Goal: Task Accomplishment & Management: Use online tool/utility

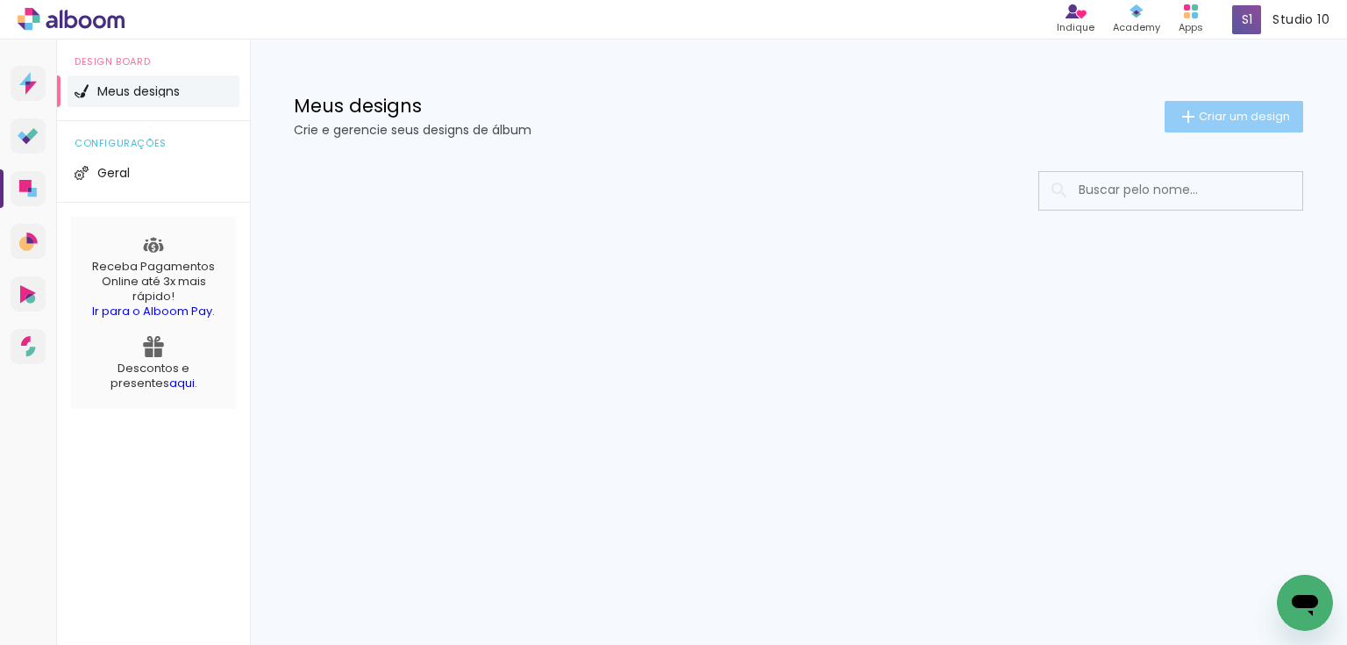
click at [1227, 117] on span "Criar um design" at bounding box center [1244, 116] width 91 height 11
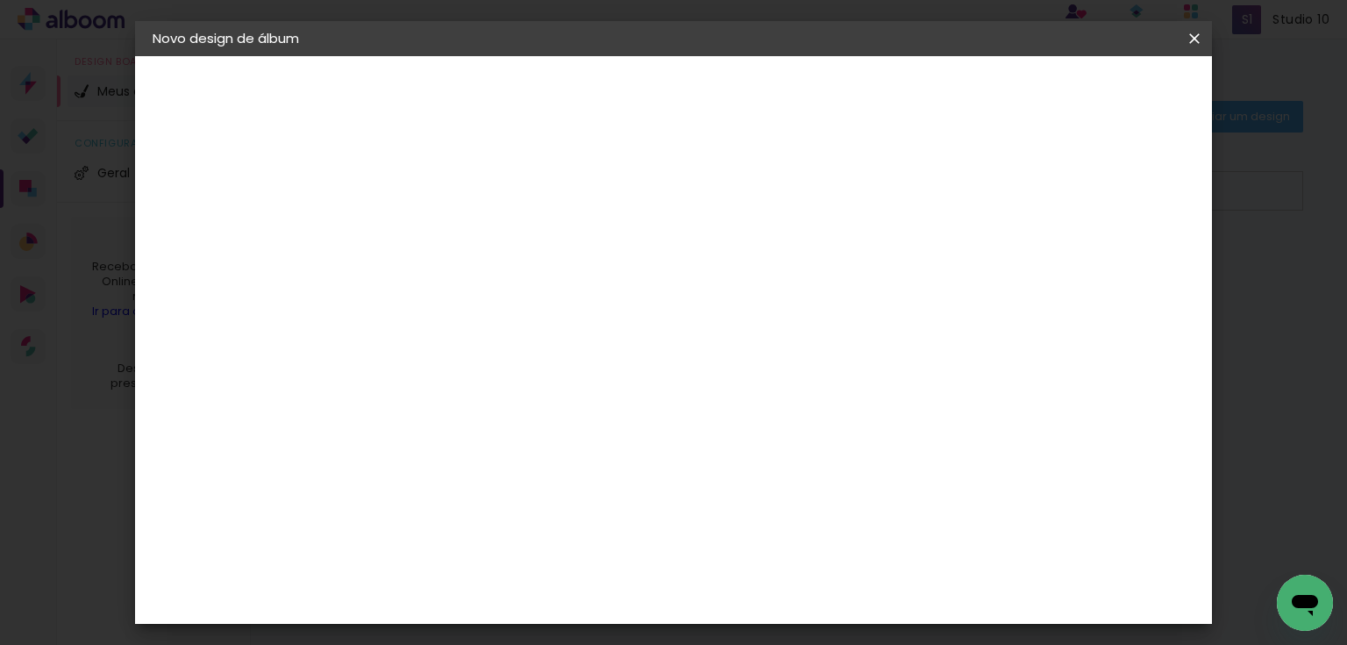
click at [439, 246] on input at bounding box center [439, 235] width 0 height 27
type input "MAITE"
type paper-input "MAITE"
click at [0, 0] on slot "Avançar" at bounding box center [0, 0] width 0 height 0
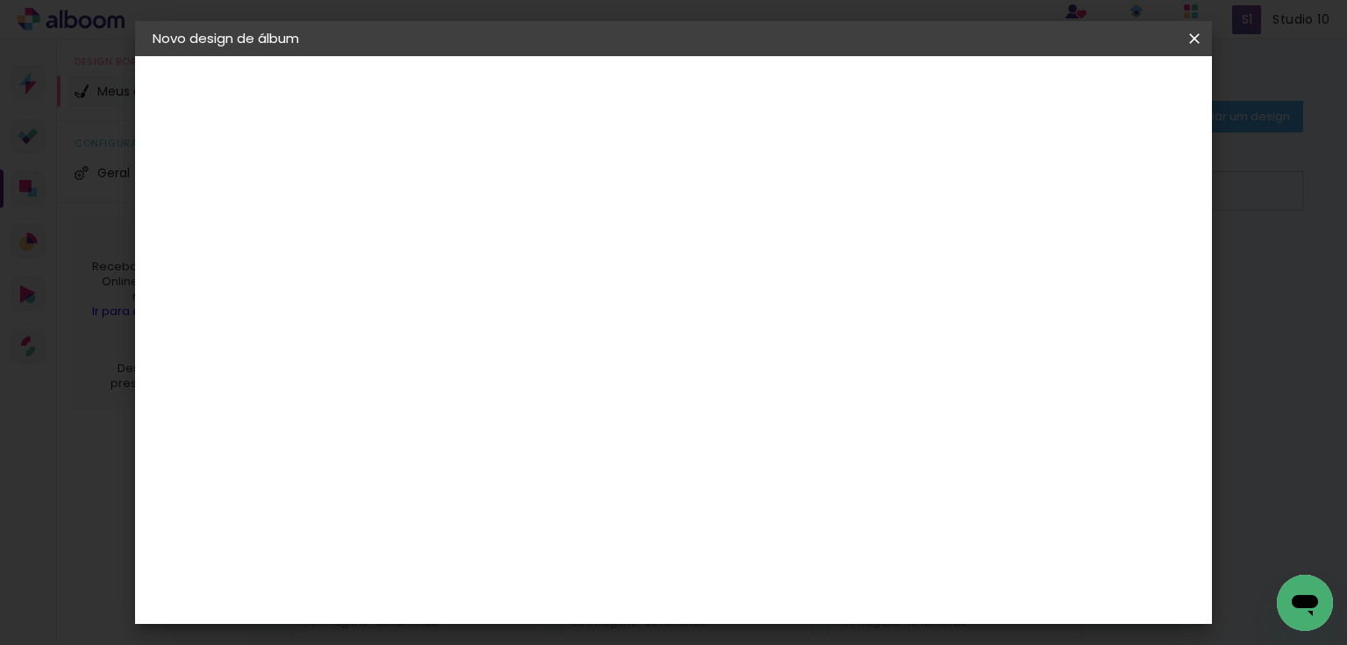
click at [0, 0] on slot "Avançar" at bounding box center [0, 0] width 0 height 0
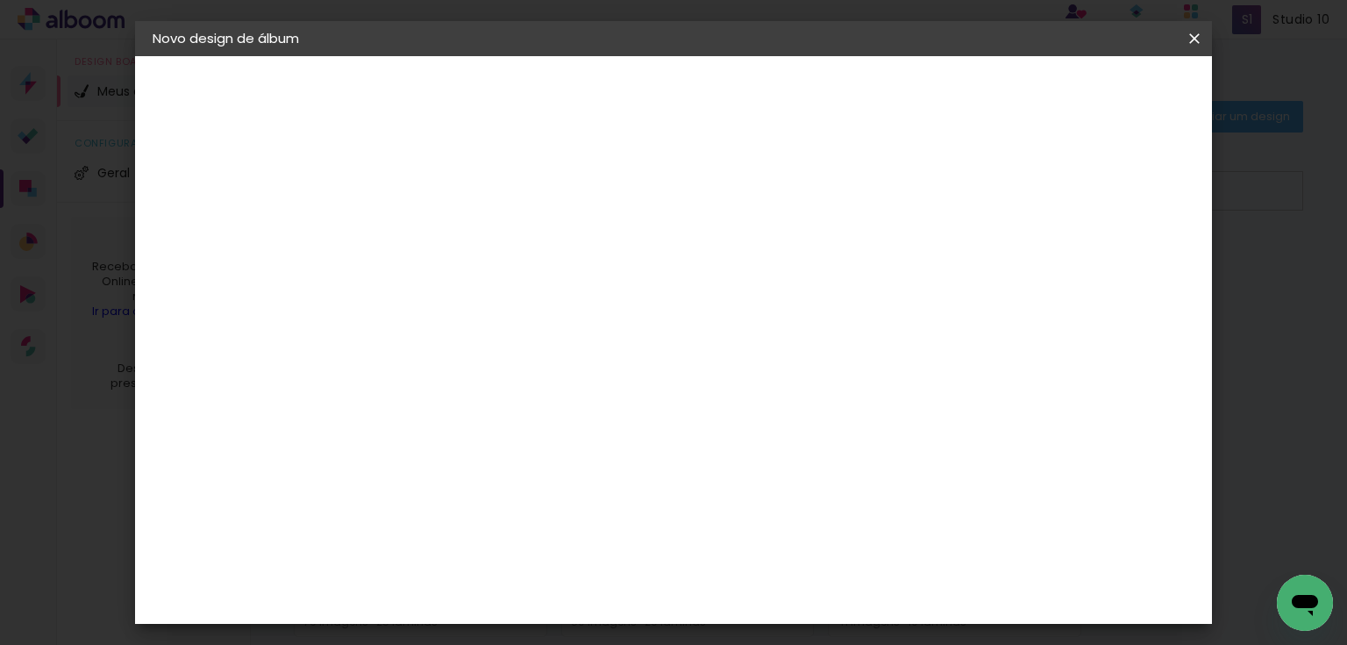
click at [838, 87] on span "Iniciar design" at bounding box center [802, 99] width 73 height 25
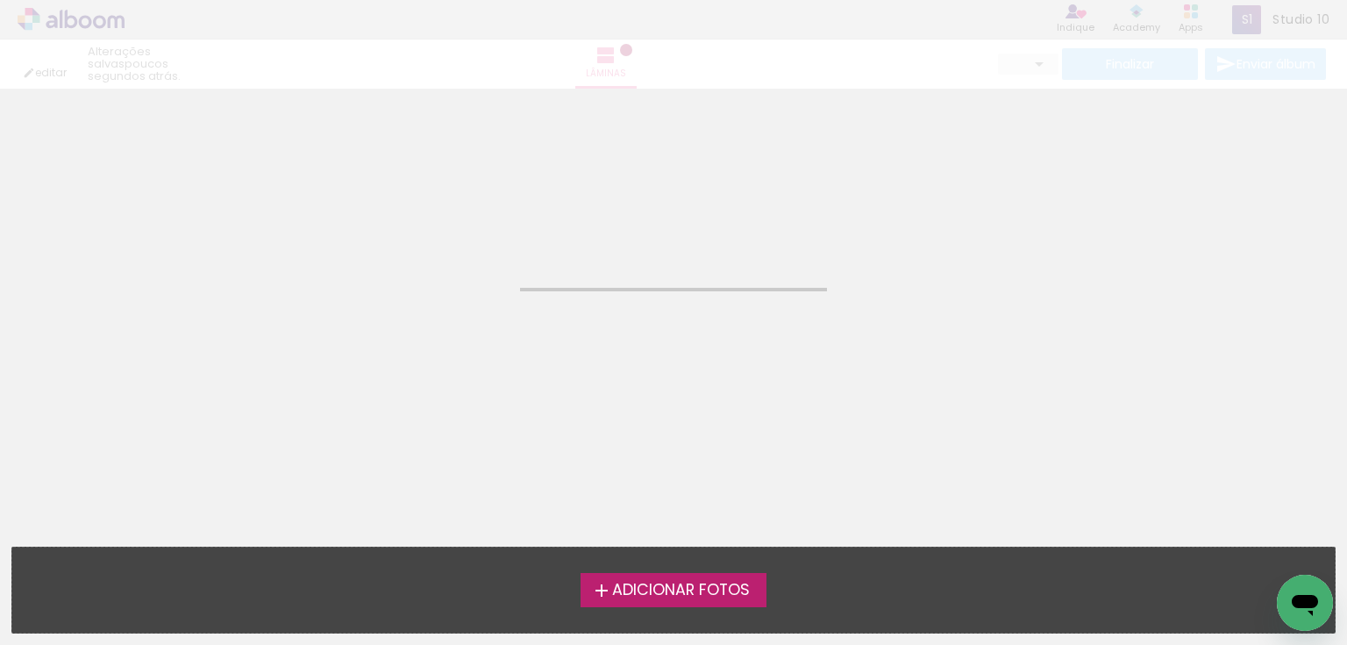
click at [670, 583] on span "Adicionar Fotos" at bounding box center [681, 590] width 138 height 16
click at [0, 0] on input "file" at bounding box center [0, 0] width 0 height 0
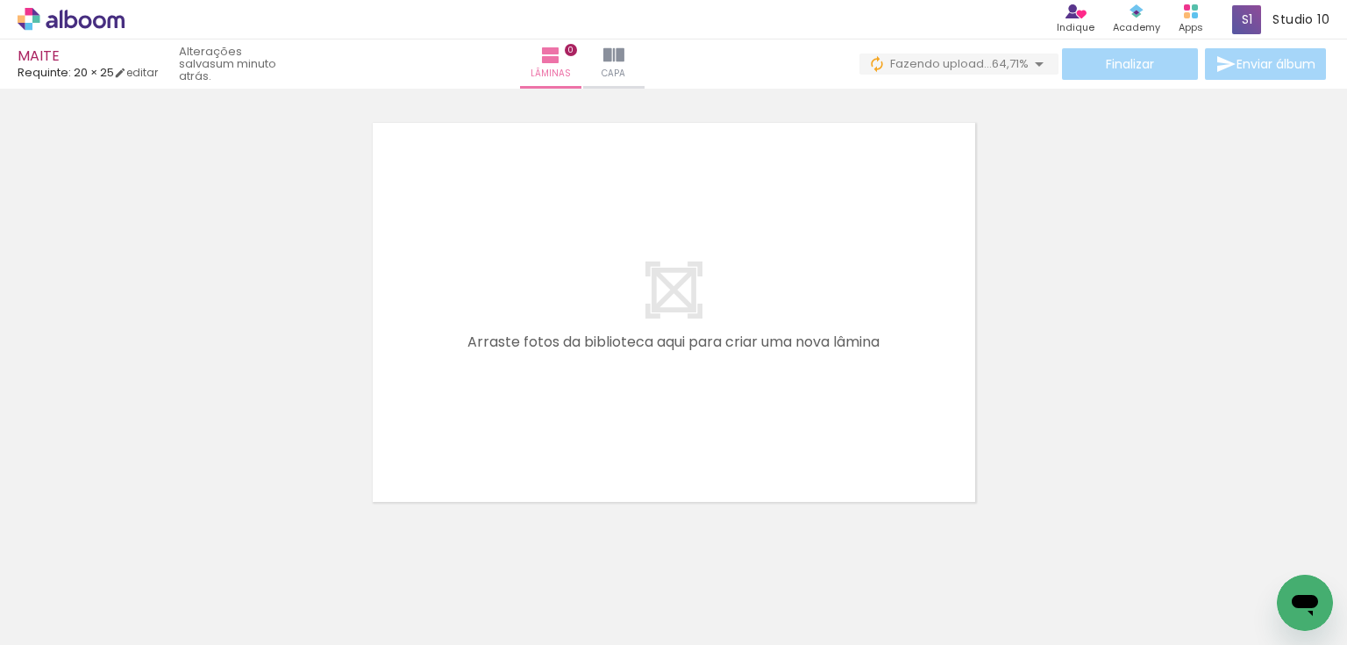
scroll to position [0, 471]
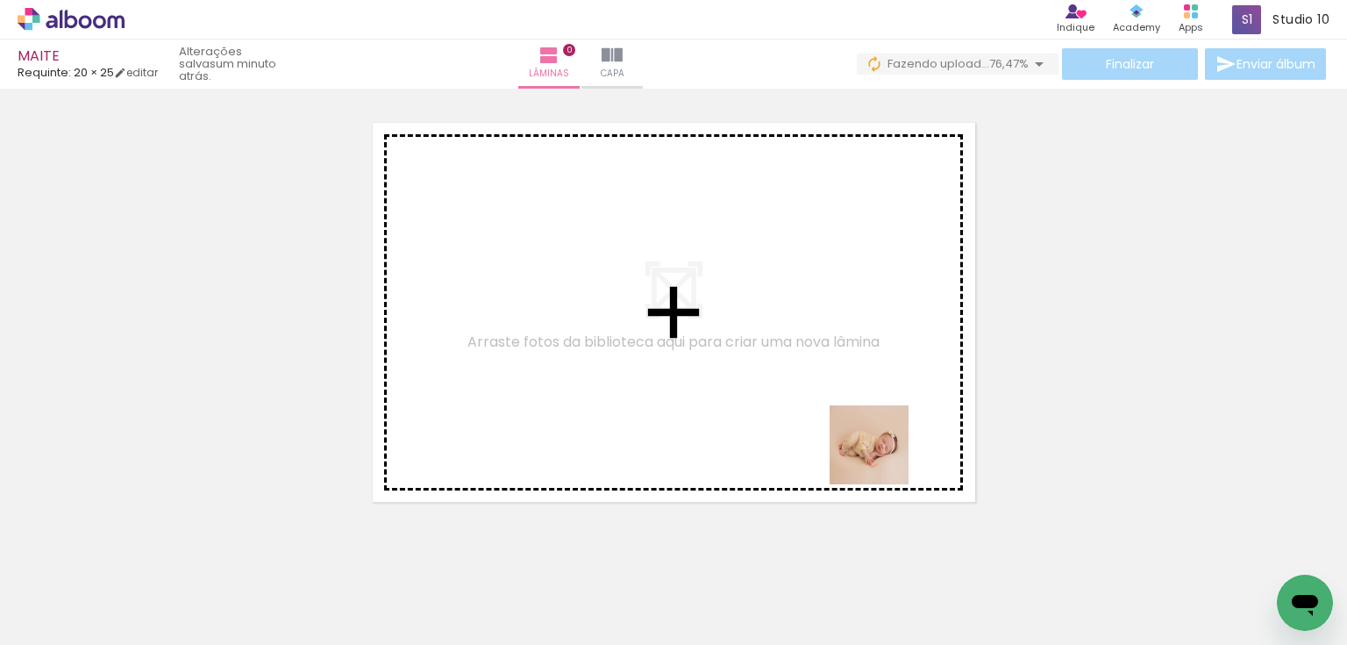
drag, startPoint x: 981, startPoint y: 559, endPoint x: 831, endPoint y: 417, distance: 206.6
click at [831, 417] on quentale-workspace at bounding box center [673, 322] width 1347 height 645
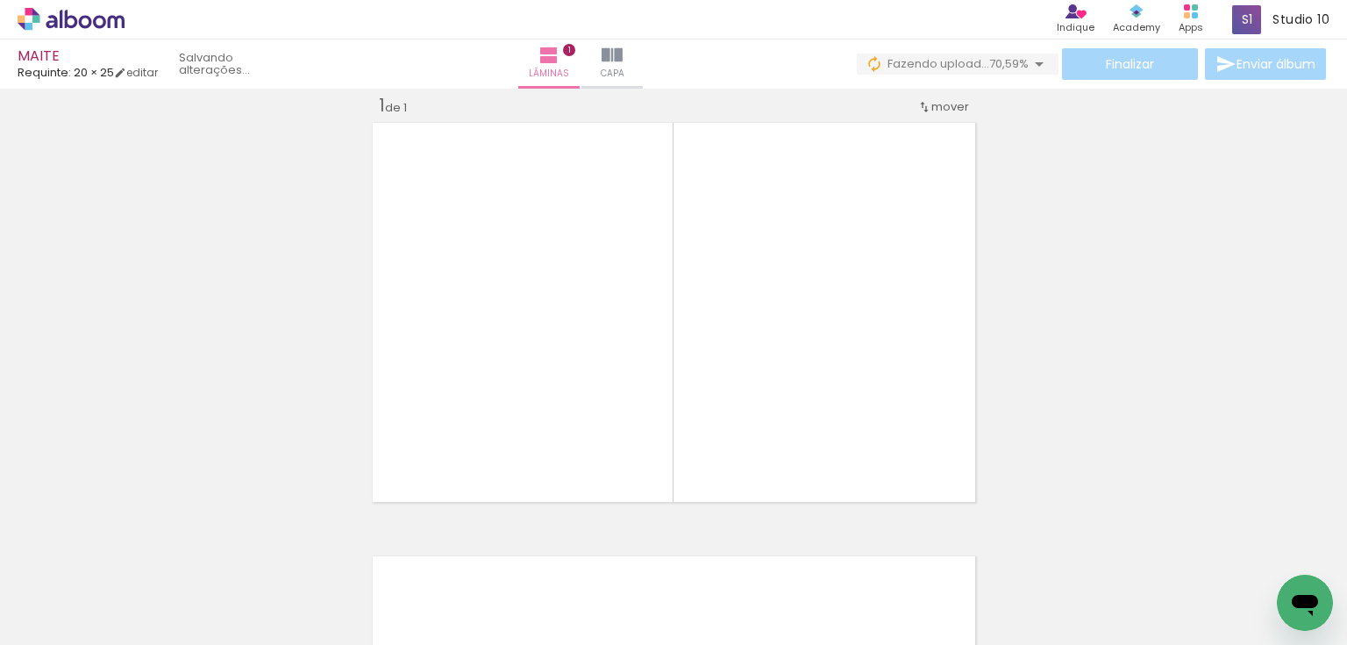
scroll to position [22, 0]
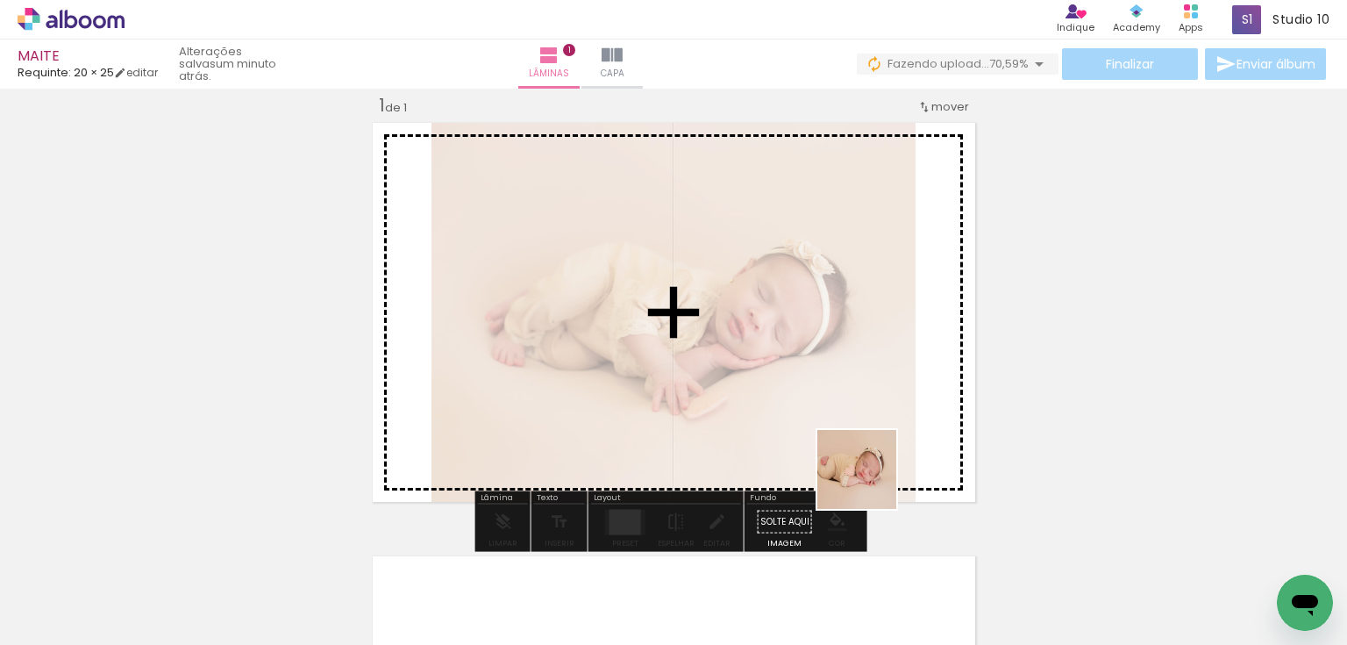
drag, startPoint x: 898, startPoint y: 588, endPoint x: 851, endPoint y: 414, distance: 180.8
click at [851, 414] on quentale-workspace at bounding box center [673, 322] width 1347 height 645
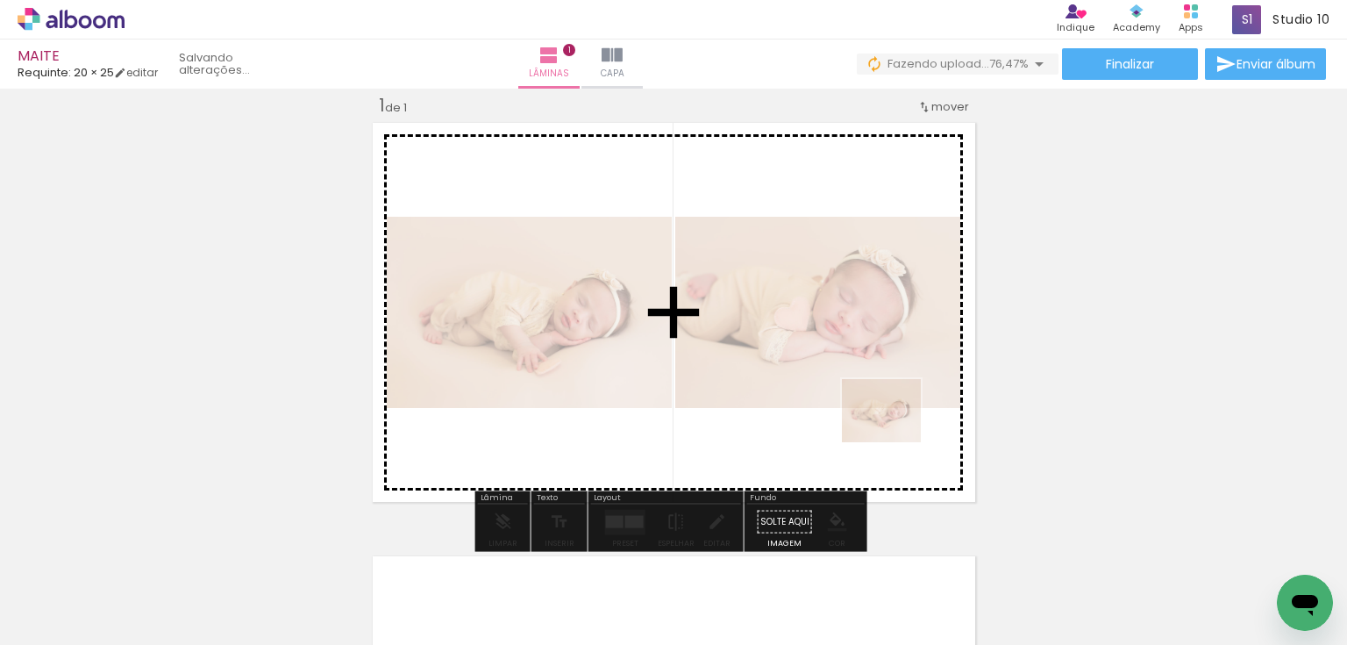
drag, startPoint x: 990, startPoint y: 589, endPoint x: 895, endPoint y: 431, distance: 184.6
click at [895, 431] on quentale-workspace at bounding box center [673, 322] width 1347 height 645
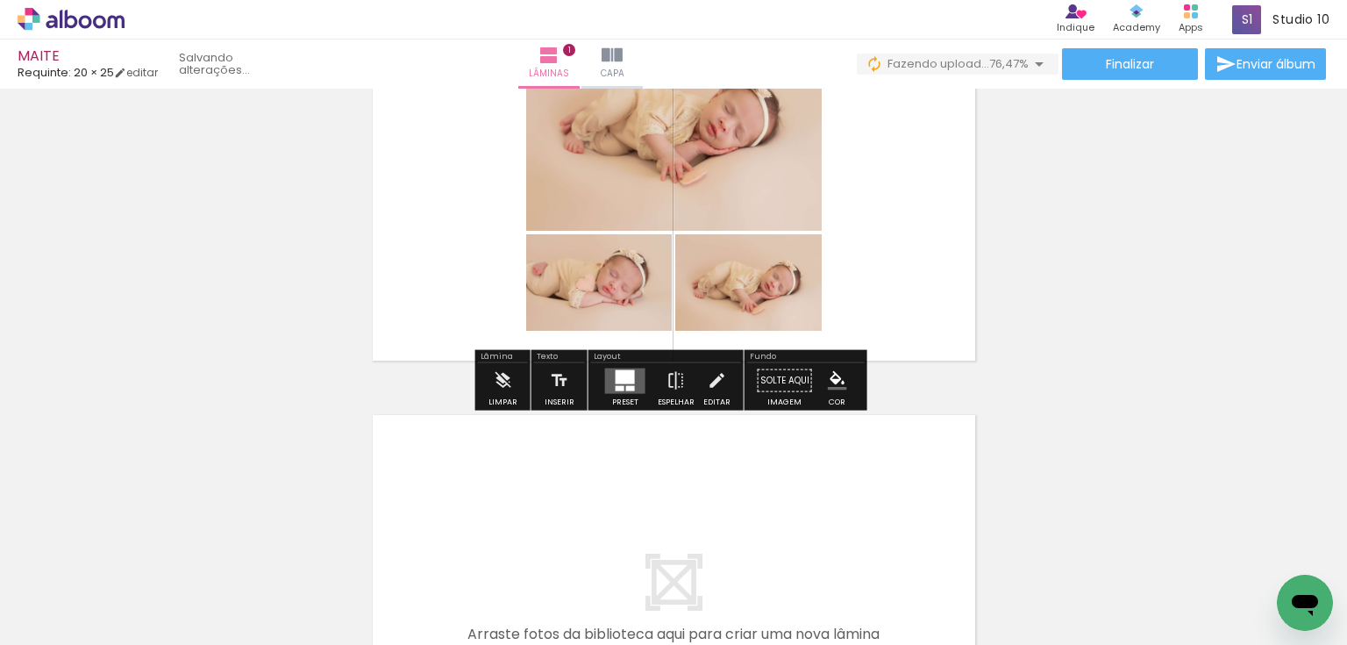
scroll to position [162, 0]
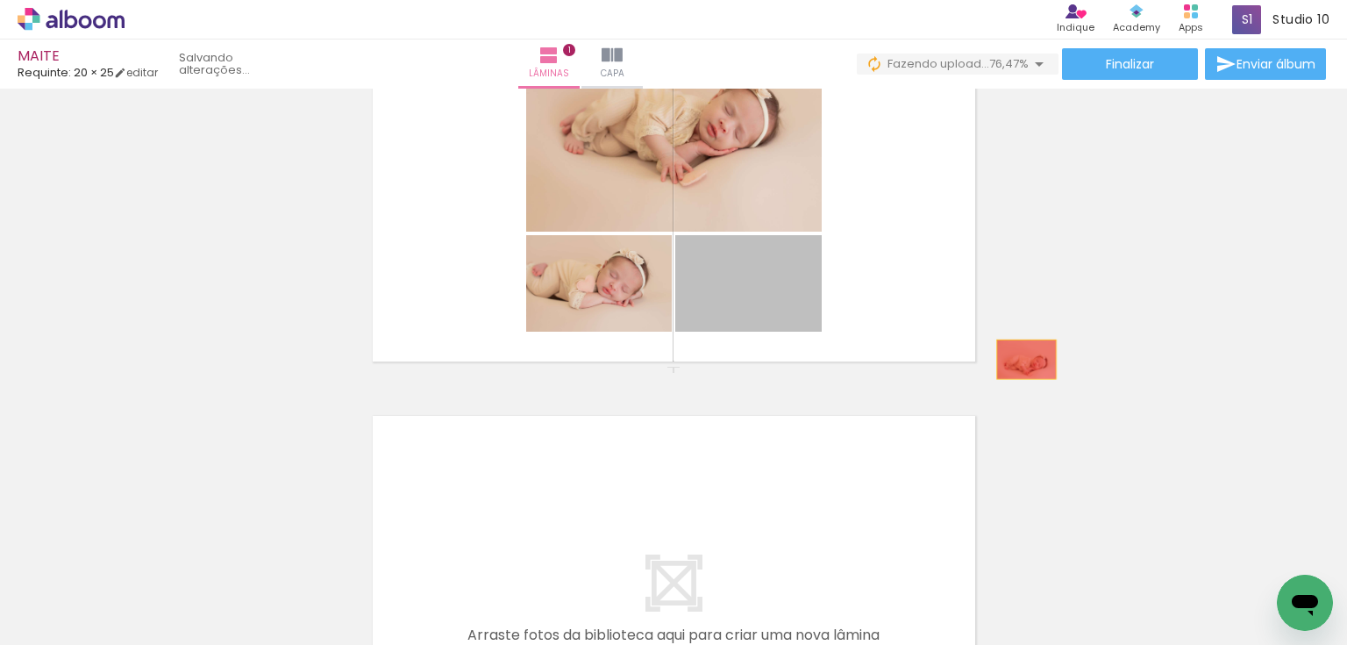
drag, startPoint x: 753, startPoint y: 295, endPoint x: 1021, endPoint y: 359, distance: 275.0
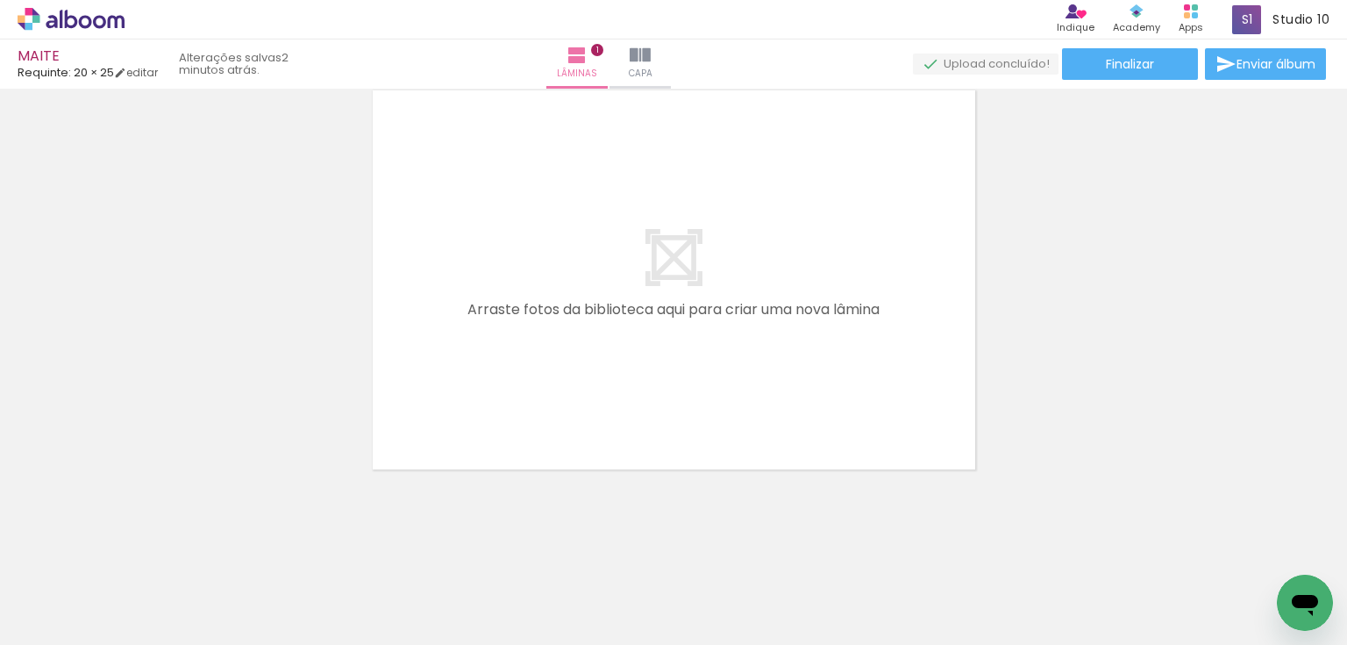
scroll to position [488, 0]
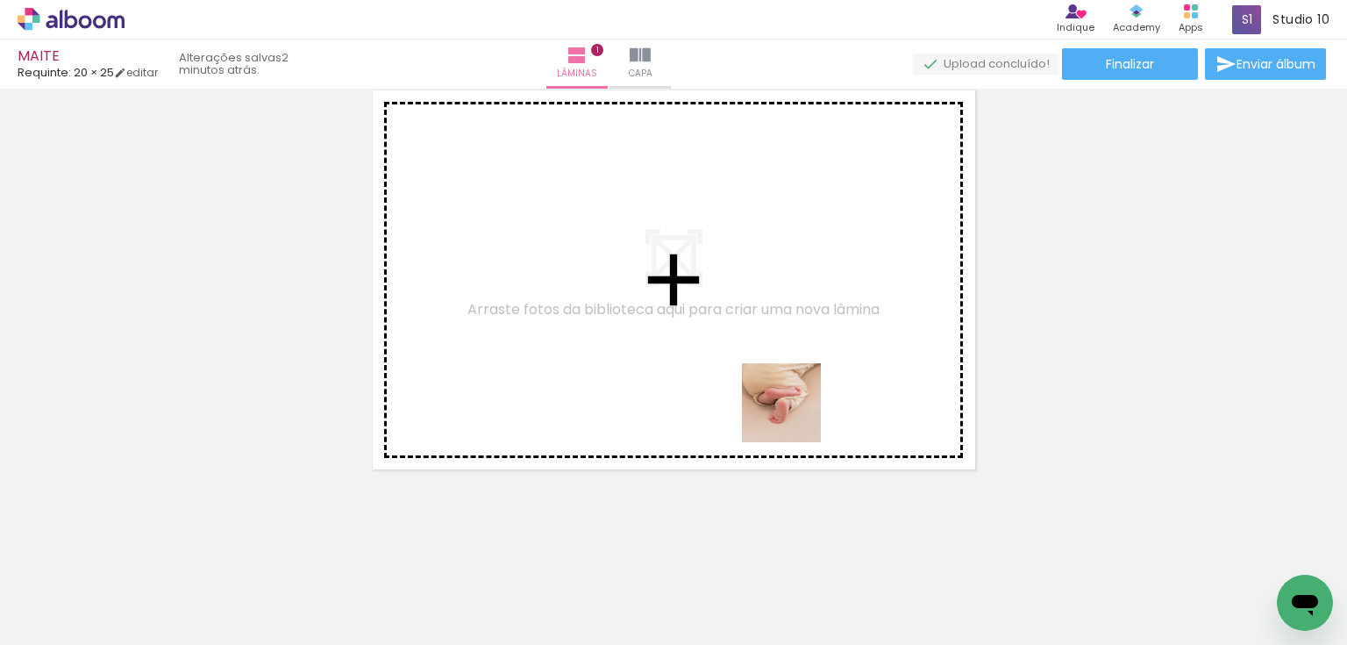
drag, startPoint x: 794, startPoint y: 585, endPoint x: 795, endPoint y: 362, distance: 222.8
click at [795, 362] on quentale-workspace at bounding box center [673, 322] width 1347 height 645
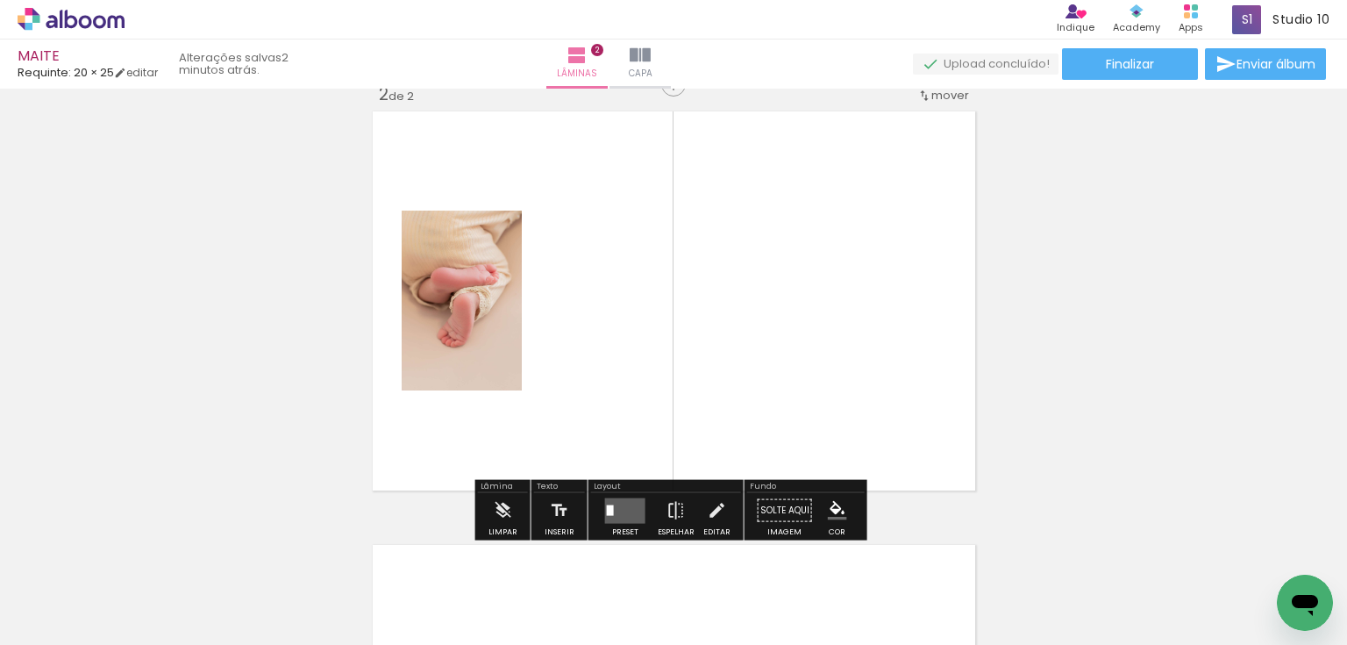
scroll to position [455, 0]
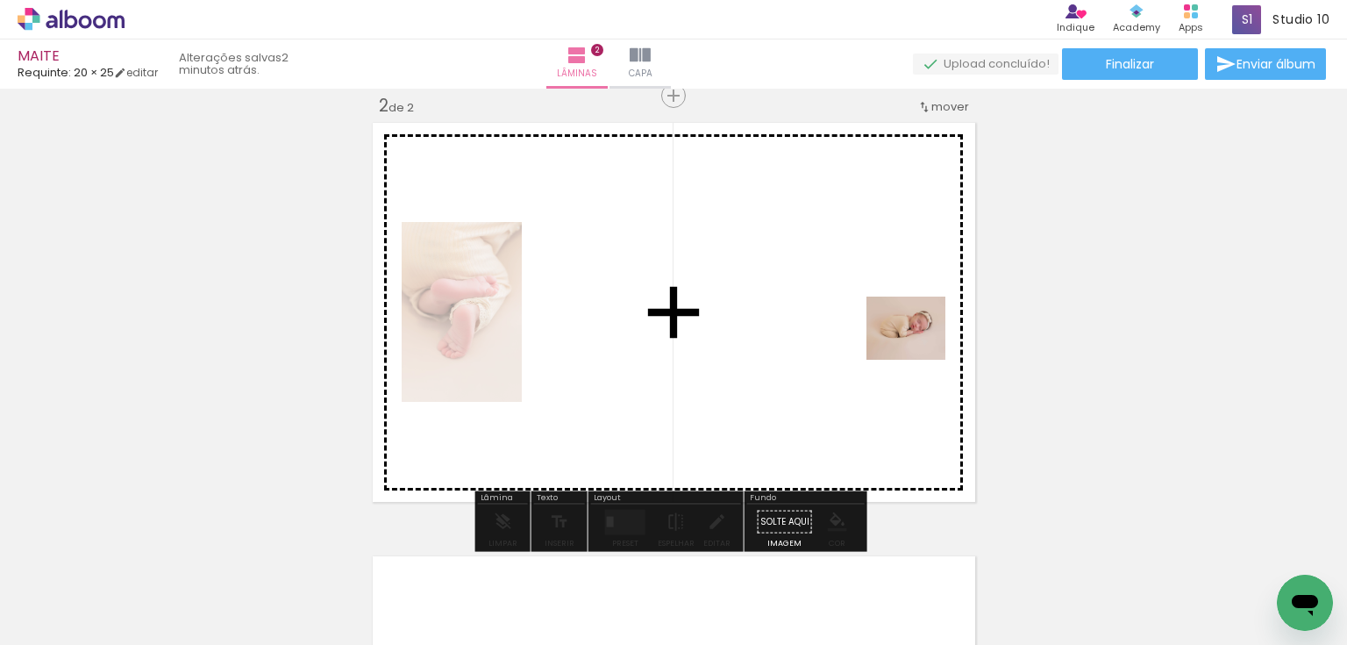
drag, startPoint x: 714, startPoint y: 591, endPoint x: 919, endPoint y: 349, distance: 317.3
click at [919, 349] on quentale-workspace at bounding box center [673, 322] width 1347 height 645
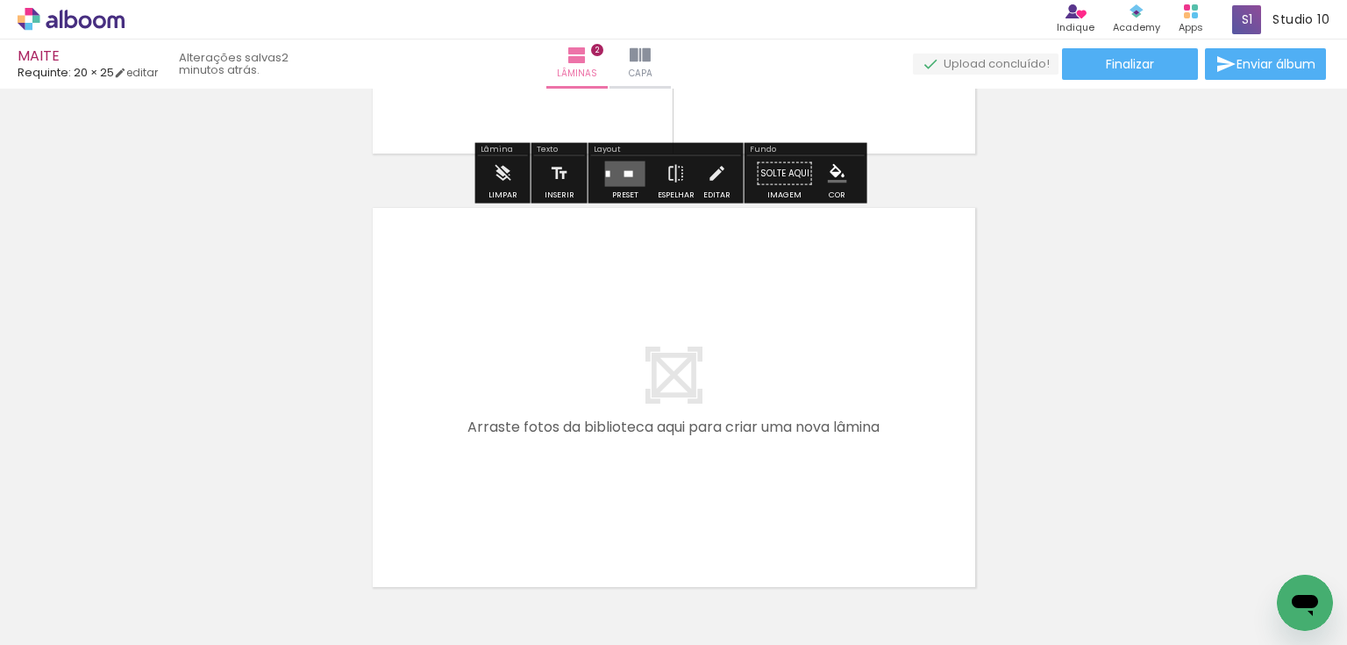
scroll to position [806, 0]
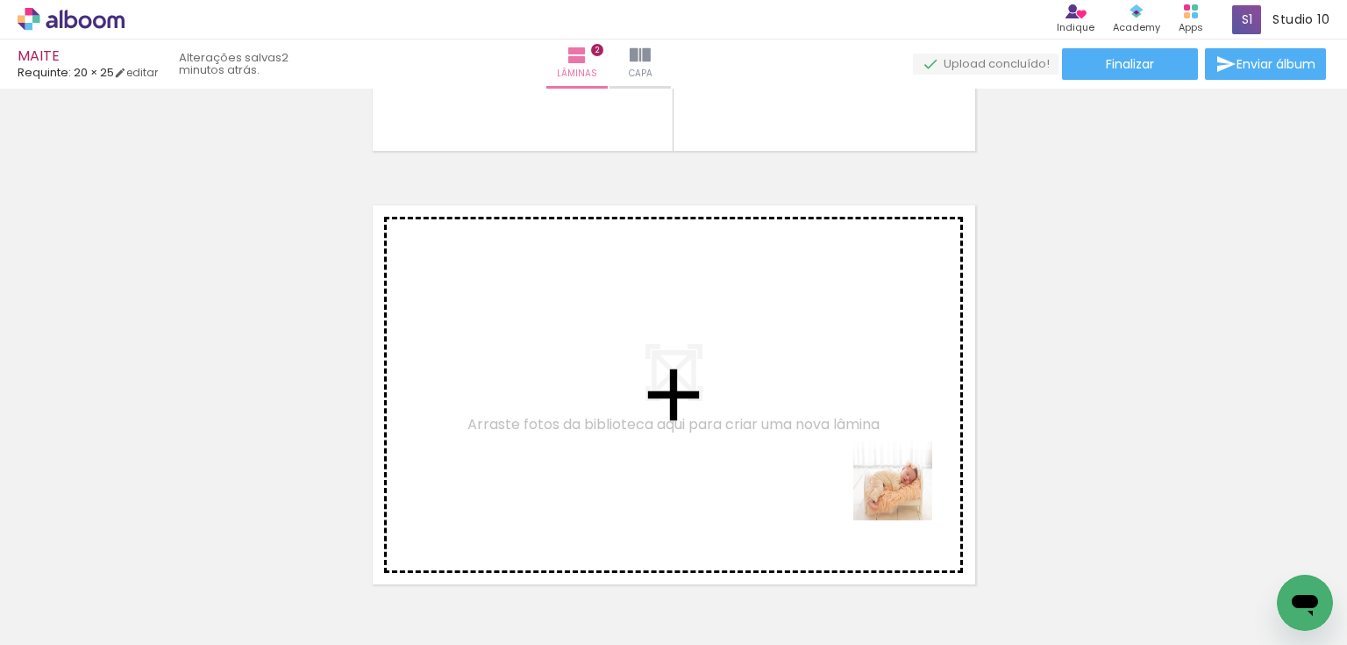
drag, startPoint x: 944, startPoint y: 513, endPoint x: 852, endPoint y: 463, distance: 104.0
click at [852, 463] on quentale-workspace at bounding box center [673, 322] width 1347 height 645
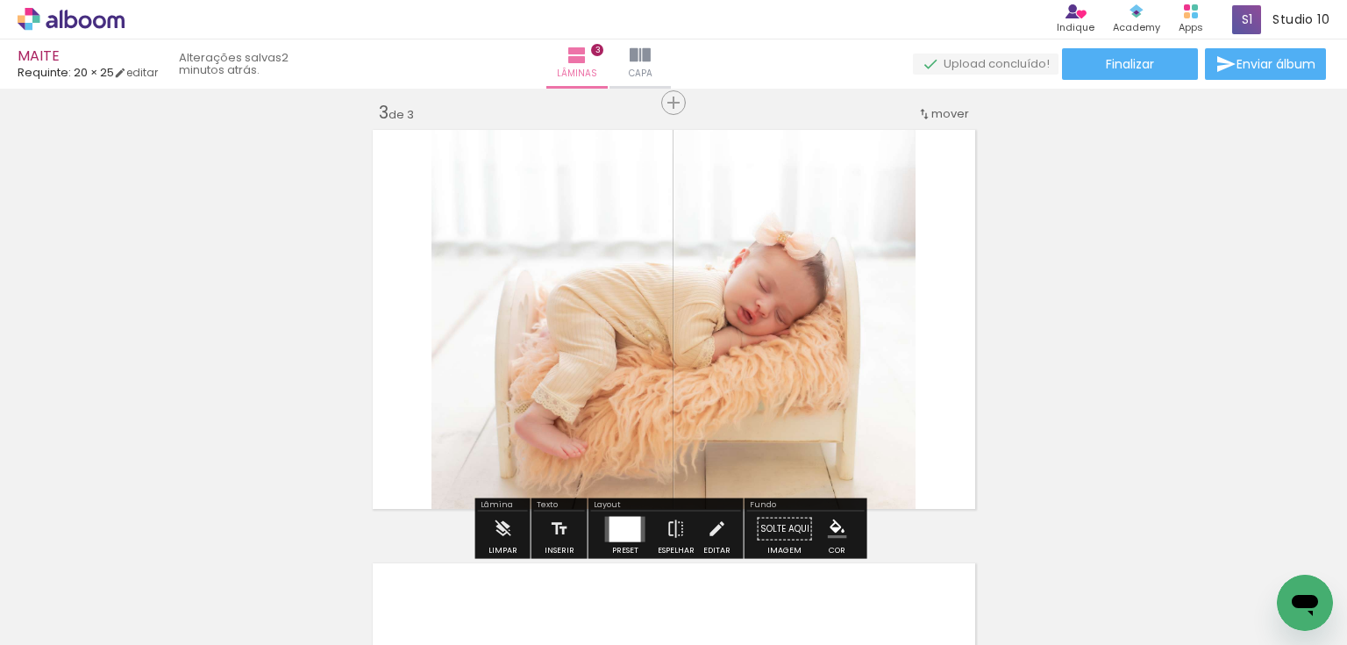
scroll to position [888, 0]
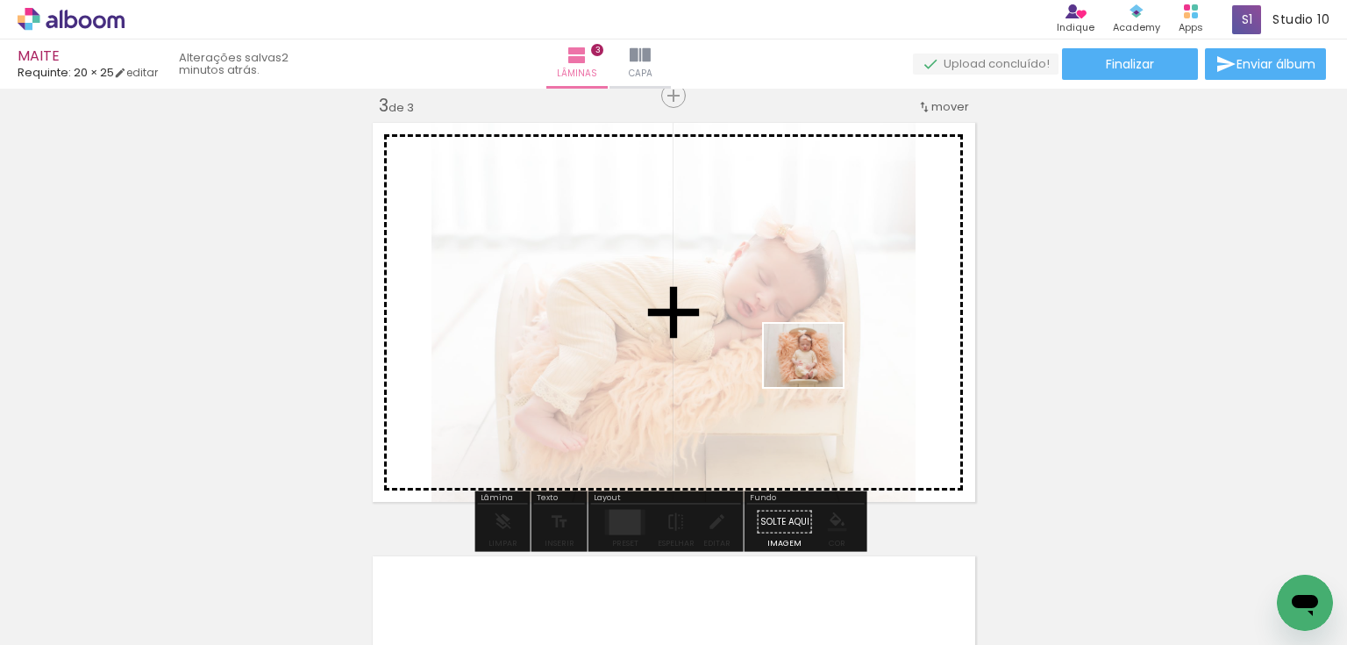
drag, startPoint x: 1193, startPoint y: 599, endPoint x: 817, endPoint y: 376, distance: 437.2
click at [817, 376] on quentale-workspace at bounding box center [673, 322] width 1347 height 645
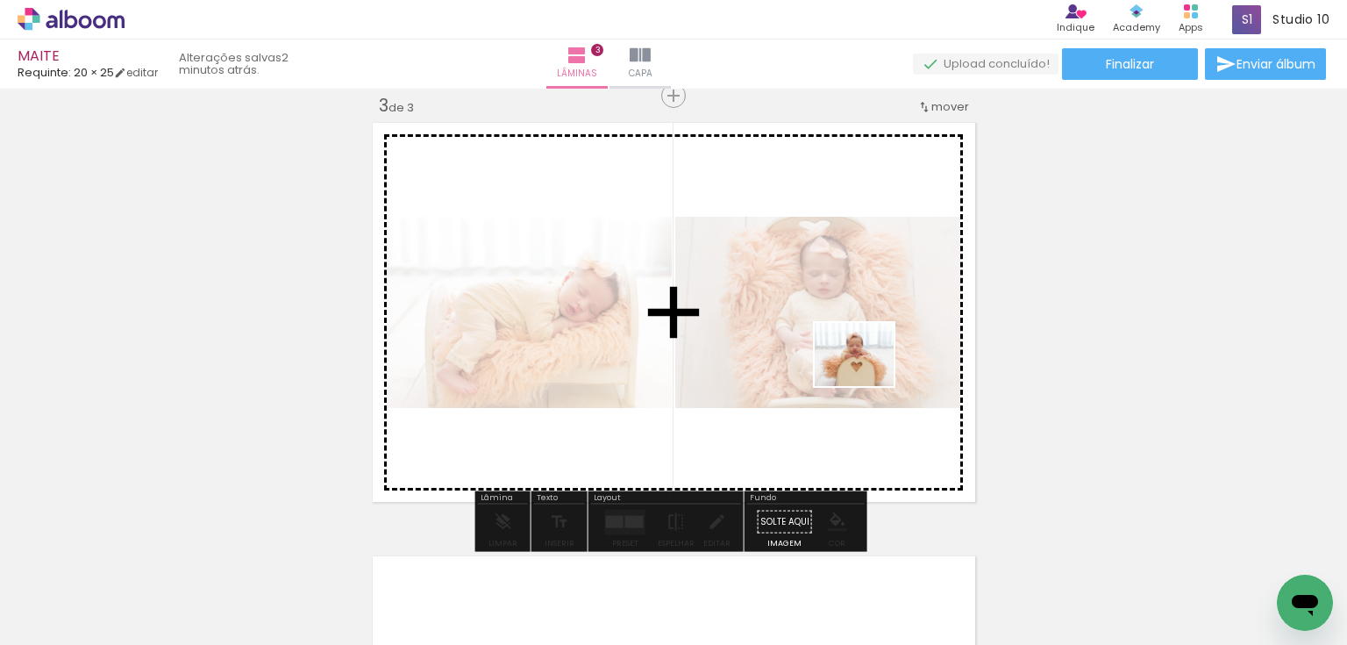
drag, startPoint x: 1267, startPoint y: 581, endPoint x: 867, endPoint y: 375, distance: 449.9
click at [867, 375] on quentale-workspace at bounding box center [673, 322] width 1347 height 645
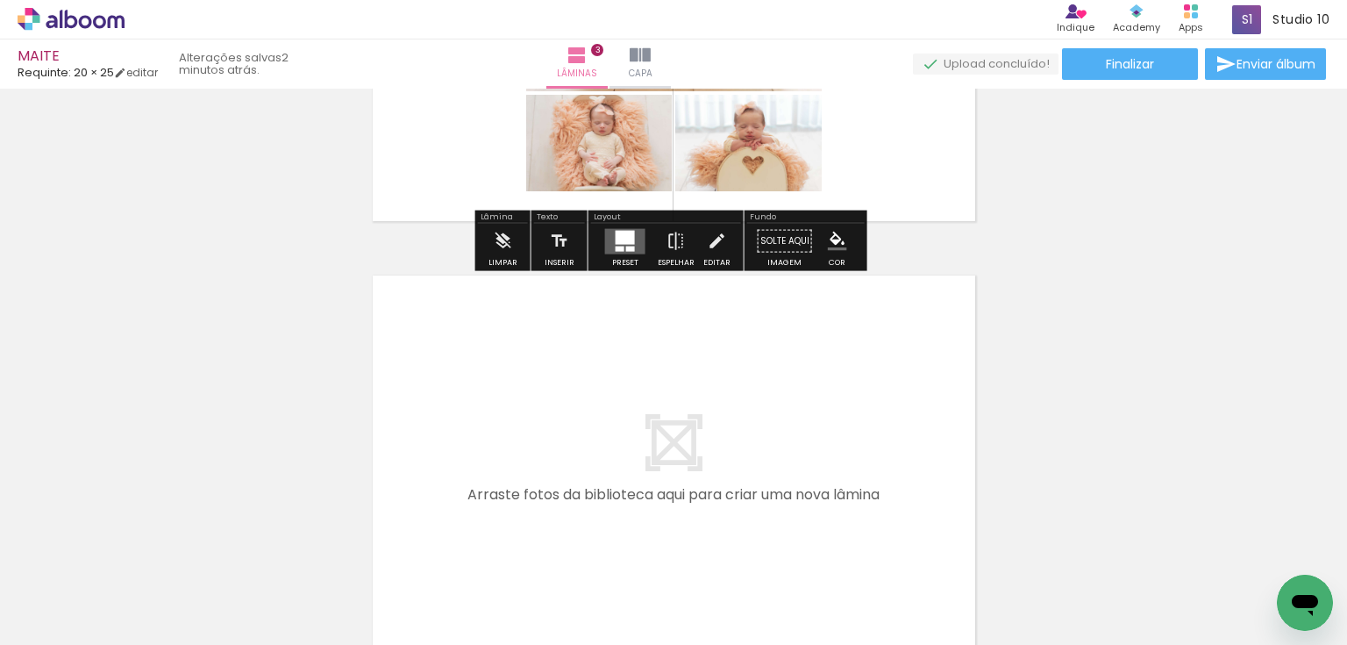
scroll to position [1354, 0]
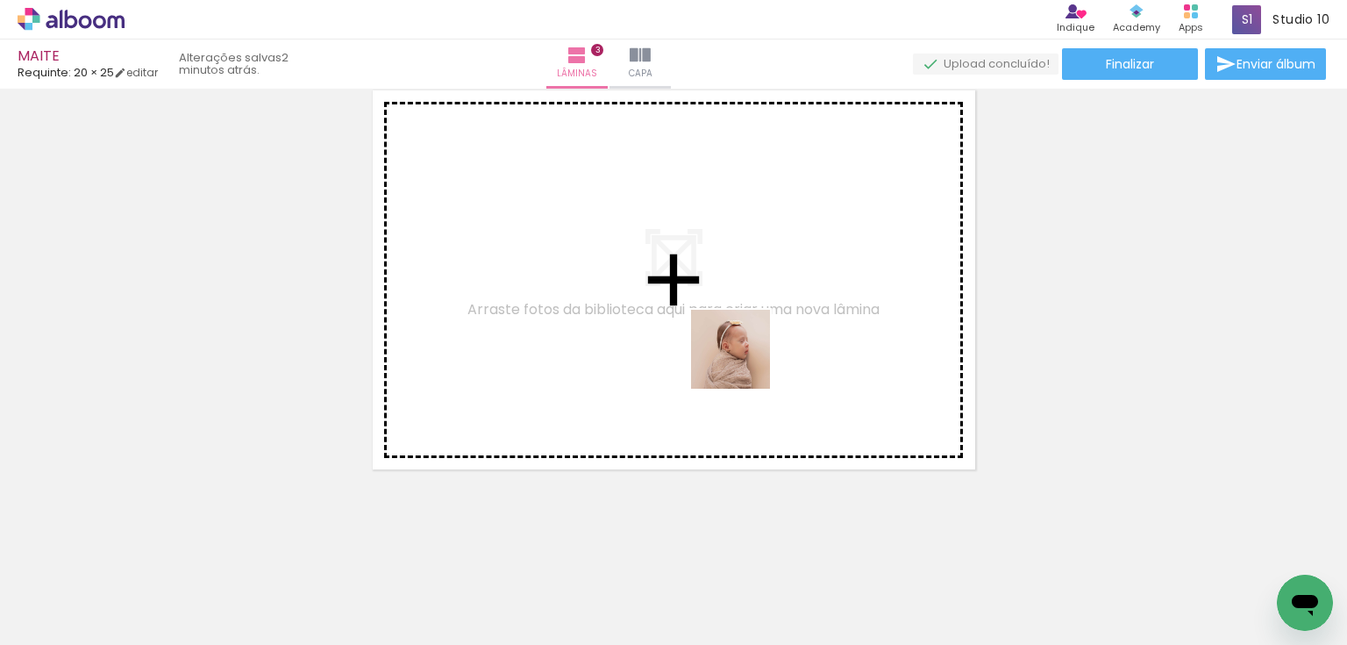
drag, startPoint x: 603, startPoint y: 581, endPoint x: 747, endPoint y: 358, distance: 265.9
click at [747, 358] on quentale-workspace at bounding box center [673, 322] width 1347 height 645
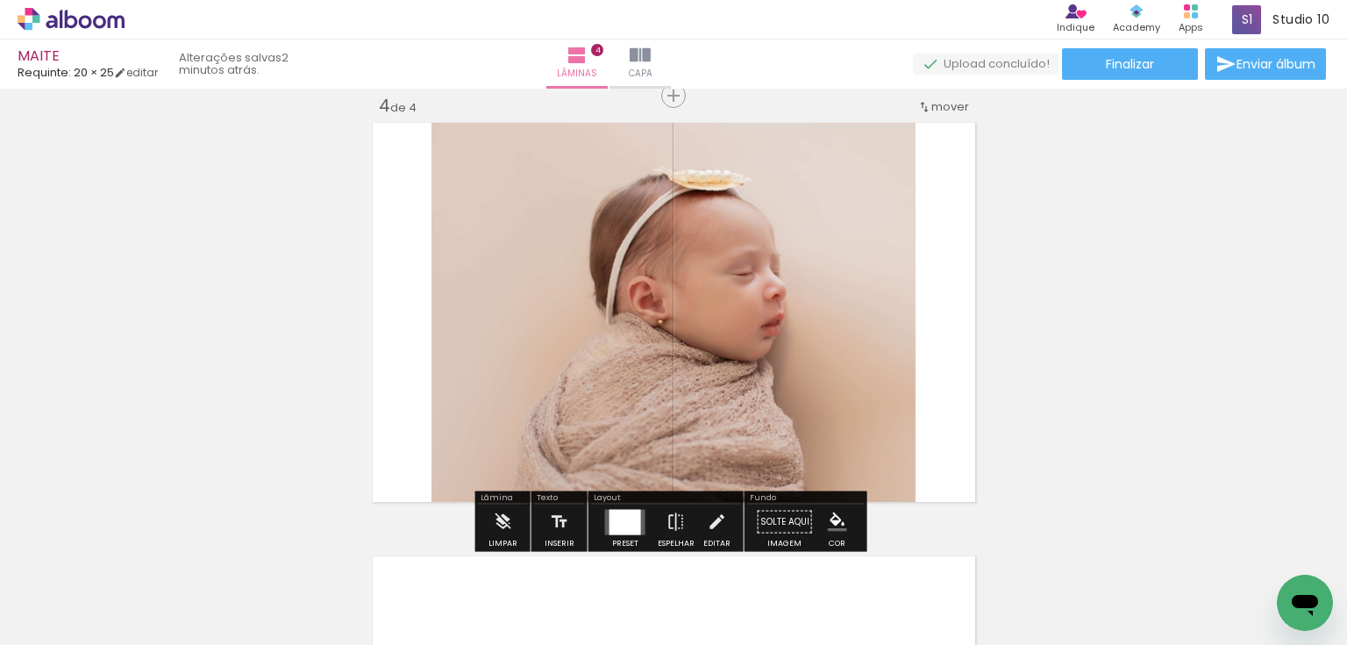
scroll to position [0, 0]
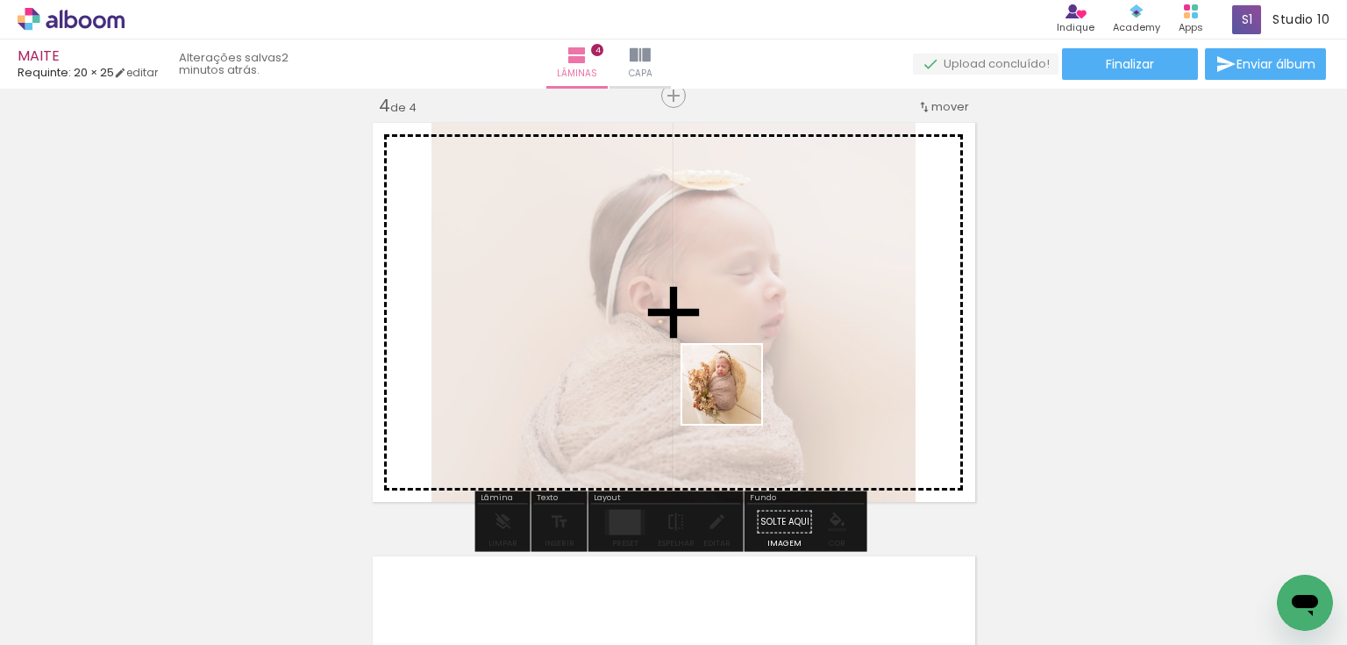
drag, startPoint x: 313, startPoint y: 527, endPoint x: 735, endPoint y: 397, distance: 441.4
click at [735, 397] on quentale-workspace at bounding box center [673, 322] width 1347 height 645
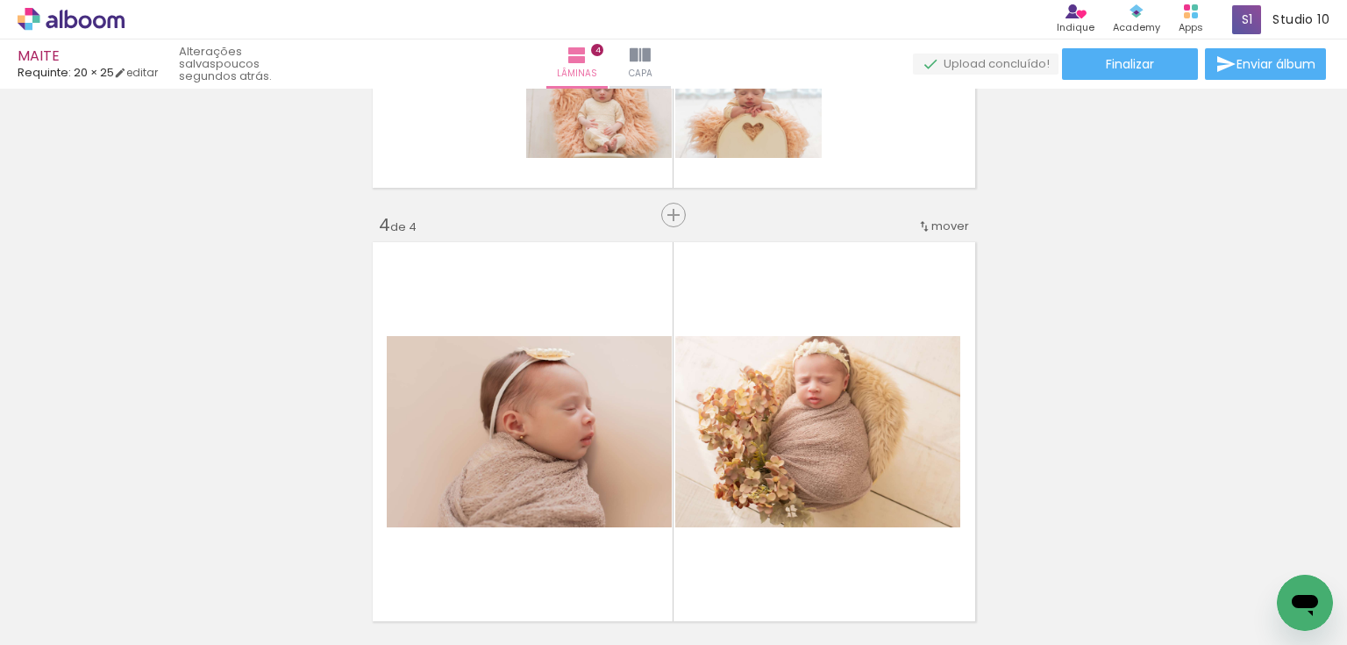
scroll to position [1123, 0]
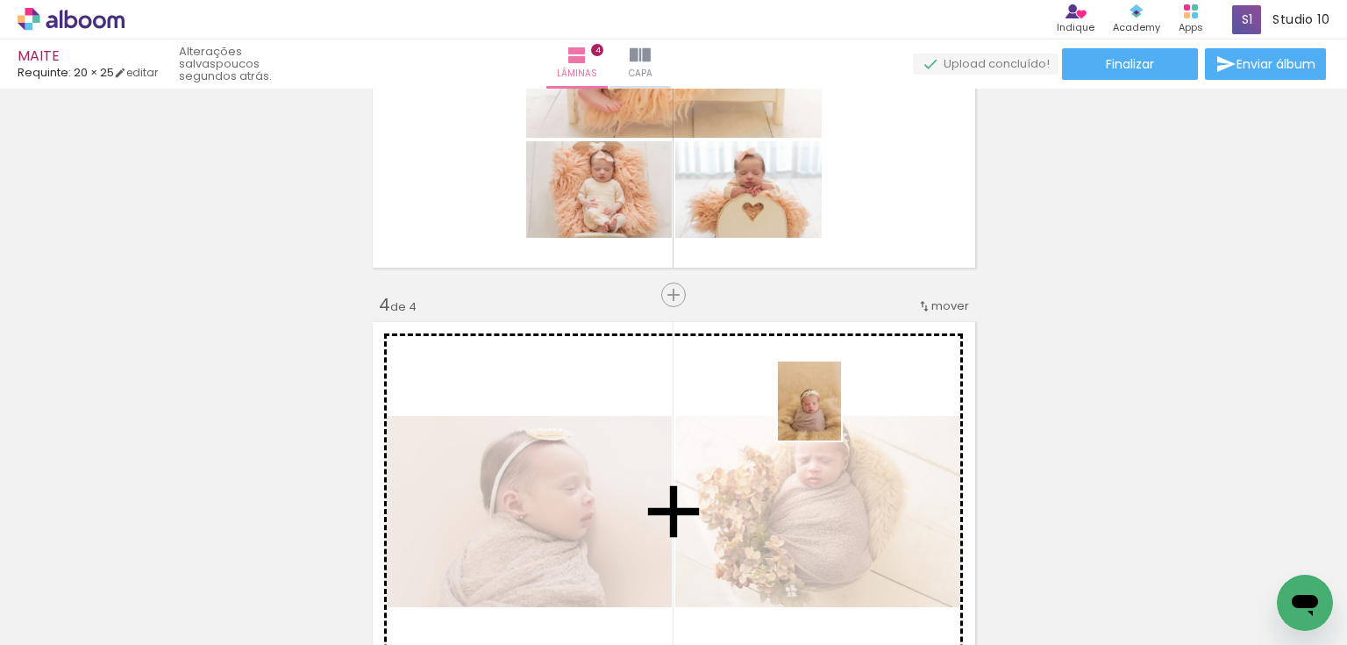
drag, startPoint x: 968, startPoint y: 589, endPoint x: 831, endPoint y: 414, distance: 223.0
click at [831, 414] on quentale-workspace at bounding box center [673, 322] width 1347 height 645
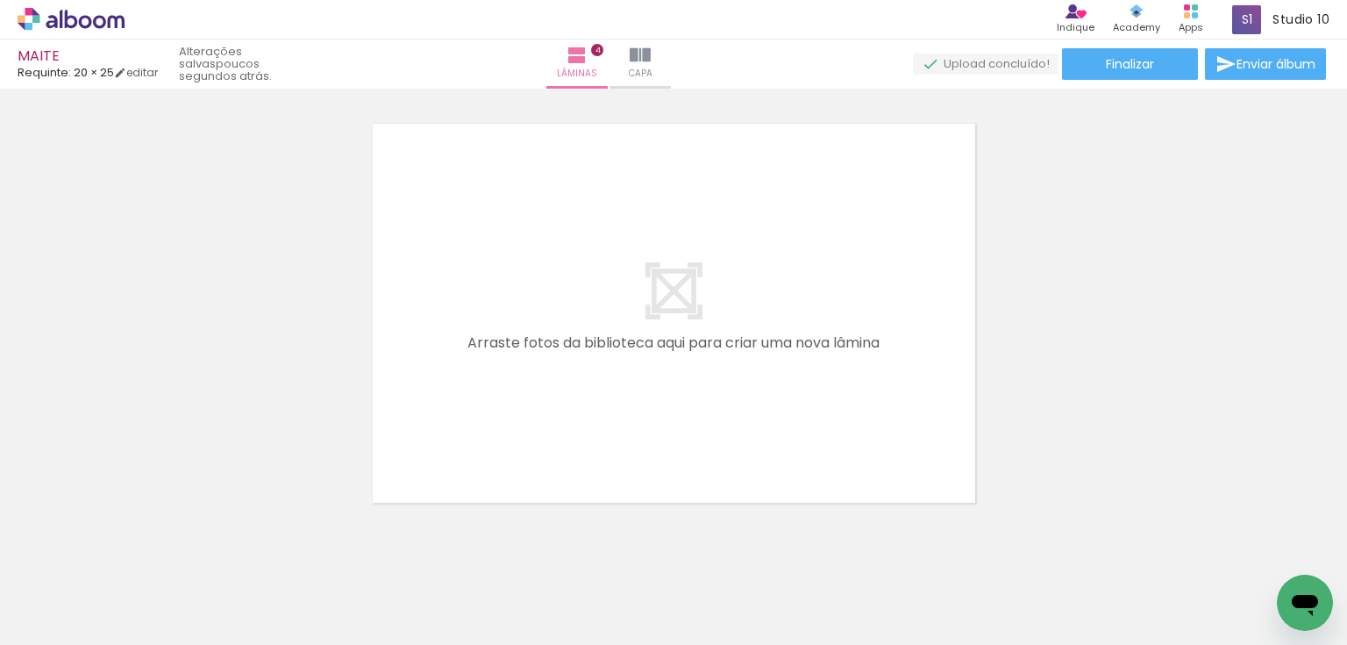
scroll to position [0, 0]
drag, startPoint x: 384, startPoint y: 594, endPoint x: 608, endPoint y: 411, distance: 288.6
click at [584, 370] on quentale-workspace at bounding box center [673, 322] width 1347 height 645
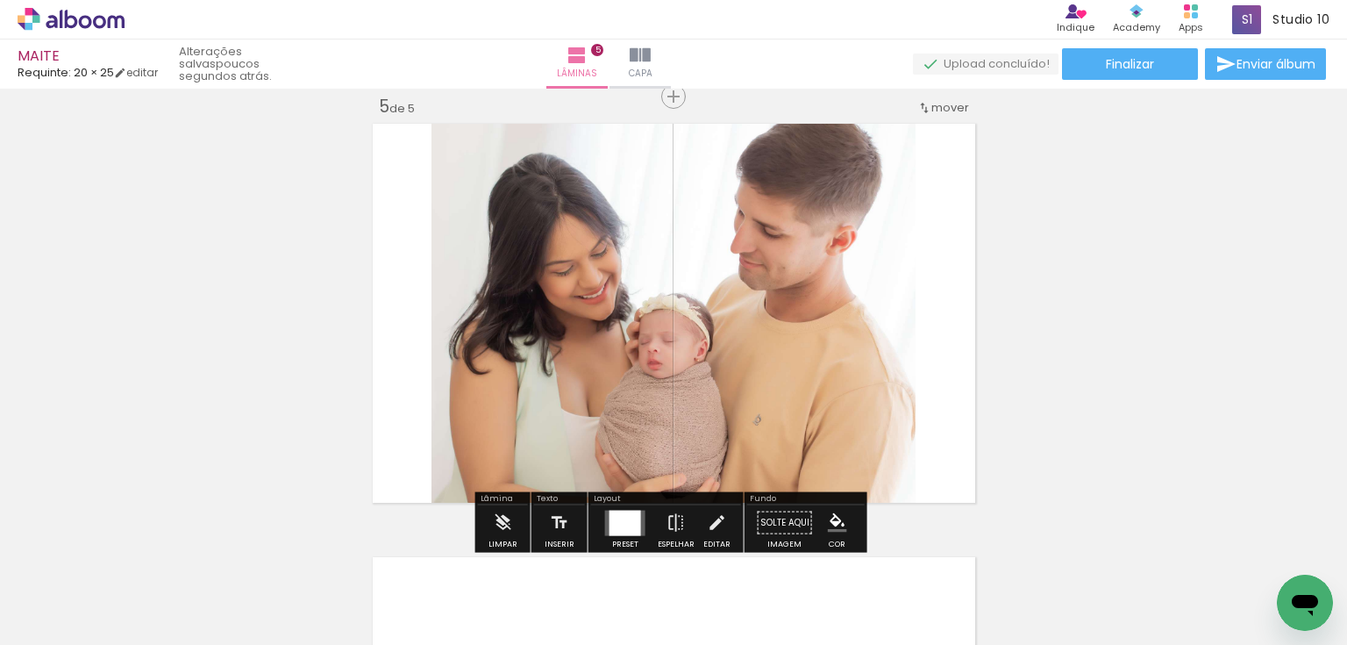
scroll to position [1755, 0]
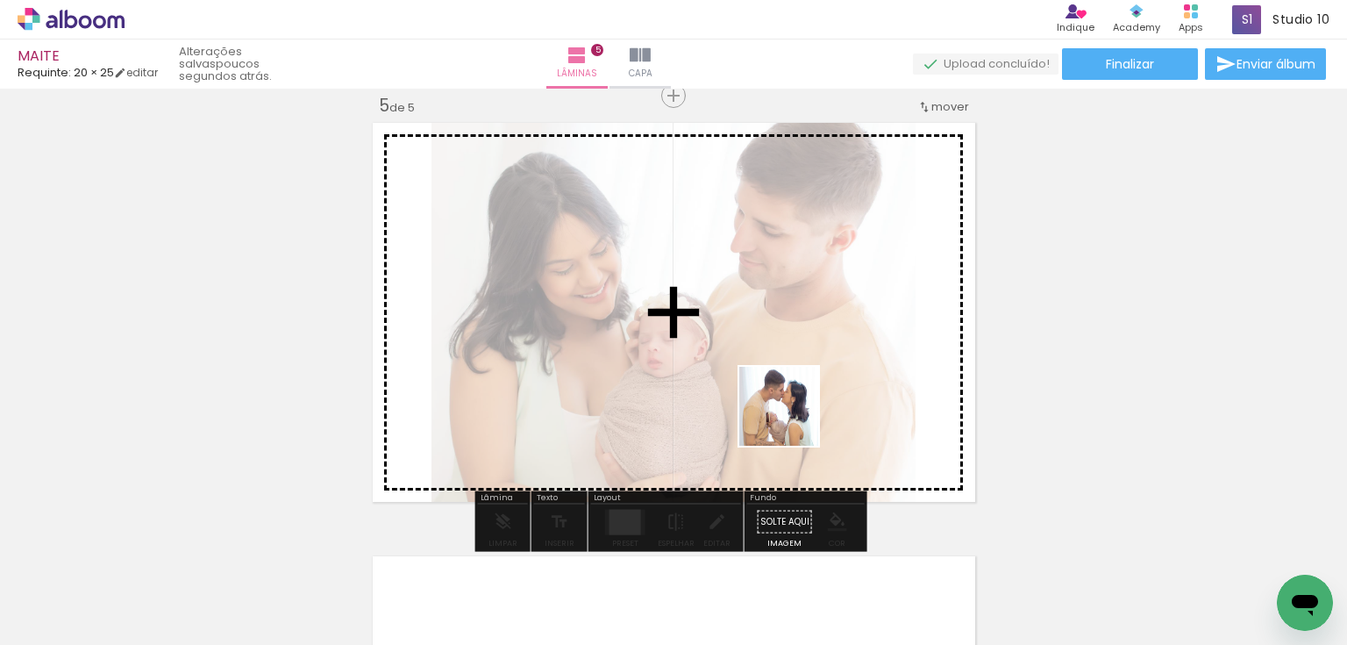
drag, startPoint x: 770, startPoint y: 582, endPoint x: 792, endPoint y: 419, distance: 164.6
click at [792, 419] on quentale-workspace at bounding box center [673, 322] width 1347 height 645
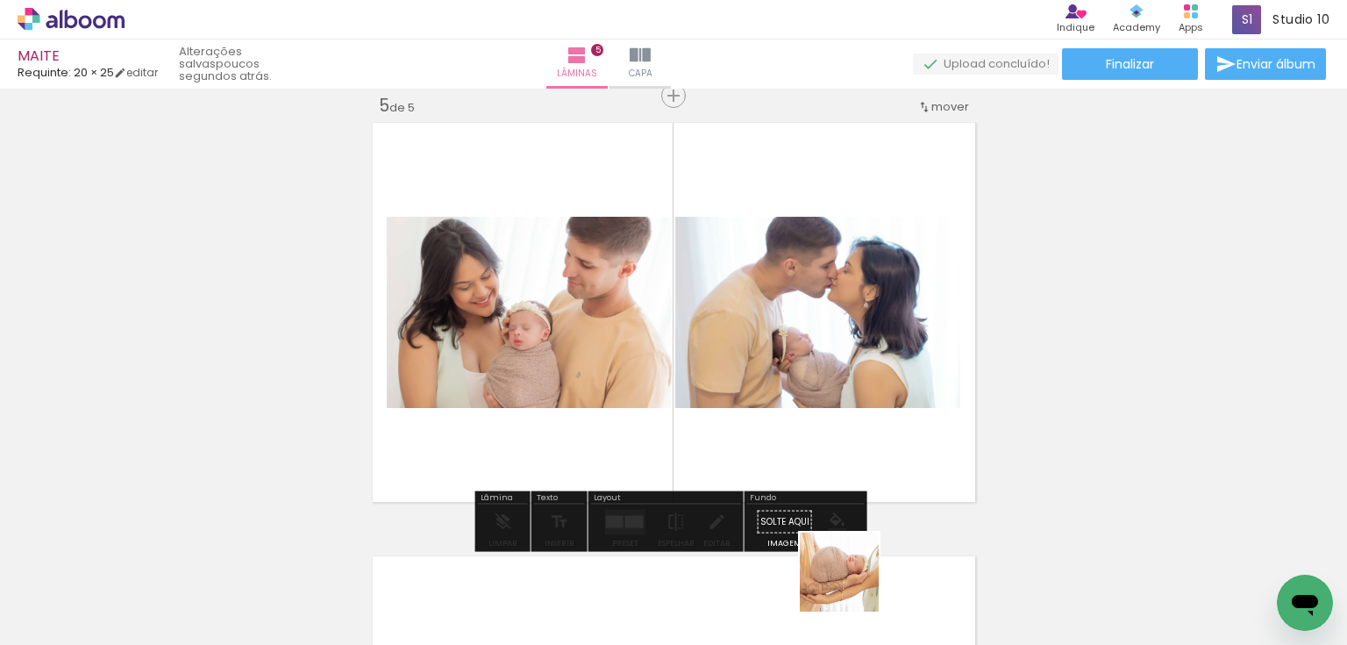
drag, startPoint x: 852, startPoint y: 585, endPoint x: 813, endPoint y: 410, distance: 179.8
click at [813, 410] on quentale-workspace at bounding box center [673, 322] width 1347 height 645
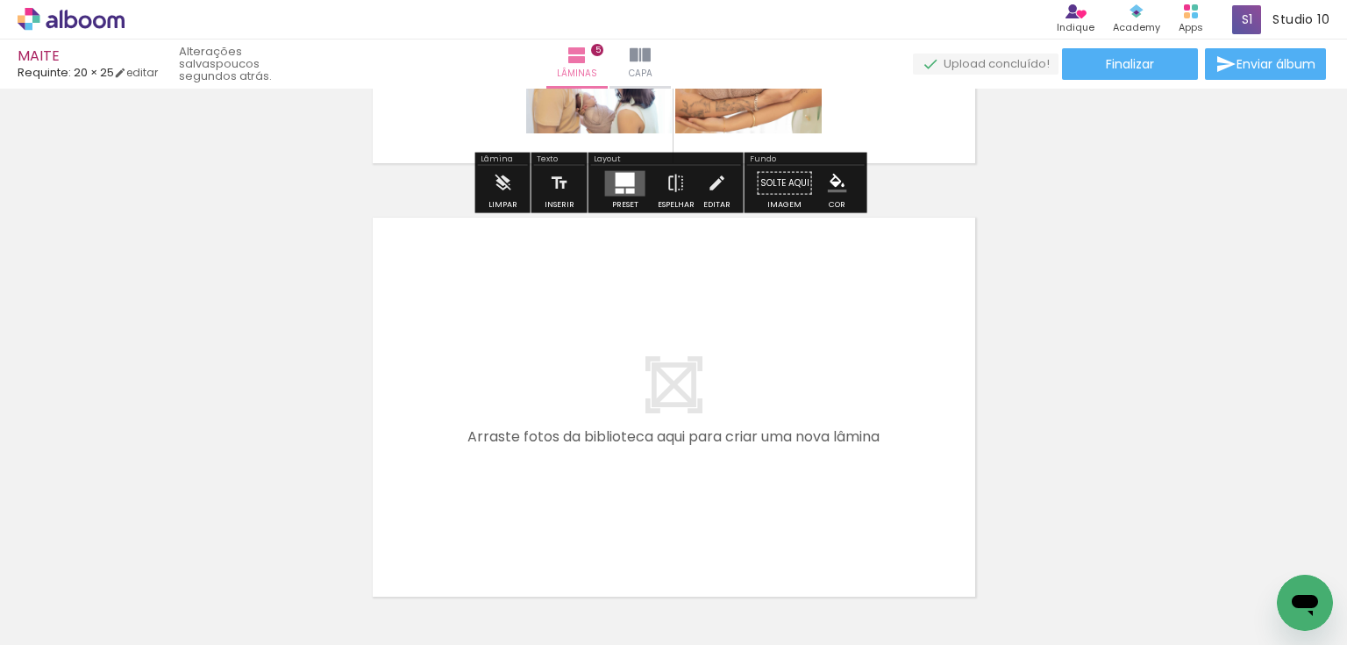
scroll to position [2106, 0]
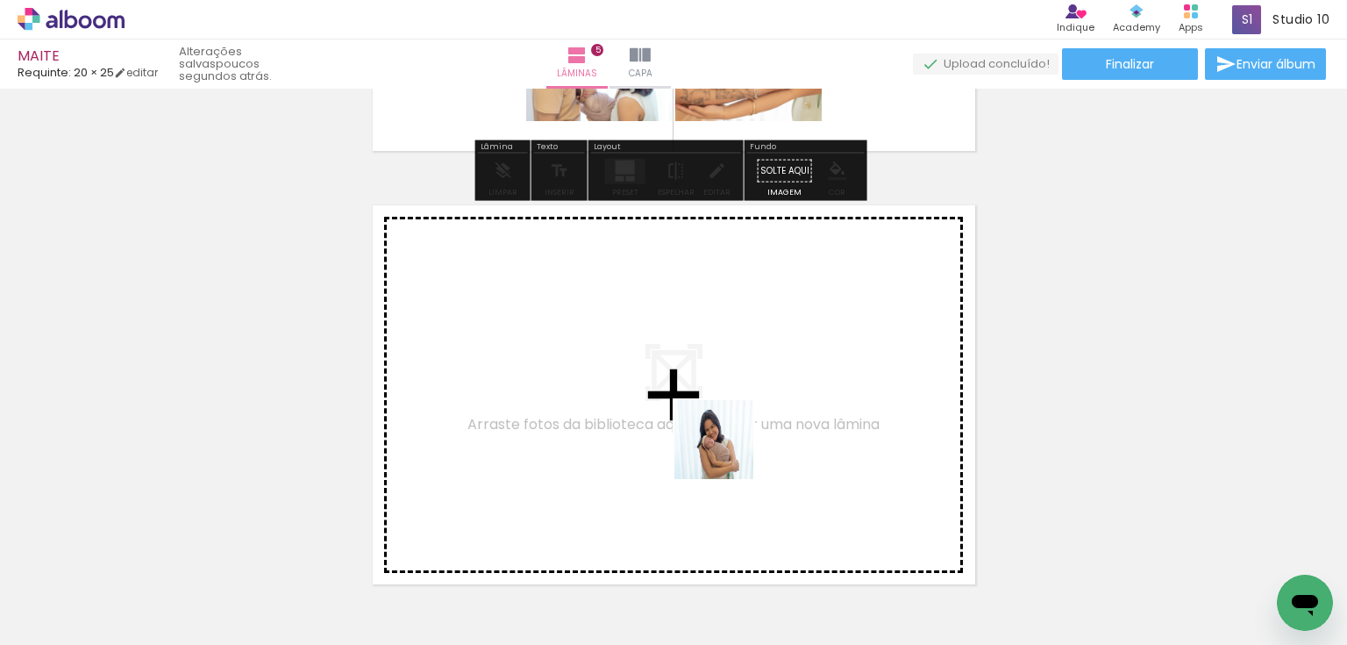
drag, startPoint x: 662, startPoint y: 599, endPoint x: 727, endPoint y: 453, distance: 160.2
click at [727, 453] on quentale-workspace at bounding box center [673, 322] width 1347 height 645
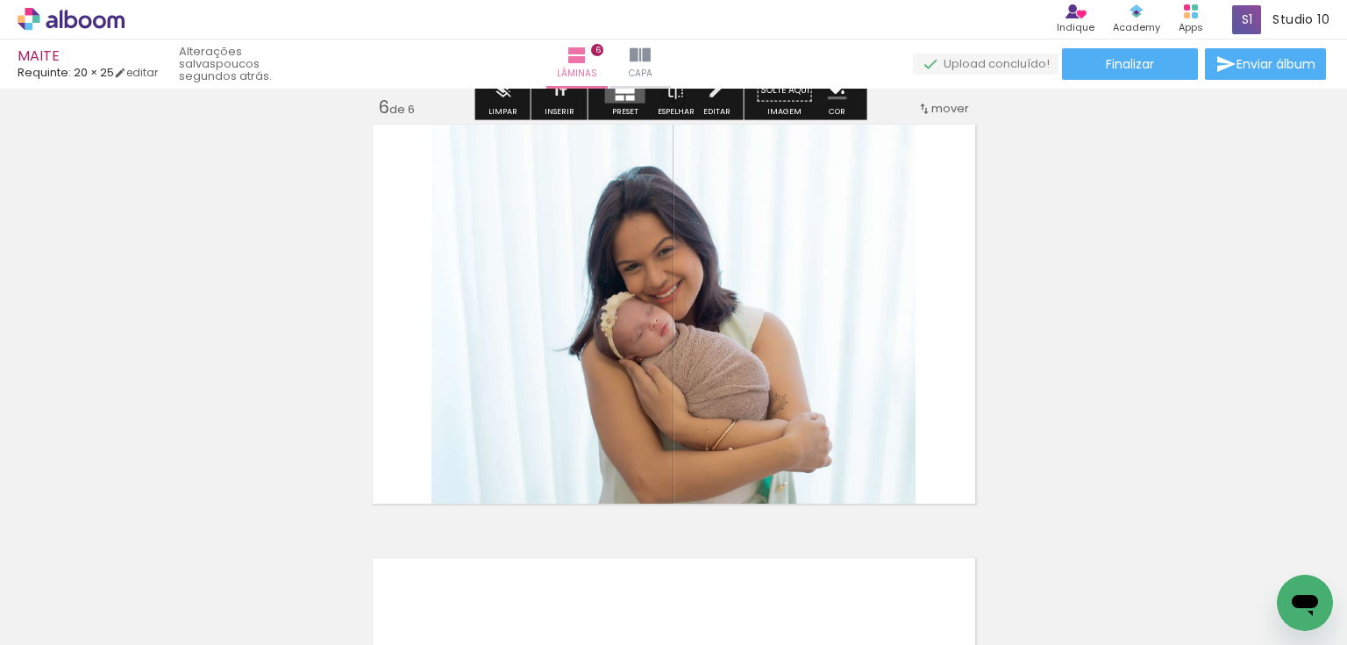
scroll to position [2188, 0]
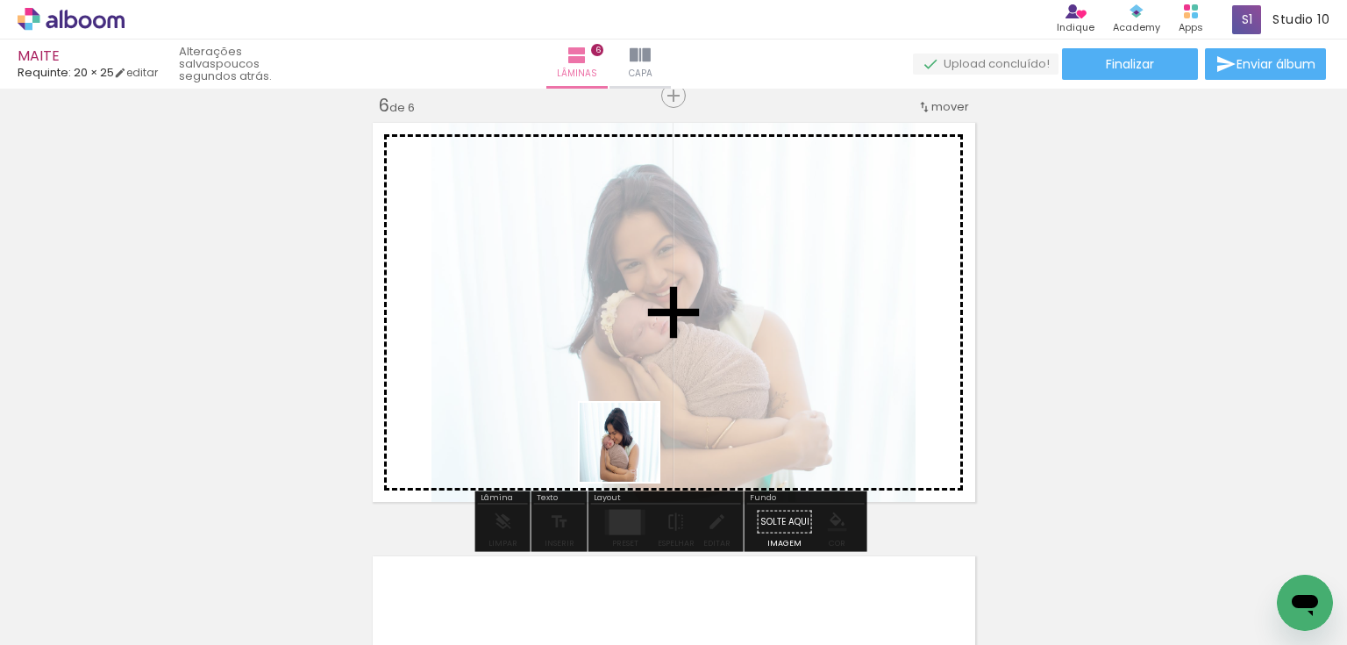
drag, startPoint x: 573, startPoint y: 582, endPoint x: 646, endPoint y: 430, distance: 169.5
click at [646, 430] on quentale-workspace at bounding box center [673, 322] width 1347 height 645
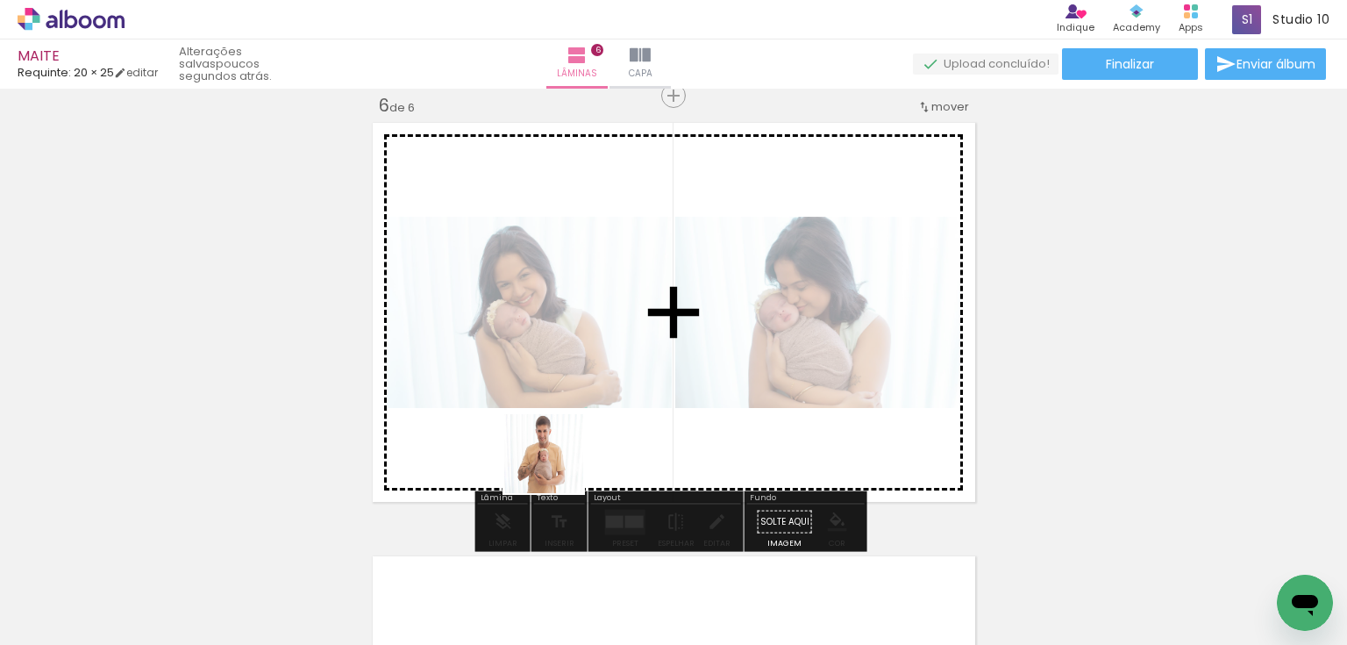
drag, startPoint x: 489, startPoint y: 588, endPoint x: 439, endPoint y: 509, distance: 94.6
click at [614, 382] on quentale-workspace at bounding box center [673, 322] width 1347 height 645
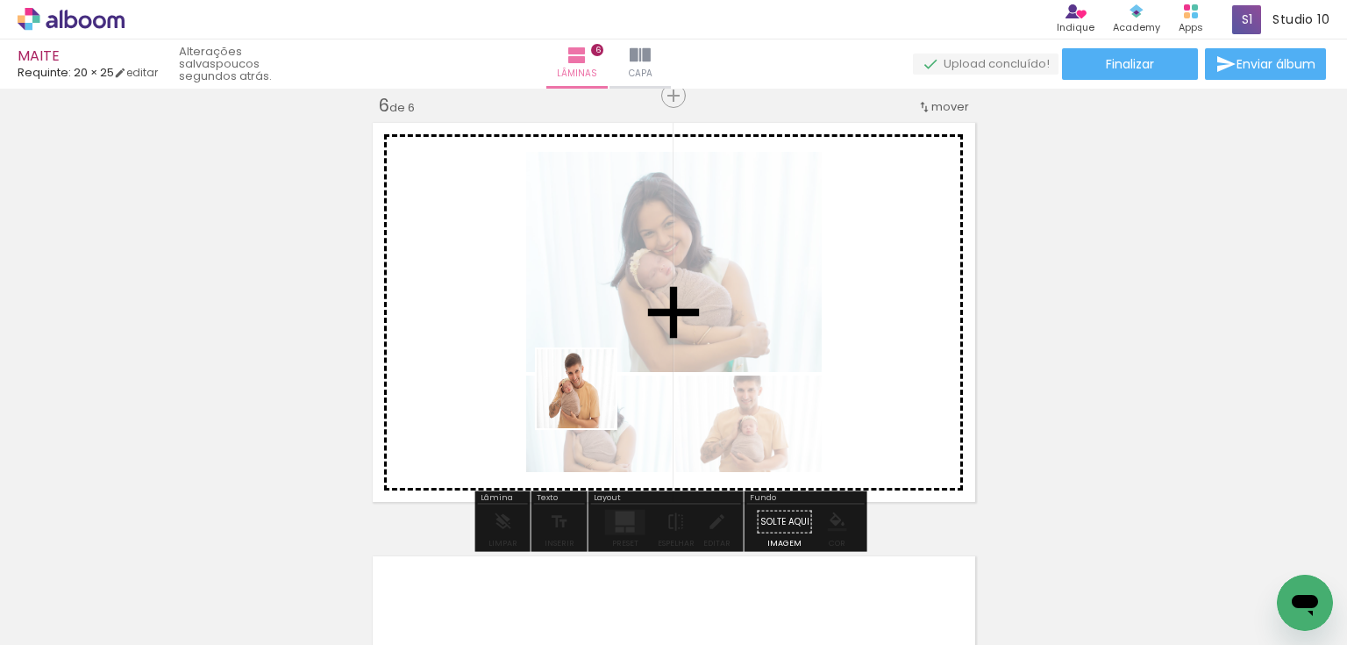
drag, startPoint x: 275, startPoint y: 596, endPoint x: 589, endPoint y: 402, distance: 369.0
click at [589, 402] on quentale-workspace at bounding box center [673, 322] width 1347 height 645
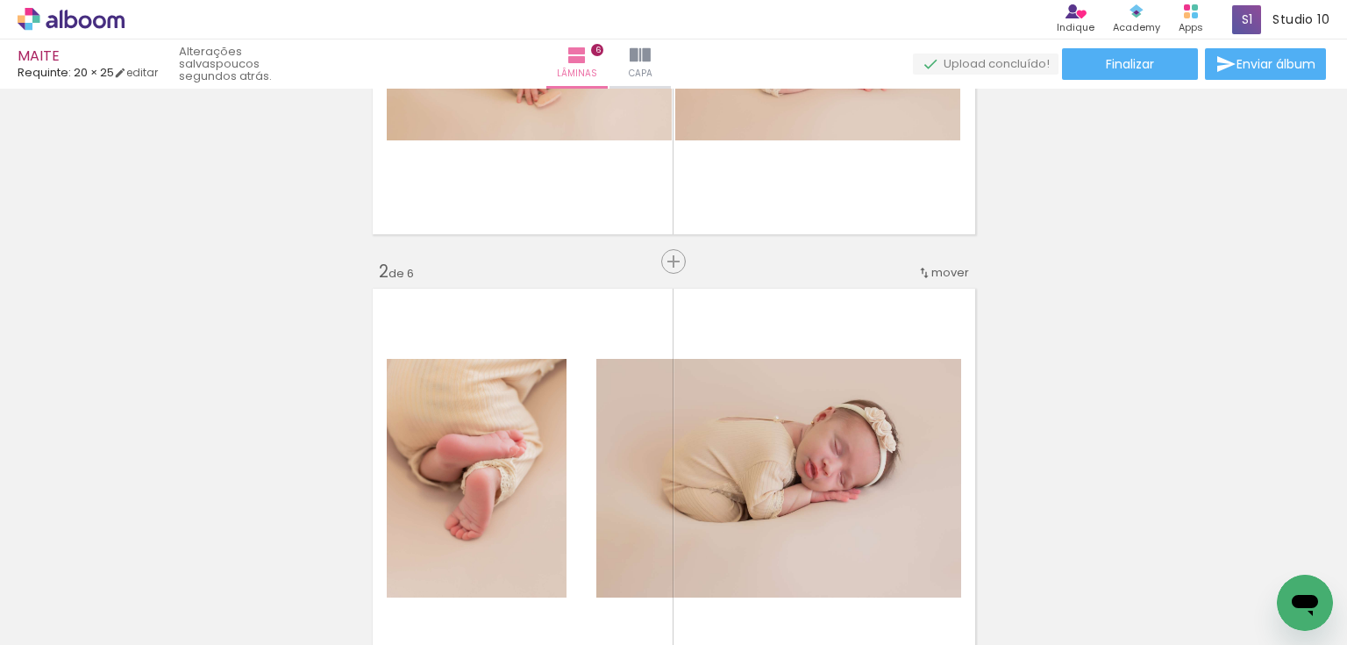
scroll to position [281, 0]
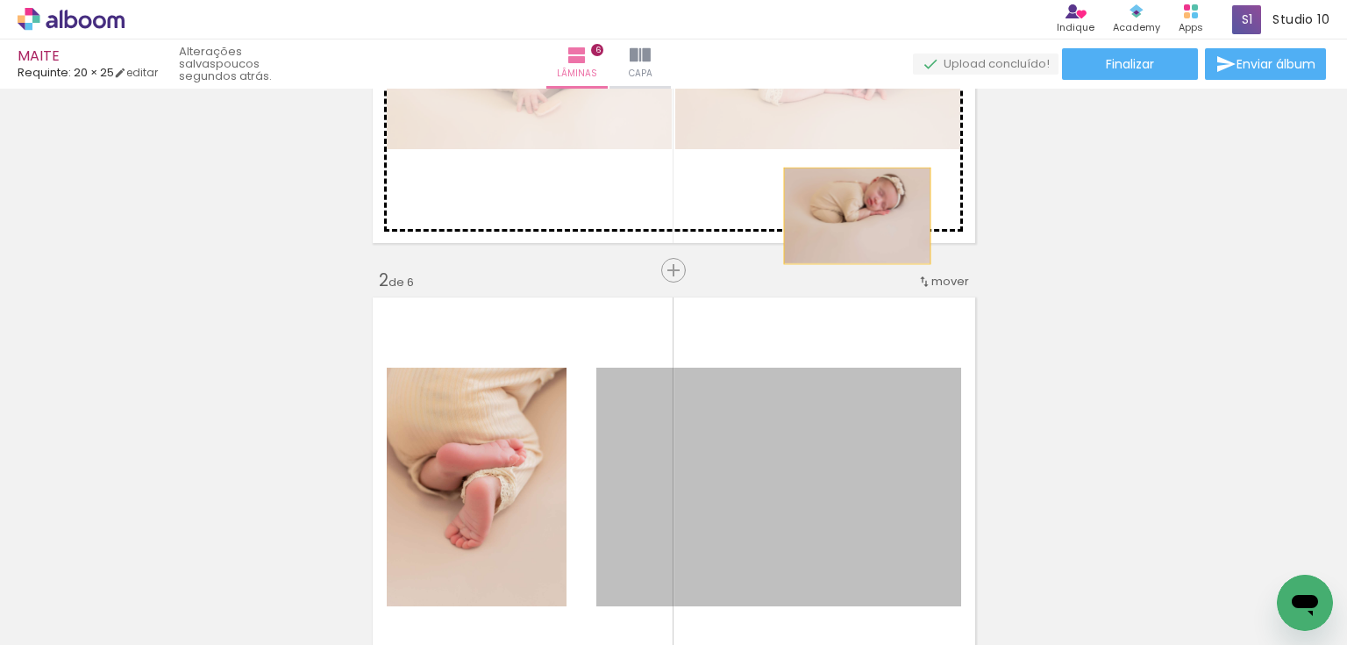
drag, startPoint x: 805, startPoint y: 452, endPoint x: 852, endPoint y: 216, distance: 240.5
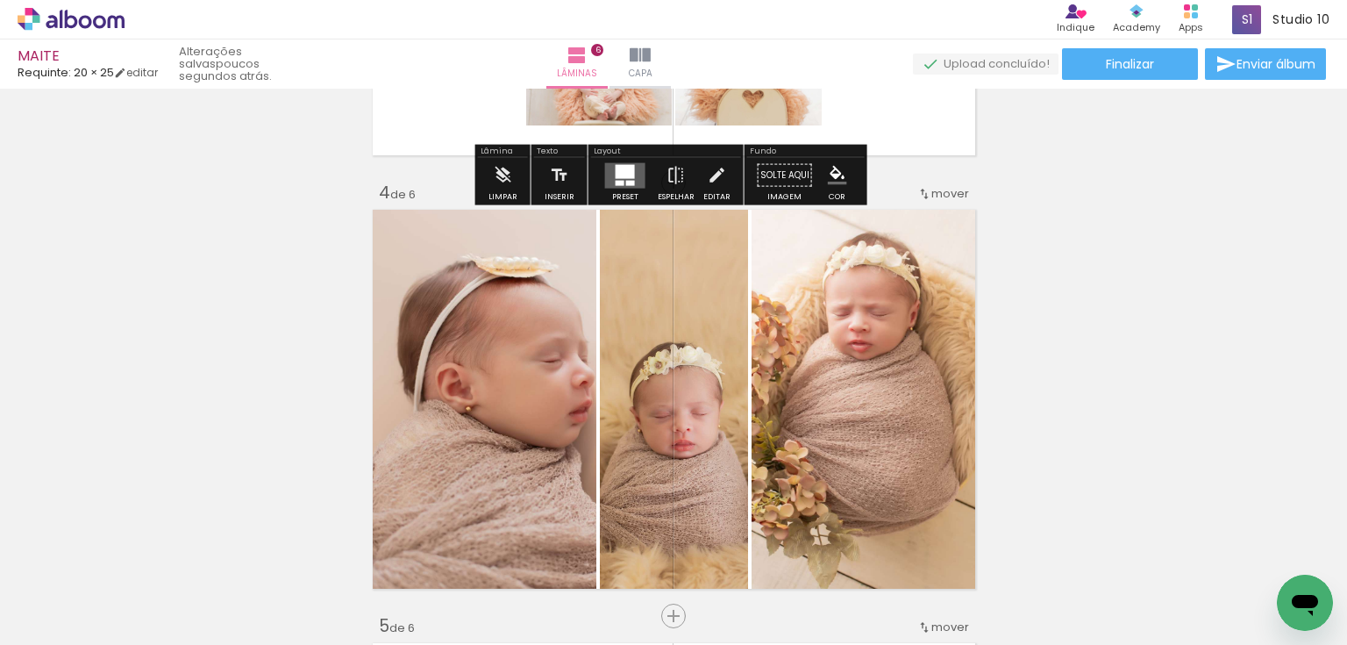
scroll to position [1403, 0]
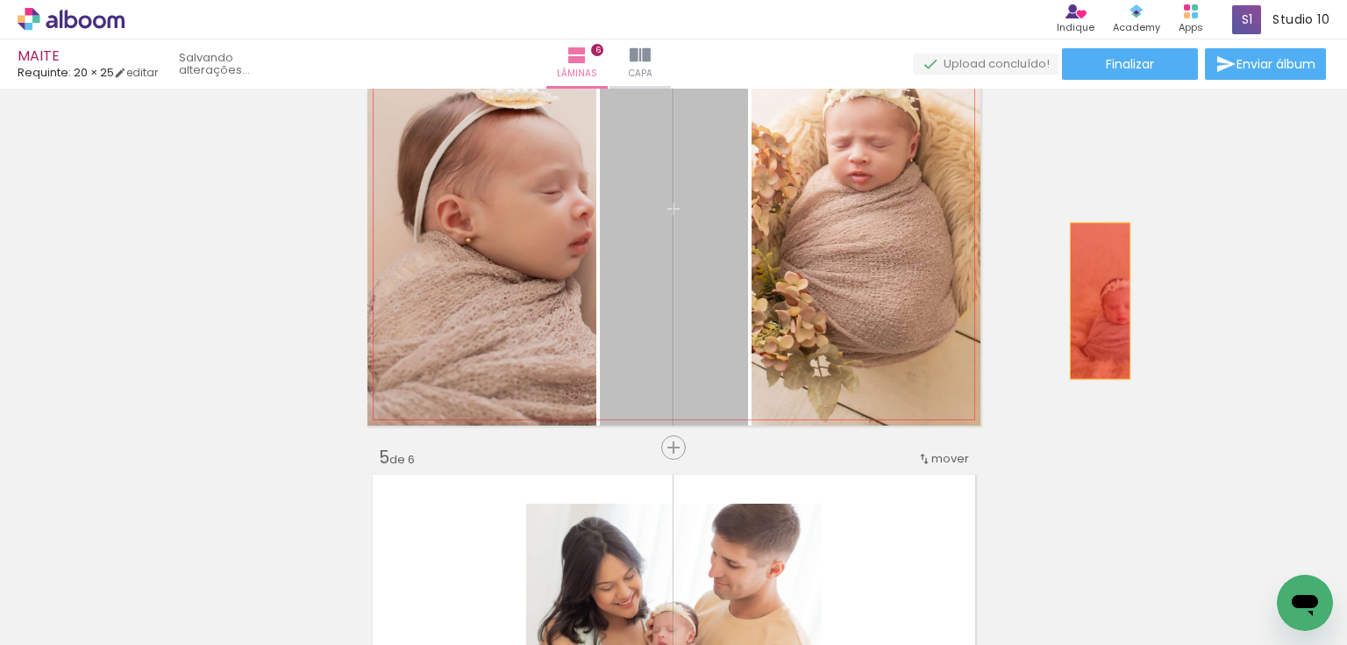
drag, startPoint x: 703, startPoint y: 291, endPoint x: 1095, endPoint y: 301, distance: 391.3
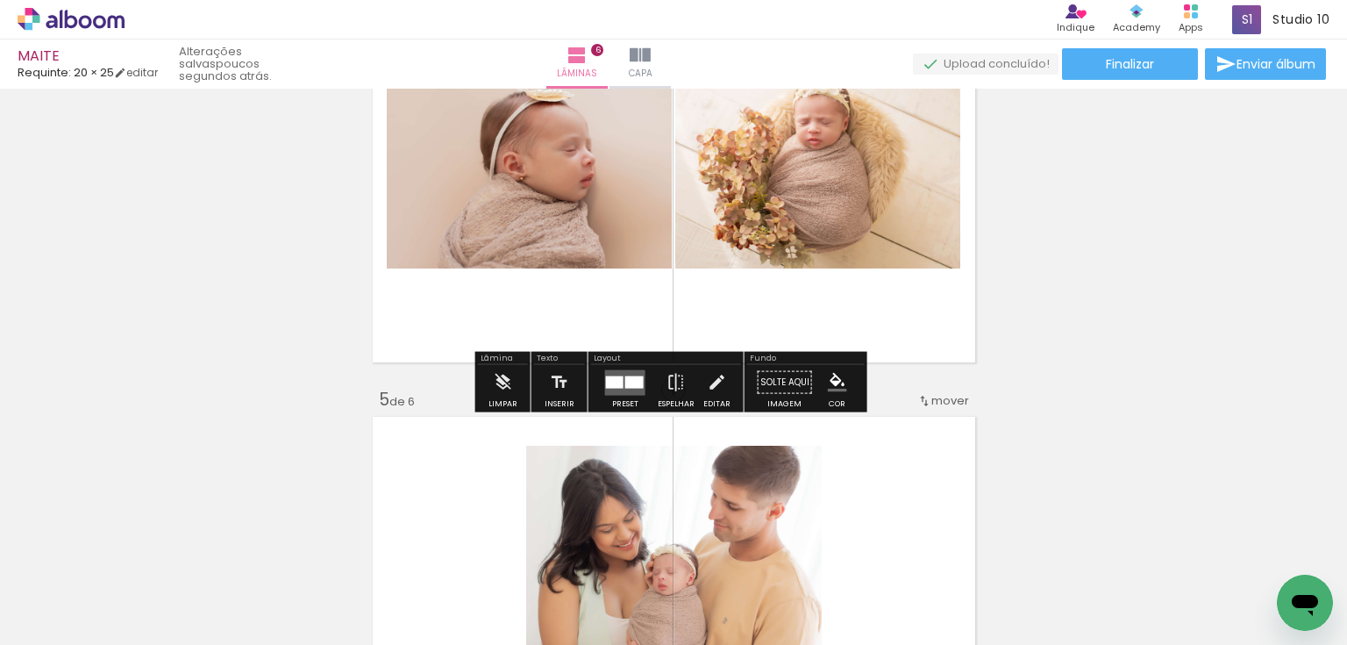
scroll to position [1473, 0]
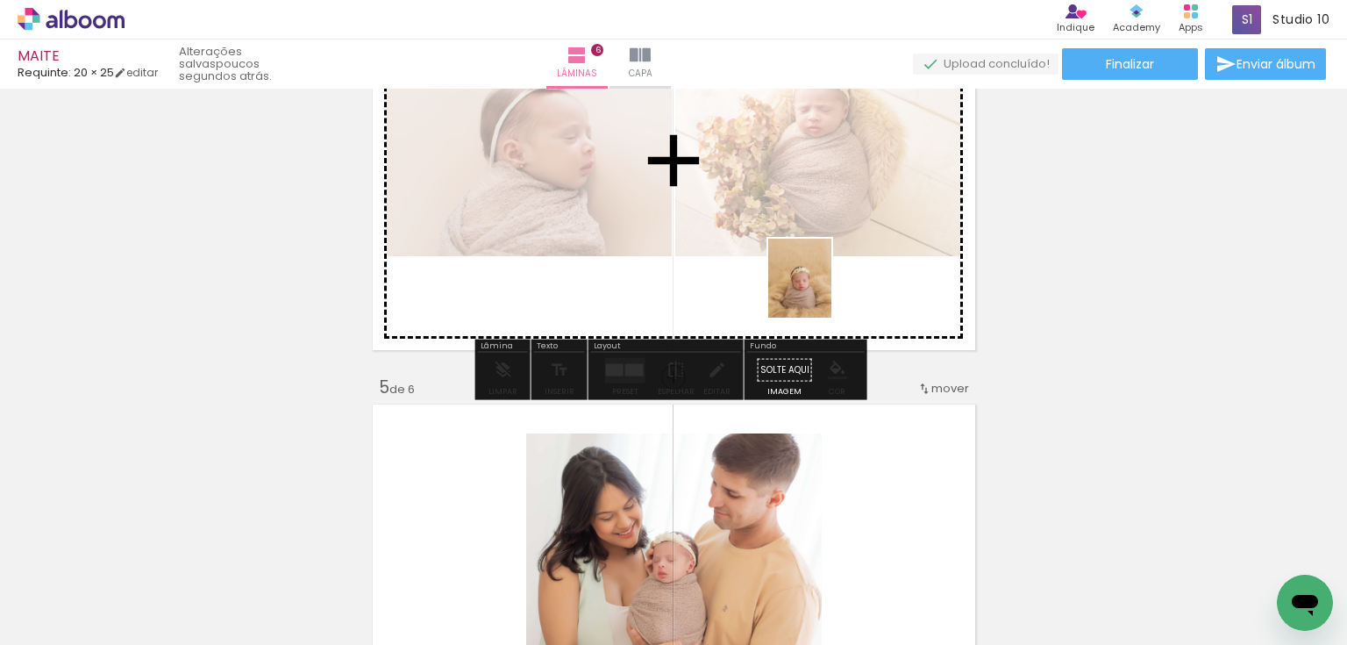
drag, startPoint x: 965, startPoint y: 588, endPoint x: 821, endPoint y: 291, distance: 330.3
click at [821, 291] on quentale-workspace at bounding box center [673, 322] width 1347 height 645
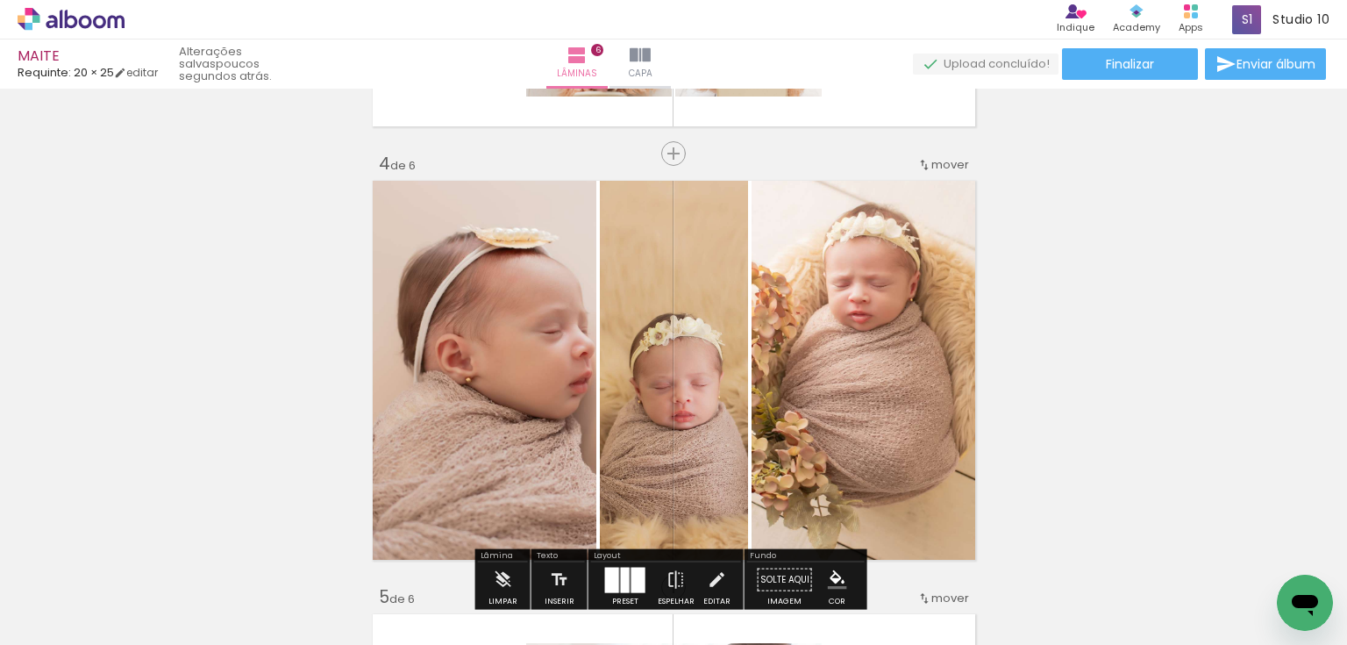
scroll to position [1263, 0]
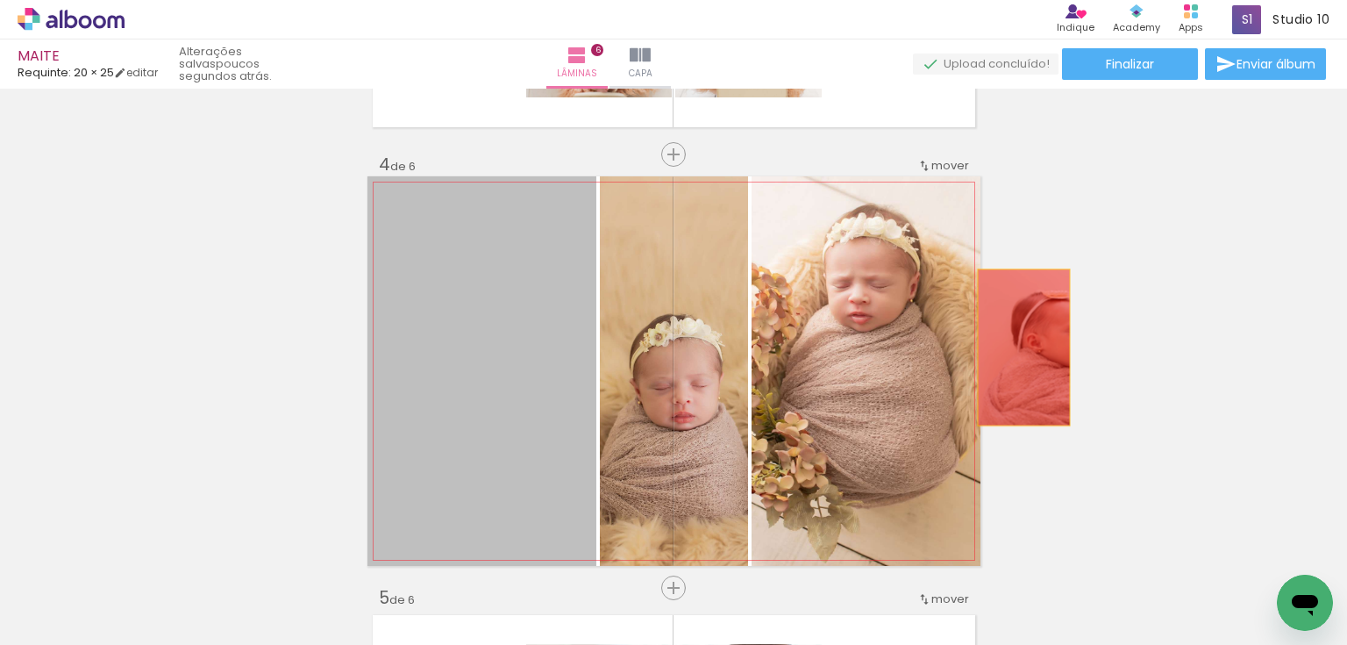
drag, startPoint x: 526, startPoint y: 346, endPoint x: 1018, endPoint y: 347, distance: 492.0
click at [1018, 347] on div "Inserir lâmina 1 de 6 Inserir lâmina 2 de 6 Inserir lâmina 3 de 6 Inserir lâmin…" at bounding box center [673, 349] width 1347 height 3034
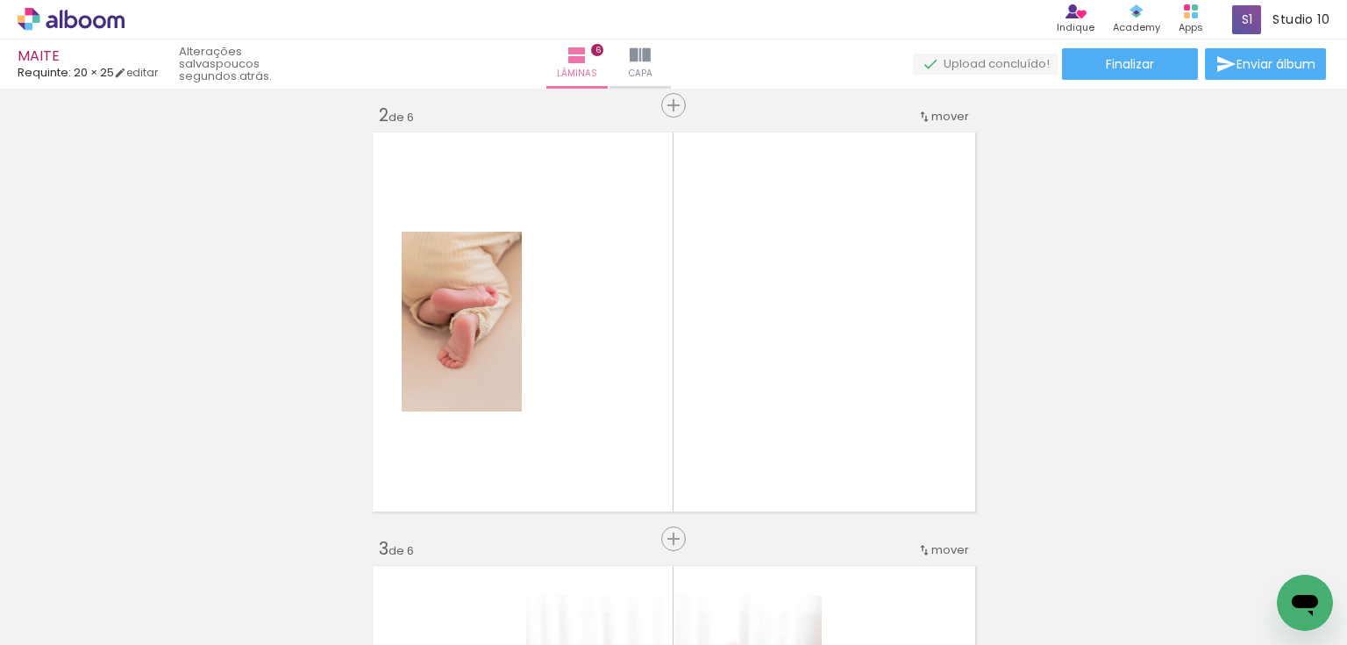
scroll to position [421, 0]
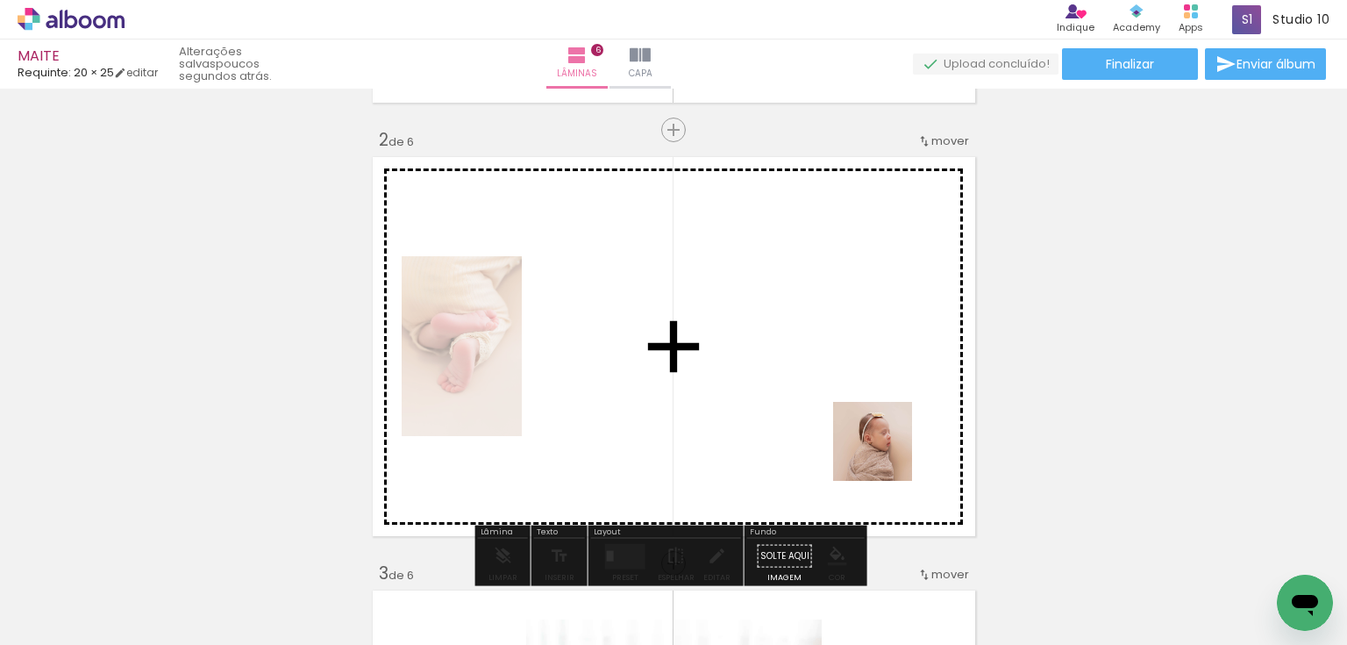
drag, startPoint x: 997, startPoint y: 524, endPoint x: 845, endPoint y: 428, distance: 179.8
click at [845, 428] on quentale-workspace at bounding box center [673, 322] width 1347 height 645
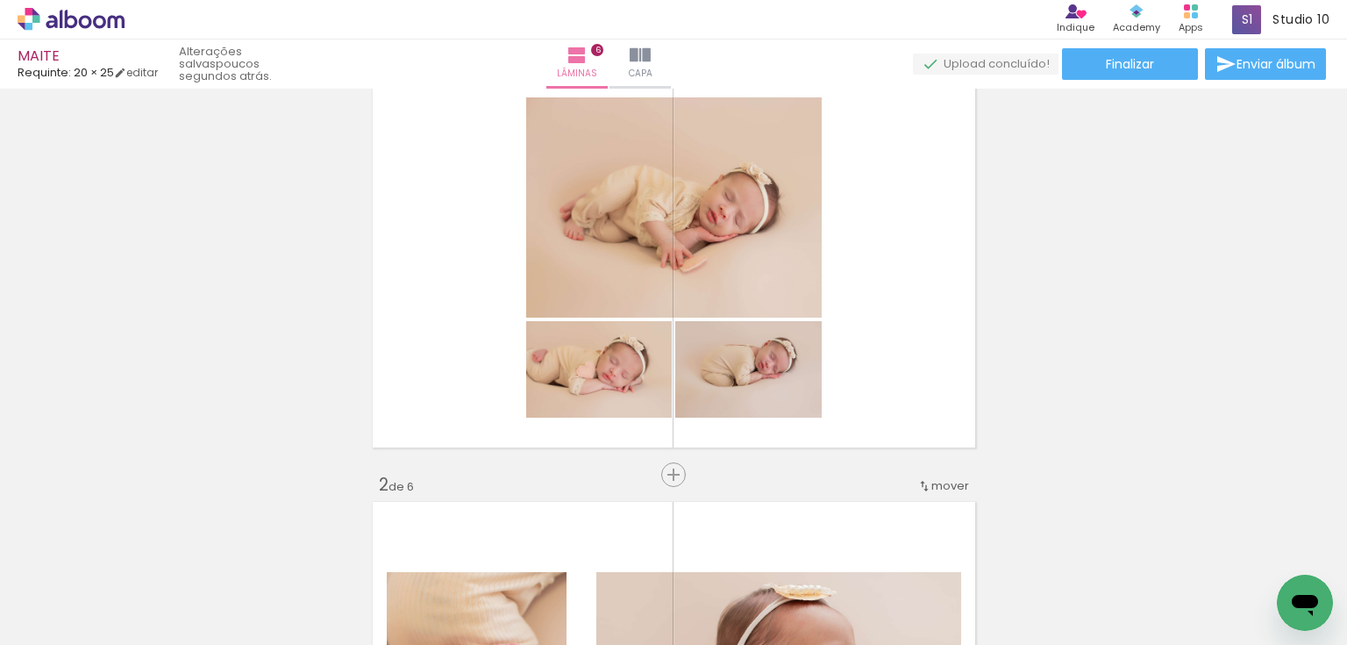
scroll to position [58, 0]
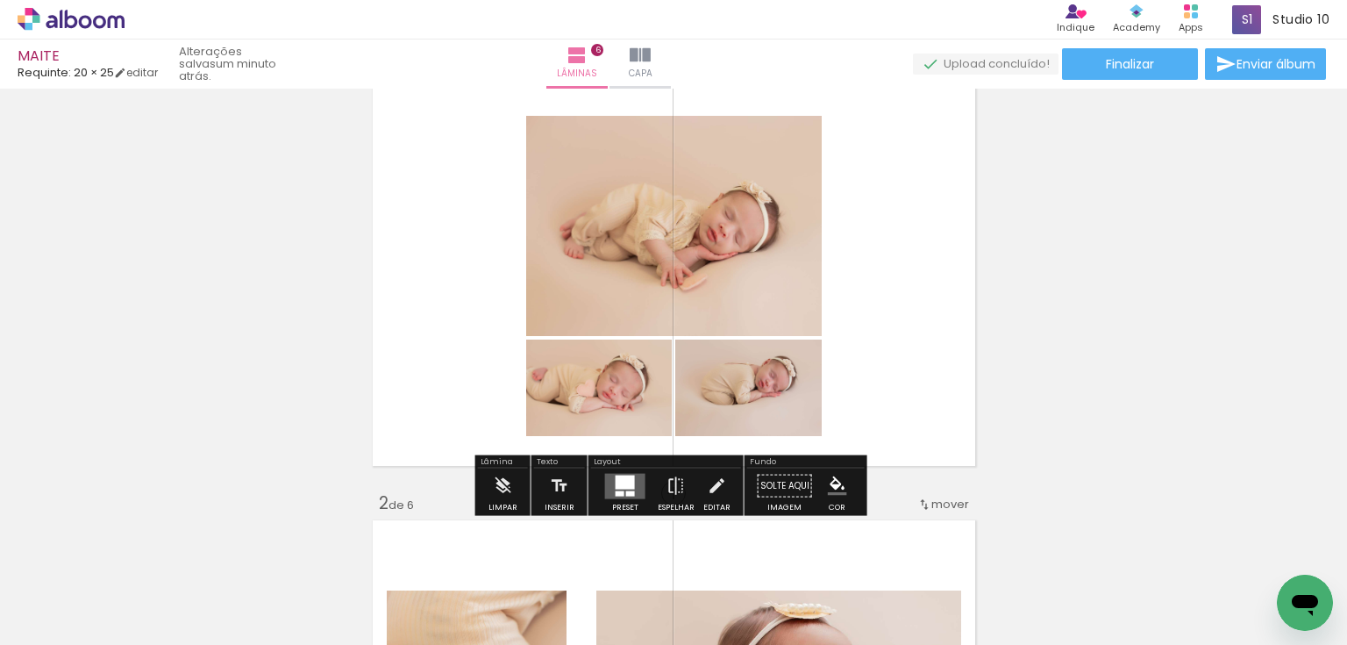
click at [635, 483] on quentale-layouter at bounding box center [625, 485] width 40 height 25
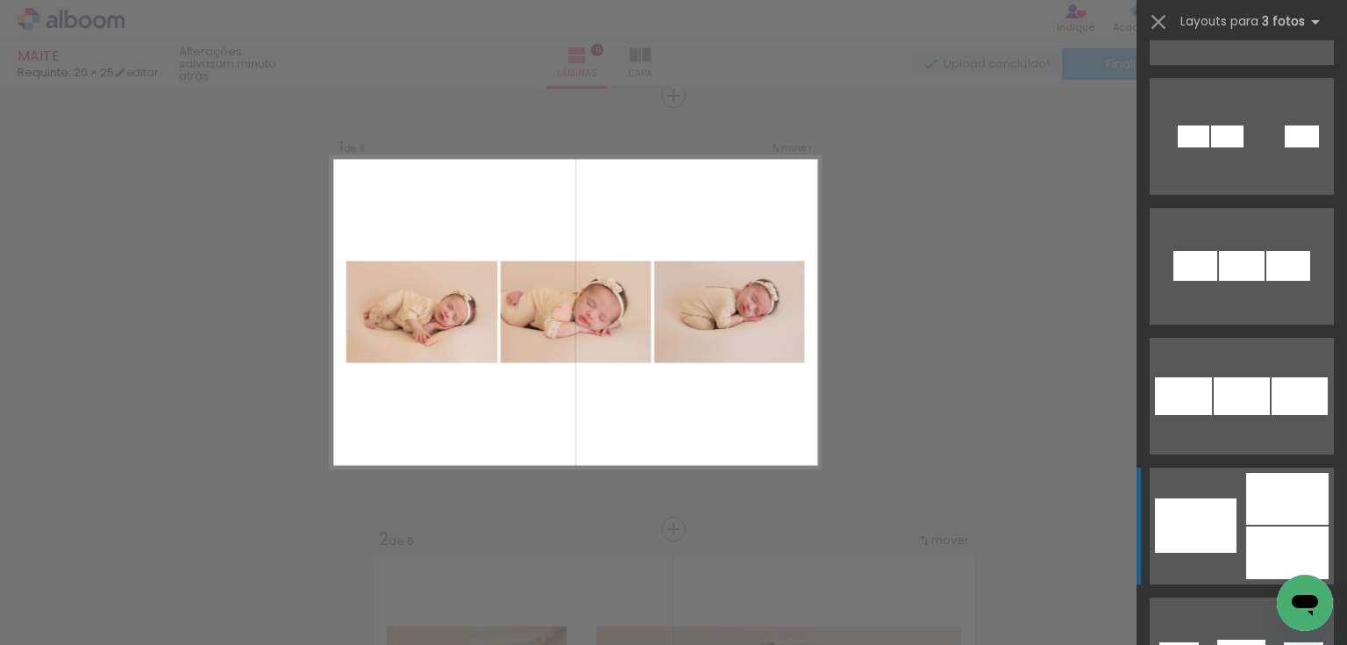
scroll to position [1684, 0]
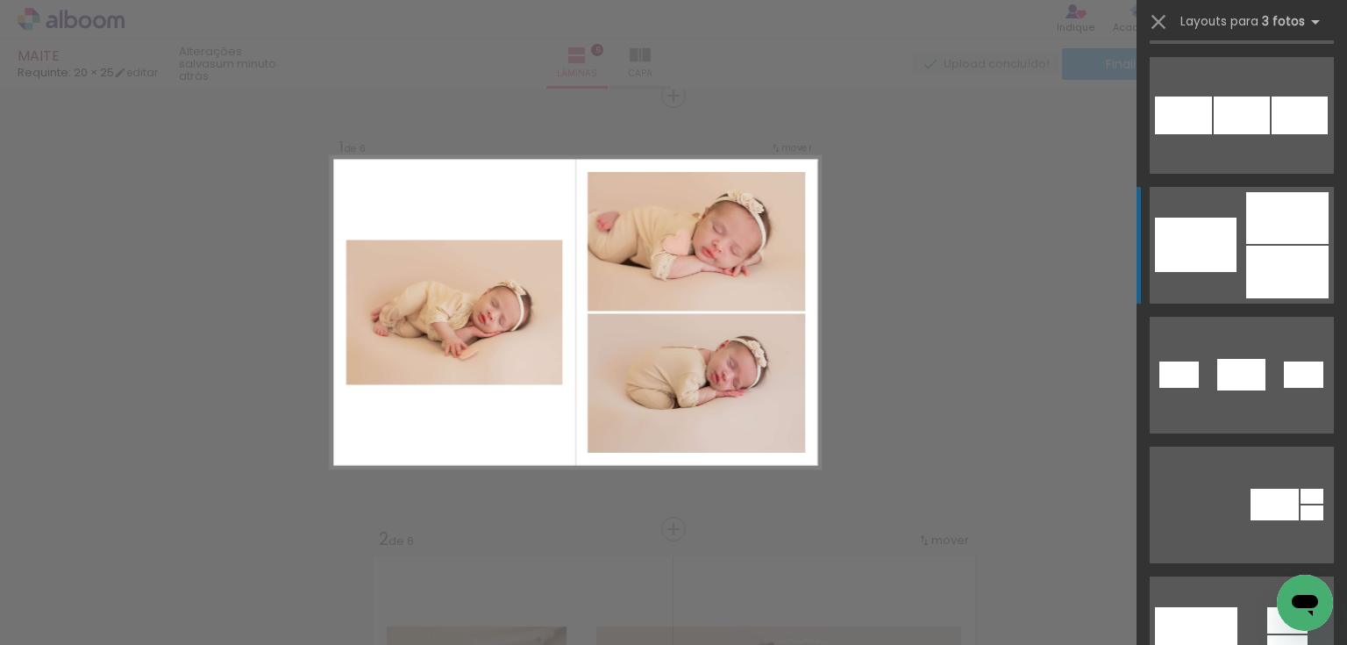
click at [1294, 274] on div at bounding box center [1287, 272] width 82 height 53
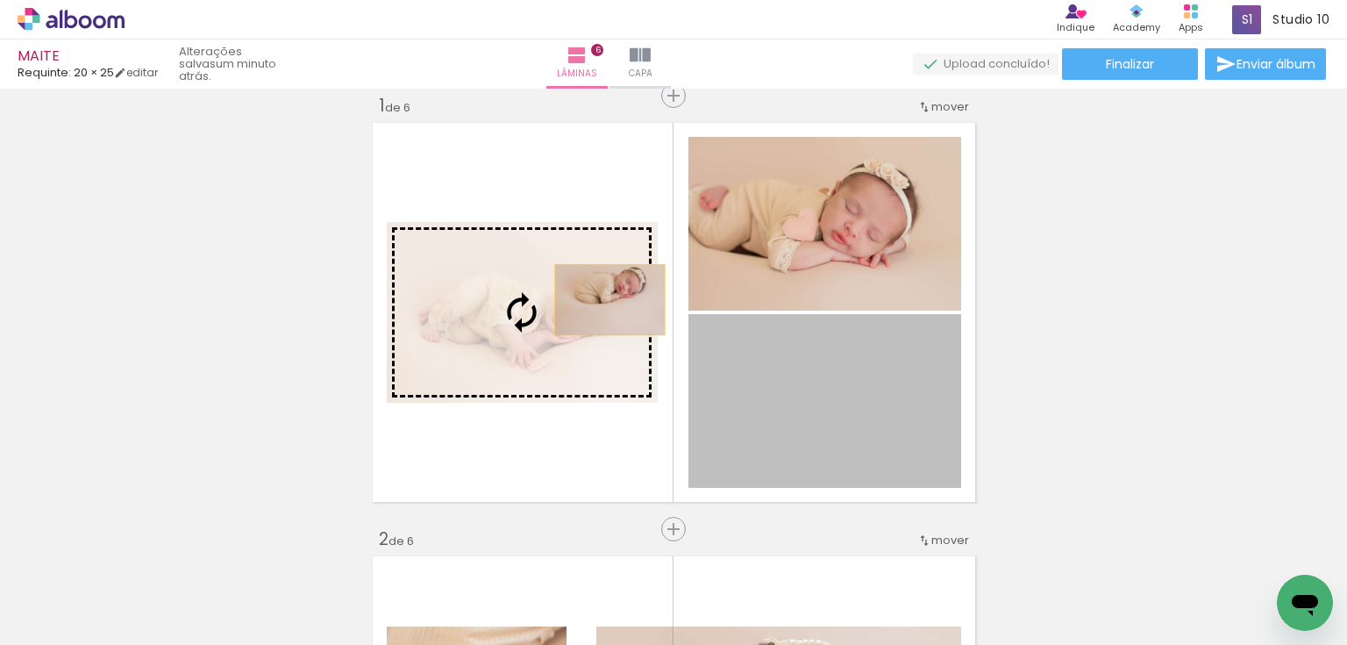
drag, startPoint x: 820, startPoint y: 410, endPoint x: 596, endPoint y: 299, distance: 249.8
click at [0, 0] on slot at bounding box center [0, 0] width 0 height 0
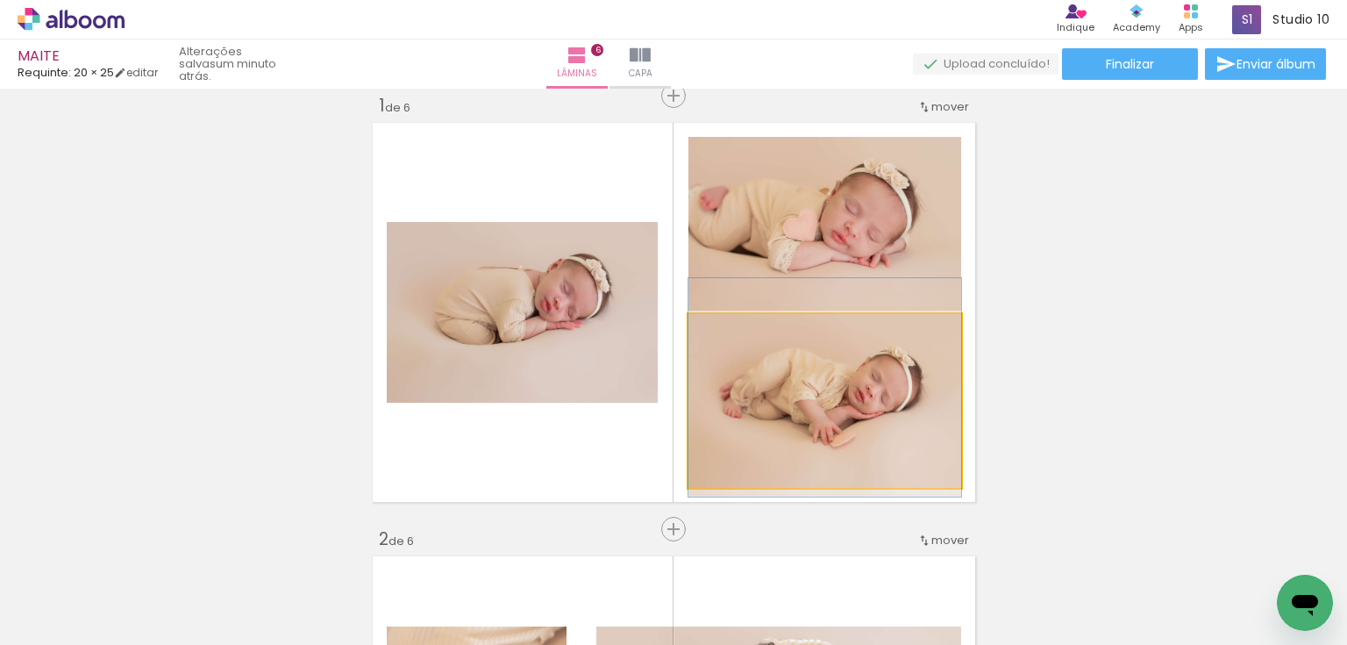
drag, startPoint x: 817, startPoint y: 405, endPoint x: 822, endPoint y: 392, distance: 13.9
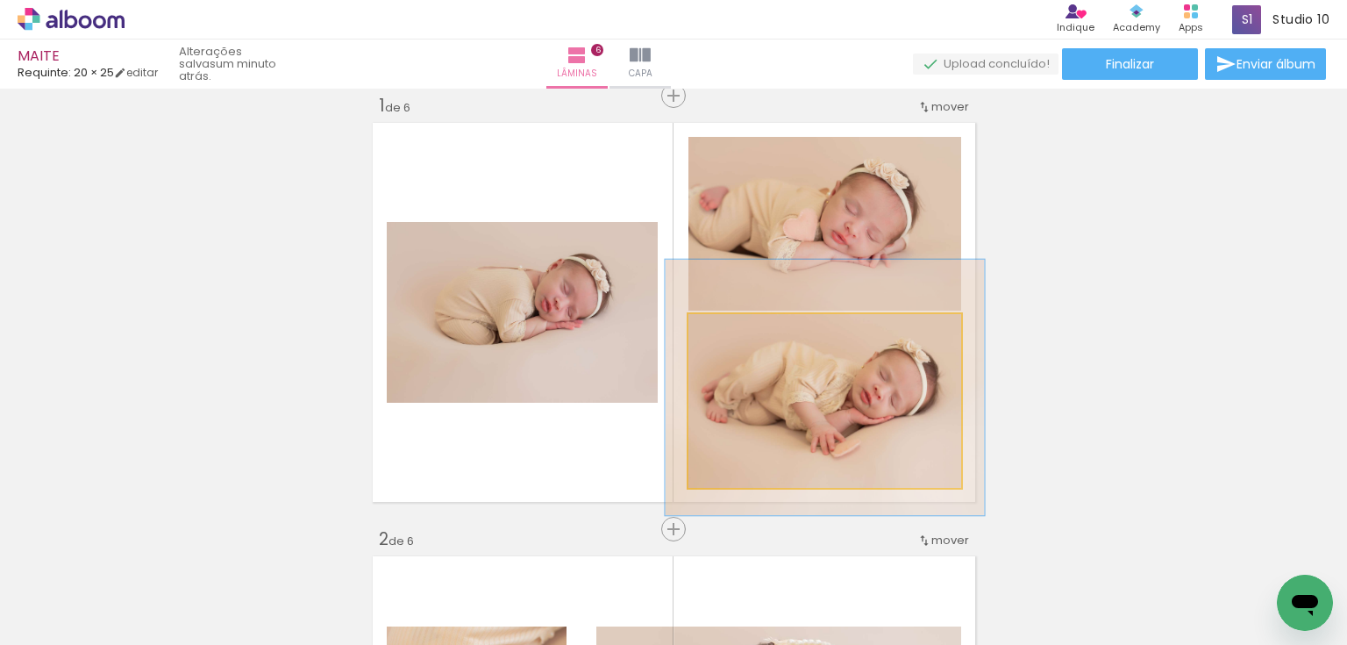
drag, startPoint x: 723, startPoint y: 332, endPoint x: 786, endPoint y: 375, distance: 76.4
type paper-slider "119"
click at [734, 336] on div at bounding box center [739, 332] width 16 height 16
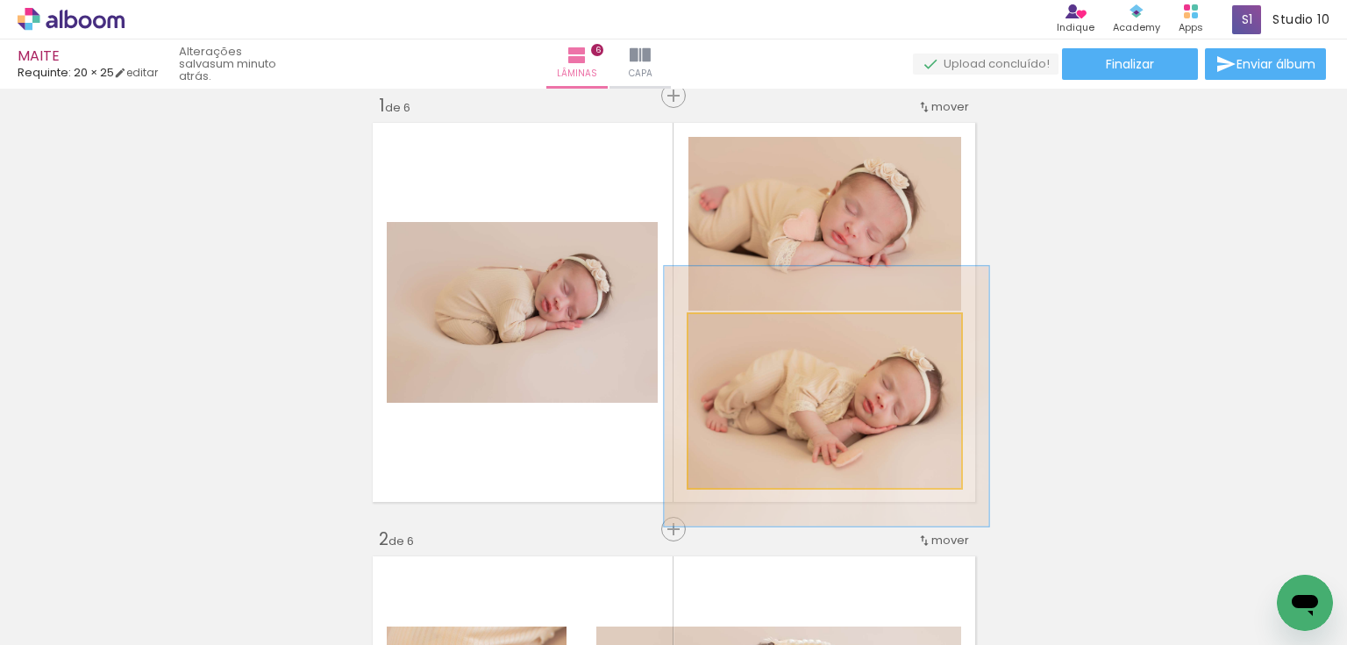
drag, startPoint x: 829, startPoint y: 402, endPoint x: 831, endPoint y: 410, distance: 8.9
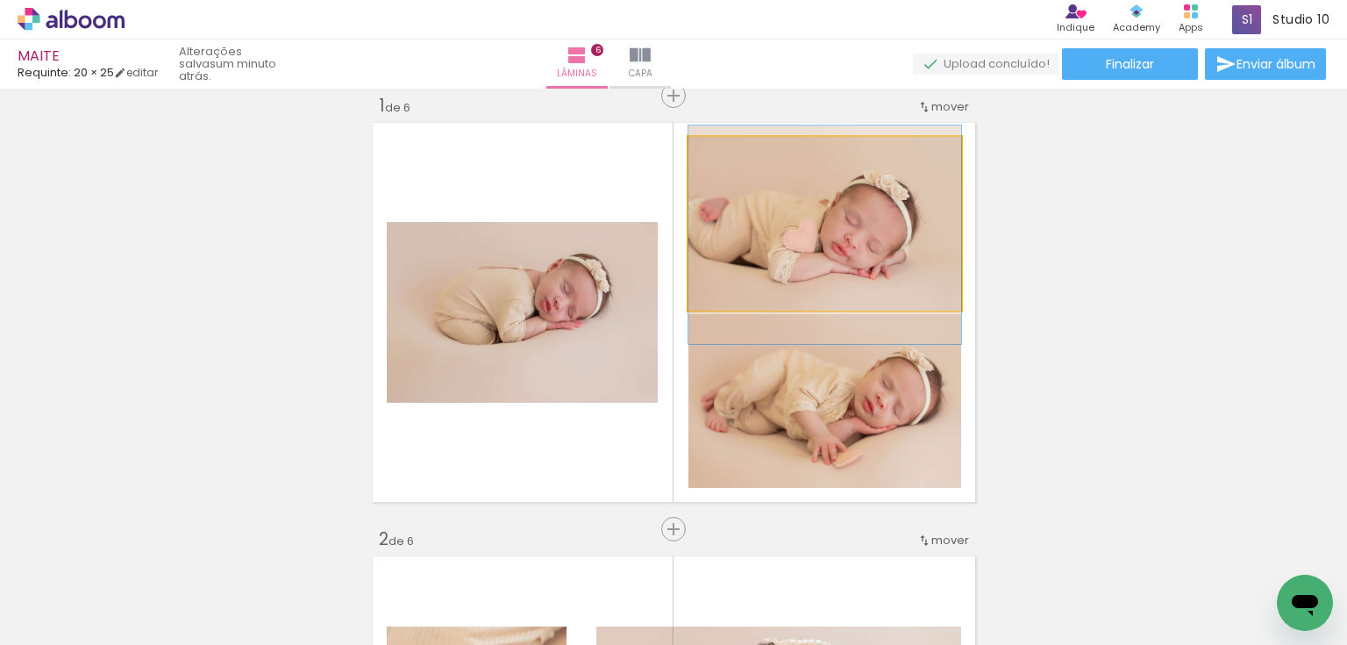
drag, startPoint x: 838, startPoint y: 221, endPoint x: 859, endPoint y: 232, distance: 23.9
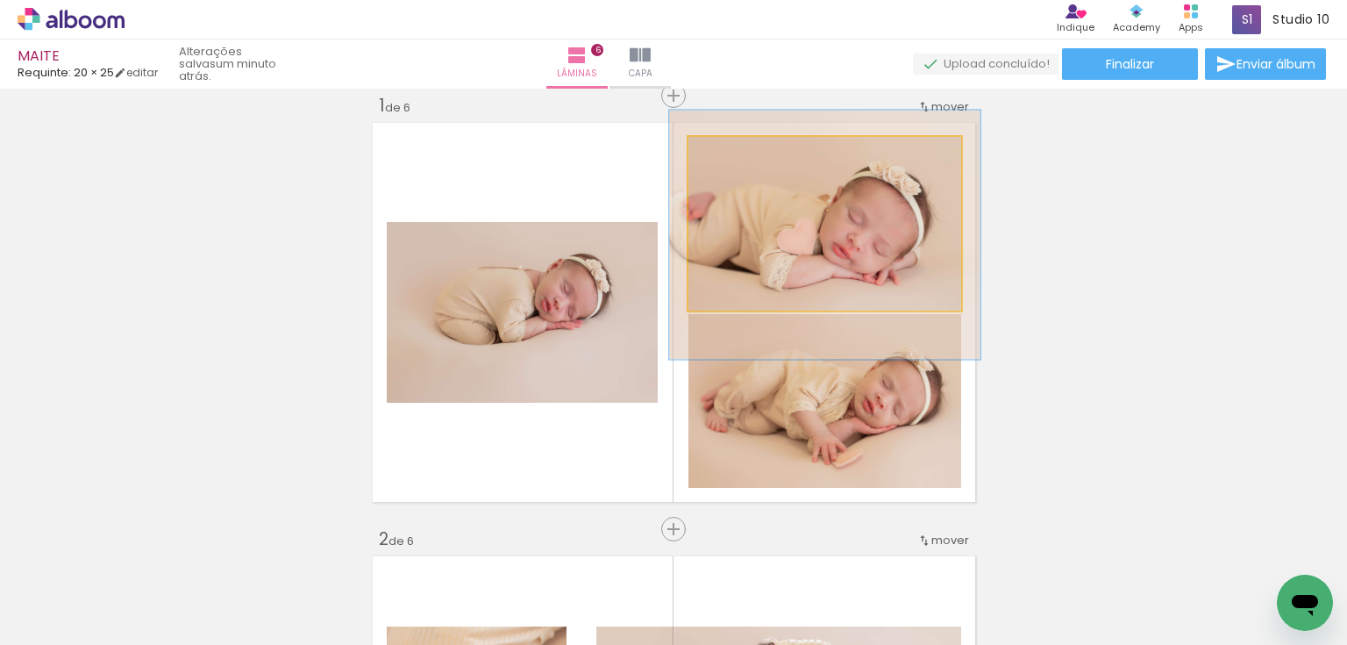
type paper-slider "114"
click at [737, 157] on div at bounding box center [738, 155] width 16 height 16
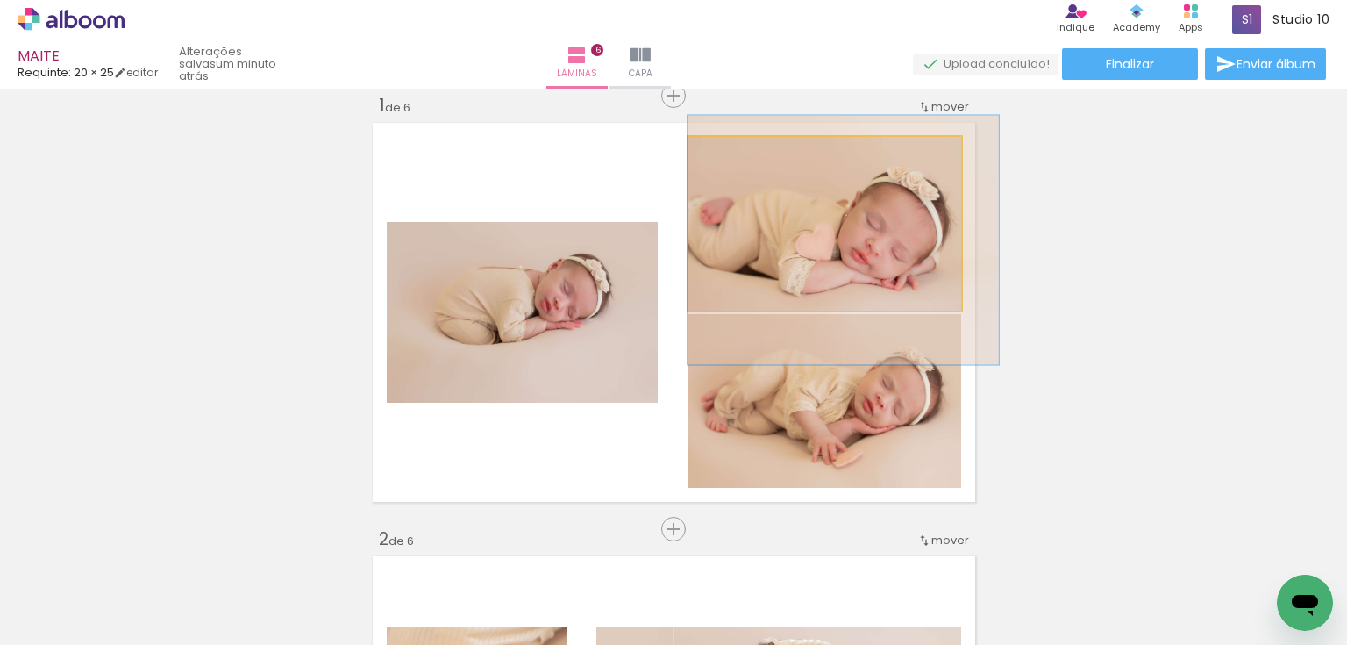
drag, startPoint x: 825, startPoint y: 225, endPoint x: 878, endPoint y: 231, distance: 52.9
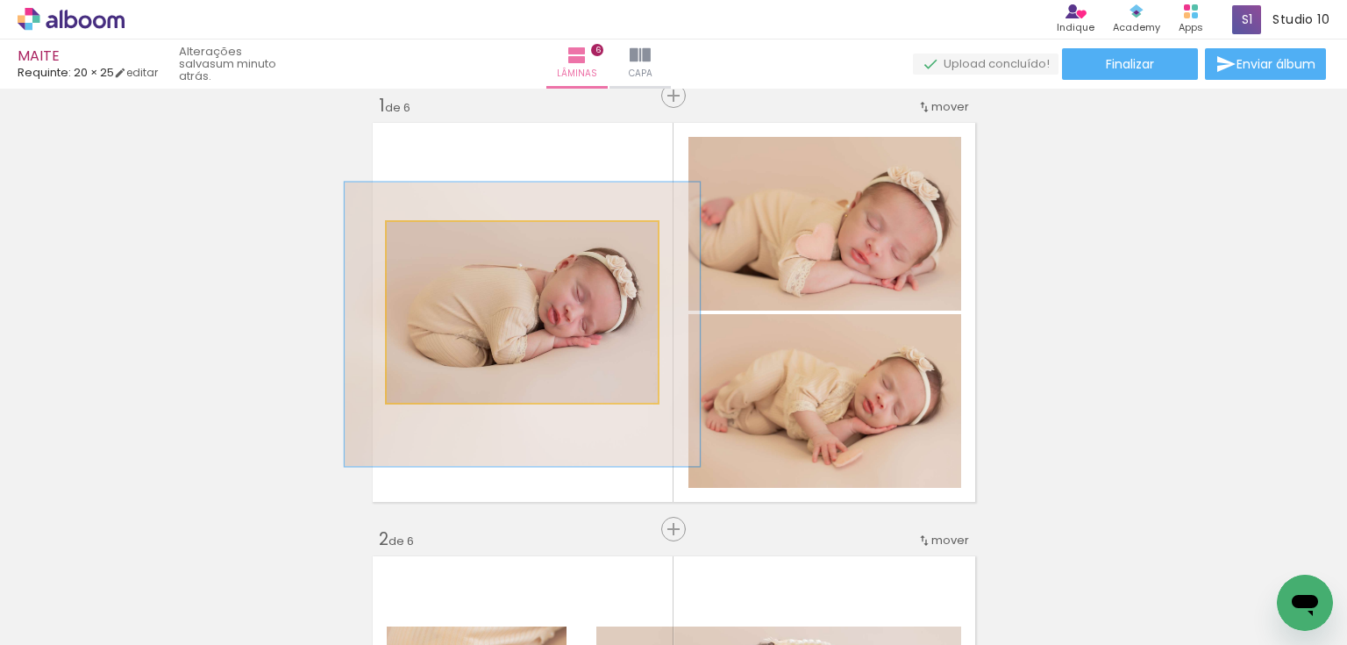
drag, startPoint x: 424, startPoint y: 236, endPoint x: 441, endPoint y: 236, distance: 16.7
type paper-slider "132"
click at [441, 236] on div at bounding box center [447, 240] width 16 height 16
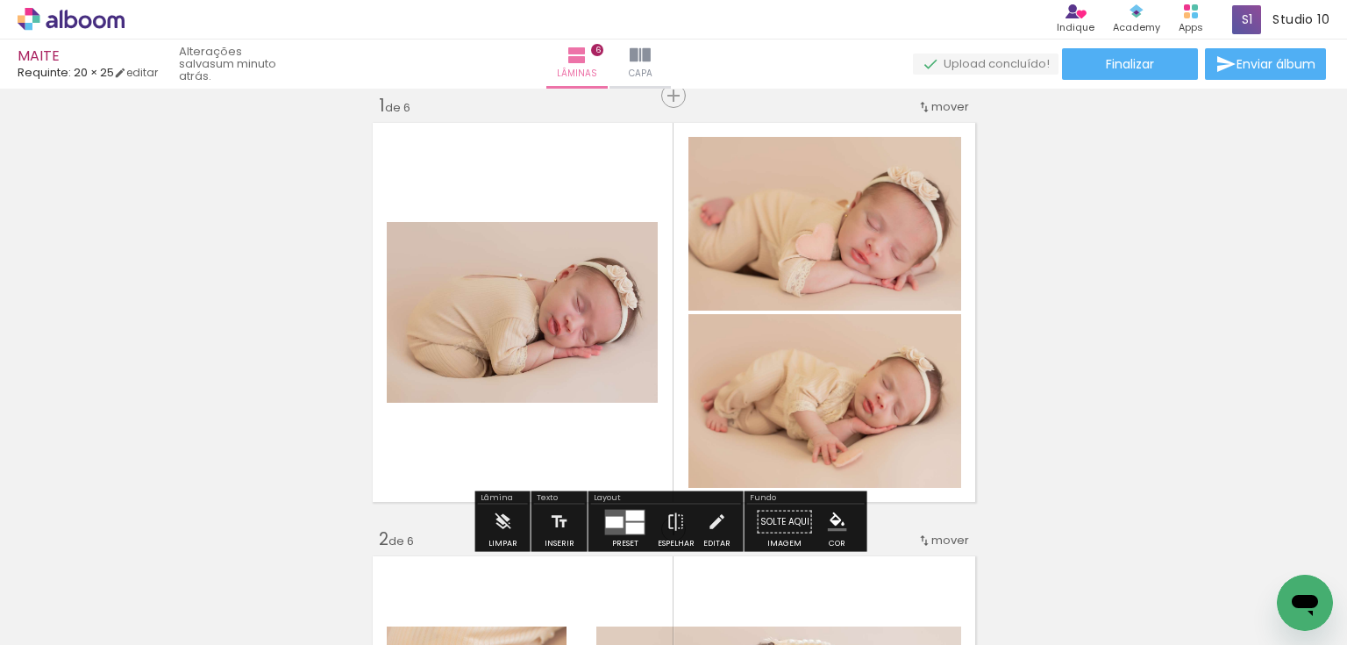
click at [830, 510] on paper-menu-button "#ffebee #ffcdd2 #ef9a9a #e57373 #ef5350 #f44336 #e53935 #d32f2f #c62828 #b71c1c…" at bounding box center [837, 521] width 33 height 33
click at [835, 519] on iron-icon "color picker" at bounding box center [837, 521] width 19 height 19
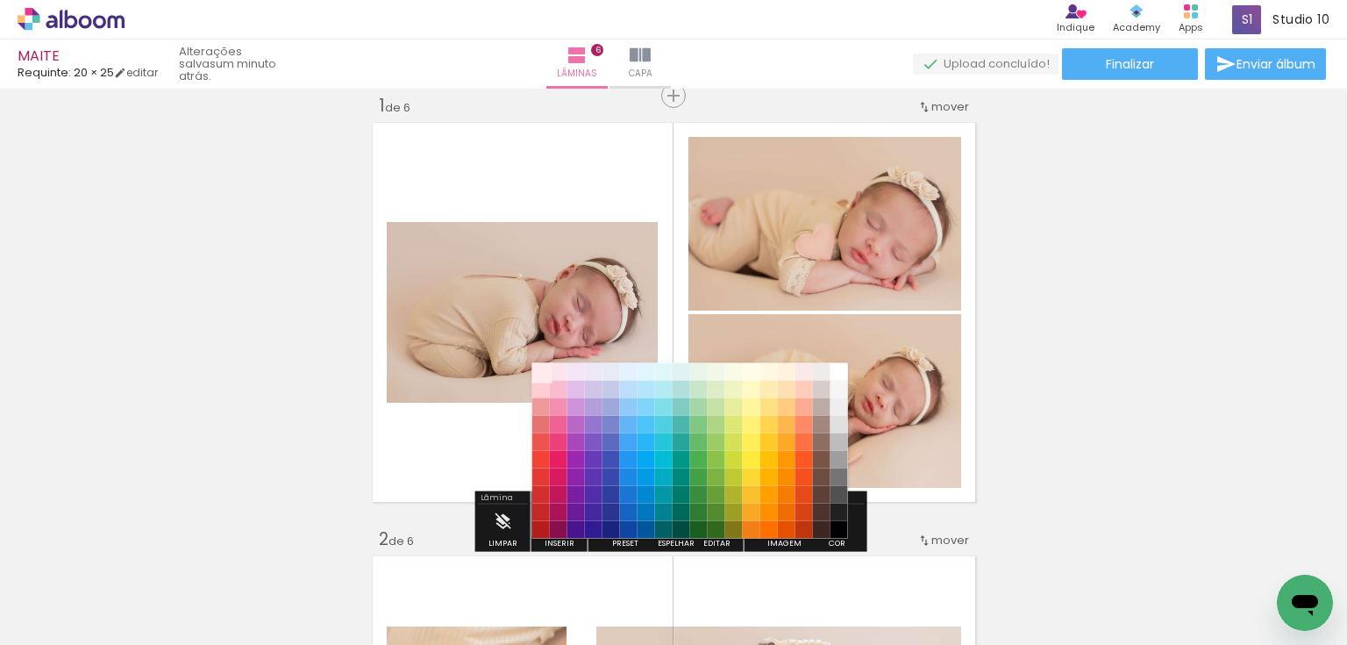
click at [539, 366] on paper-item "#ffebee" at bounding box center [540, 371] width 18 height 18
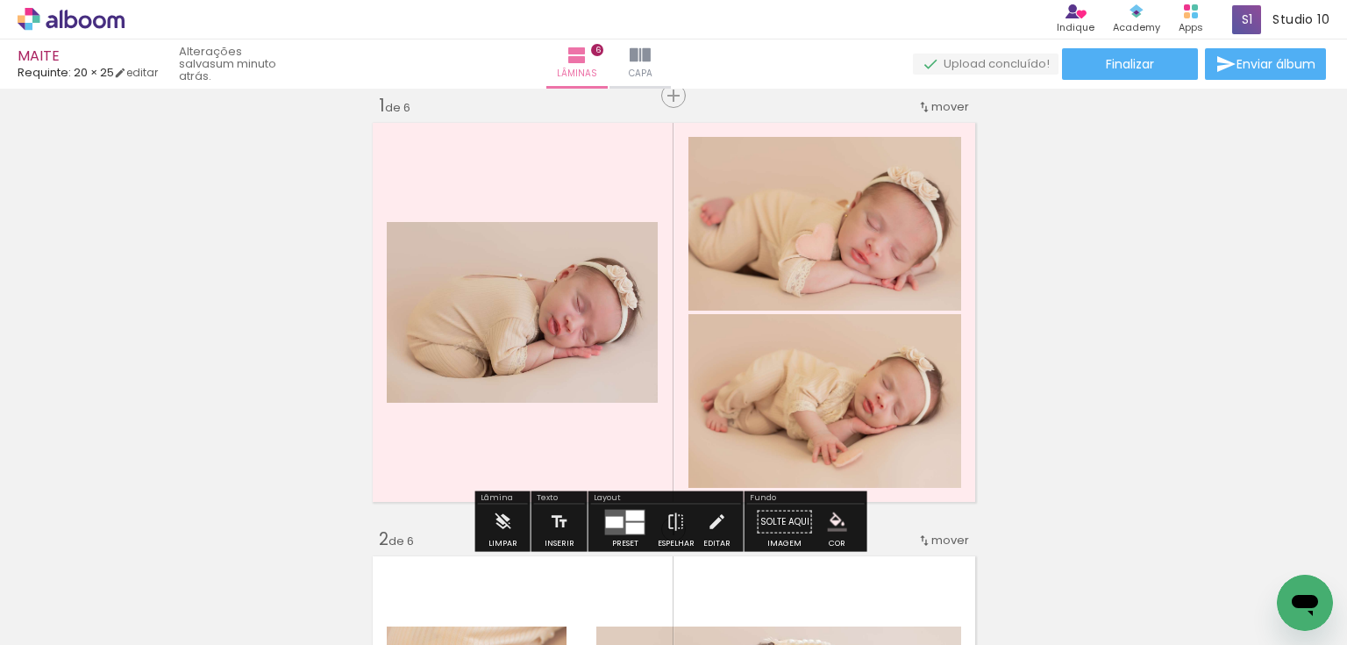
click at [828, 516] on iron-icon "color picker" at bounding box center [837, 521] width 19 height 19
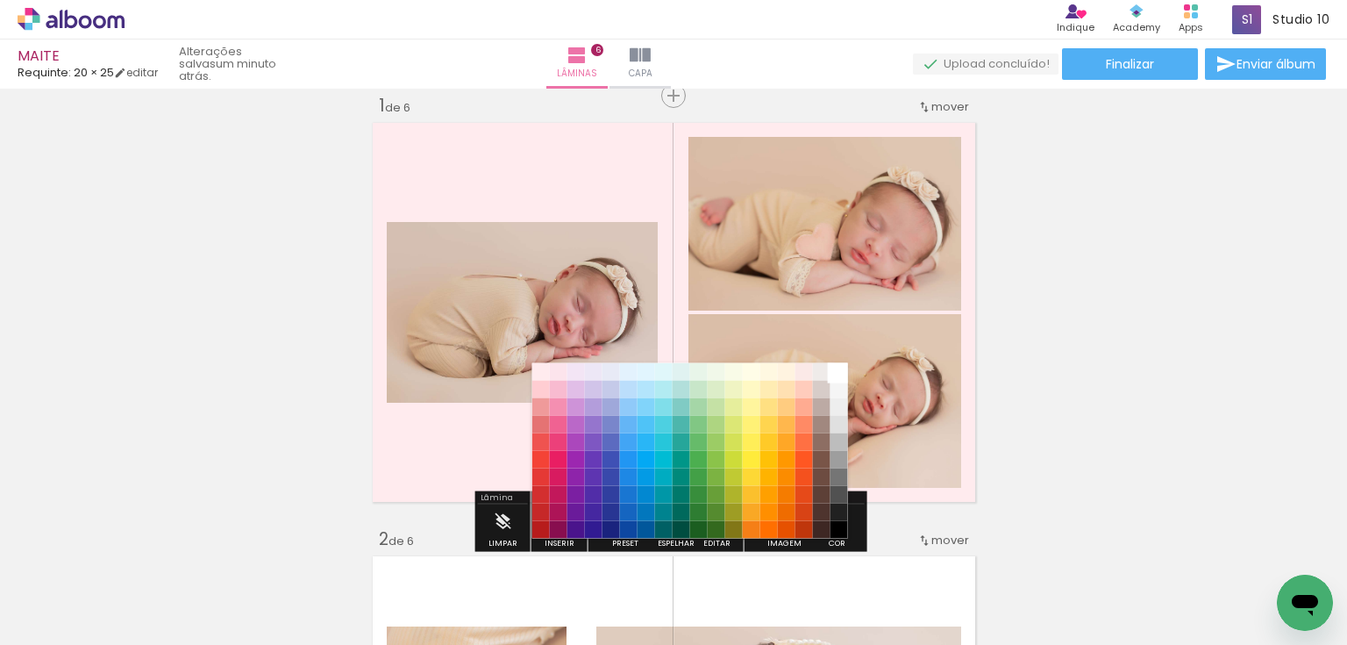
click at [838, 365] on paper-item "#ffffff" at bounding box center [839, 371] width 18 height 18
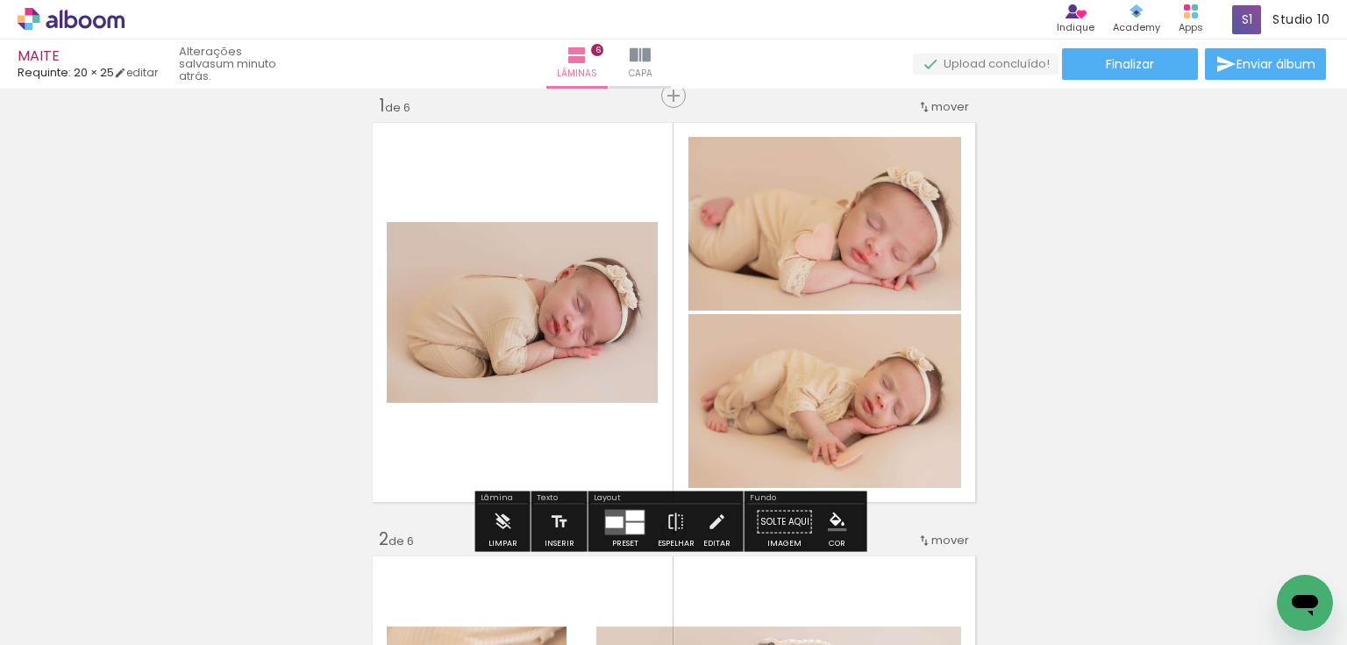
click at [833, 514] on iron-icon "color picker" at bounding box center [837, 521] width 19 height 19
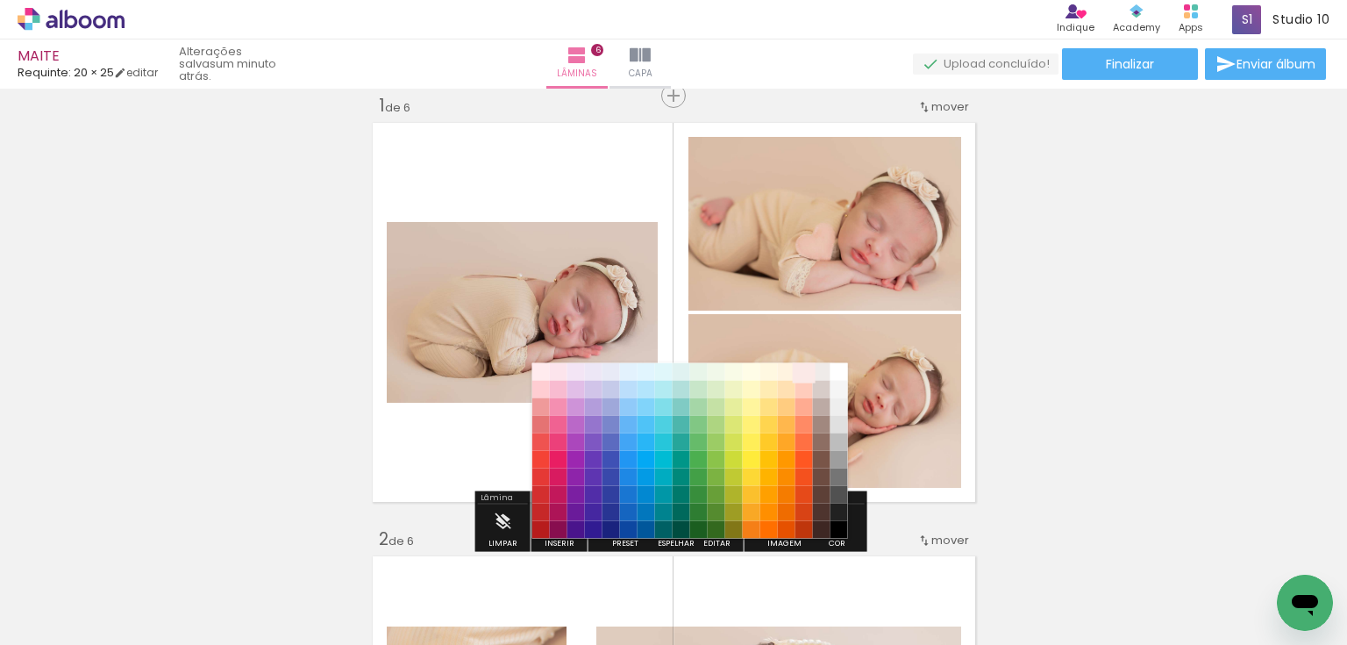
click at [804, 364] on paper-item "#fbe9e7" at bounding box center [804, 371] width 18 height 18
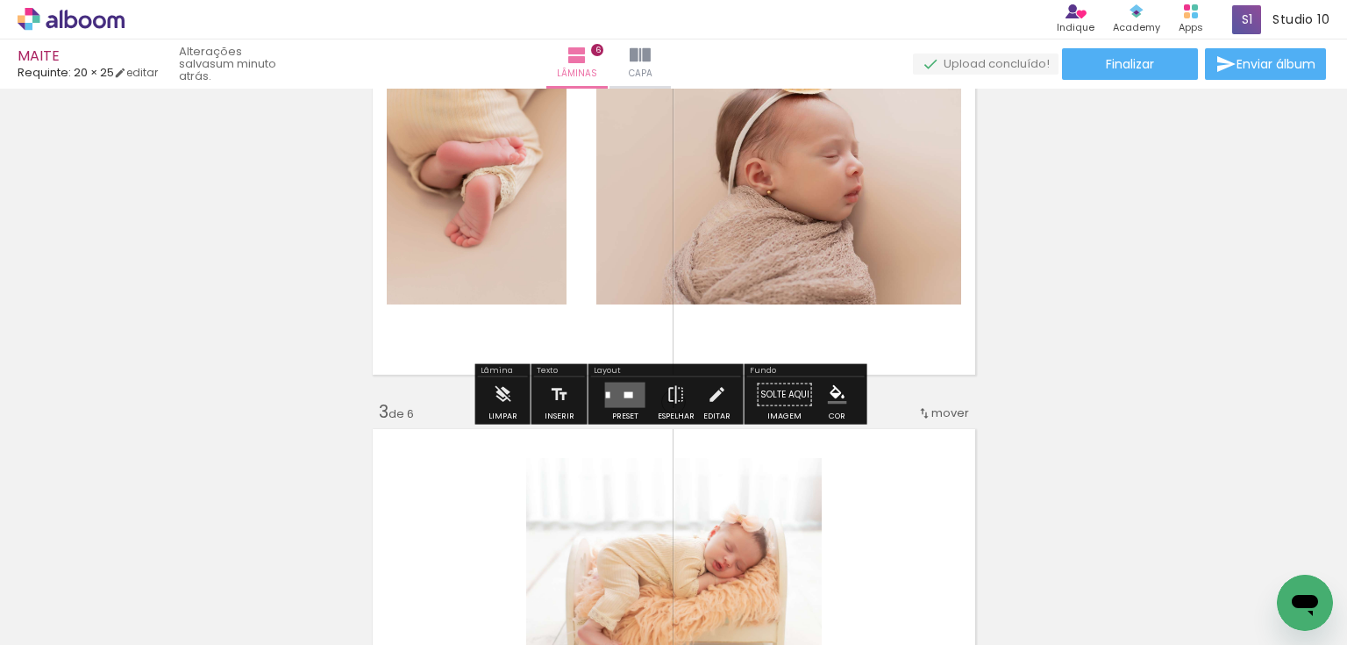
scroll to position [583, 0]
click at [623, 382] on quentale-layouter at bounding box center [625, 393] width 40 height 25
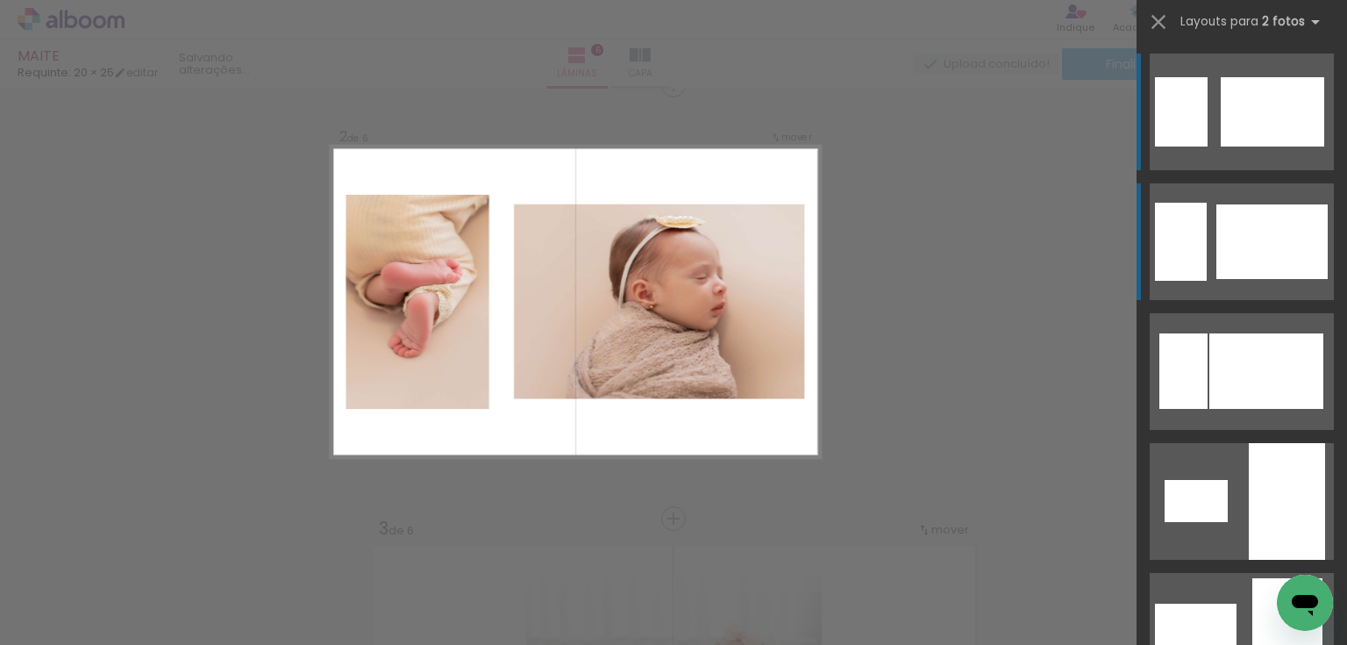
scroll to position [455, 0]
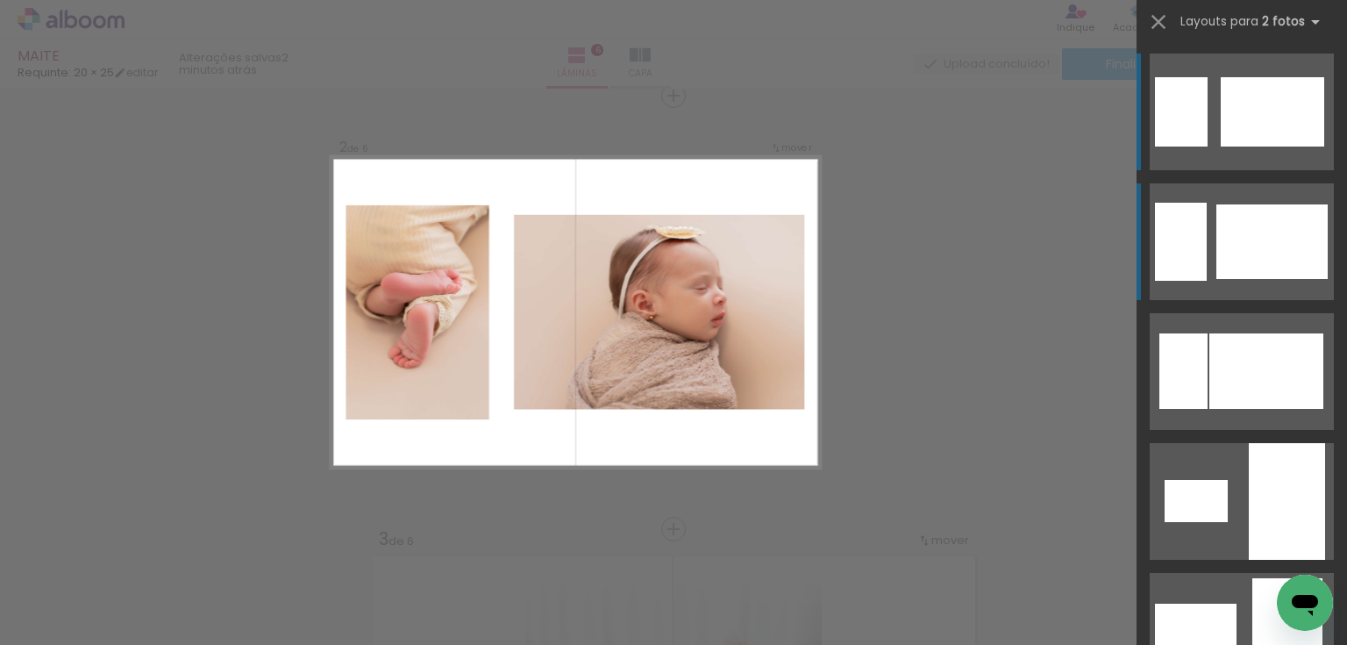
click at [1246, 242] on div at bounding box center [1271, 241] width 111 height 75
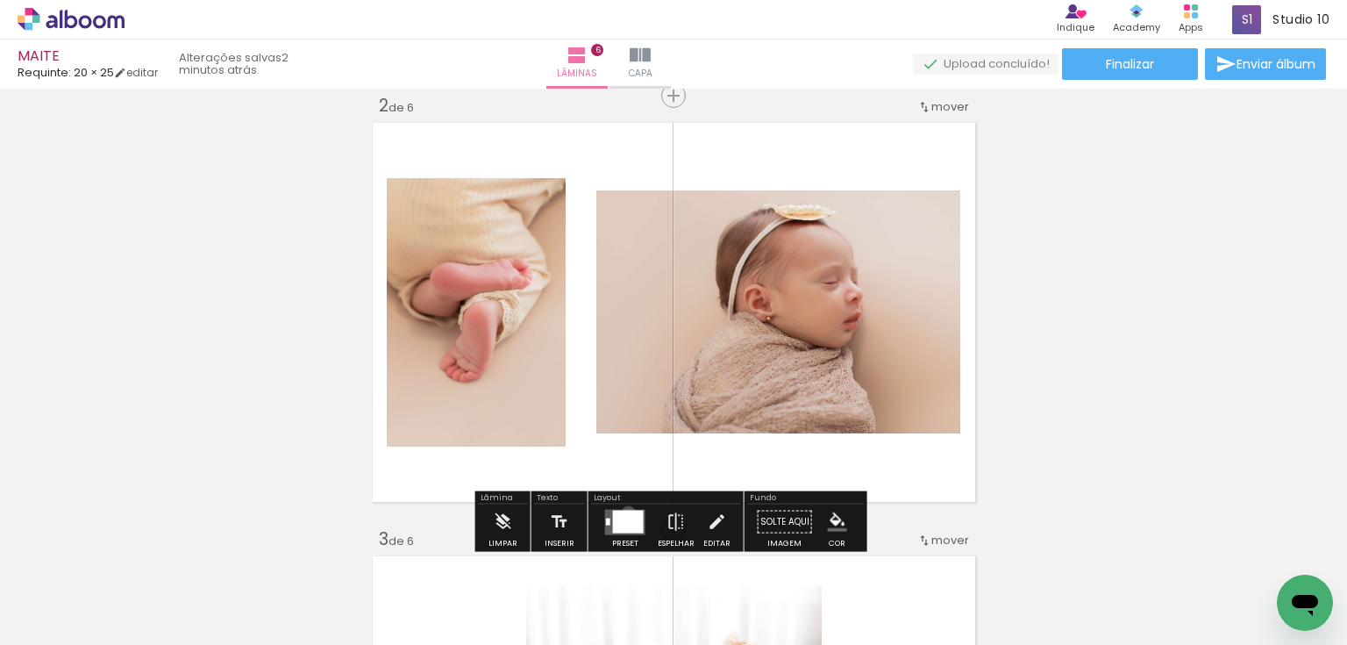
click at [624, 512] on div at bounding box center [628, 521] width 31 height 23
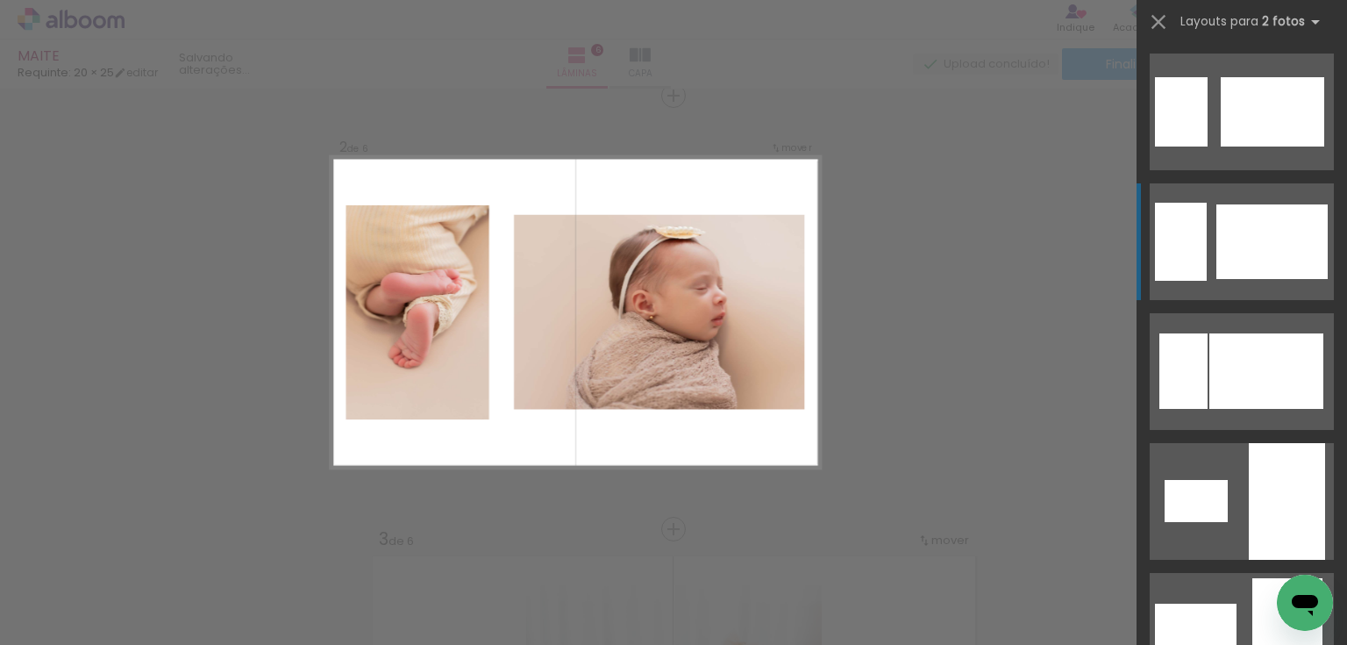
scroll to position [130, 0]
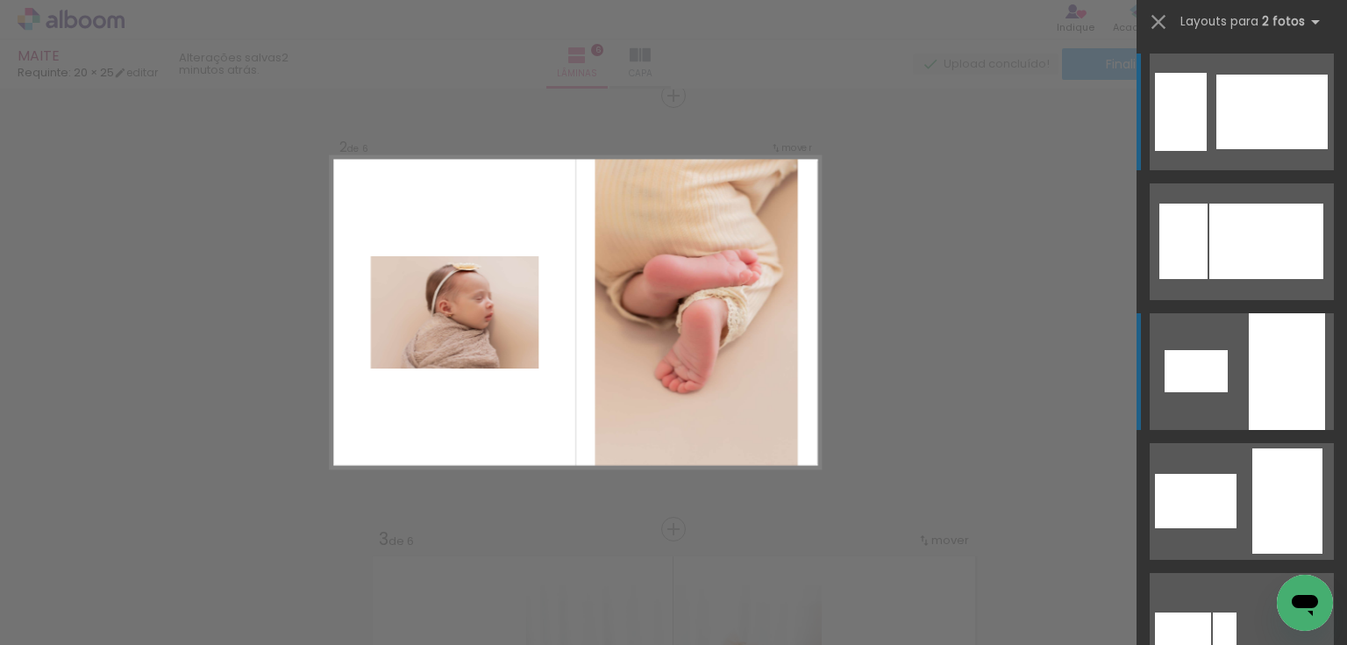
click at [1295, 403] on div at bounding box center [1287, 371] width 76 height 117
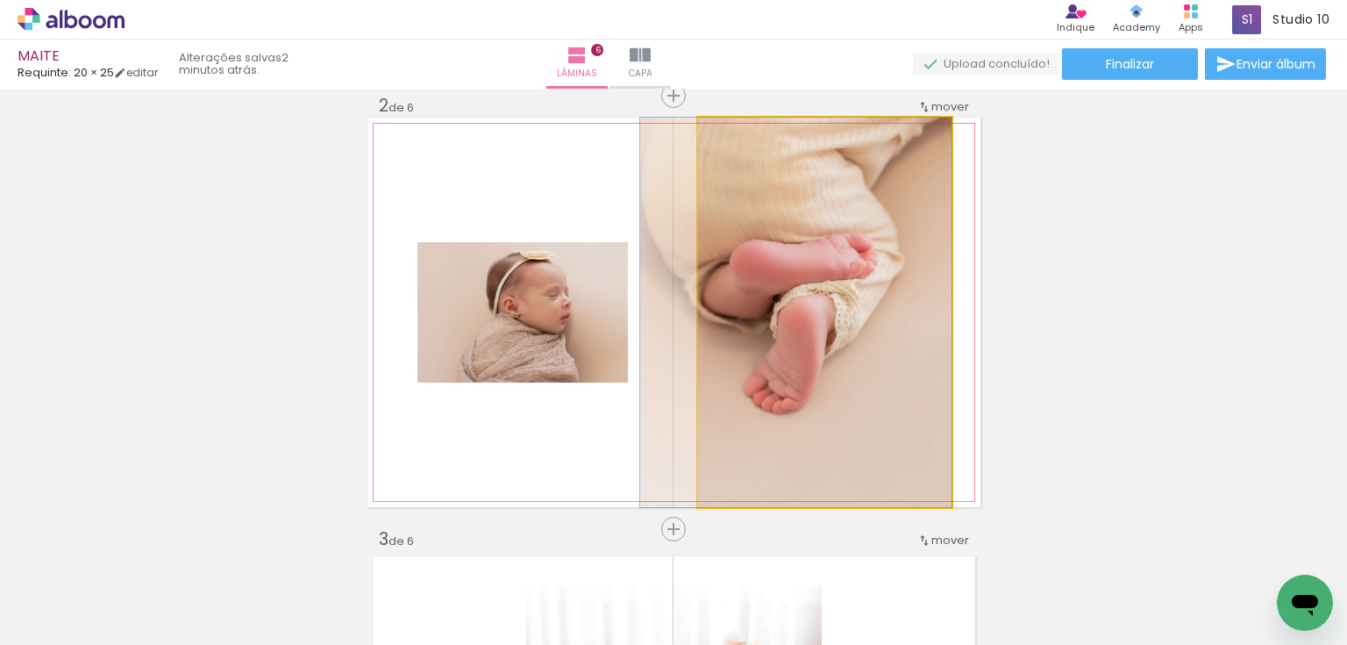
drag, startPoint x: 840, startPoint y: 290, endPoint x: 788, endPoint y: 324, distance: 62.3
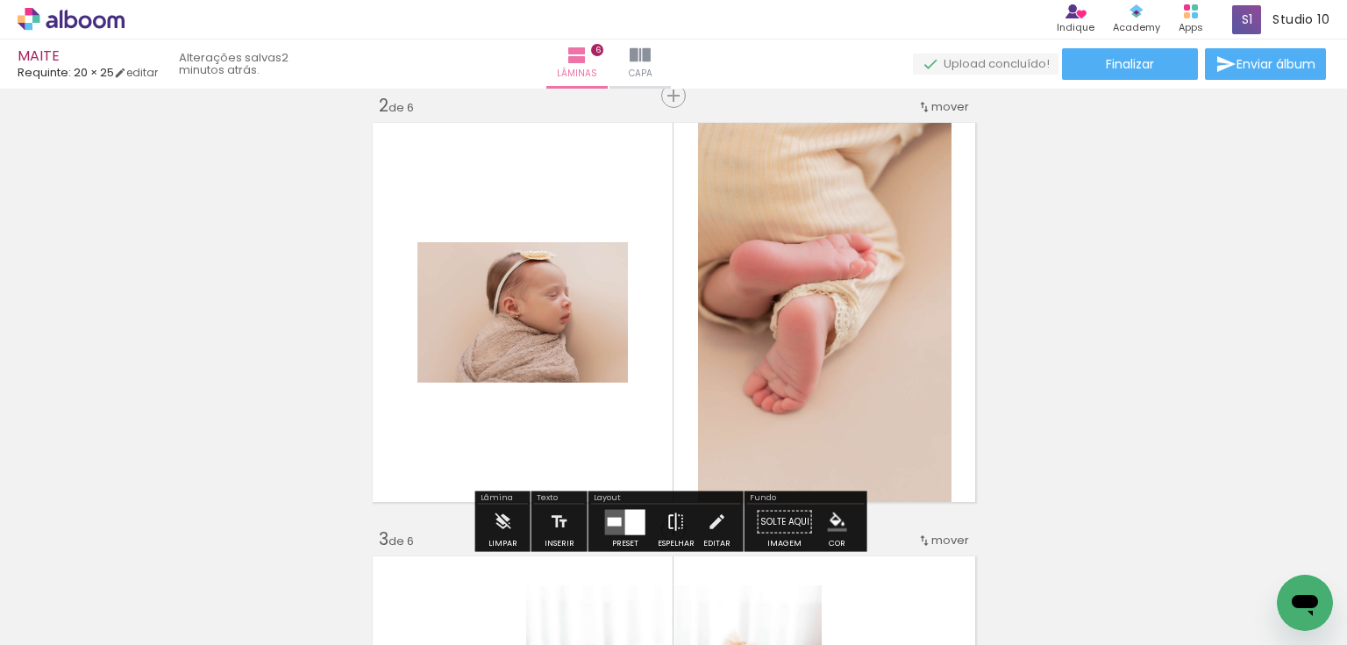
click at [656, 519] on paper-button "Espelhar" at bounding box center [676, 526] width 46 height 45
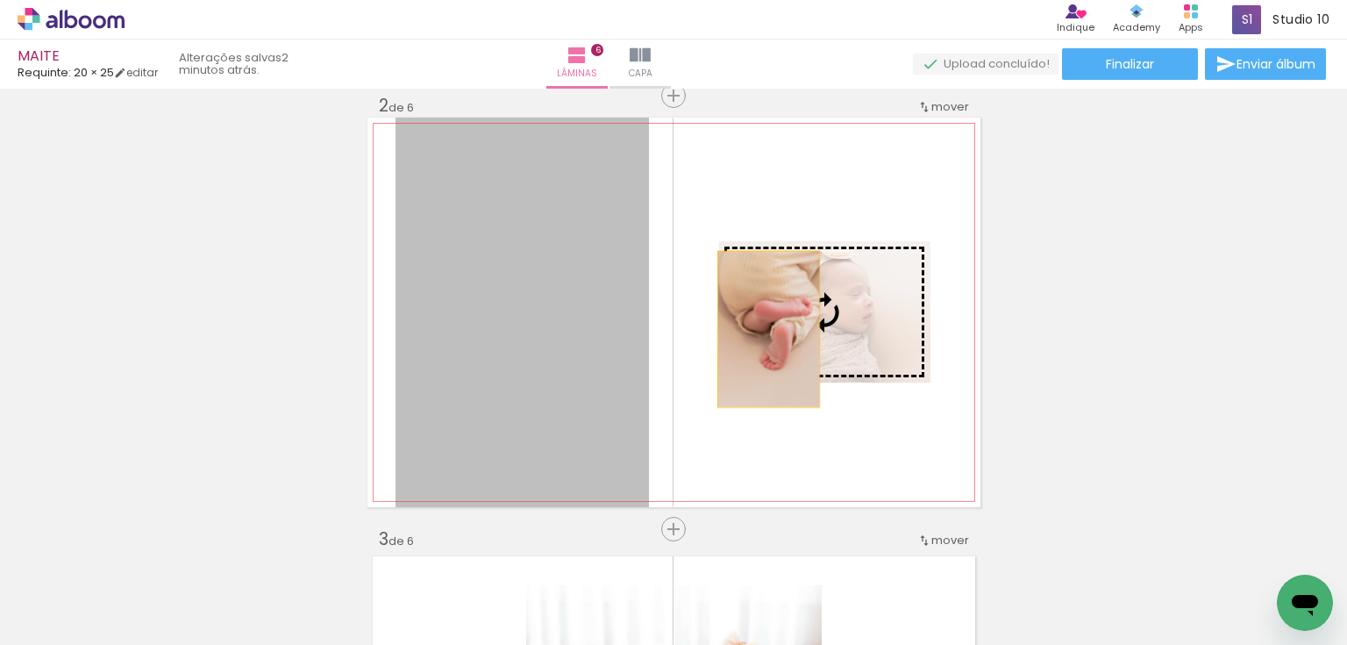
drag, startPoint x: 588, startPoint y: 349, endPoint x: 804, endPoint y: 327, distance: 216.9
click at [0, 0] on slot at bounding box center [0, 0] width 0 height 0
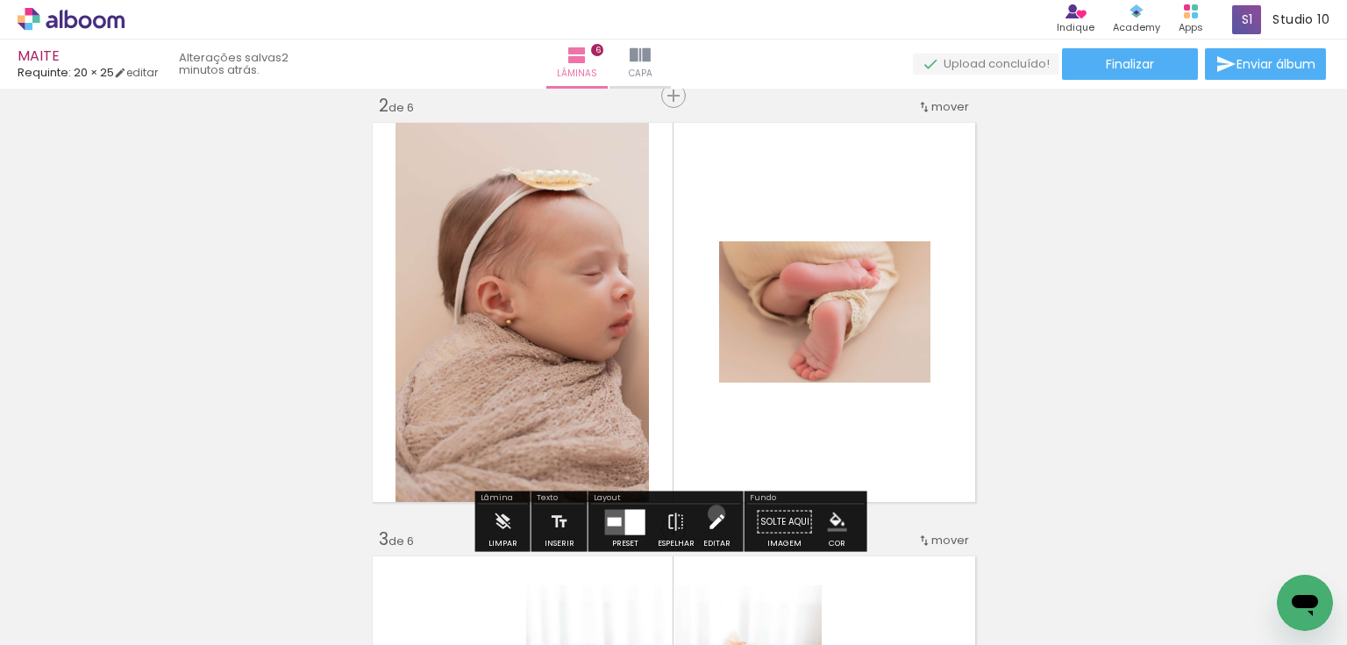
click at [712, 513] on iron-icon at bounding box center [716, 521] width 19 height 35
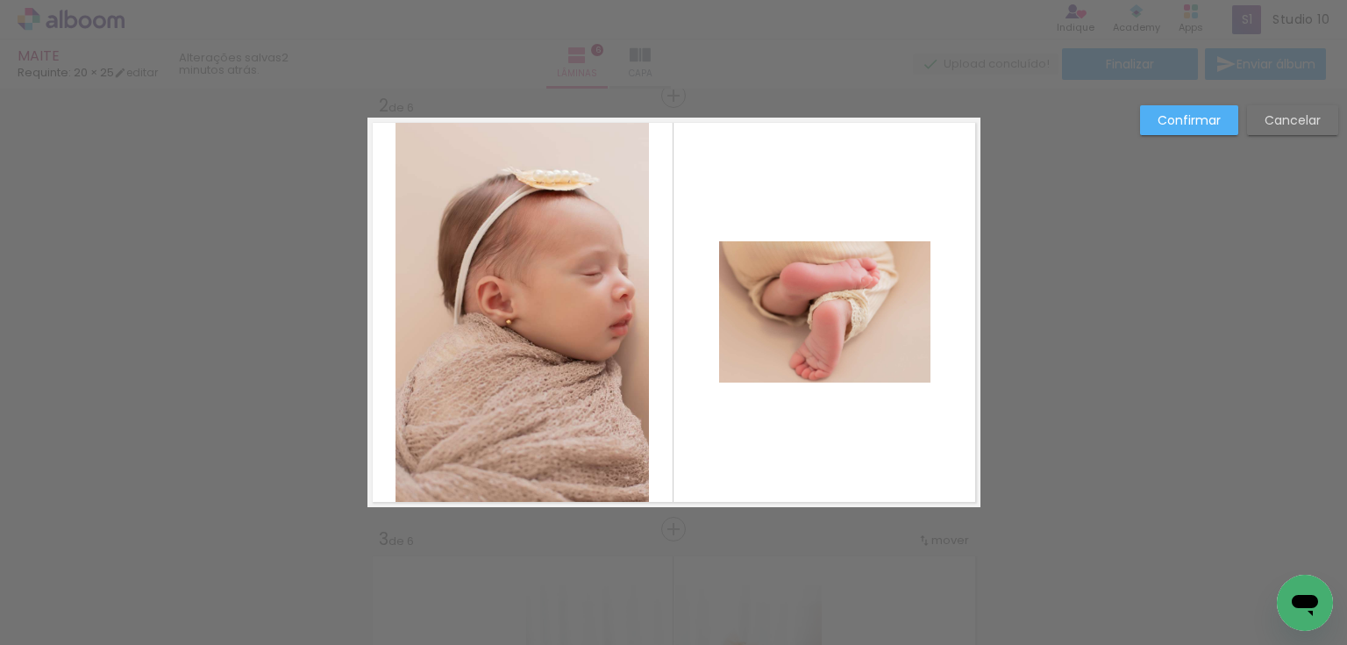
click at [575, 339] on quentale-photo at bounding box center [522, 312] width 253 height 389
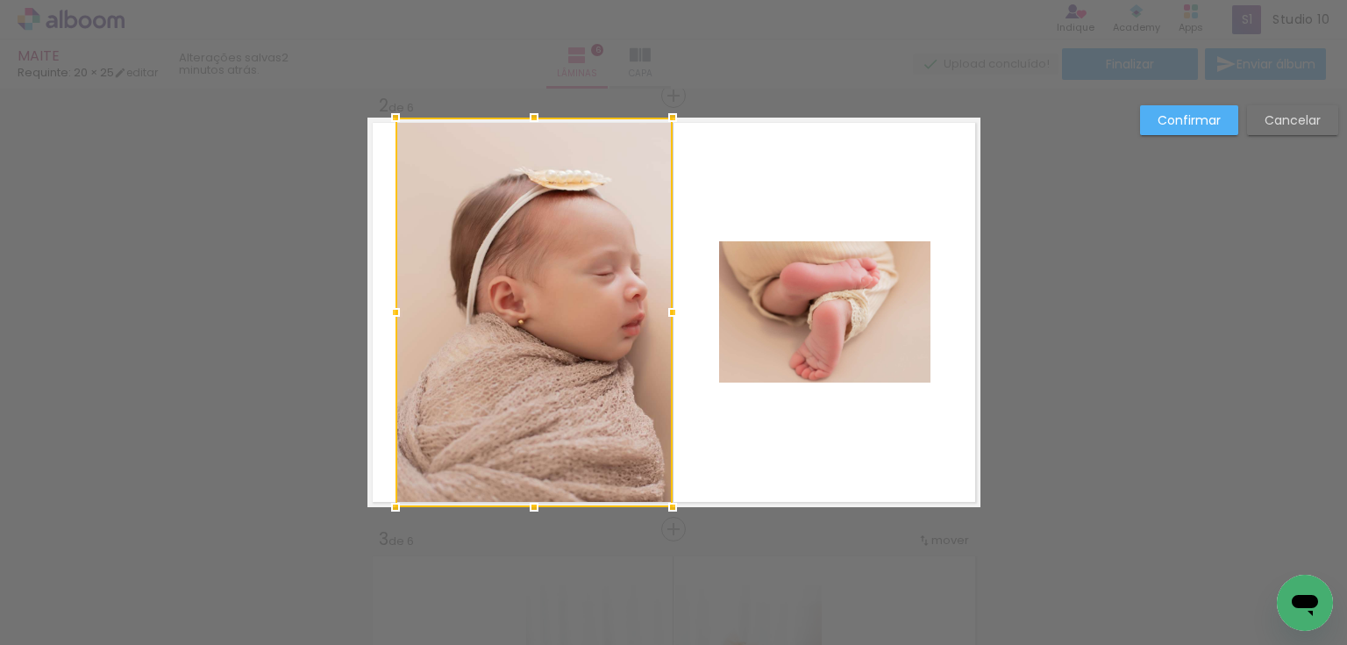
drag, startPoint x: 646, startPoint y: 313, endPoint x: 665, endPoint y: 315, distance: 18.5
click at [665, 315] on div at bounding box center [672, 312] width 35 height 35
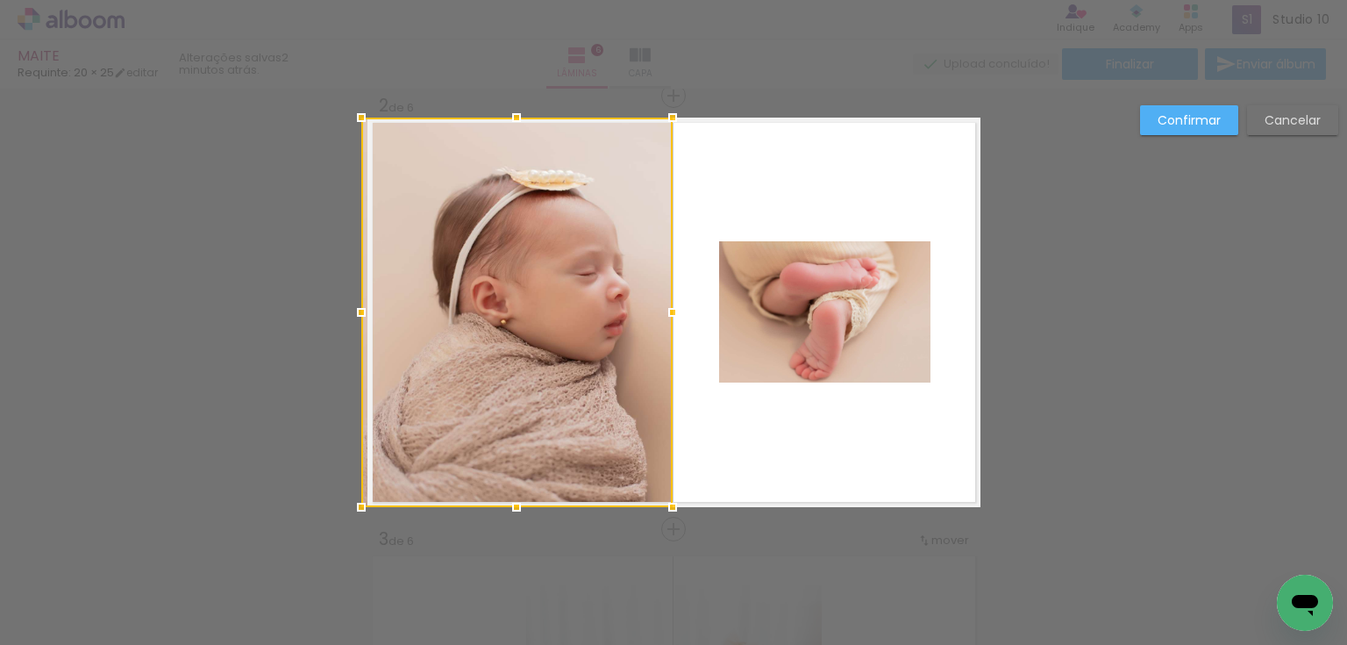
drag, startPoint x: 396, startPoint y: 310, endPoint x: 360, endPoint y: 311, distance: 35.1
click at [360, 311] on div at bounding box center [361, 312] width 35 height 35
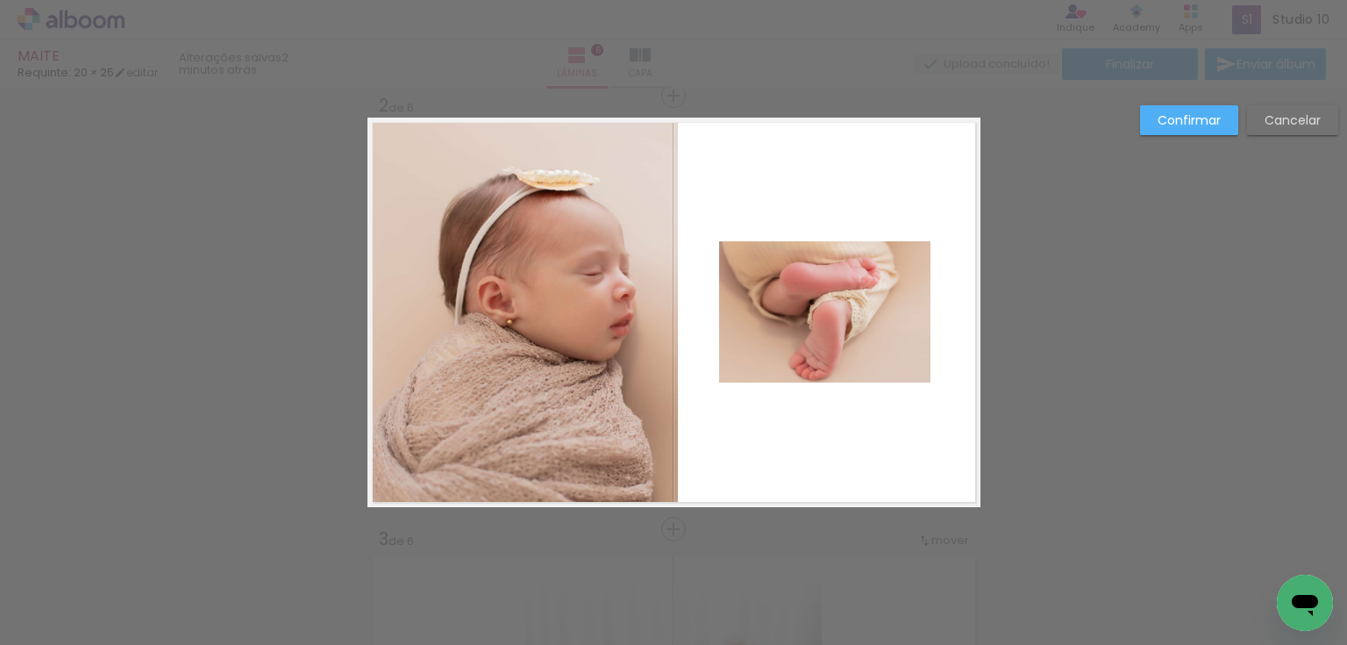
click at [636, 324] on quentale-photo at bounding box center [522, 312] width 311 height 389
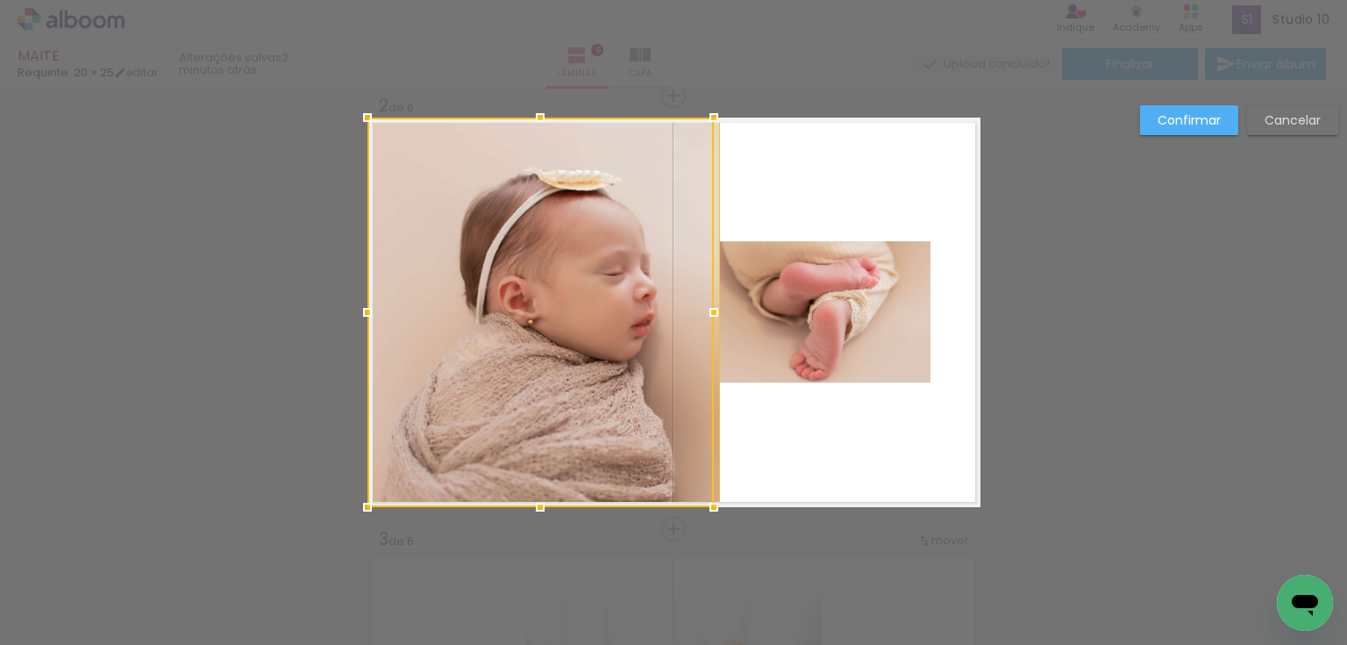
click at [664, 309] on div at bounding box center [540, 312] width 346 height 389
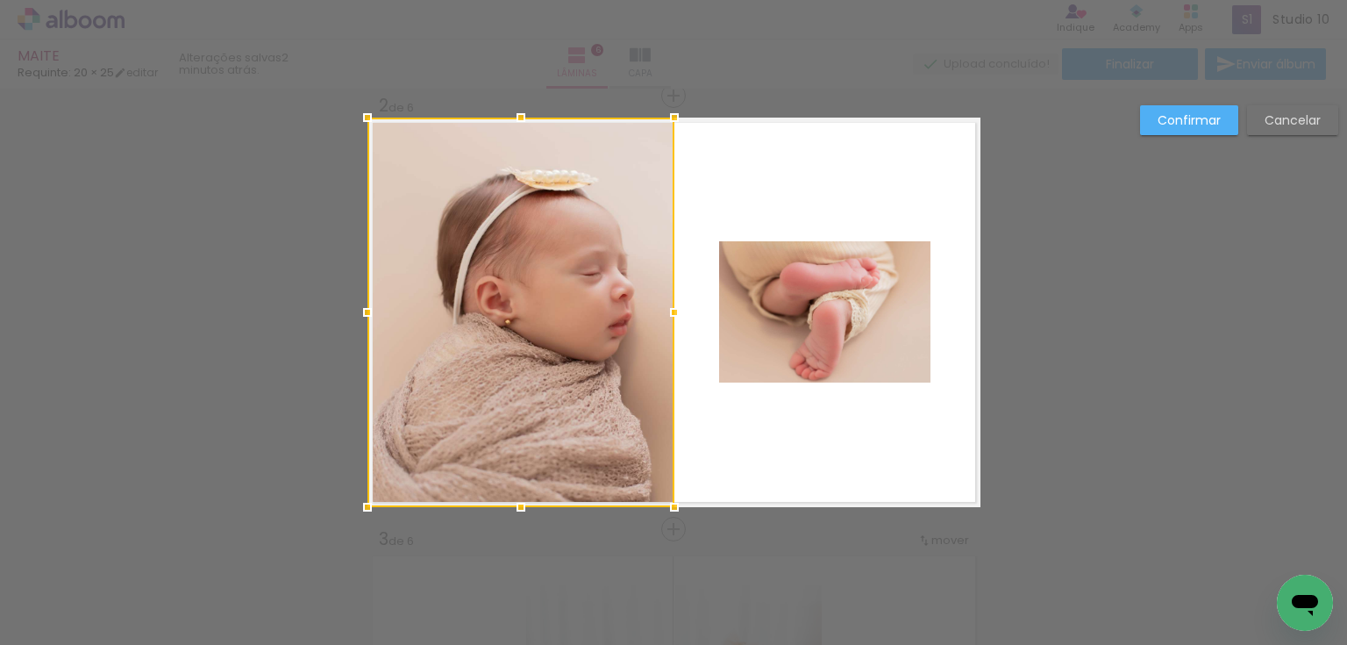
drag, startPoint x: 717, startPoint y: 312, endPoint x: 673, endPoint y: 312, distance: 43.9
click at [673, 312] on div at bounding box center [674, 312] width 35 height 35
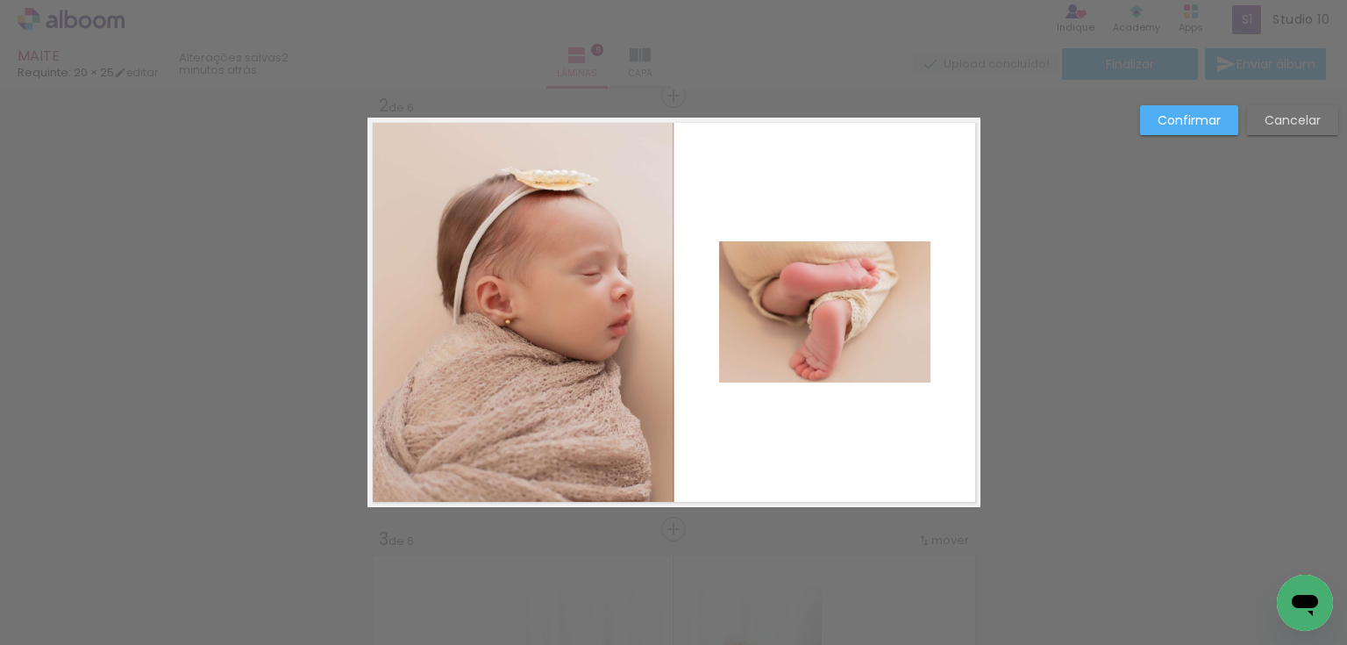
click at [847, 326] on quentale-photo at bounding box center [824, 311] width 211 height 141
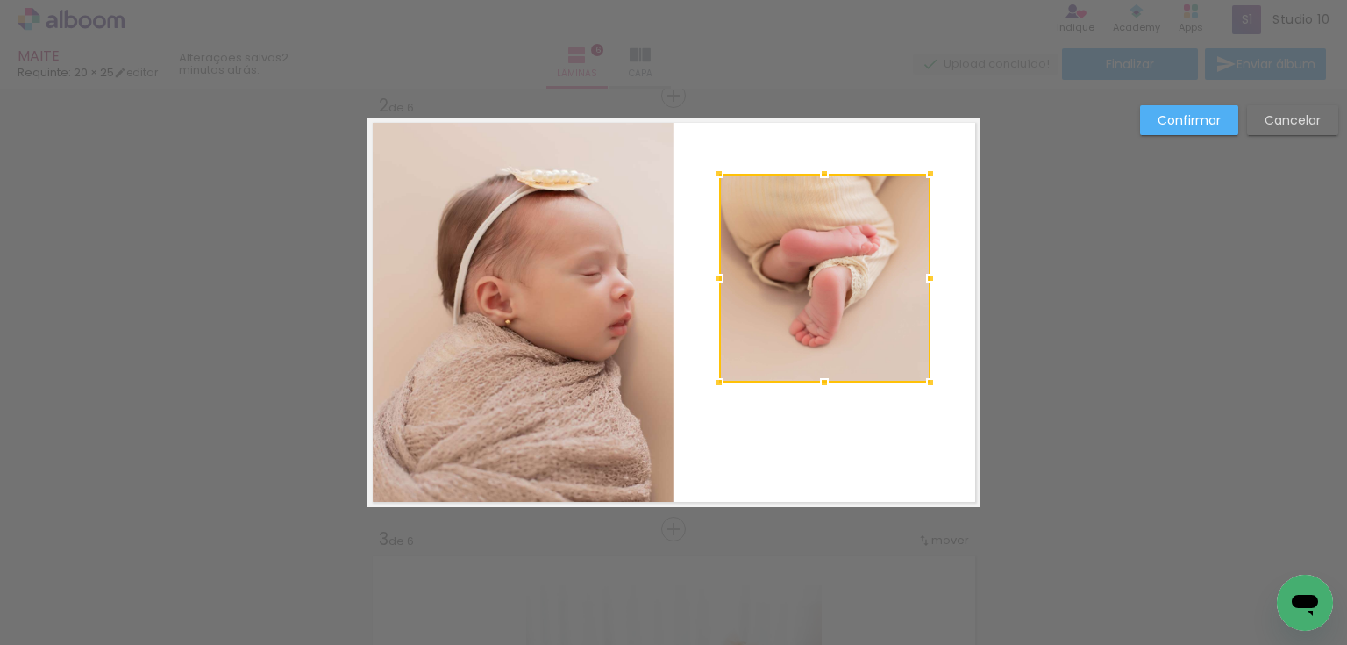
drag, startPoint x: 819, startPoint y: 242, endPoint x: 841, endPoint y: 175, distance: 70.2
click at [841, 175] on div at bounding box center [824, 278] width 211 height 209
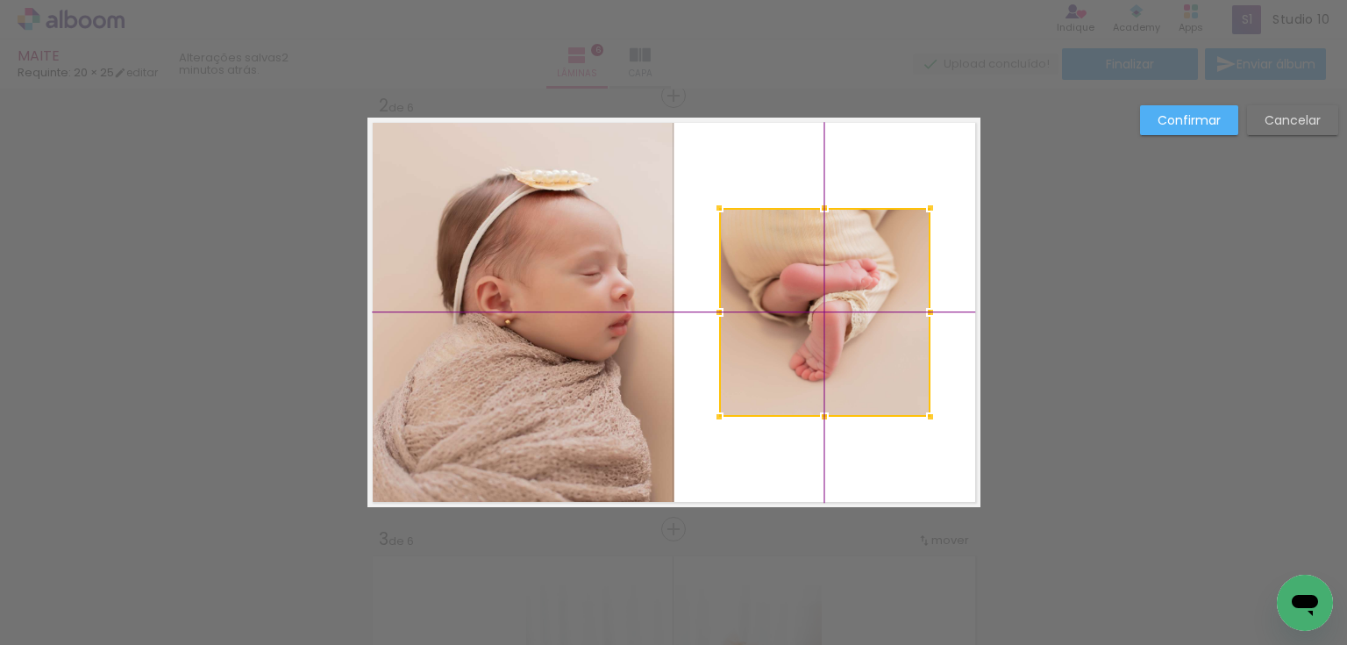
drag, startPoint x: 828, startPoint y: 251, endPoint x: 817, endPoint y: 306, distance: 56.4
click at [817, 306] on div at bounding box center [824, 312] width 211 height 209
click at [0, 0] on slot "Confirmar" at bounding box center [0, 0] width 0 height 0
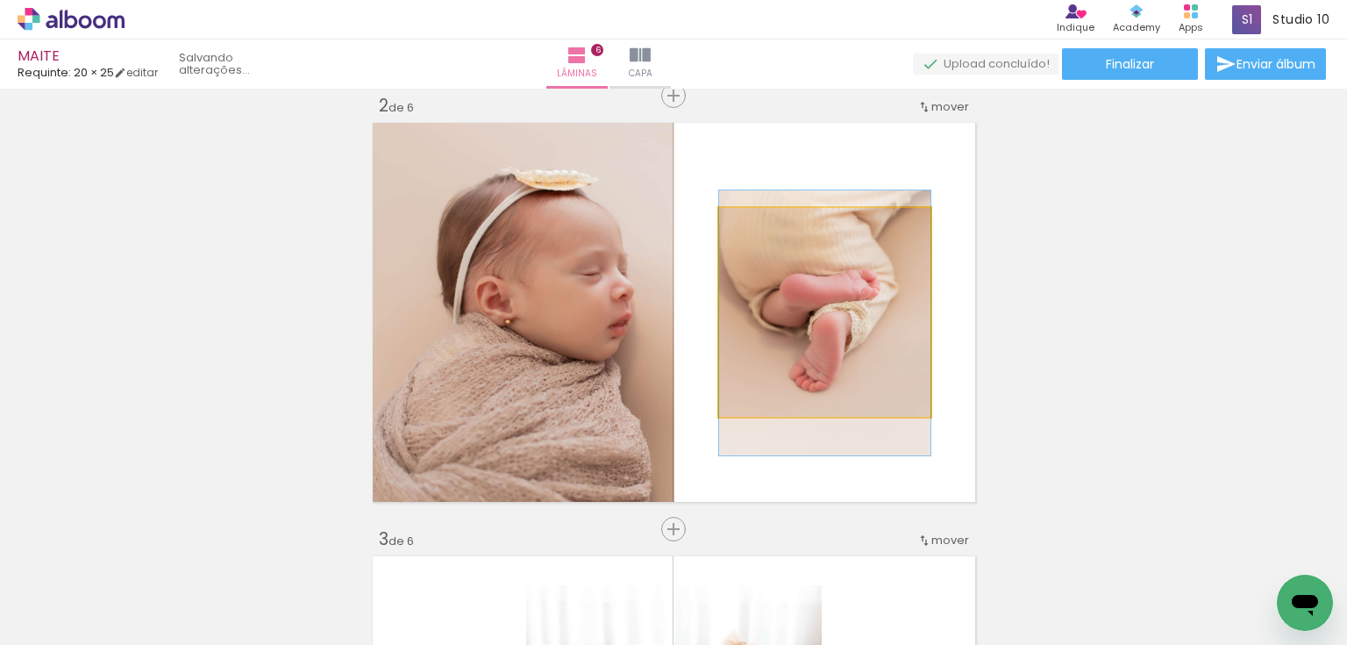
drag, startPoint x: 831, startPoint y: 302, endPoint x: 838, endPoint y: 312, distance: 13.2
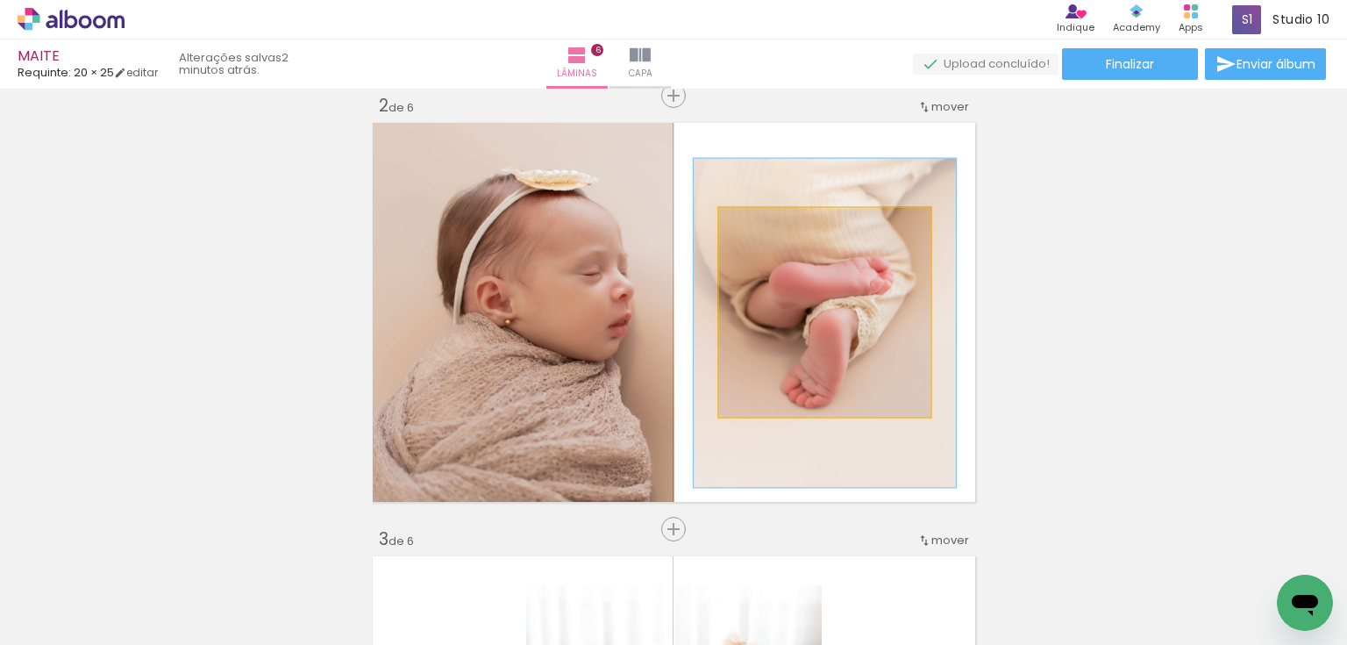
drag, startPoint x: 764, startPoint y: 225, endPoint x: 846, endPoint y: 271, distance: 94.2
type paper-slider "125"
click at [780, 232] on div at bounding box center [775, 226] width 28 height 28
click at [855, 281] on quentale-photo at bounding box center [824, 312] width 211 height 209
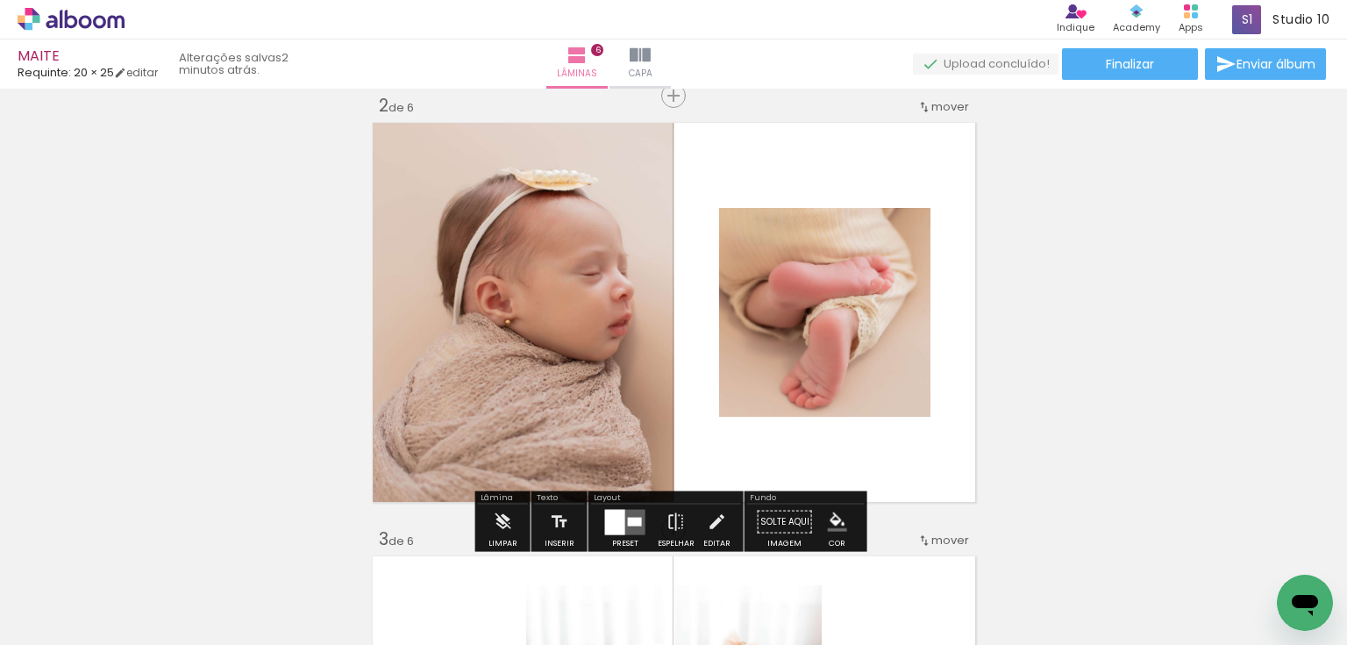
click at [833, 507] on paper-menu-button "#ffebee #ffcdd2 #ef9a9a #e57373 #ef5350 #f44336 #e53935 #d32f2f #c62828 #b71c1c…" at bounding box center [837, 521] width 33 height 33
click at [828, 515] on iron-icon "color picker" at bounding box center [837, 521] width 19 height 19
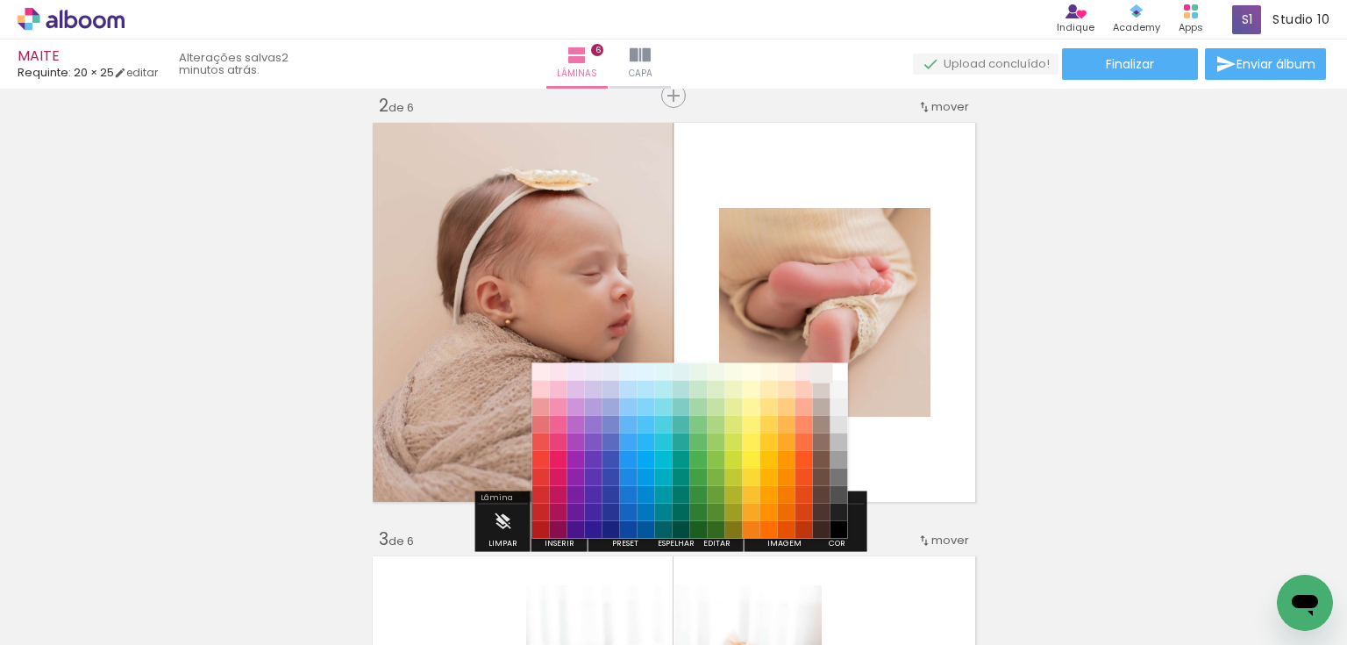
click at [820, 366] on paper-item "#efebe9" at bounding box center [821, 371] width 18 height 18
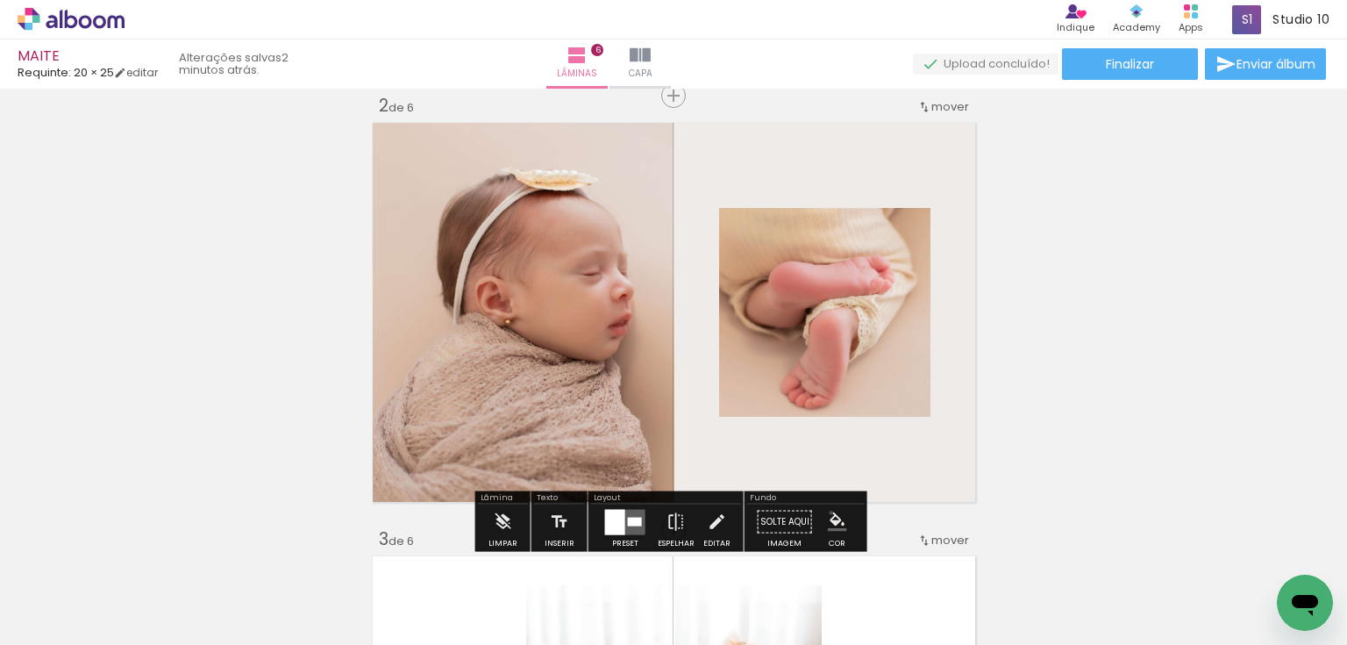
click at [828, 512] on iron-icon "color picker" at bounding box center [837, 521] width 19 height 19
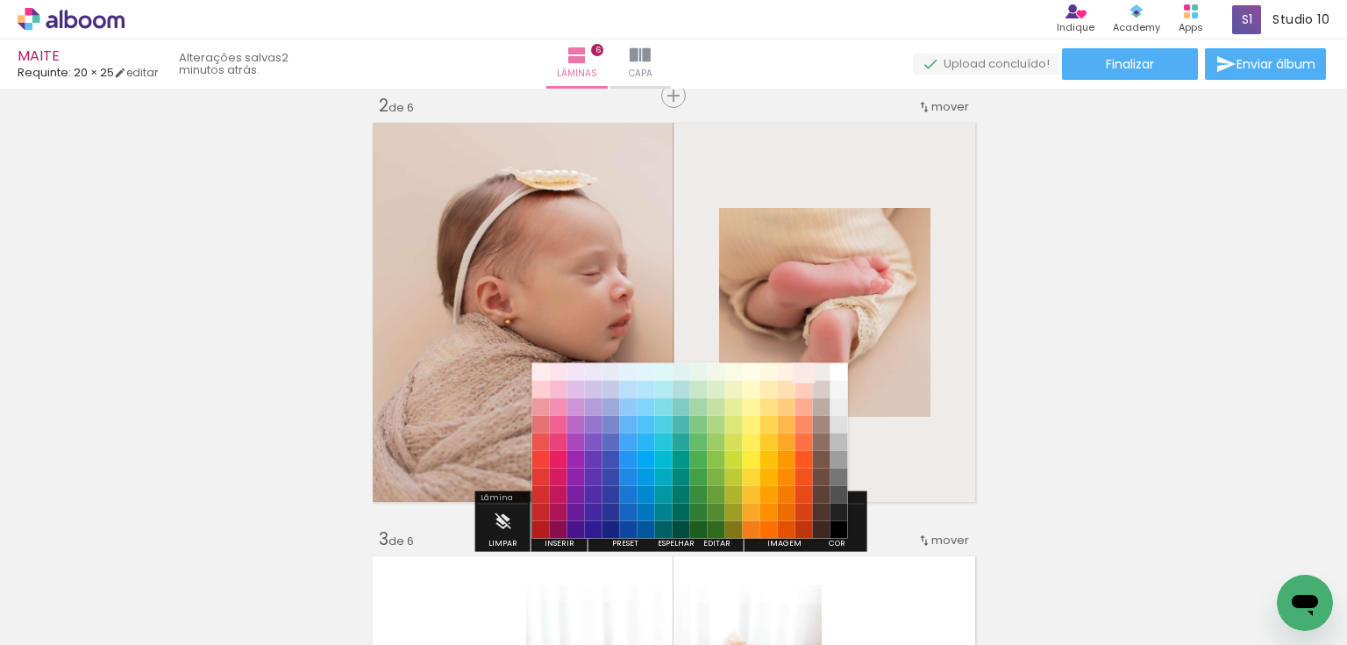
click at [803, 369] on paper-item "#fbe9e7" at bounding box center [804, 371] width 18 height 18
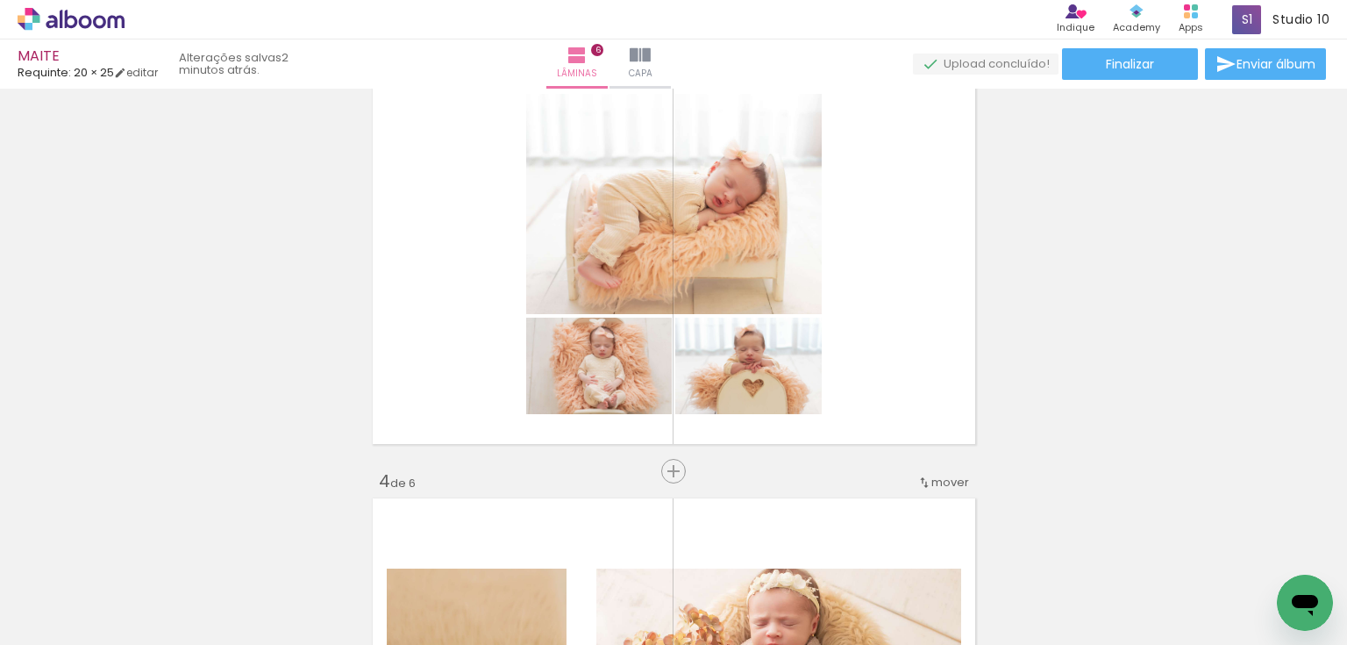
scroll to position [1016, 0]
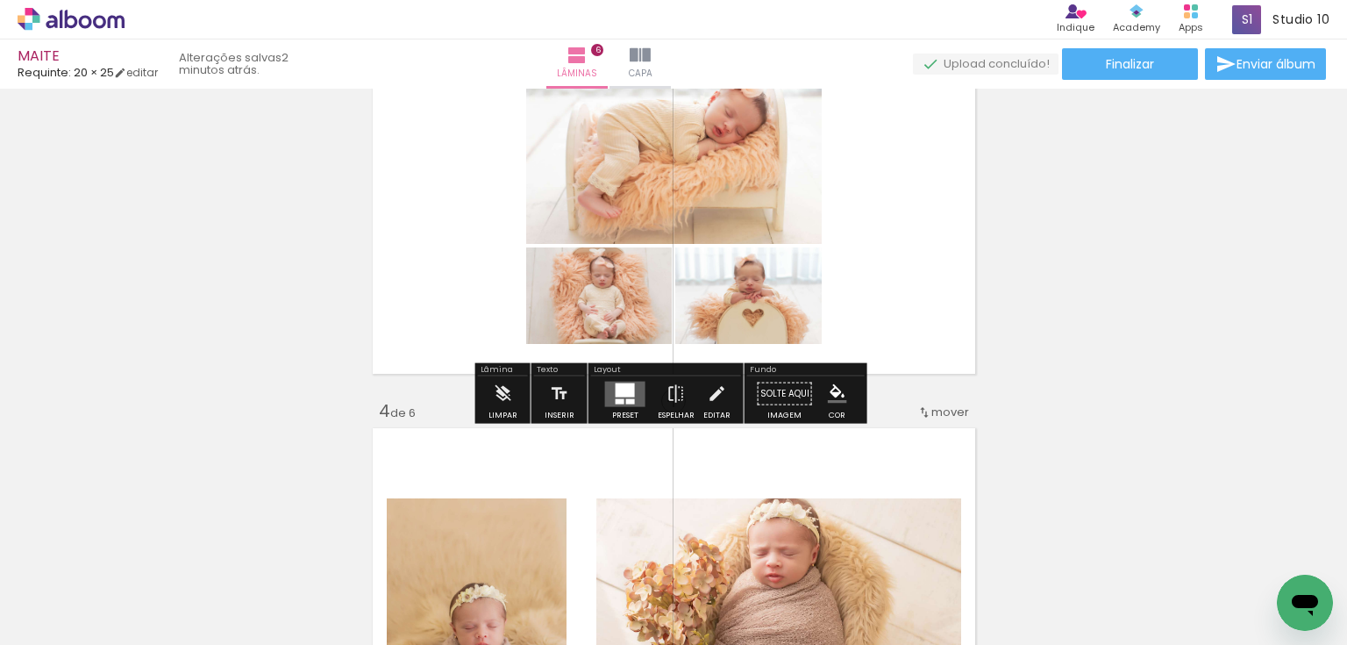
click at [631, 393] on quentale-layouter at bounding box center [625, 393] width 40 height 25
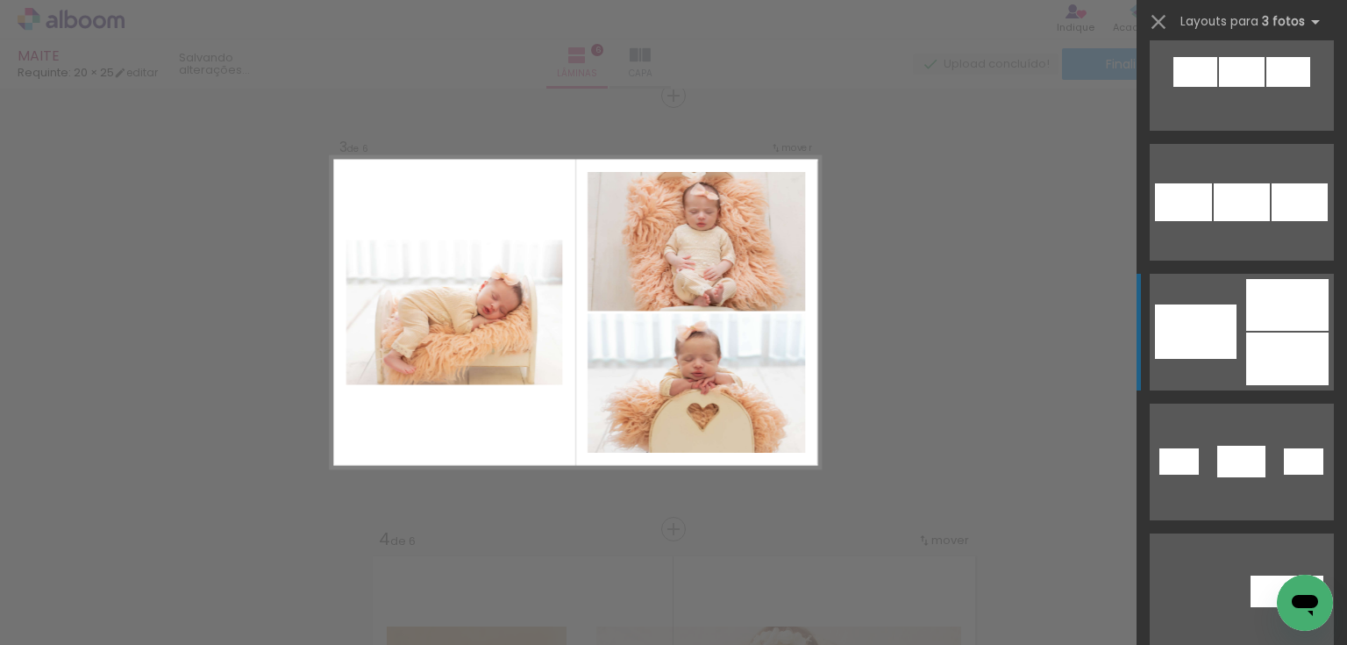
scroll to position [1614, 0]
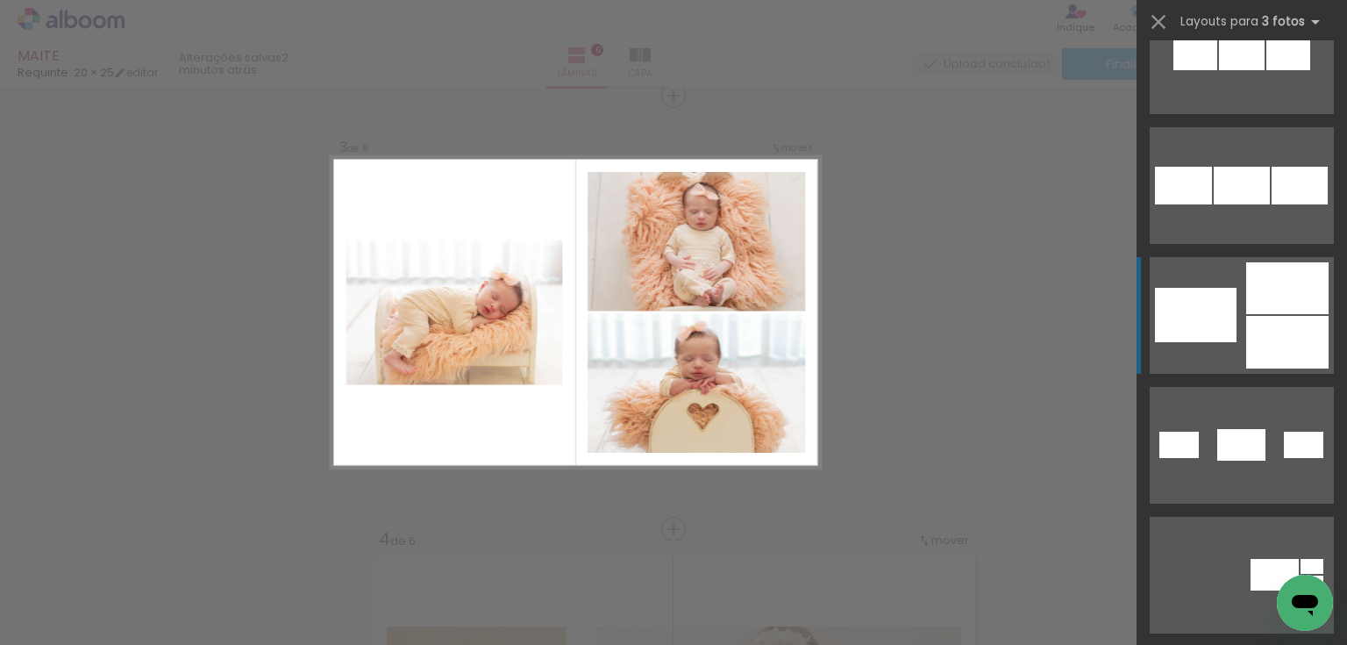
click at [1270, 340] on div at bounding box center [1287, 342] width 82 height 53
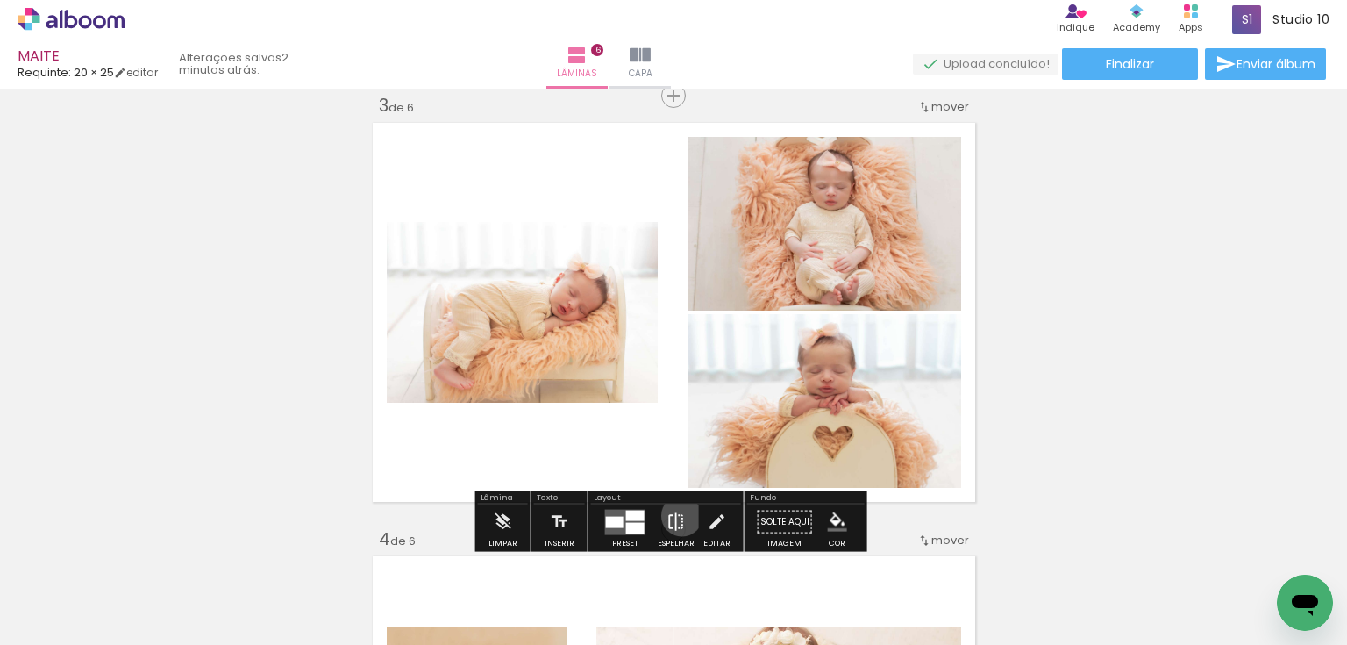
click at [678, 515] on iron-icon at bounding box center [676, 521] width 19 height 35
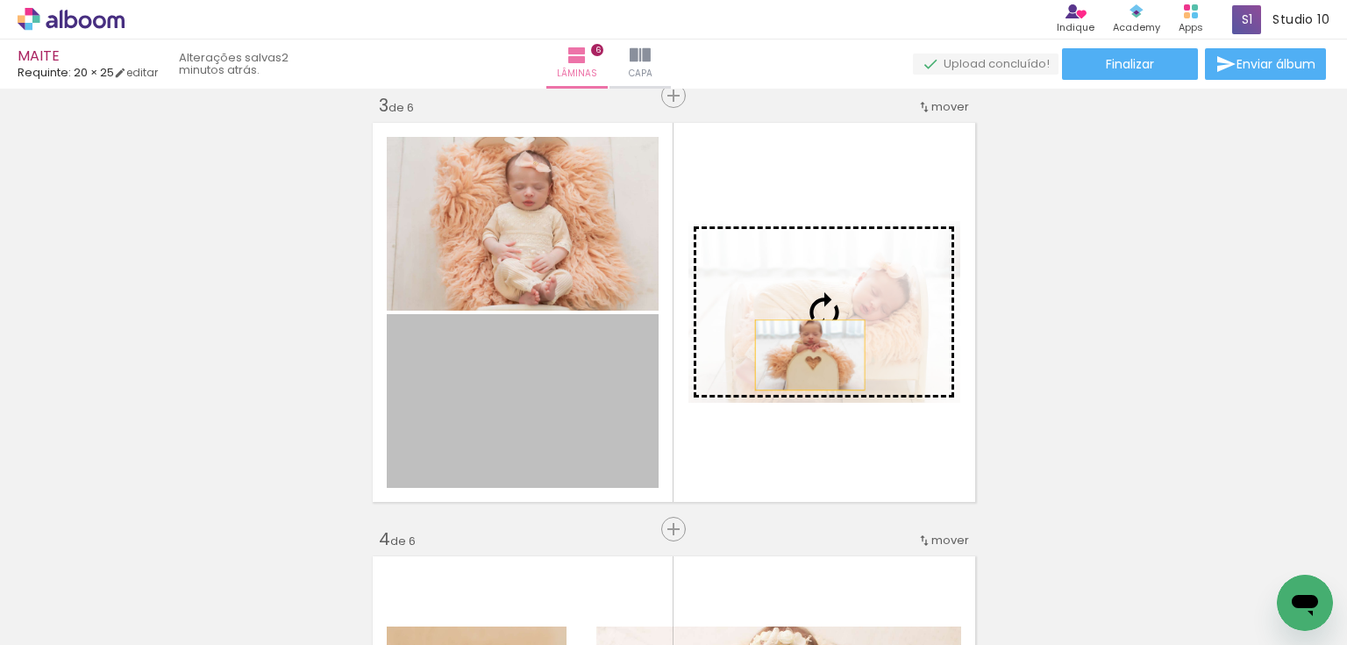
drag, startPoint x: 547, startPoint y: 400, endPoint x: 809, endPoint y: 352, distance: 265.8
click at [0, 0] on slot at bounding box center [0, 0] width 0 height 0
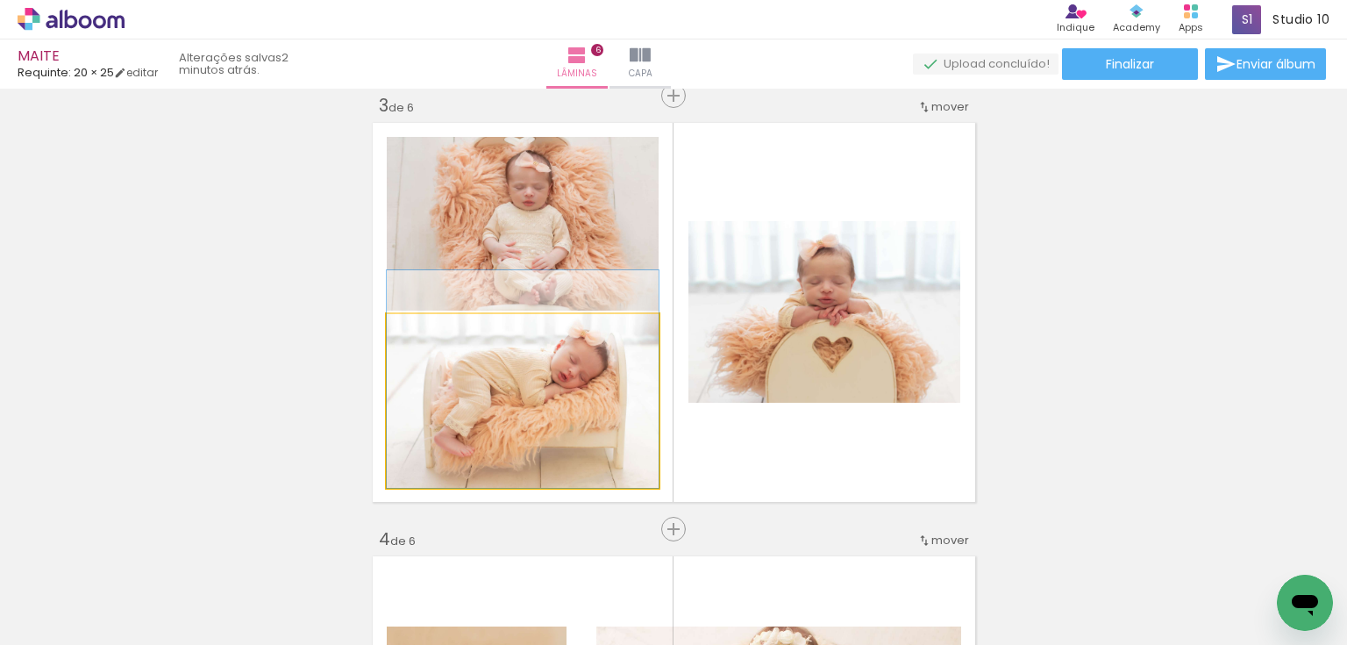
drag, startPoint x: 580, startPoint y: 406, endPoint x: 583, endPoint y: 383, distance: 23.1
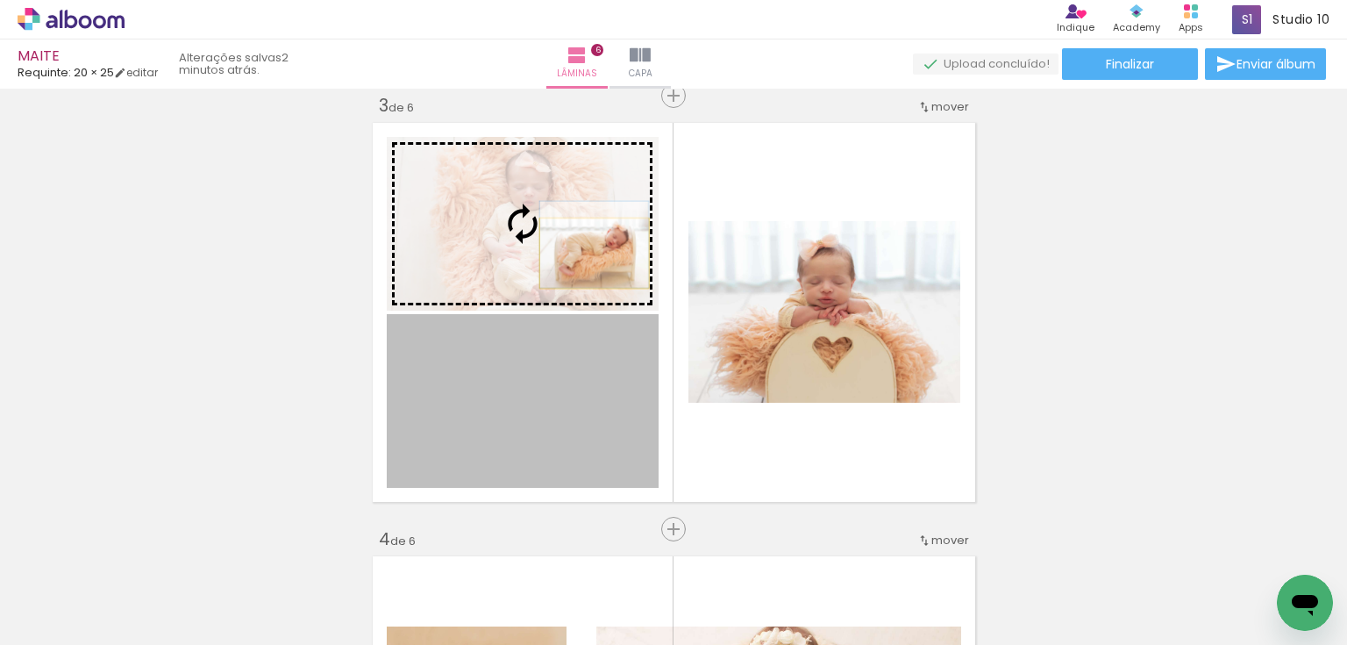
drag, startPoint x: 582, startPoint y: 367, endPoint x: 588, endPoint y: 253, distance: 114.2
click at [0, 0] on slot at bounding box center [0, 0] width 0 height 0
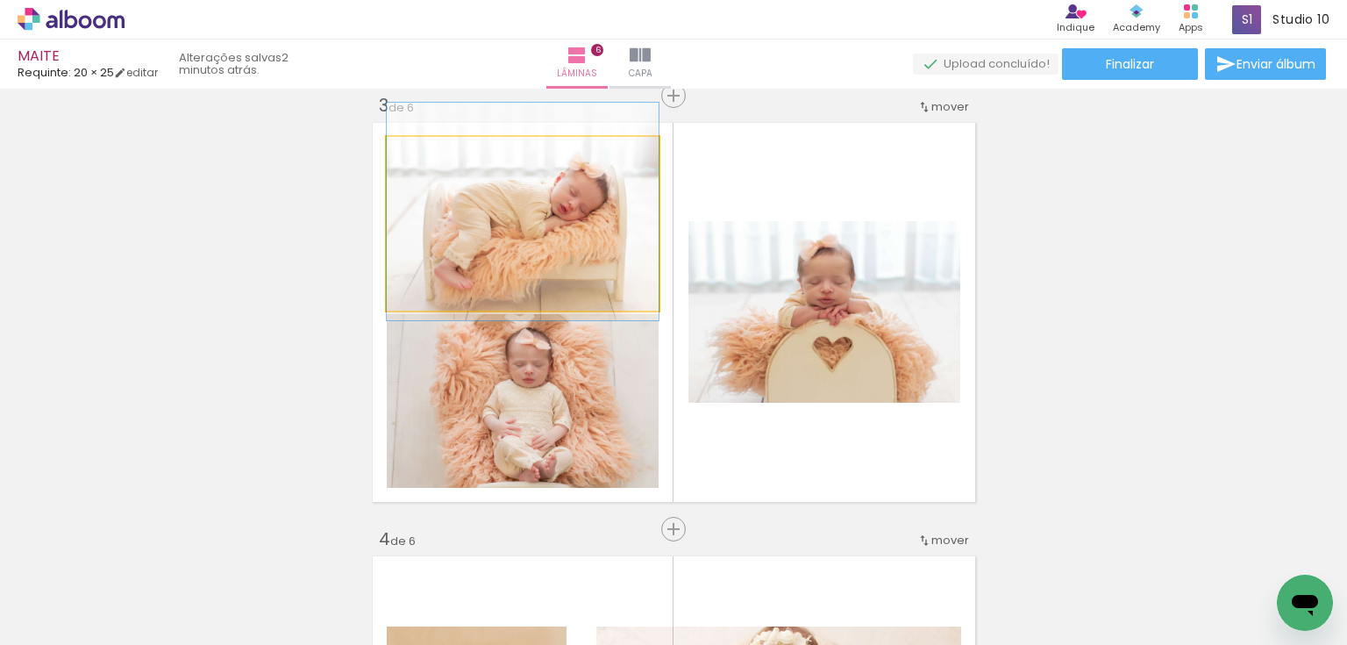
drag, startPoint x: 562, startPoint y: 288, endPoint x: 561, endPoint y: 275, distance: 12.3
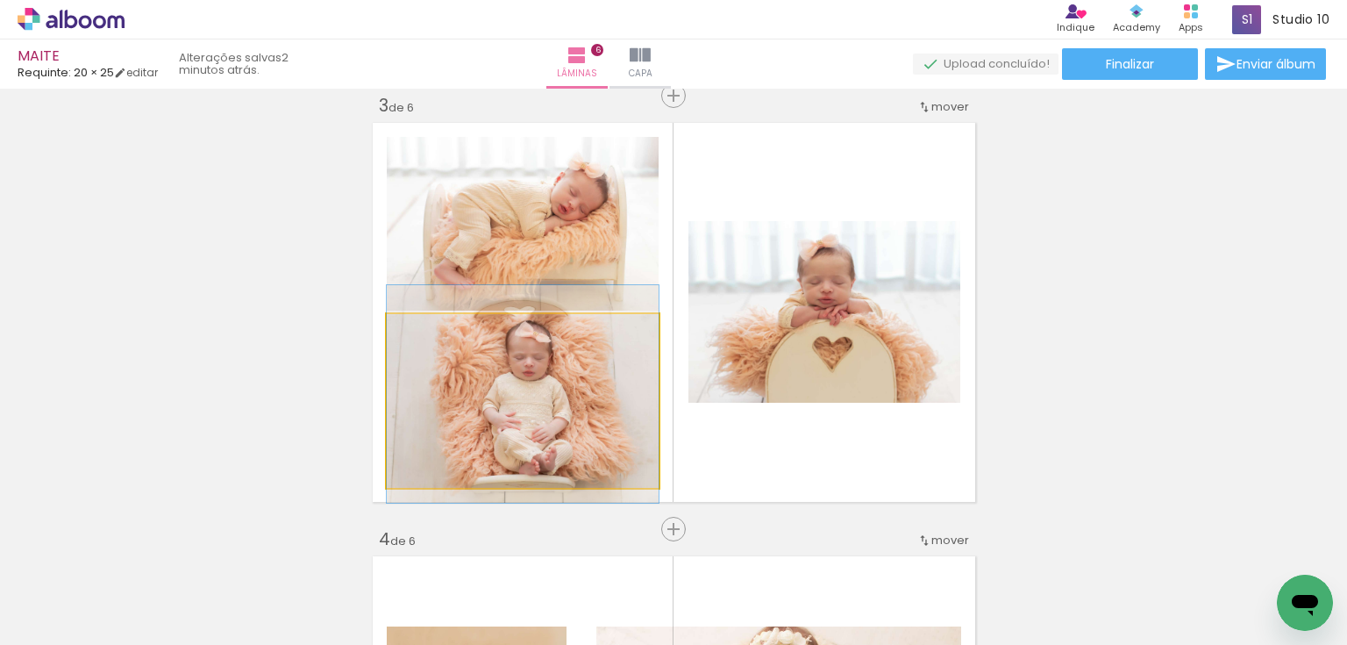
drag, startPoint x: 555, startPoint y: 413, endPoint x: 561, endPoint y: 406, distance: 9.3
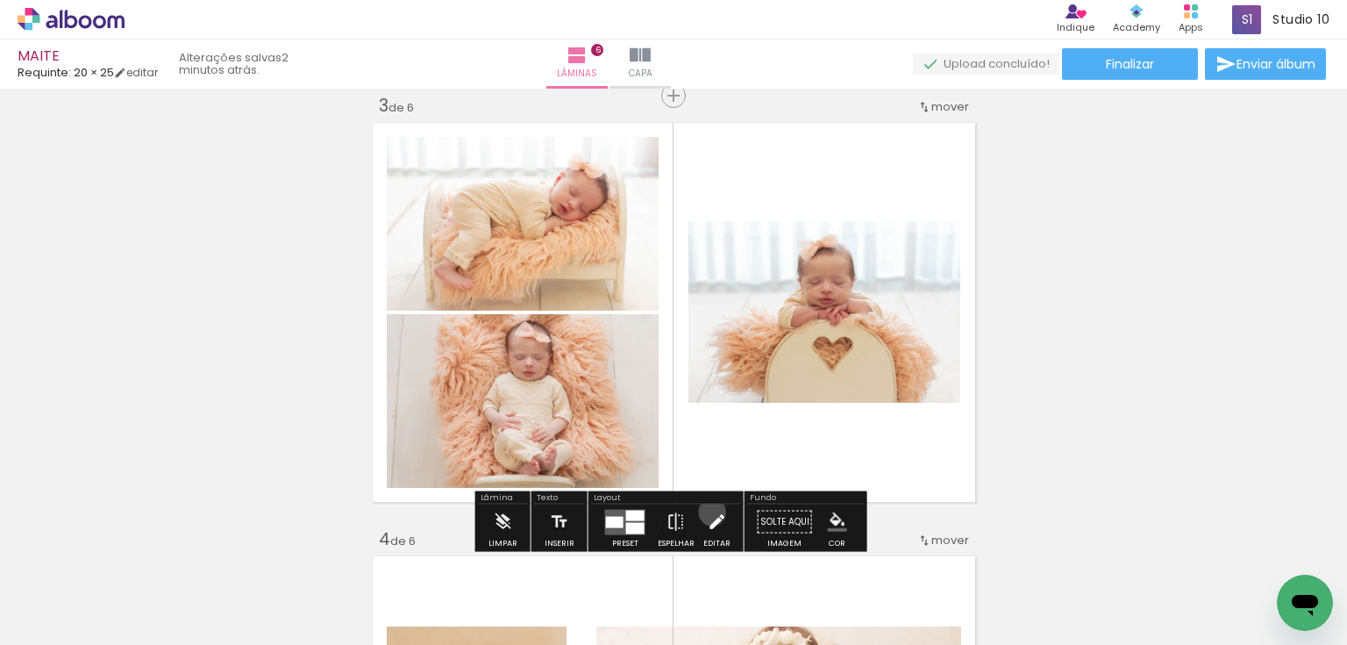
click at [708, 511] on iron-icon at bounding box center [716, 521] width 19 height 35
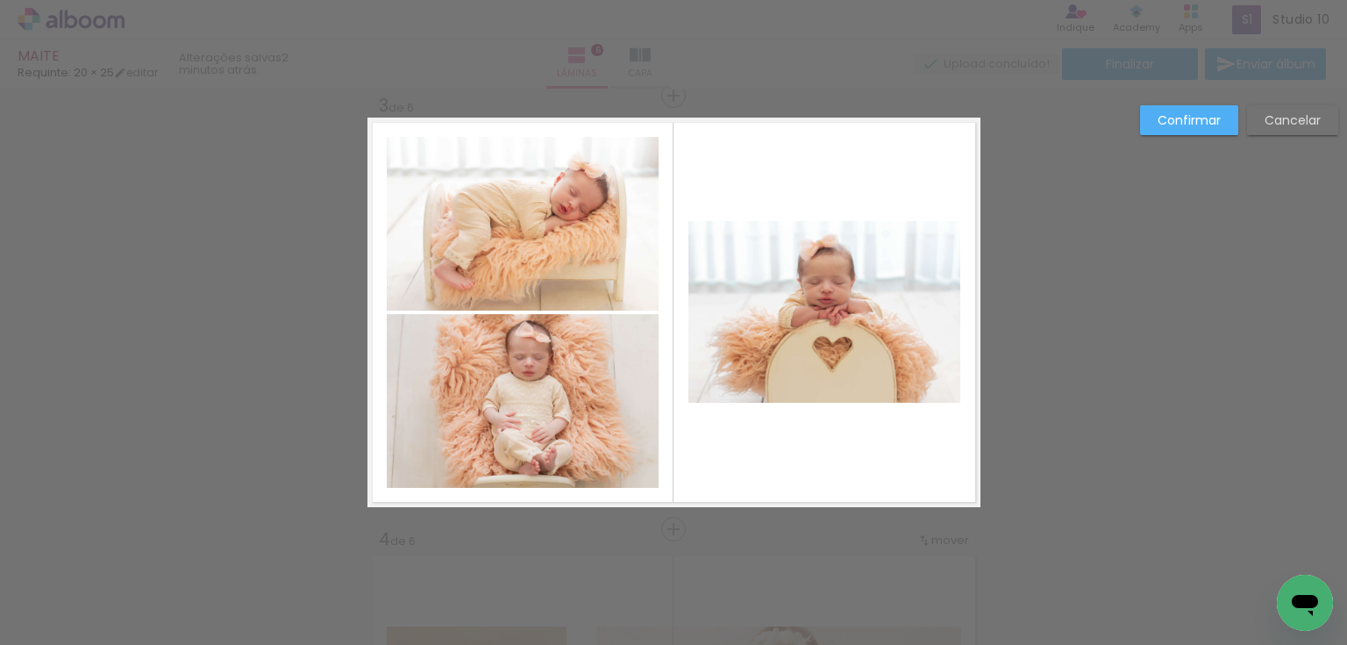
click at [824, 323] on quentale-photo at bounding box center [824, 312] width 272 height 182
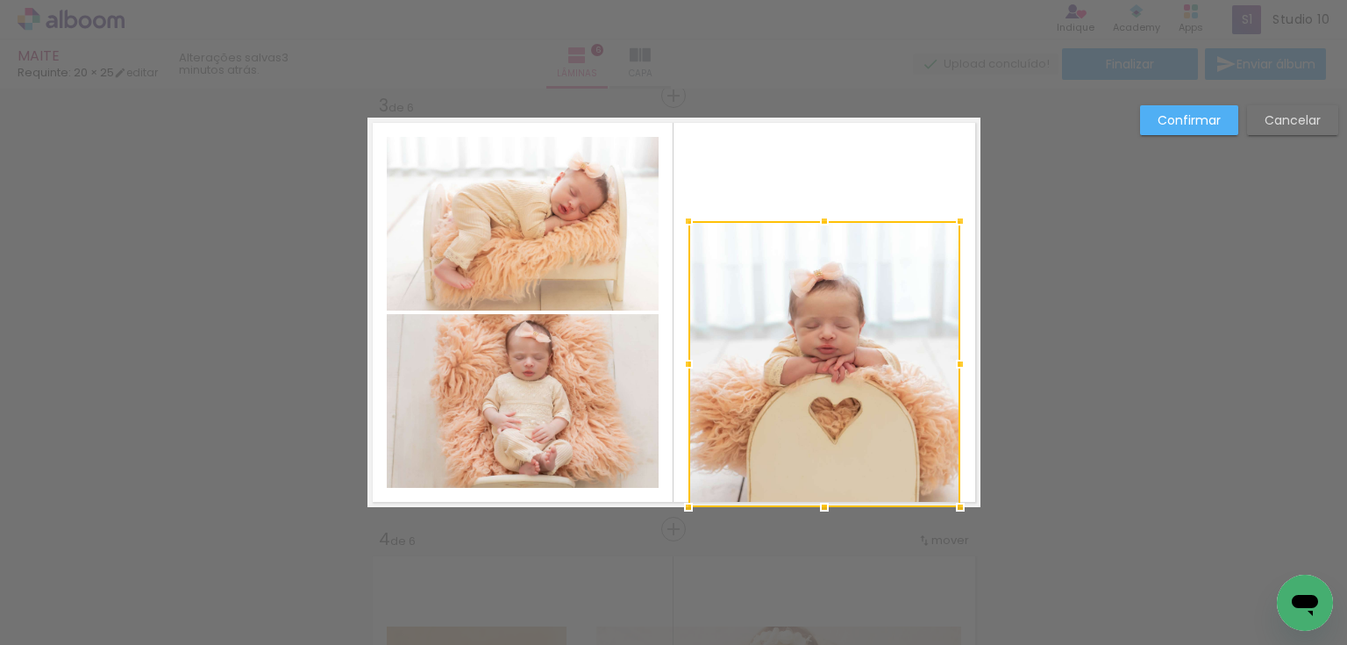
drag, startPoint x: 821, startPoint y: 403, endPoint x: 814, endPoint y: 487, distance: 83.6
click at [814, 487] on div at bounding box center [824, 364] width 272 height 286
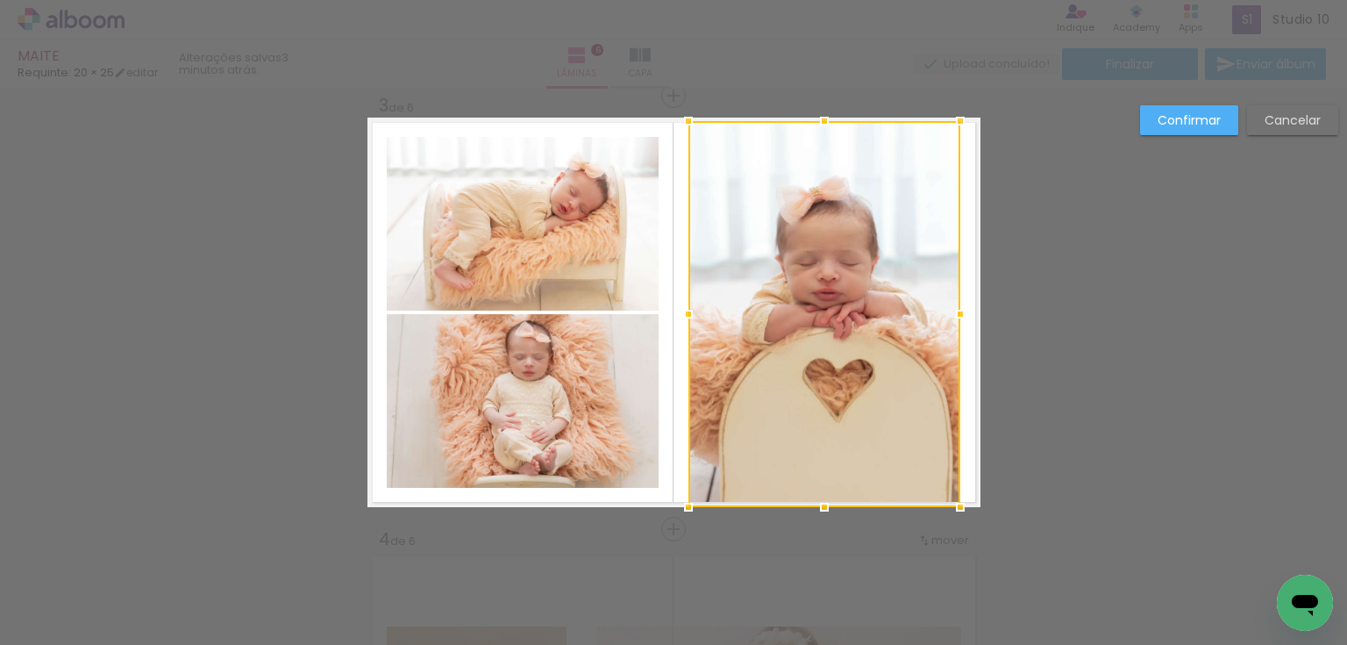
drag, startPoint x: 817, startPoint y: 217, endPoint x: 821, endPoint y: 95, distance: 122.0
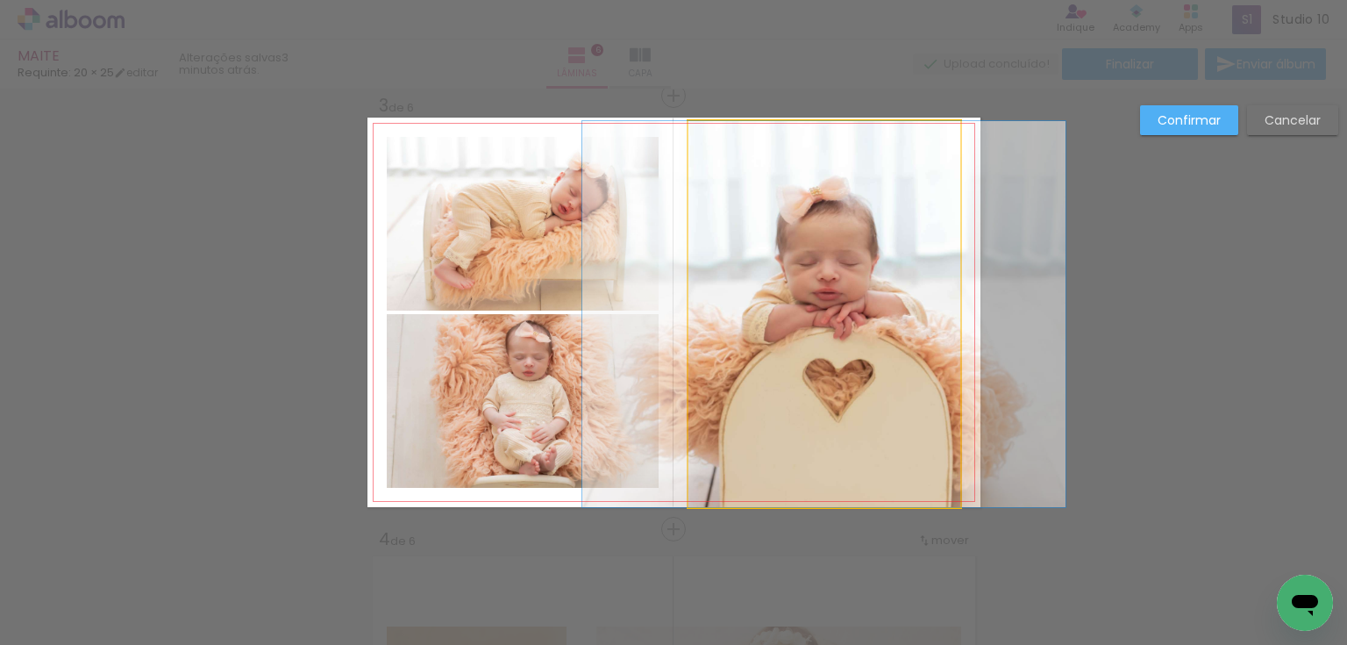
click at [872, 230] on quentale-photo at bounding box center [824, 314] width 272 height 386
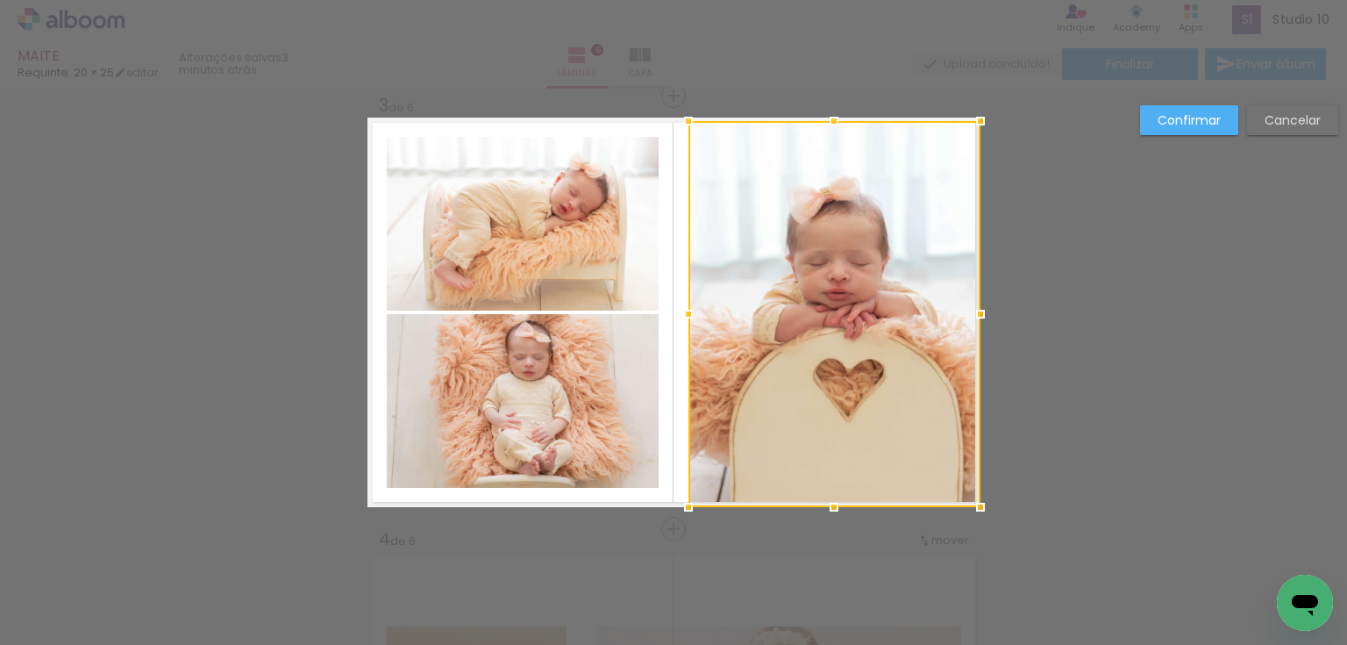
drag, startPoint x: 954, startPoint y: 307, endPoint x: 975, endPoint y: 307, distance: 21.0
click at [975, 307] on div at bounding box center [980, 313] width 35 height 35
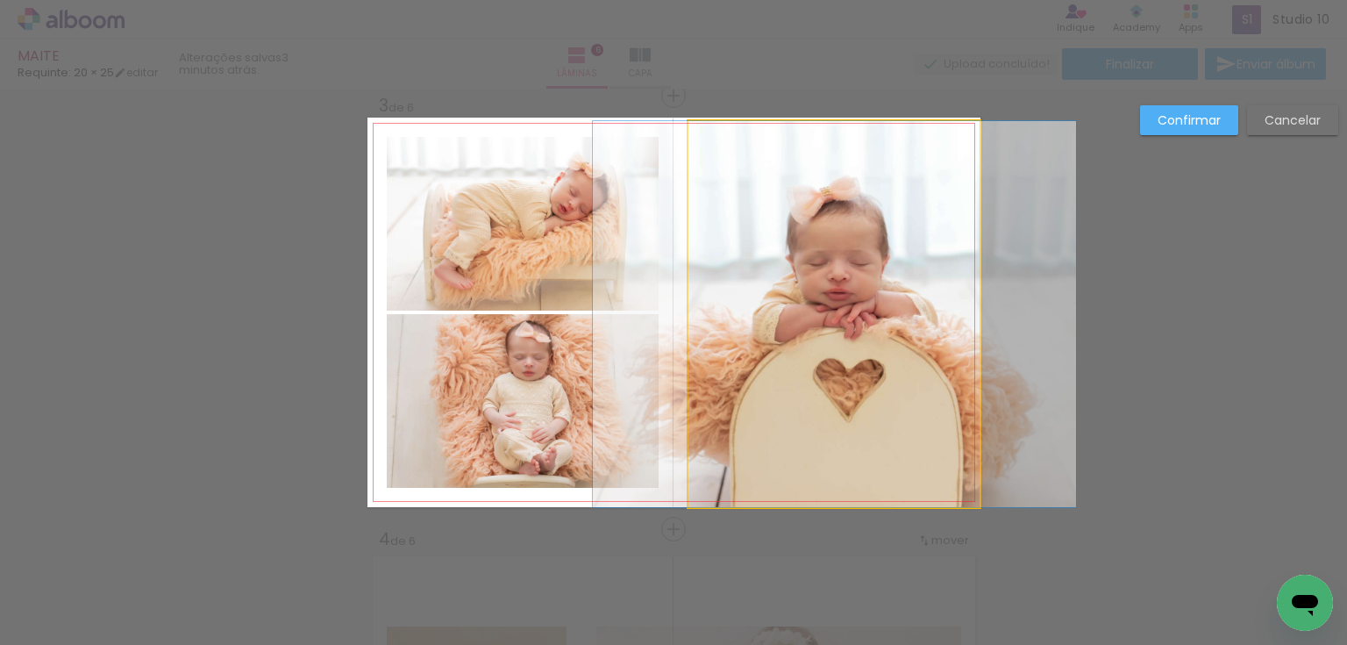
click at [725, 291] on quentale-photo at bounding box center [834, 314] width 292 height 386
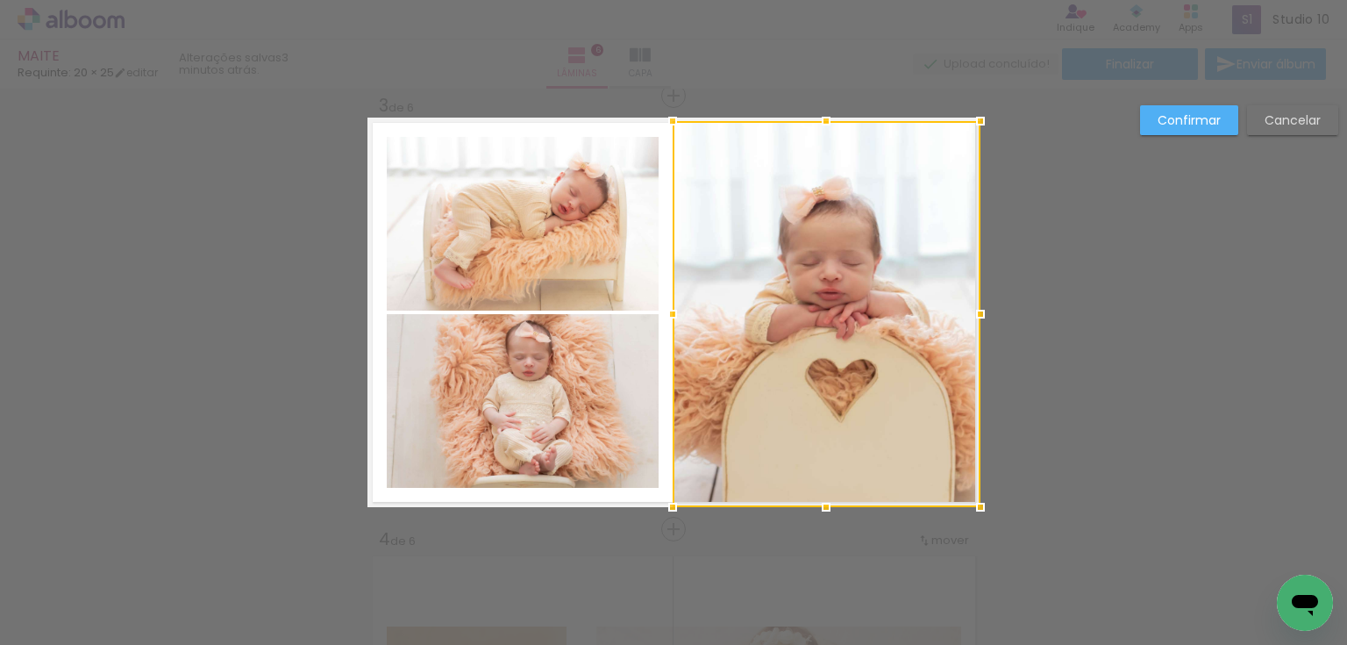
drag, startPoint x: 681, startPoint y: 309, endPoint x: 665, endPoint y: 309, distance: 16.7
click at [665, 309] on div at bounding box center [672, 313] width 35 height 35
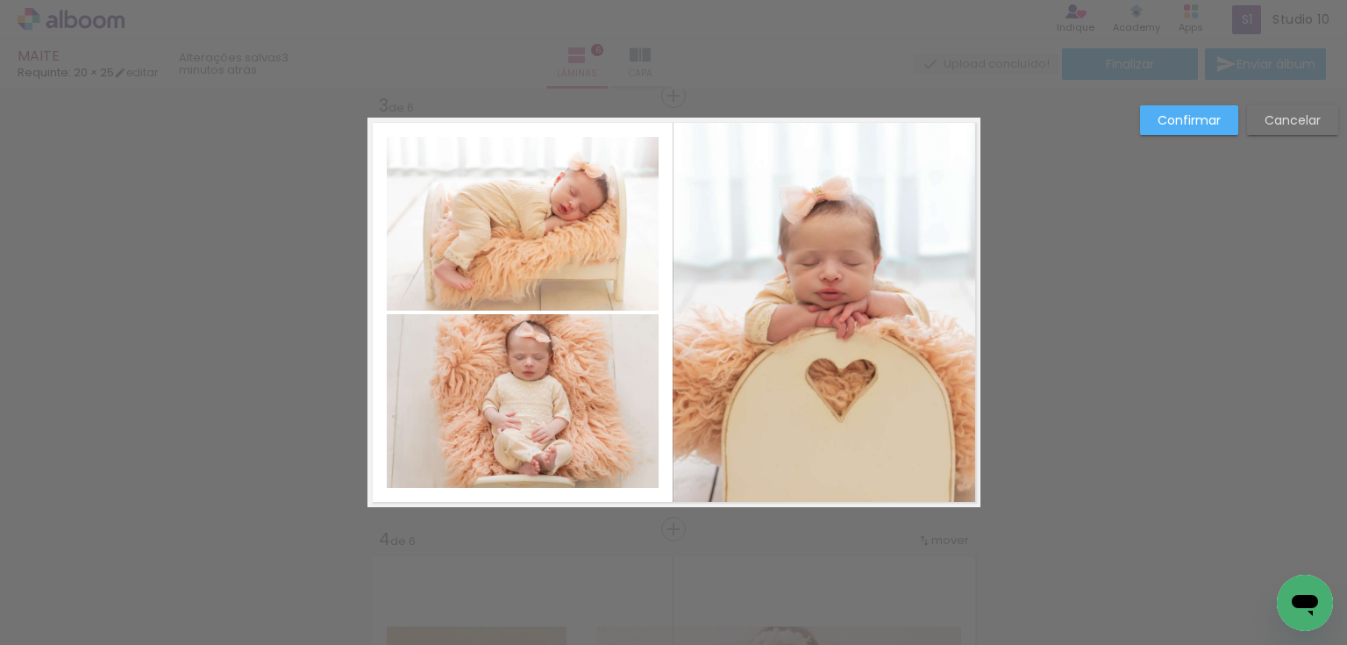
click at [0, 0] on slot "Confirmar" at bounding box center [0, 0] width 0 height 0
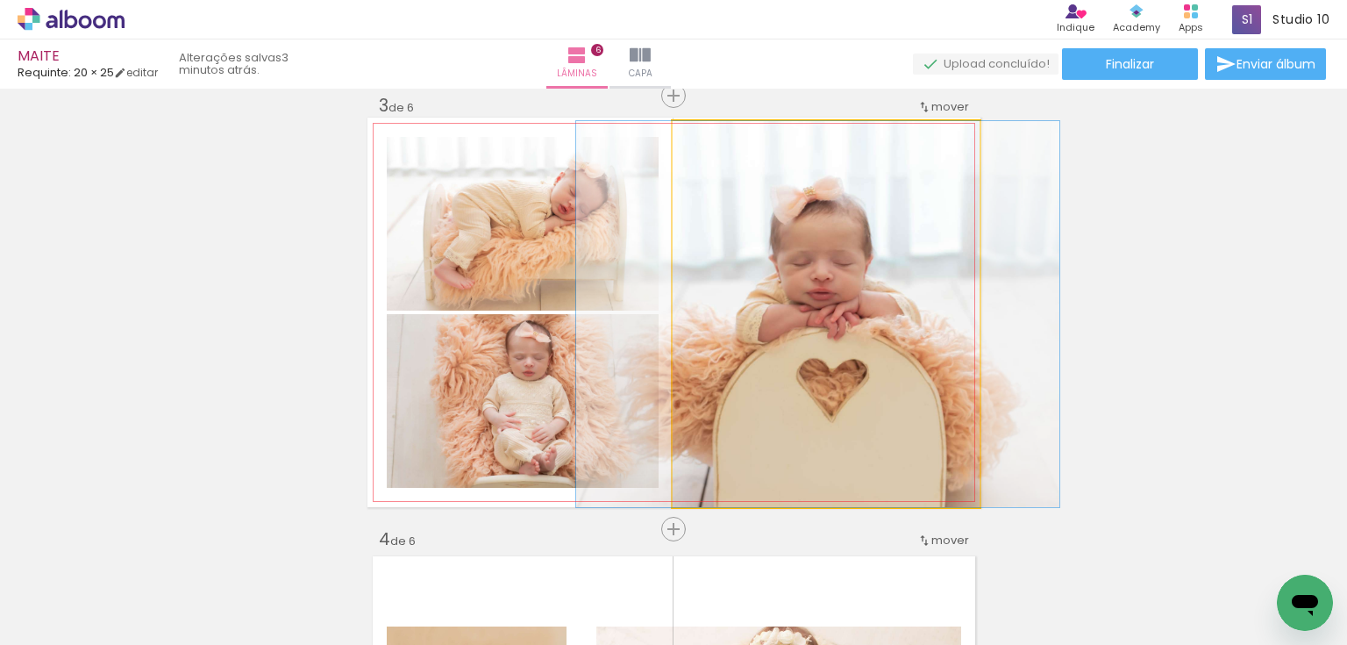
drag, startPoint x: 836, startPoint y: 247, endPoint x: 838, endPoint y: 278, distance: 30.8
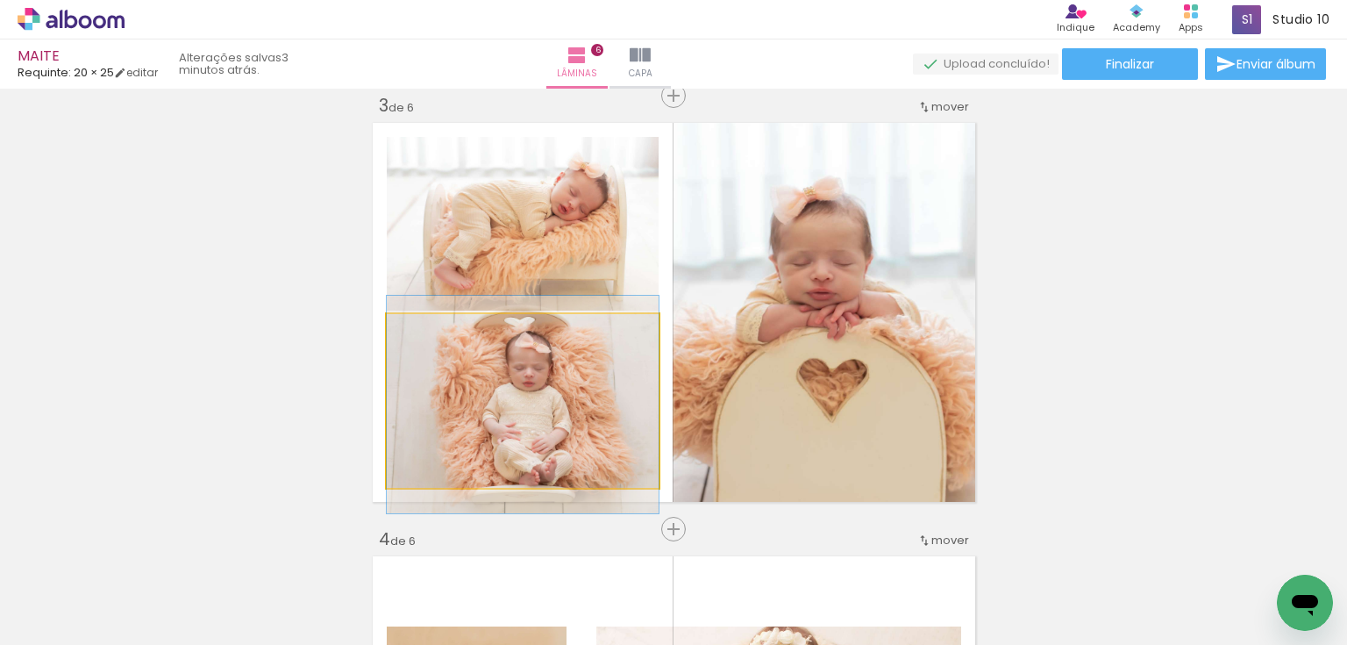
drag, startPoint x: 584, startPoint y: 374, endPoint x: 574, endPoint y: 383, distance: 13.0
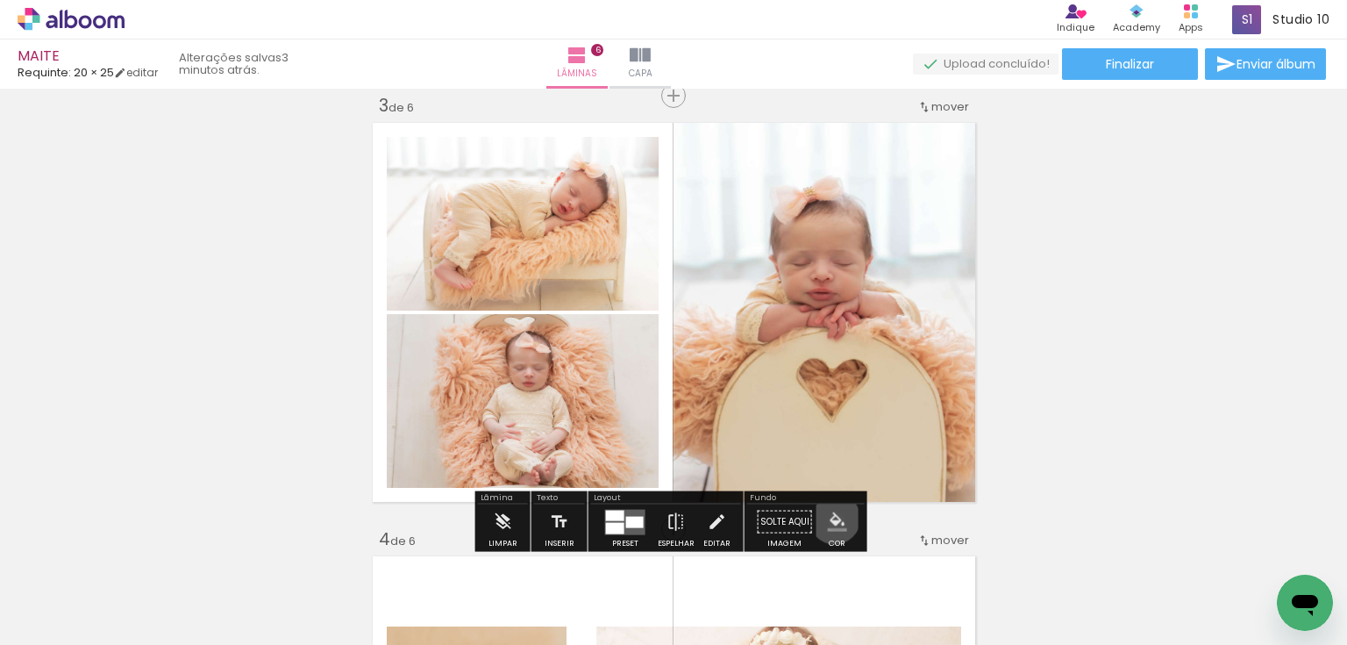
click at [828, 517] on iron-icon "color picker" at bounding box center [837, 521] width 19 height 19
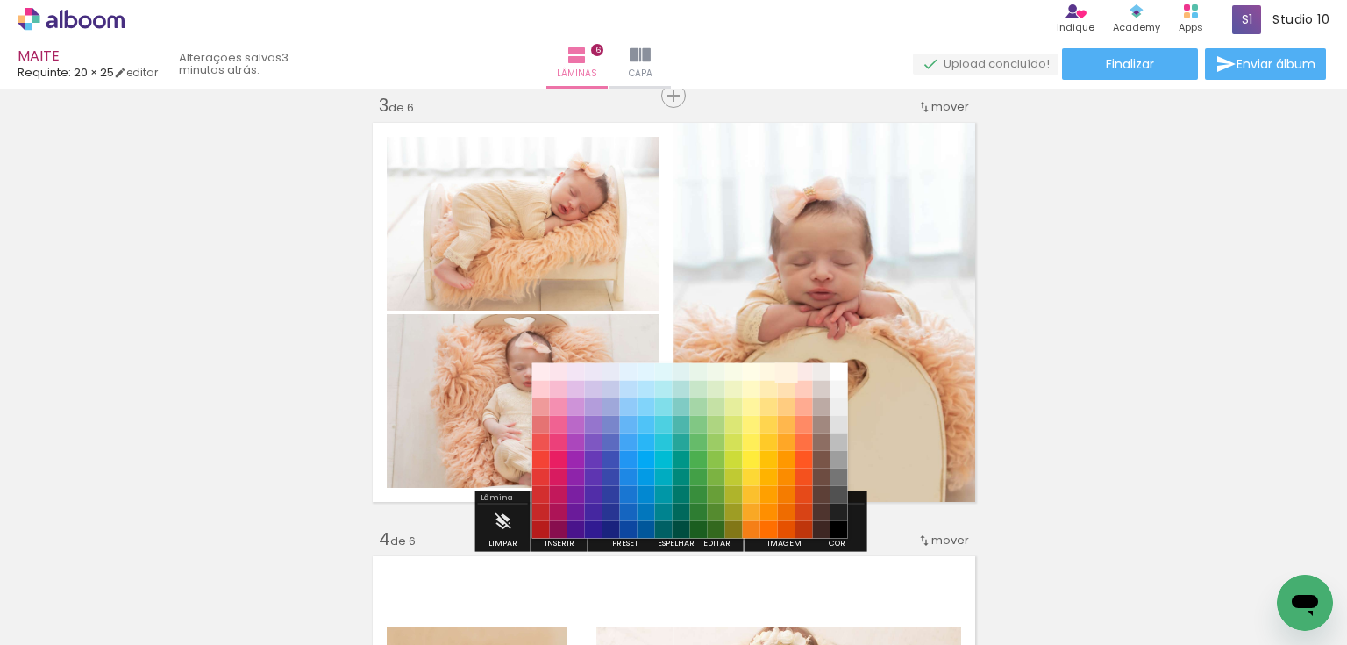
click at [786, 371] on paper-item "#fff3e0" at bounding box center [786, 371] width 18 height 18
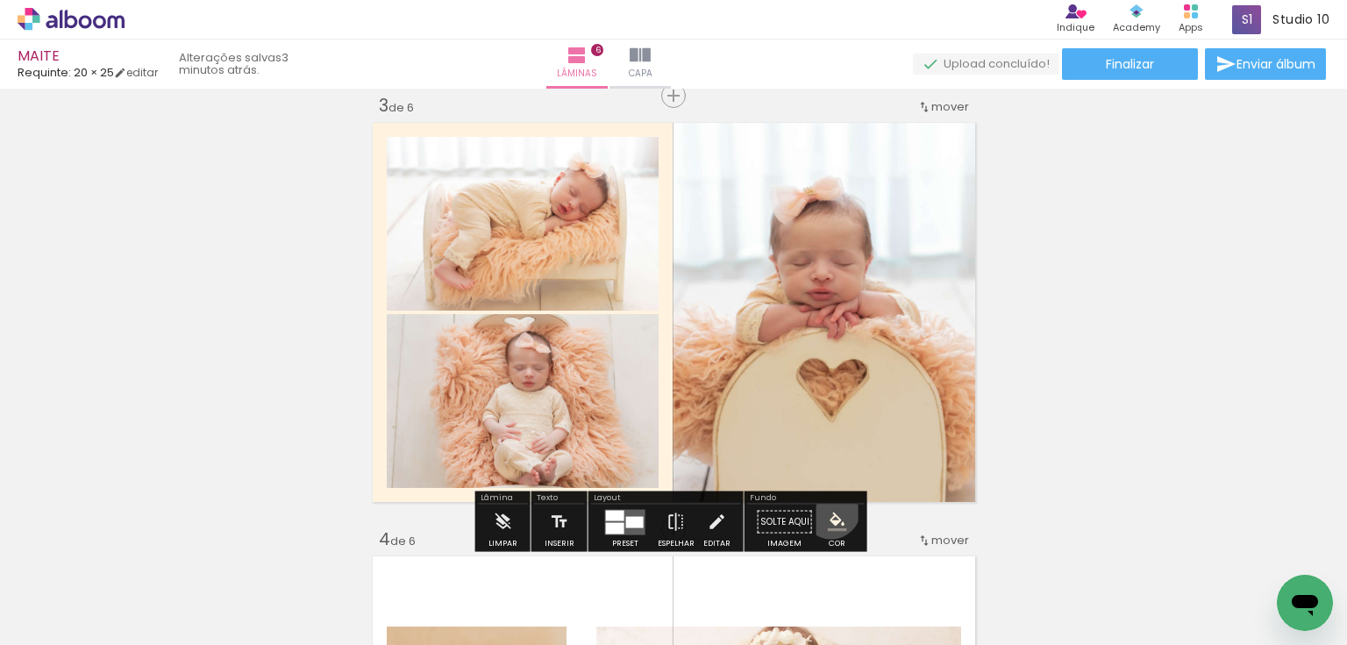
click at [824, 509] on paper-menu-button "#ffebee #ffcdd2 #ef9a9a #e57373 #ef5350 #f44336 #e53935 #d32f2f #c62828 #b71c1c…" at bounding box center [837, 521] width 33 height 33
click at [828, 517] on iron-icon "color picker" at bounding box center [837, 521] width 19 height 19
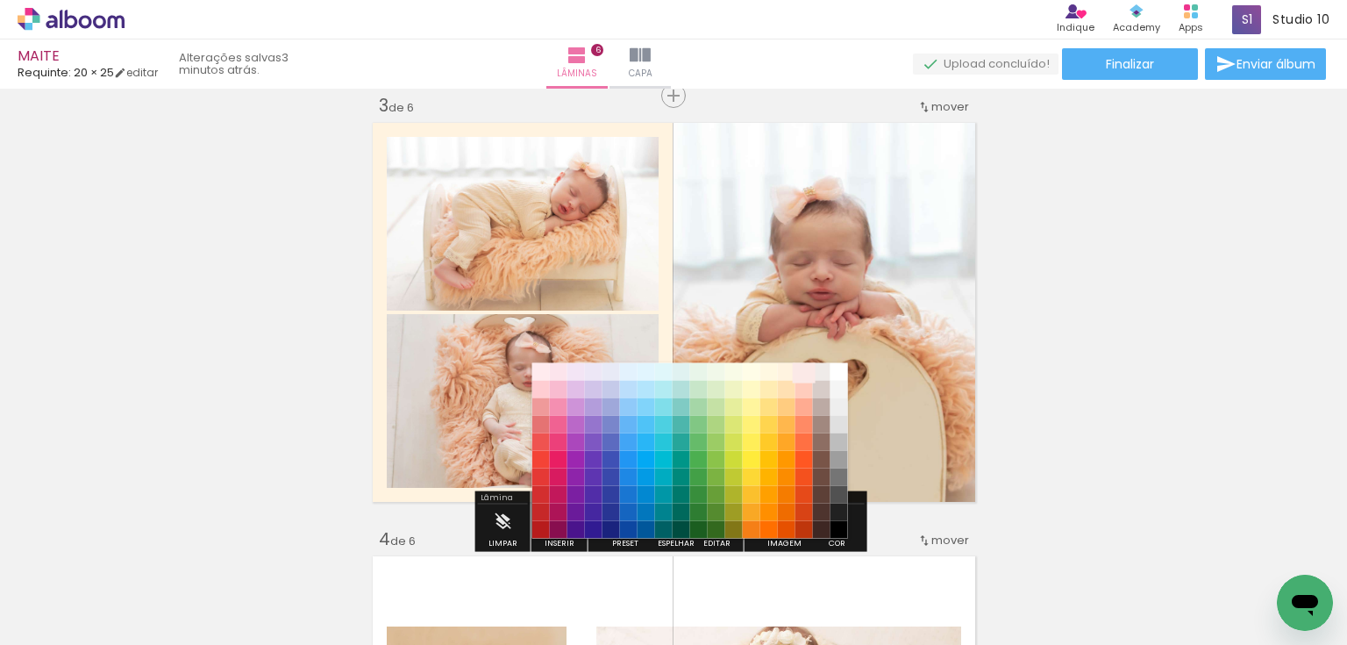
click at [802, 368] on paper-item "#fbe9e7" at bounding box center [804, 371] width 18 height 18
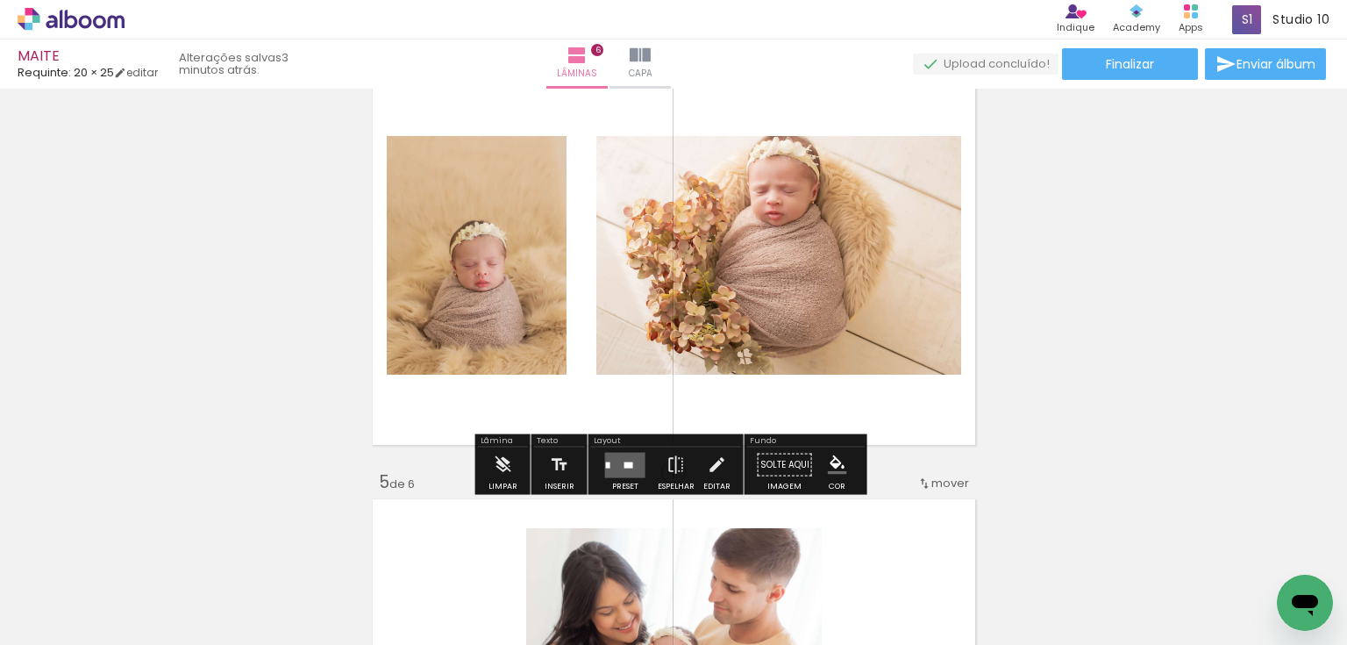
scroll to position [1380, 0]
click at [618, 454] on quentale-layouter at bounding box center [625, 463] width 40 height 25
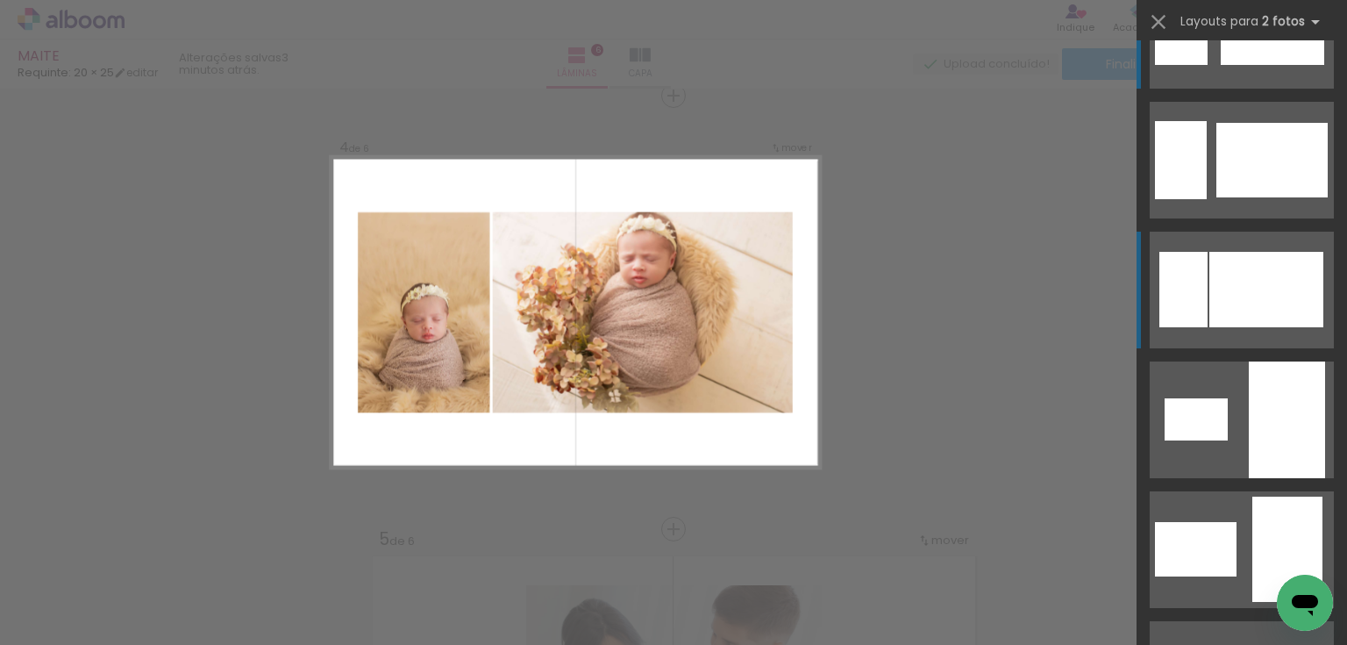
scroll to position [210, 0]
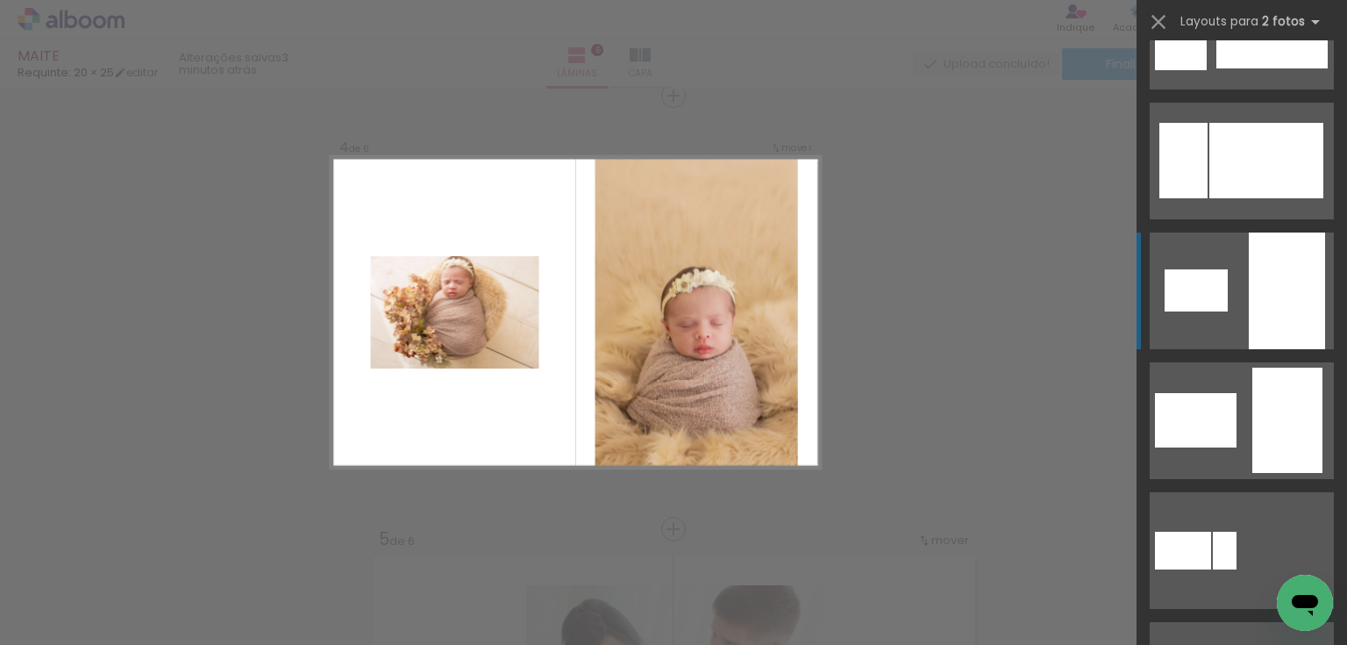
click at [1279, 300] on div at bounding box center [1287, 290] width 76 height 117
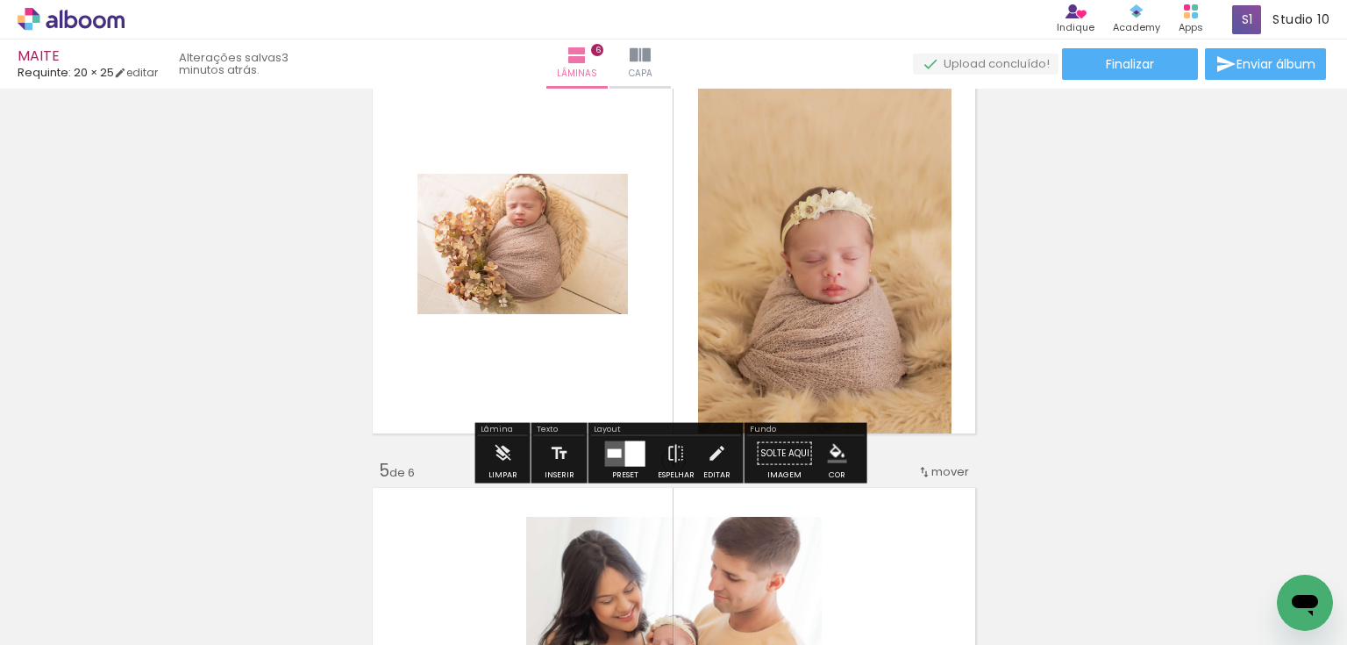
scroll to position [1392, 0]
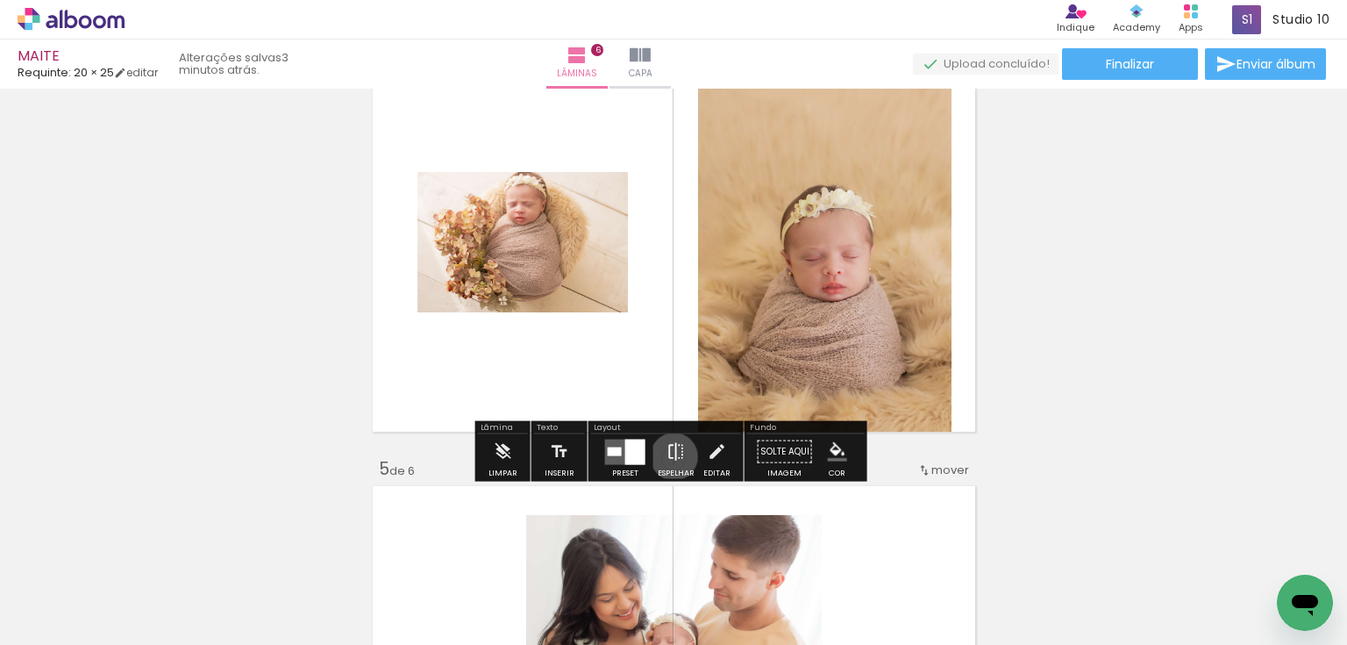
click at [670, 456] on iron-icon at bounding box center [676, 451] width 19 height 35
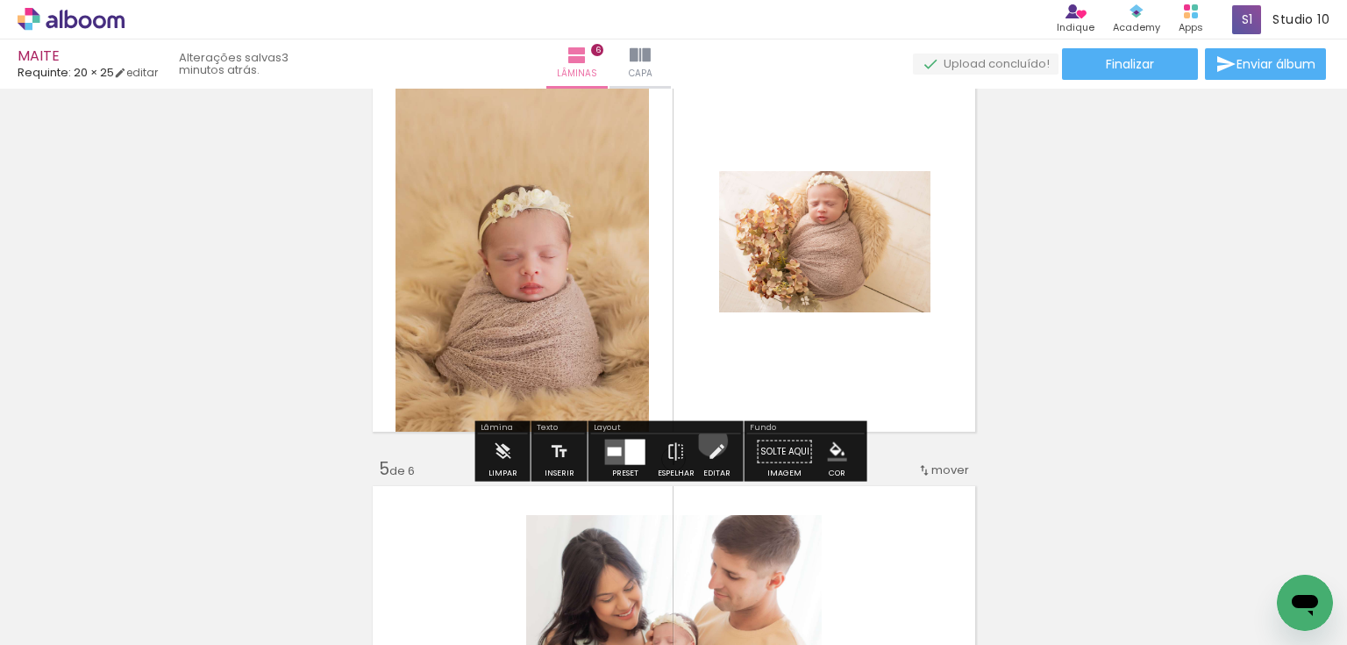
drag, startPoint x: 708, startPoint y: 440, endPoint x: 688, endPoint y: 407, distance: 39.0
click at [708, 439] on iron-icon at bounding box center [716, 451] width 19 height 35
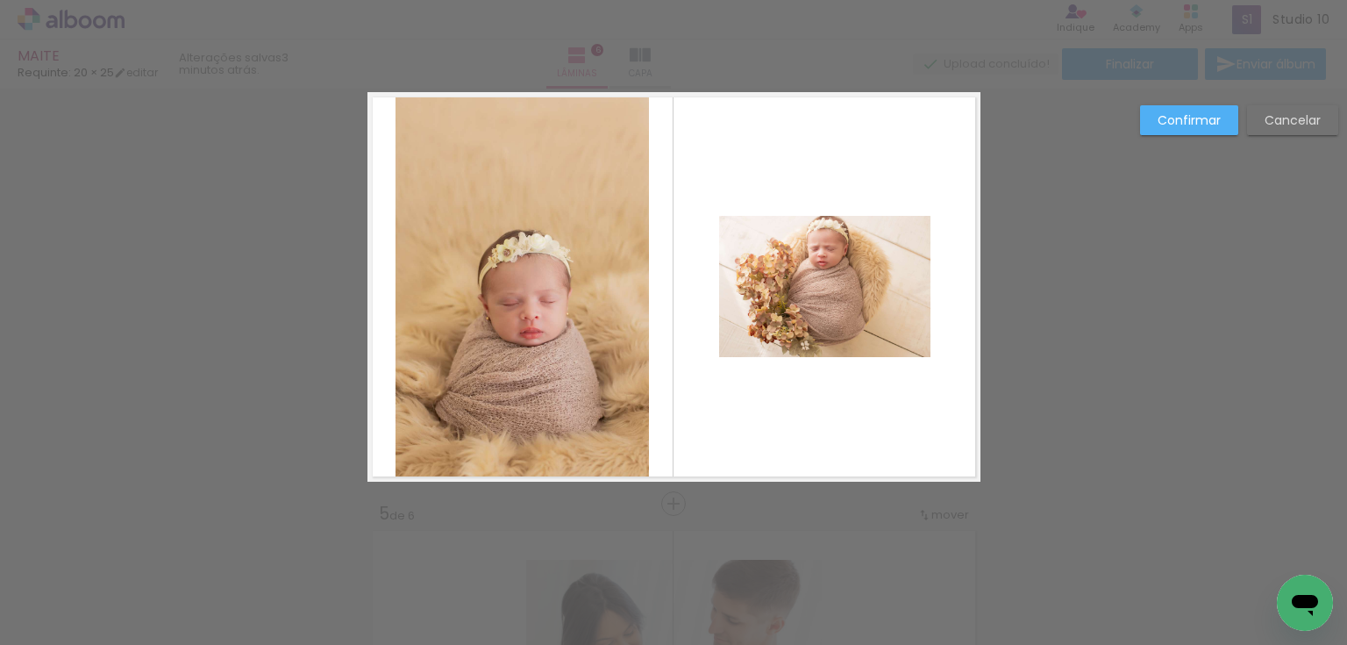
click at [575, 279] on quentale-photo at bounding box center [522, 286] width 253 height 389
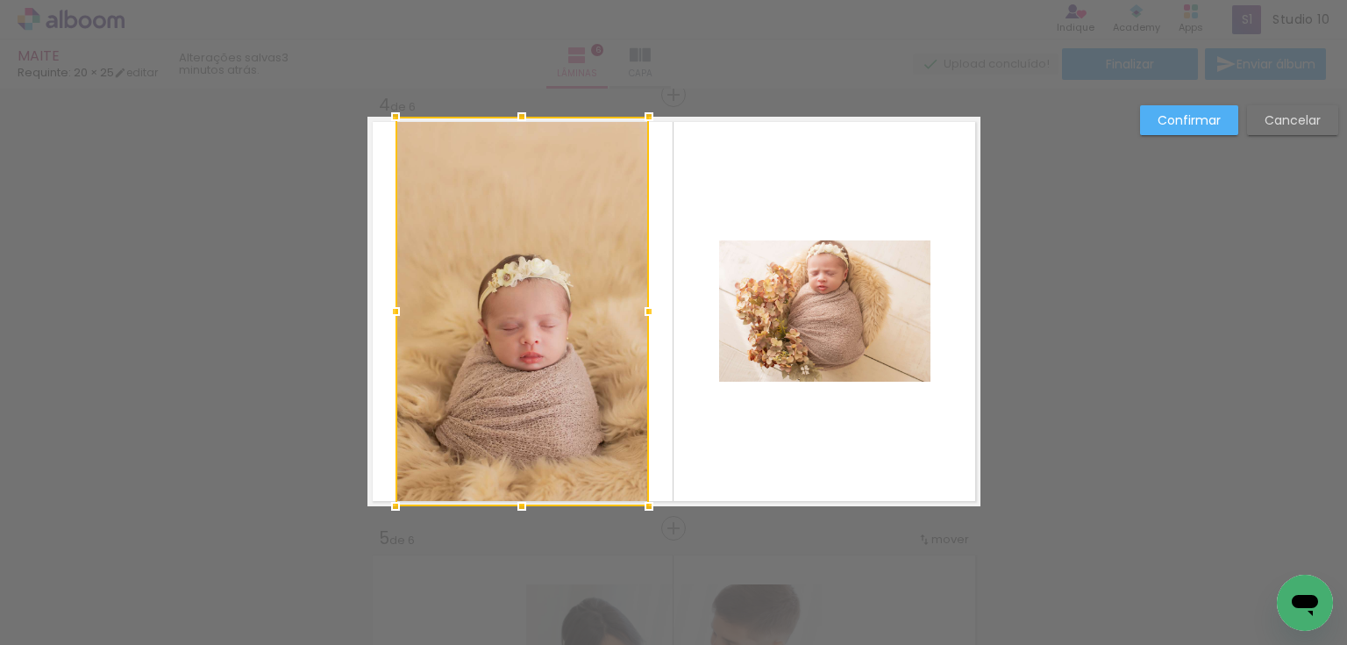
scroll to position [1322, 0]
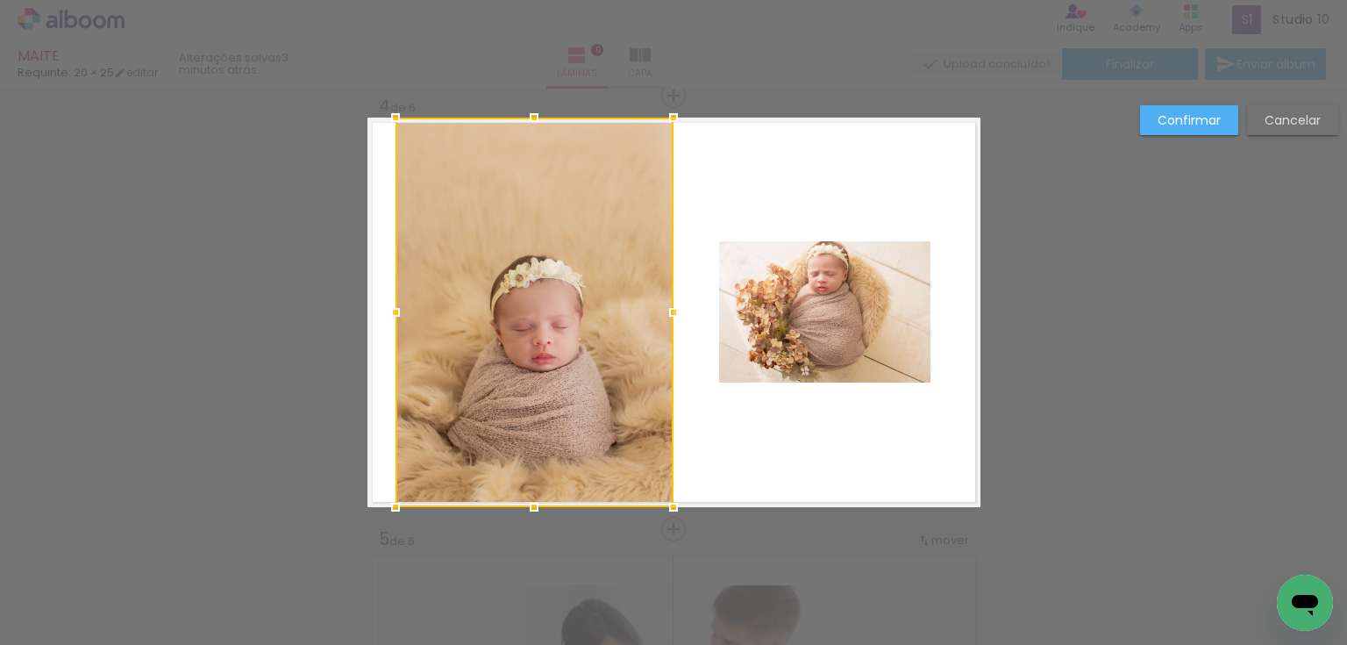
drag, startPoint x: 645, startPoint y: 305, endPoint x: 670, endPoint y: 305, distance: 24.6
click at [670, 305] on div at bounding box center [673, 312] width 35 height 35
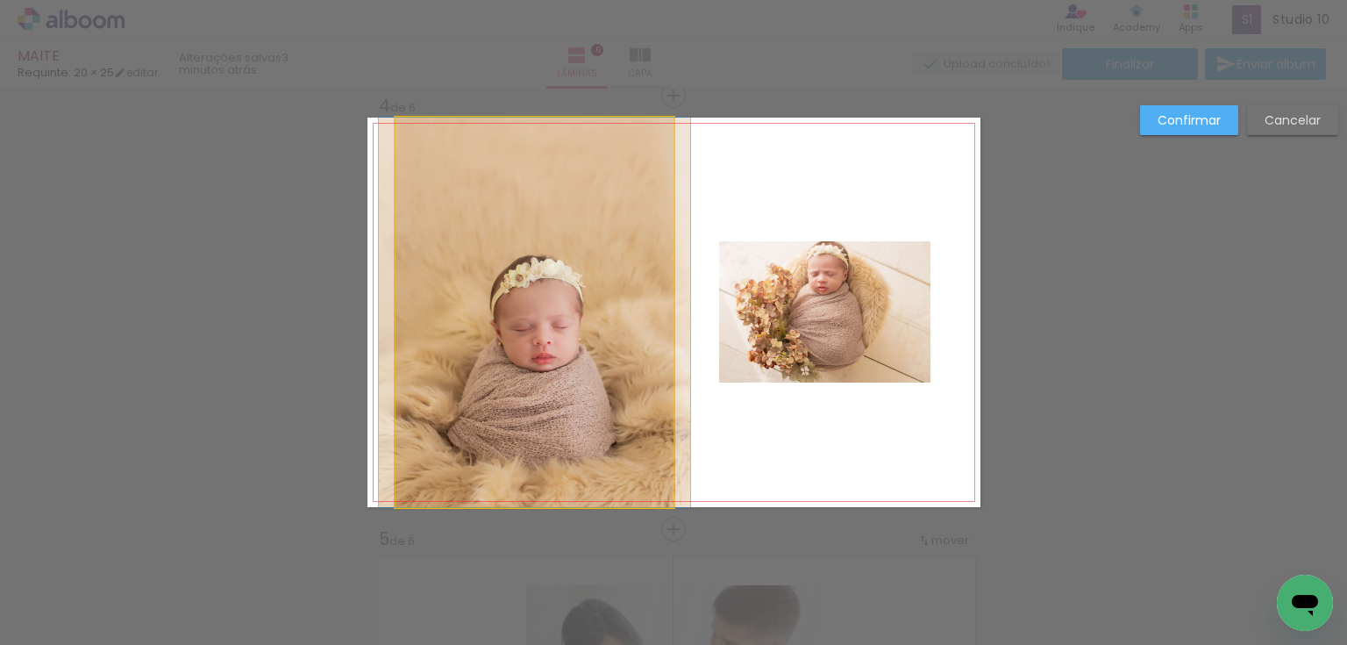
click at [510, 283] on quentale-photo at bounding box center [535, 312] width 278 height 389
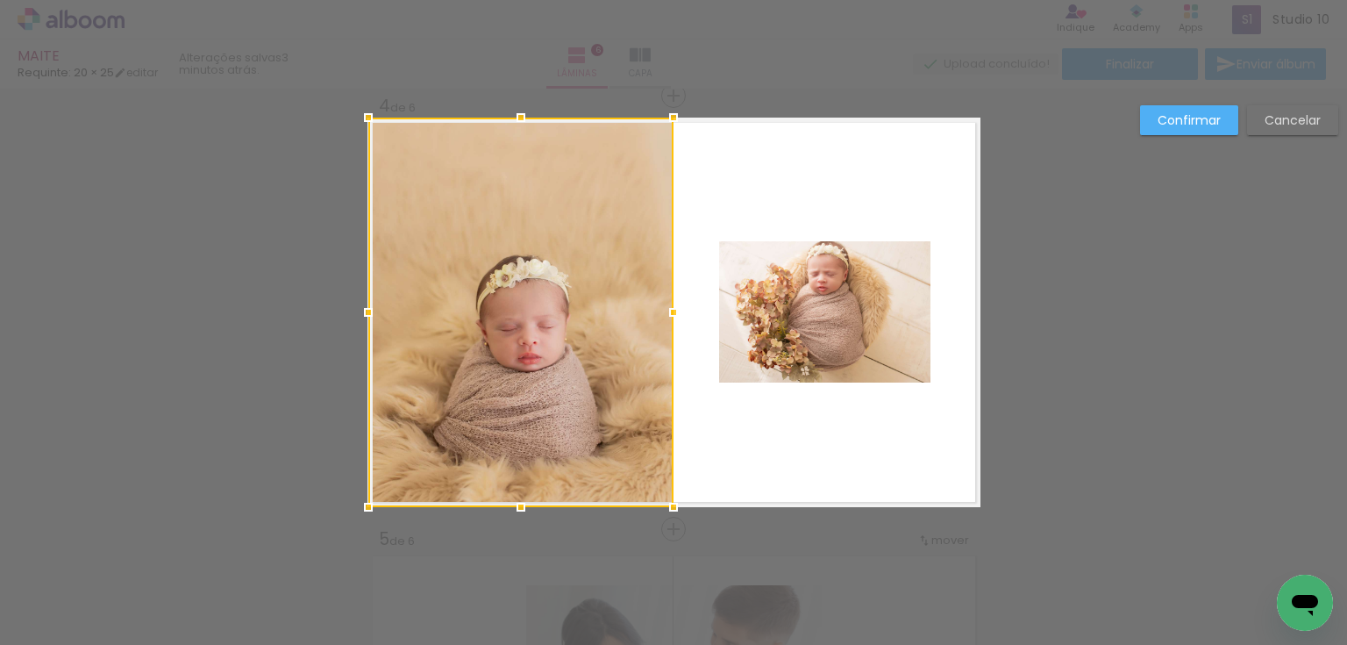
drag, startPoint x: 380, startPoint y: 311, endPoint x: 341, endPoint y: 316, distance: 38.8
click at [351, 312] on div at bounding box center [368, 312] width 35 height 35
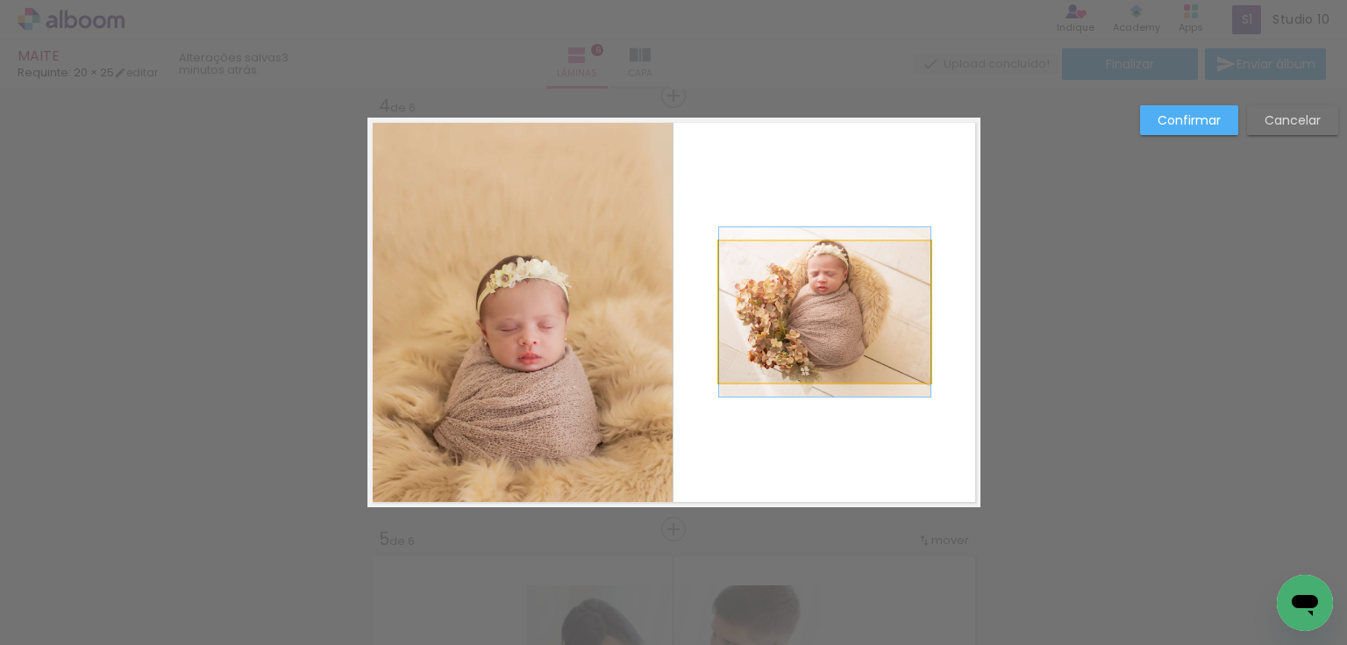
click at [806, 306] on quentale-photo at bounding box center [824, 311] width 211 height 141
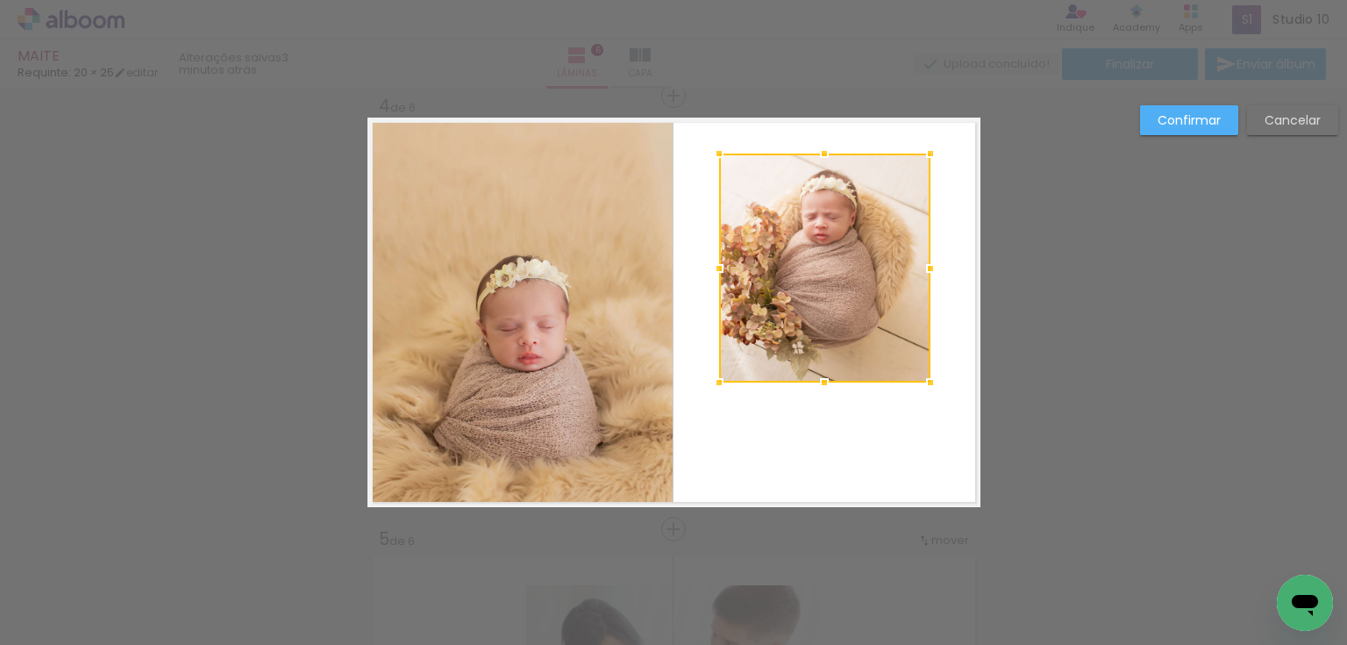
drag, startPoint x: 814, startPoint y: 240, endPoint x: 859, endPoint y: 151, distance: 100.0
click at [859, 153] on div at bounding box center [824, 267] width 211 height 229
click at [891, 277] on quentale-photo at bounding box center [824, 267] width 211 height 231
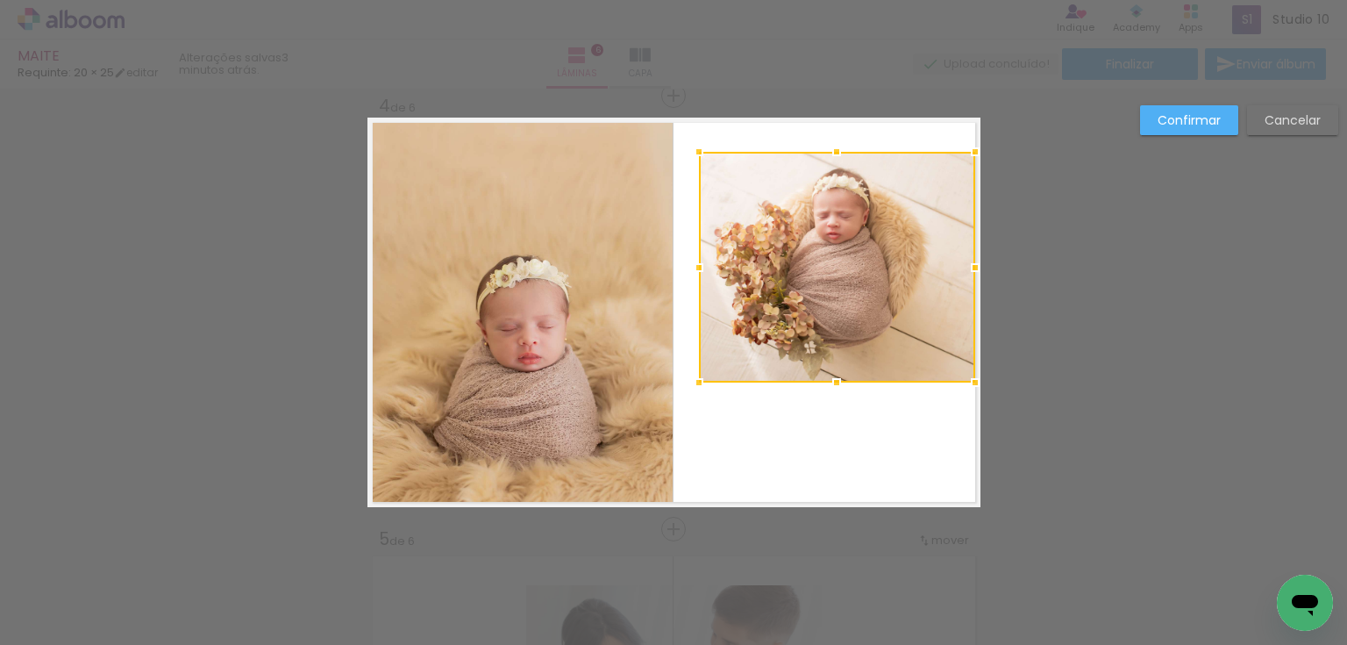
drag, startPoint x: 712, startPoint y: 278, endPoint x: 763, endPoint y: 280, distance: 50.9
click at [695, 278] on div at bounding box center [698, 267] width 35 height 35
click at [765, 279] on div at bounding box center [837, 267] width 277 height 231
click at [815, 278] on div at bounding box center [837, 267] width 277 height 231
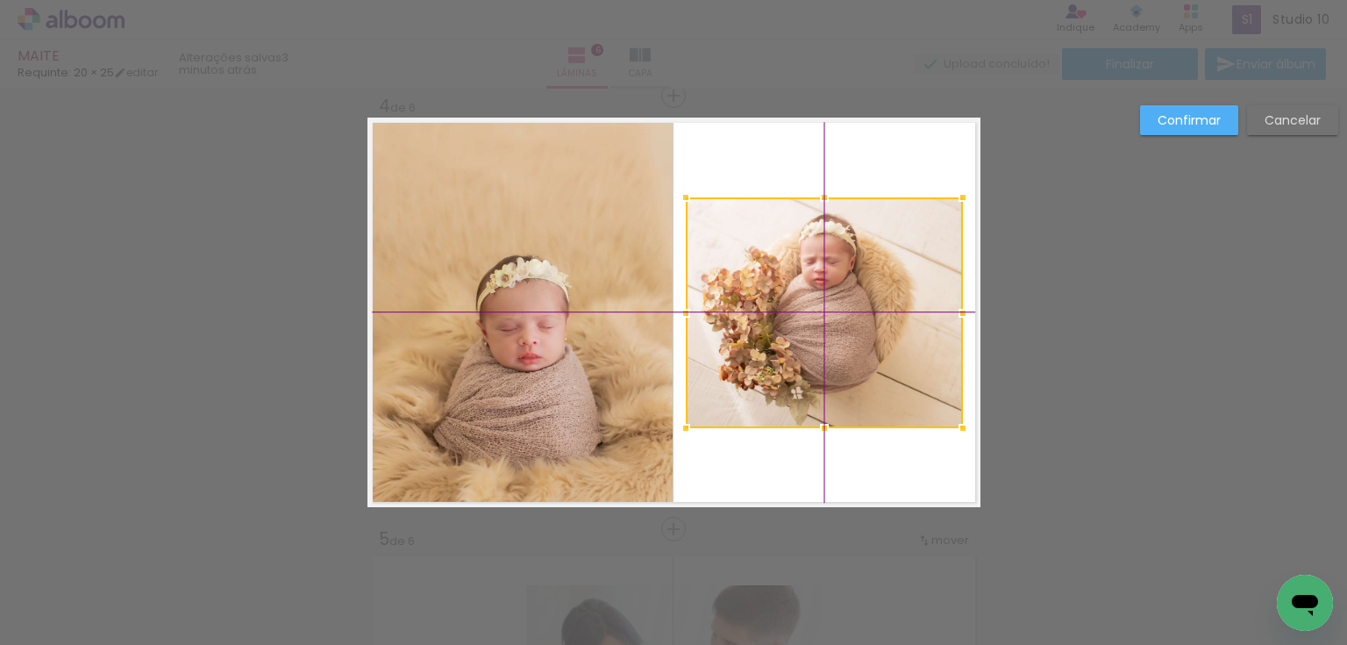
drag, startPoint x: 823, startPoint y: 268, endPoint x: 817, endPoint y: 312, distance: 44.3
click at [817, 312] on div at bounding box center [824, 312] width 277 height 231
click at [0, 0] on slot "Confirmar" at bounding box center [0, 0] width 0 height 0
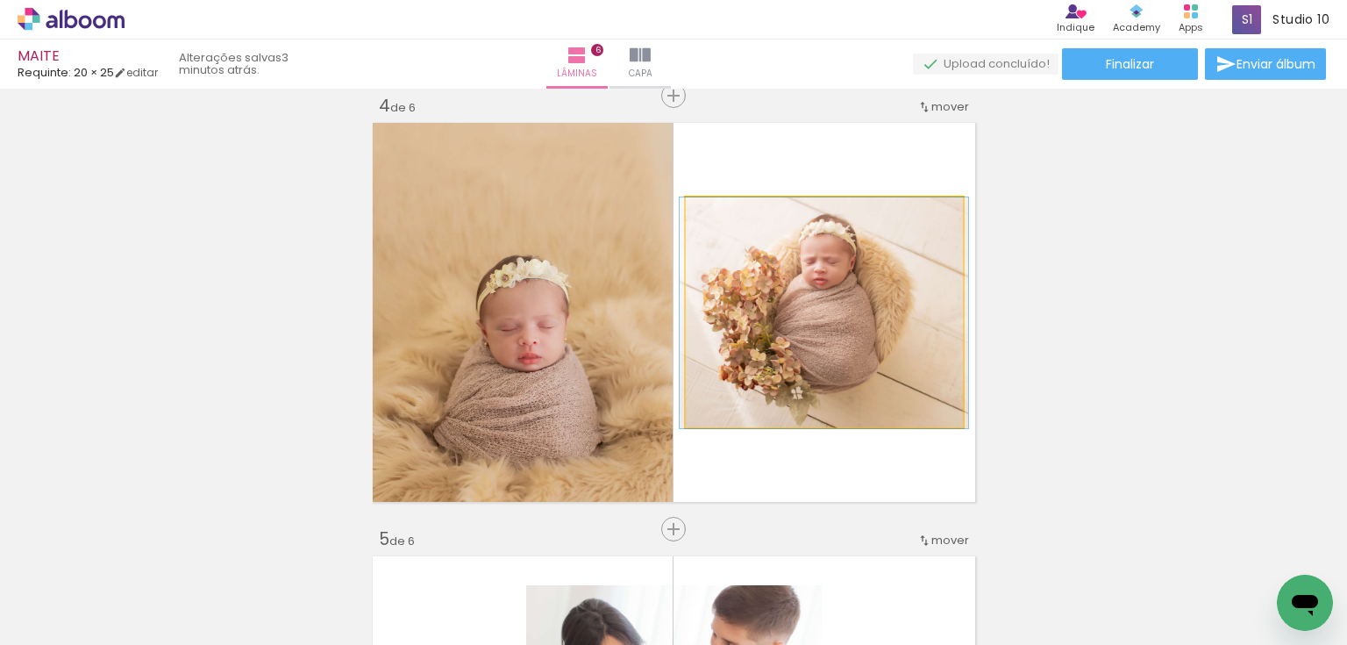
drag, startPoint x: 826, startPoint y: 330, endPoint x: 826, endPoint y: 339, distance: 9.6
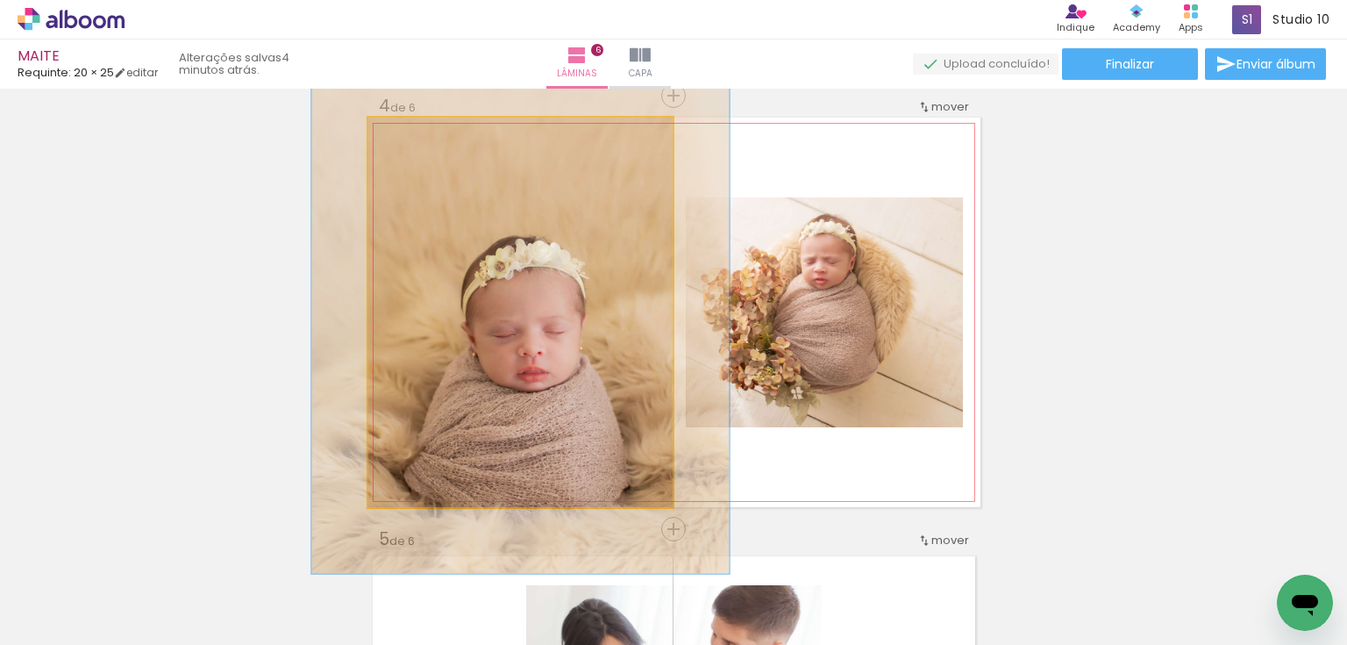
drag, startPoint x: 410, startPoint y: 139, endPoint x: 424, endPoint y: 142, distance: 14.3
type paper-slider "134"
click at [424, 142] on div at bounding box center [431, 136] width 16 height 16
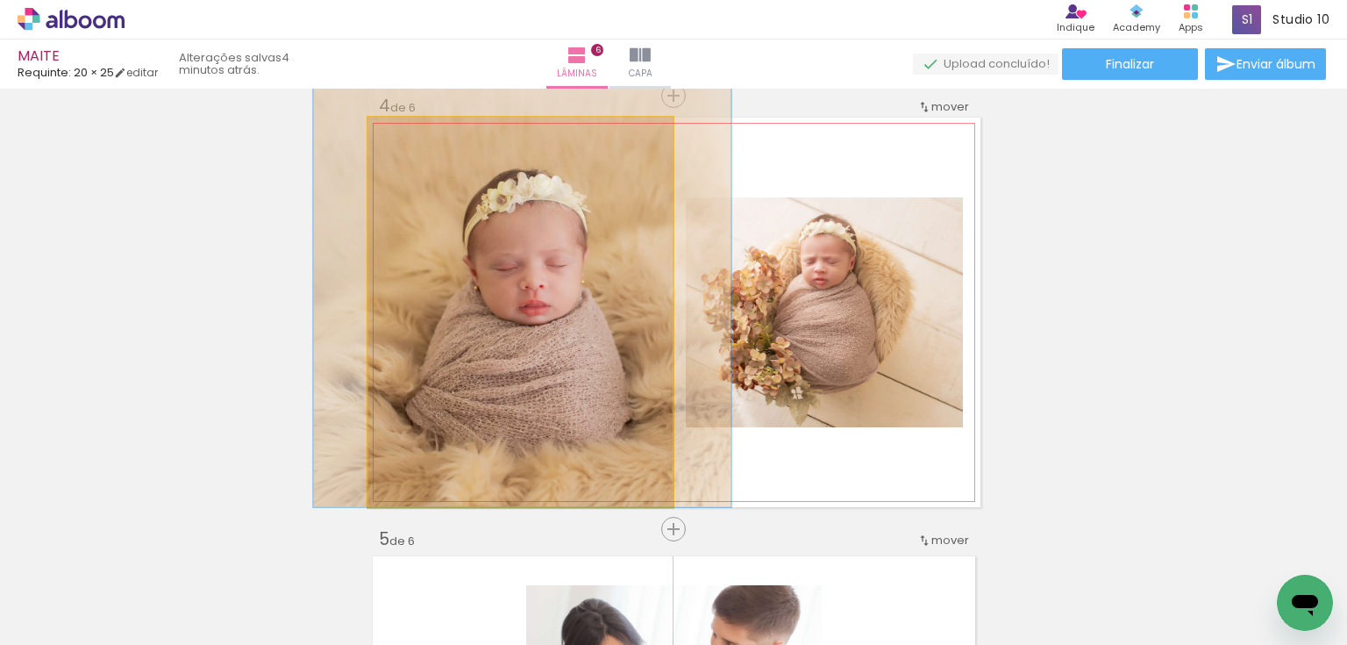
drag, startPoint x: 544, startPoint y: 282, endPoint x: 546, endPoint y: 196, distance: 86.0
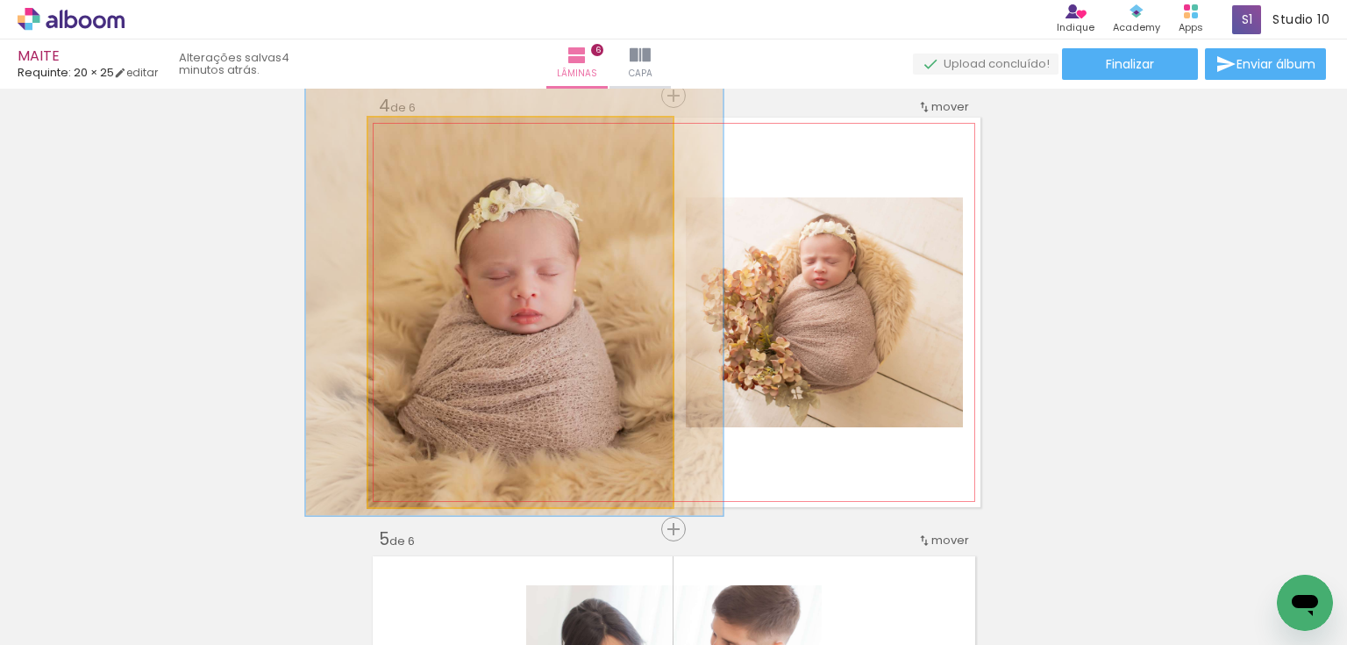
drag, startPoint x: 566, startPoint y: 286, endPoint x: 558, endPoint y: 295, distance: 11.8
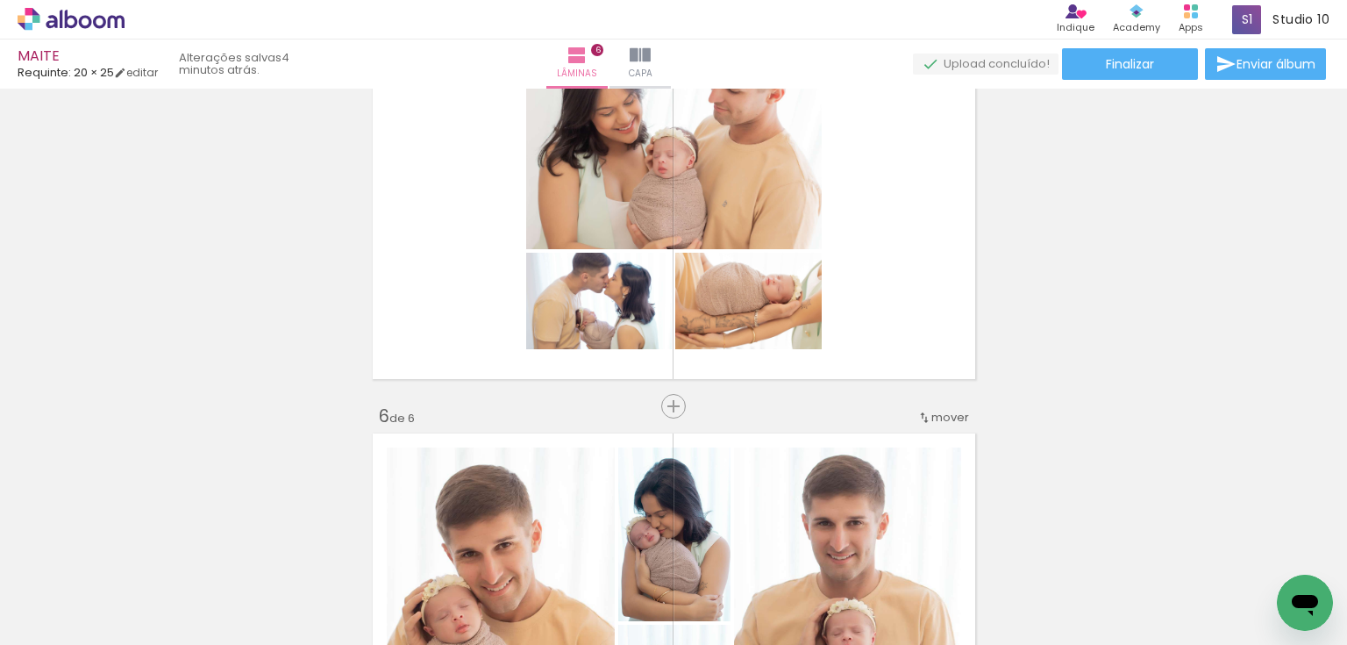
scroll to position [1883, 0]
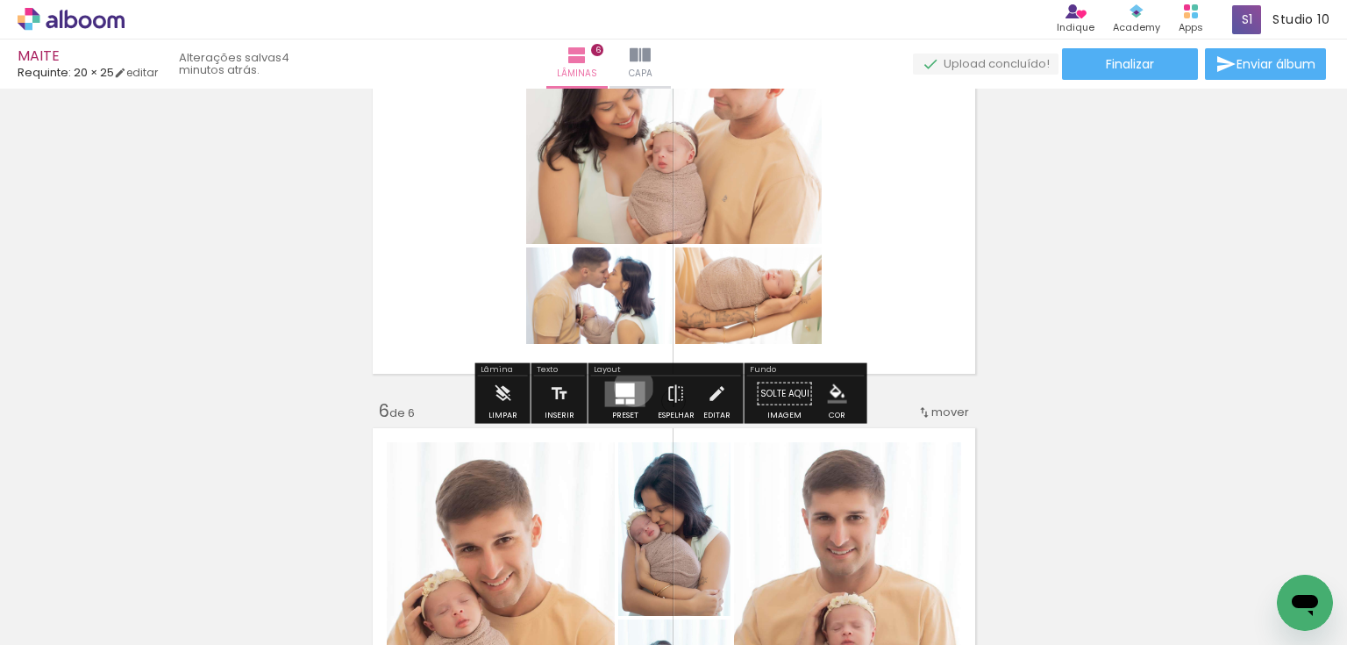
click at [630, 386] on div at bounding box center [625, 389] width 19 height 14
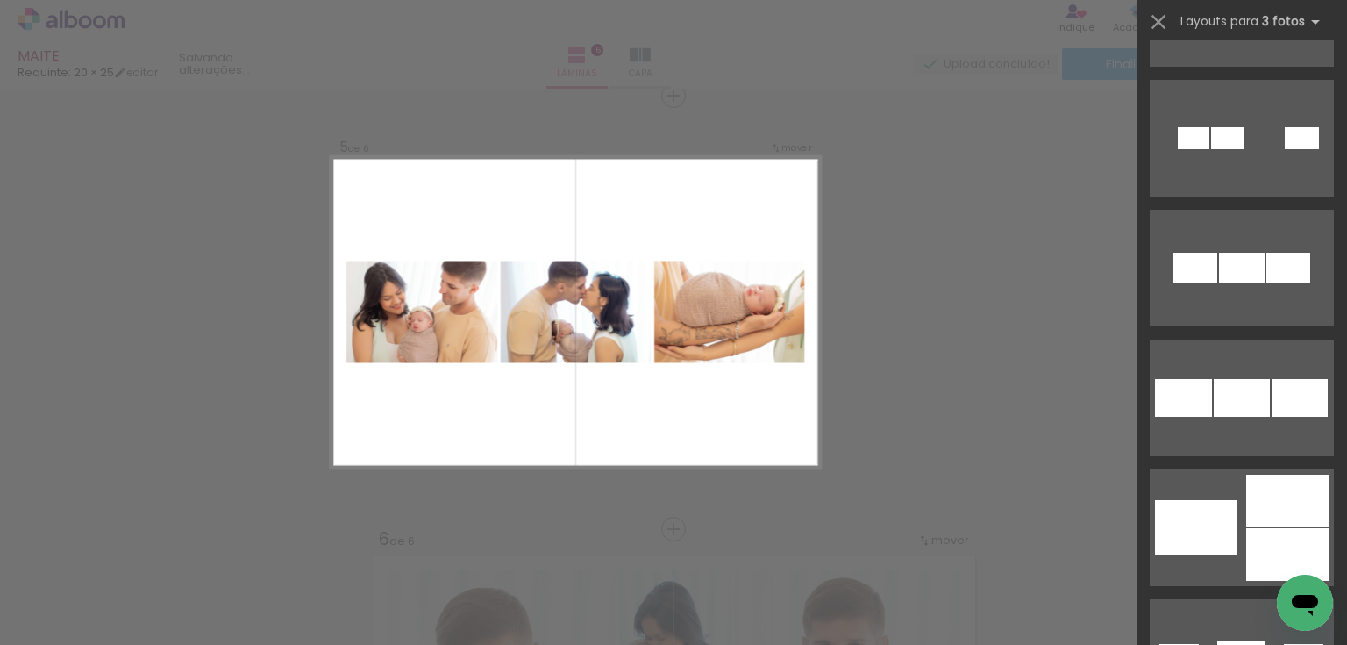
scroll to position [1403, 0]
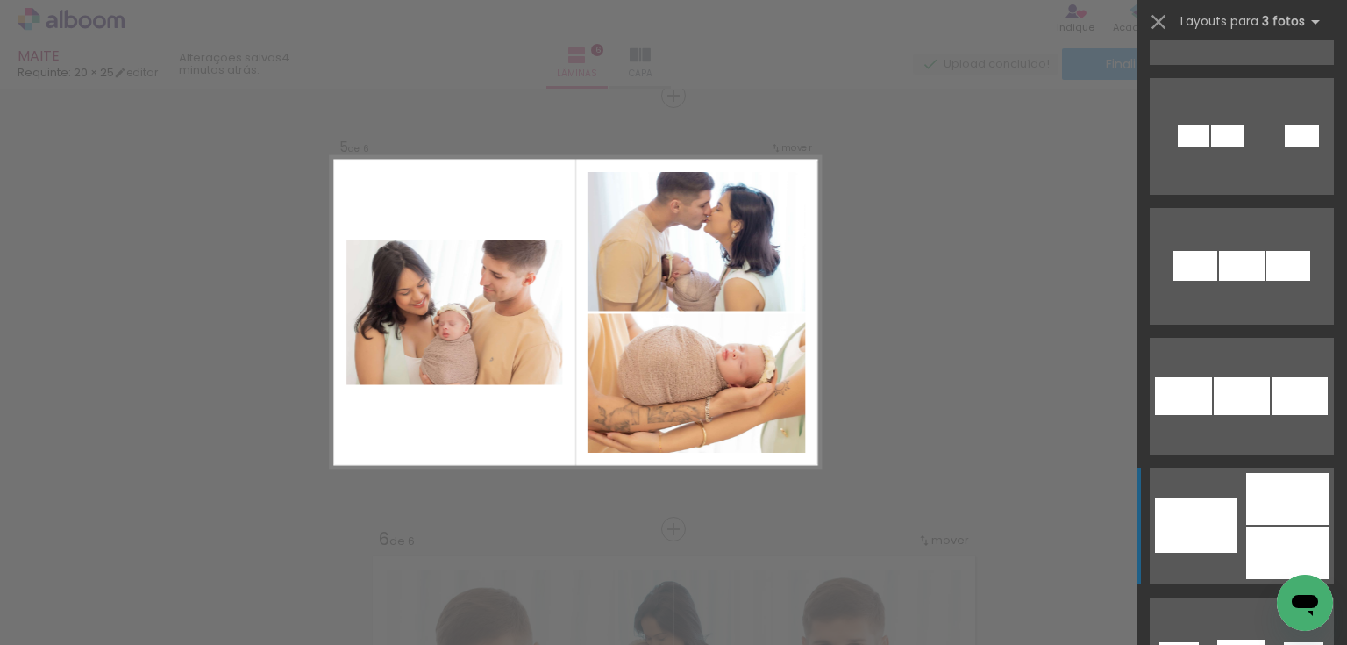
click at [1266, 488] on div at bounding box center [1287, 499] width 82 height 52
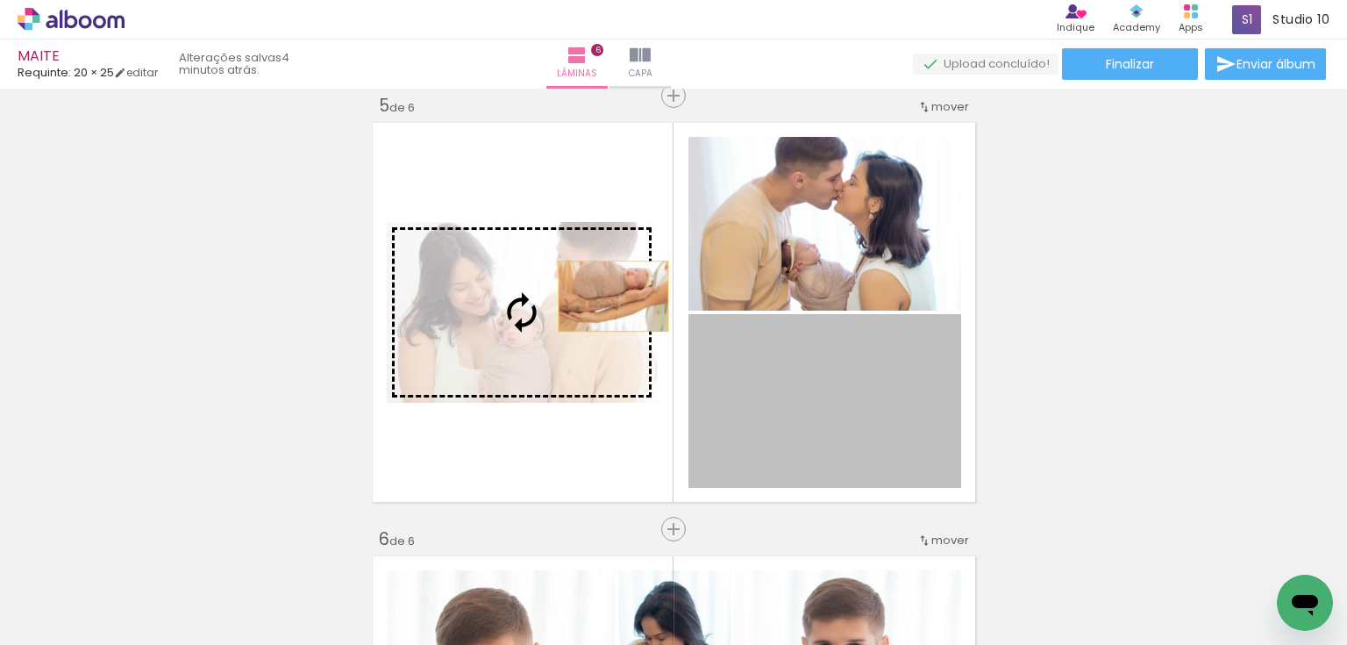
drag, startPoint x: 824, startPoint y: 414, endPoint x: 592, endPoint y: 305, distance: 255.8
click at [0, 0] on slot at bounding box center [0, 0] width 0 height 0
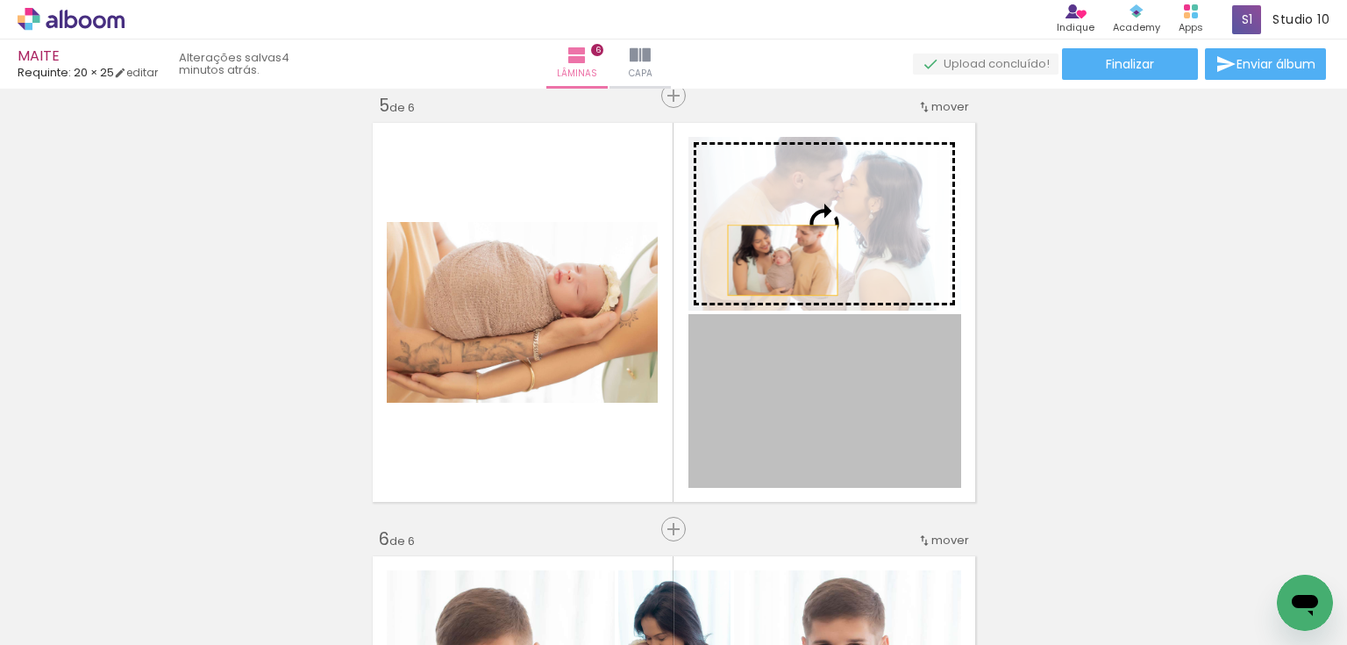
drag, startPoint x: 761, startPoint y: 380, endPoint x: 777, endPoint y: 260, distance: 121.2
click at [0, 0] on slot at bounding box center [0, 0] width 0 height 0
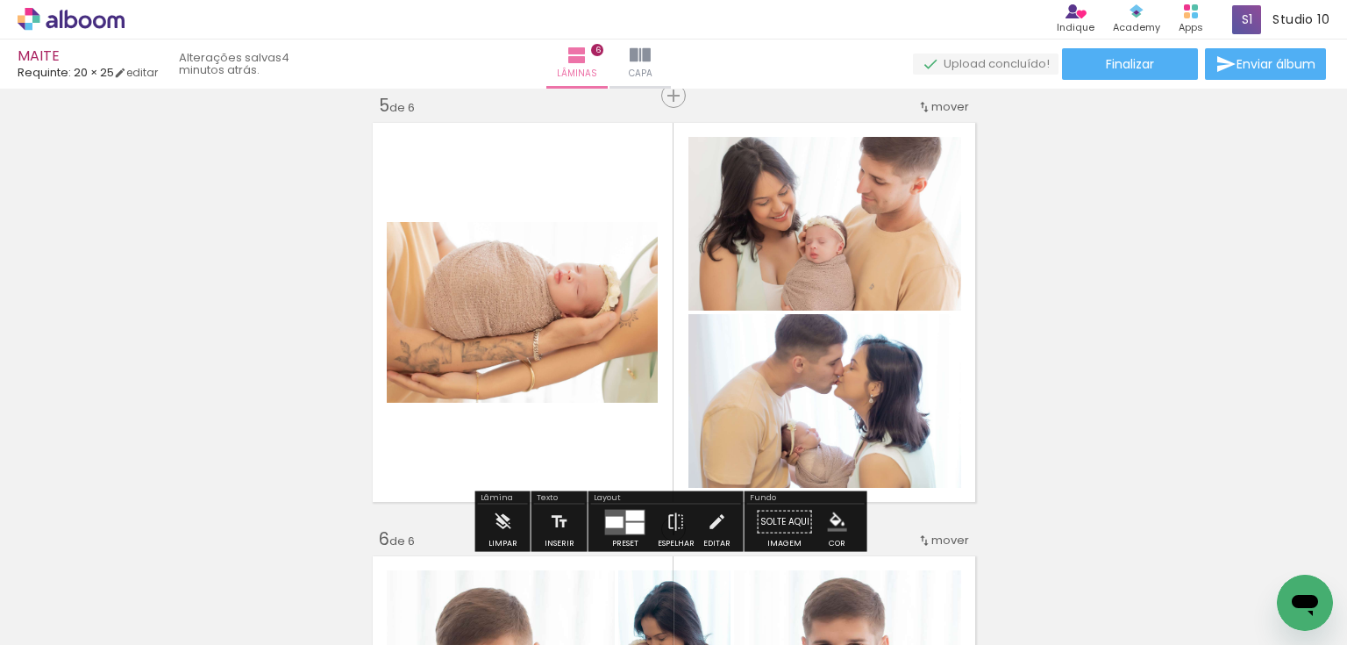
click at [834, 518] on iron-icon "color picker" at bounding box center [837, 521] width 19 height 19
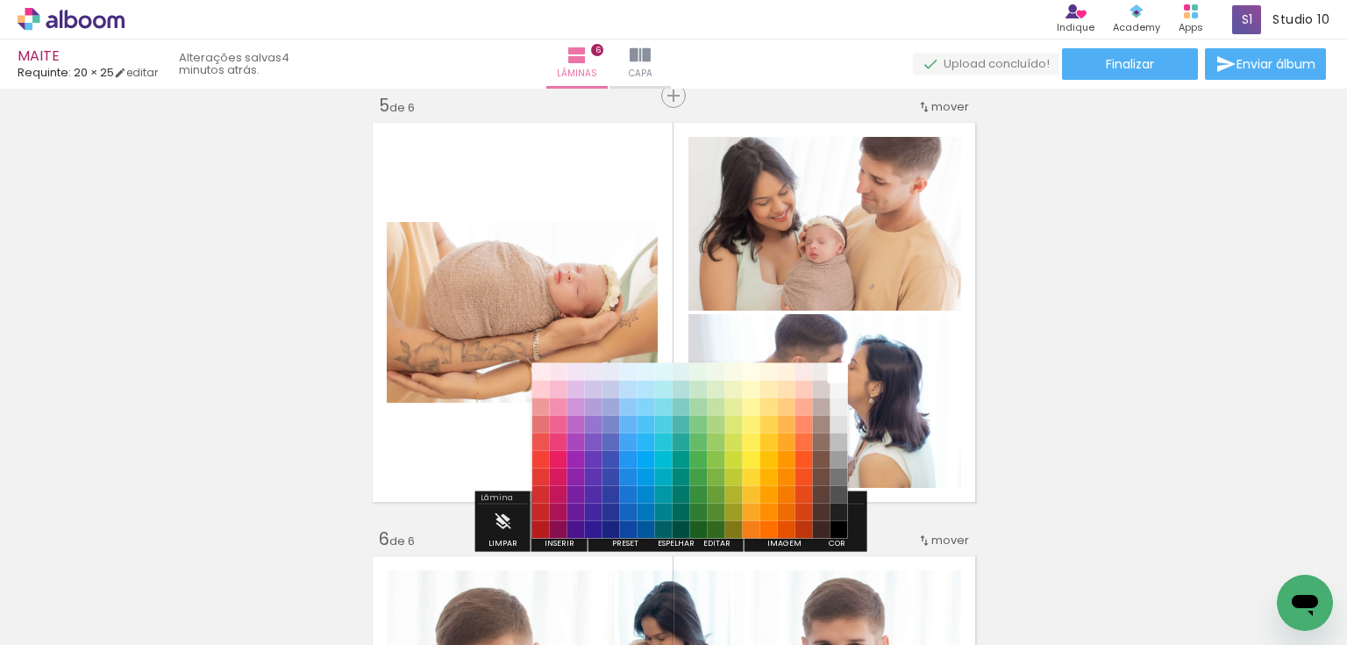
click at [836, 372] on paper-item "#ffffff" at bounding box center [839, 371] width 18 height 18
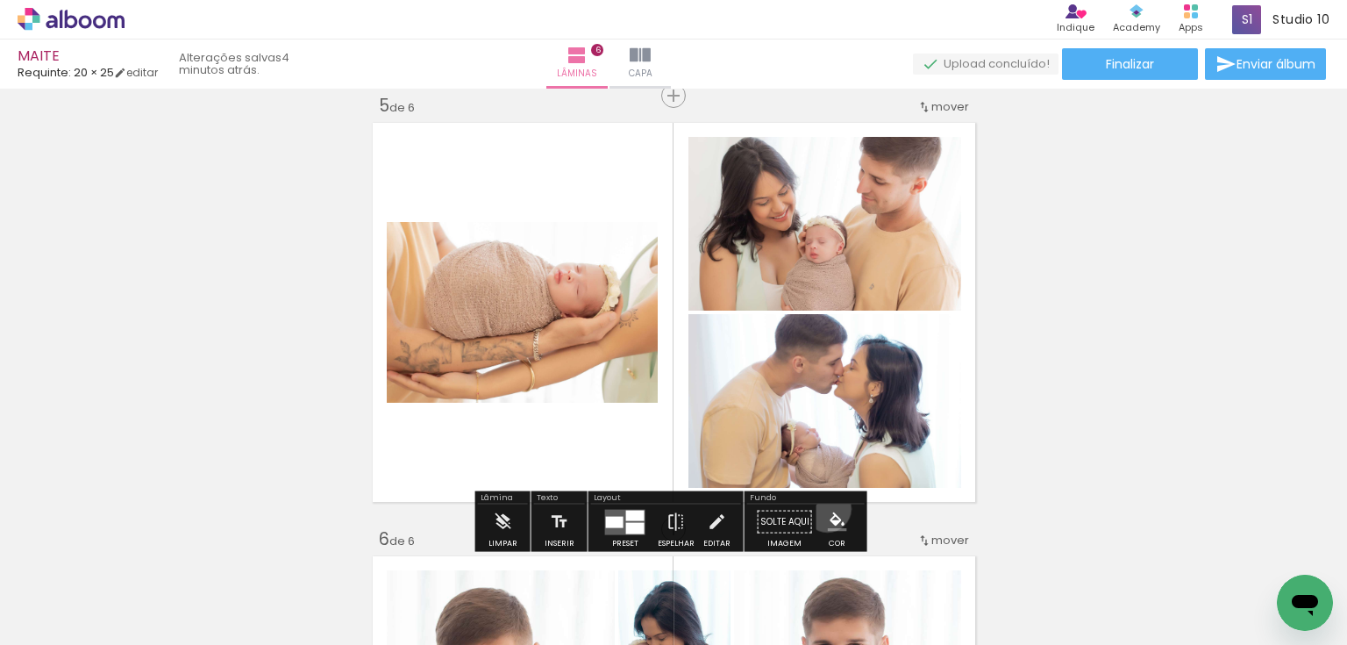
click at [821, 508] on paper-menu-button "#ffebee #ffcdd2 #ef9a9a #e57373 #ef5350 #f44336 #e53935 #d32f2f #c62828 #b71c1c…" at bounding box center [837, 521] width 33 height 33
click at [831, 517] on iron-icon "color picker" at bounding box center [837, 521] width 19 height 19
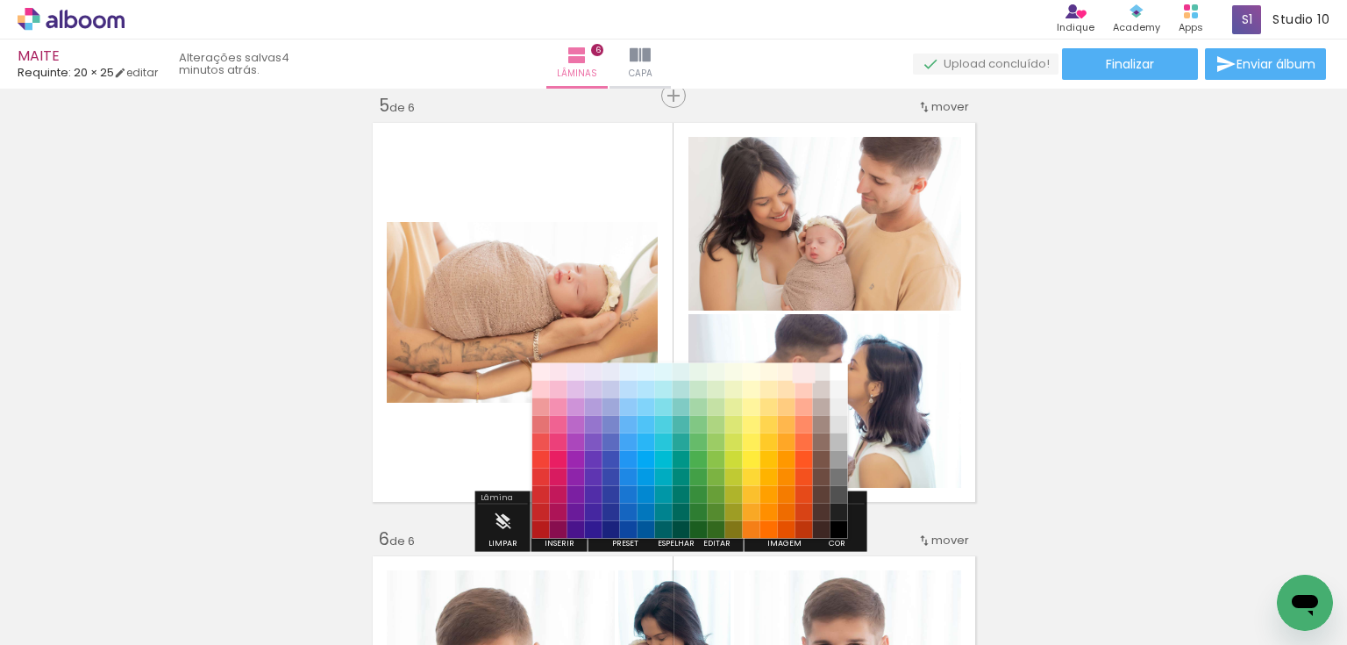
click at [802, 365] on paper-item "#fbe9e7" at bounding box center [804, 371] width 18 height 18
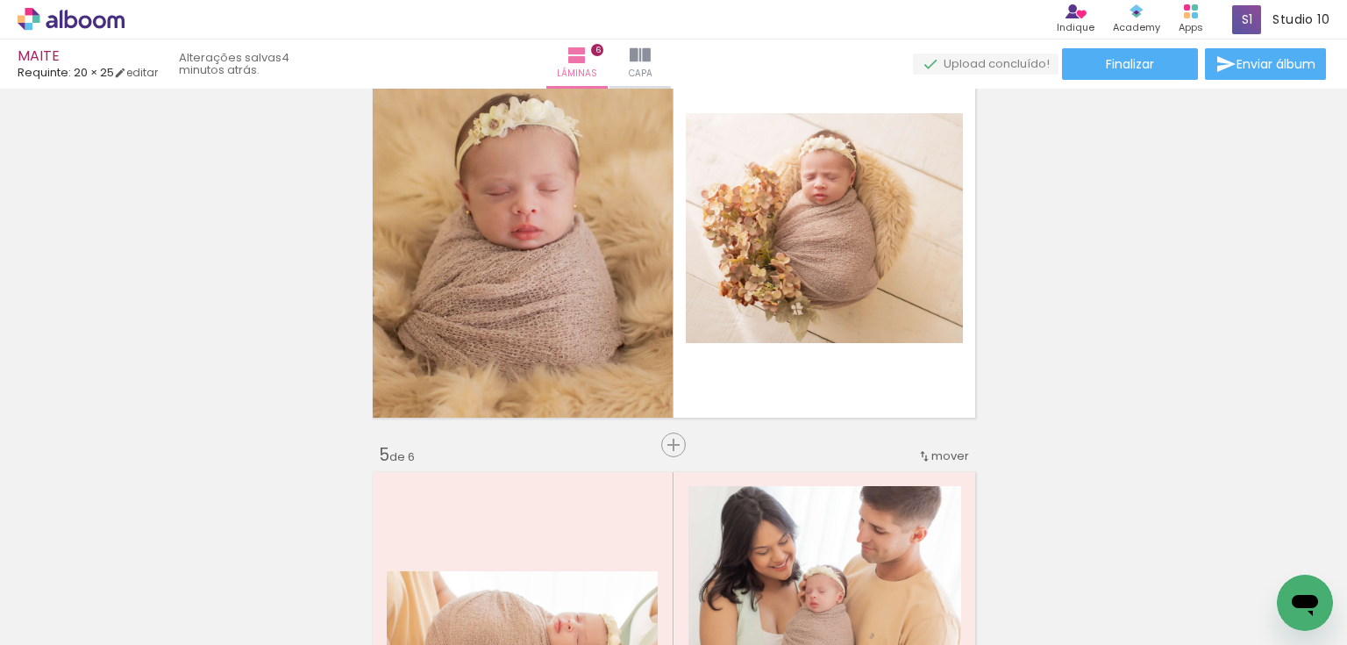
scroll to position [1404, 0]
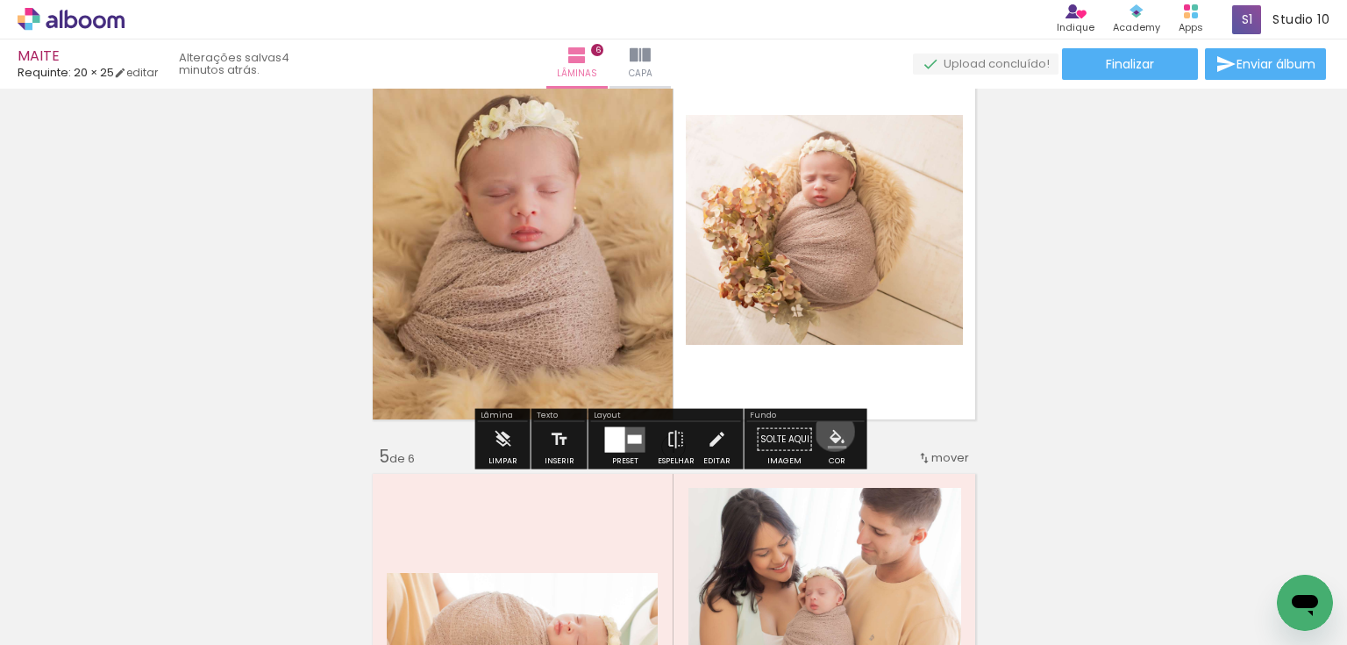
click at [828, 431] on iron-icon "color picker" at bounding box center [837, 439] width 19 height 19
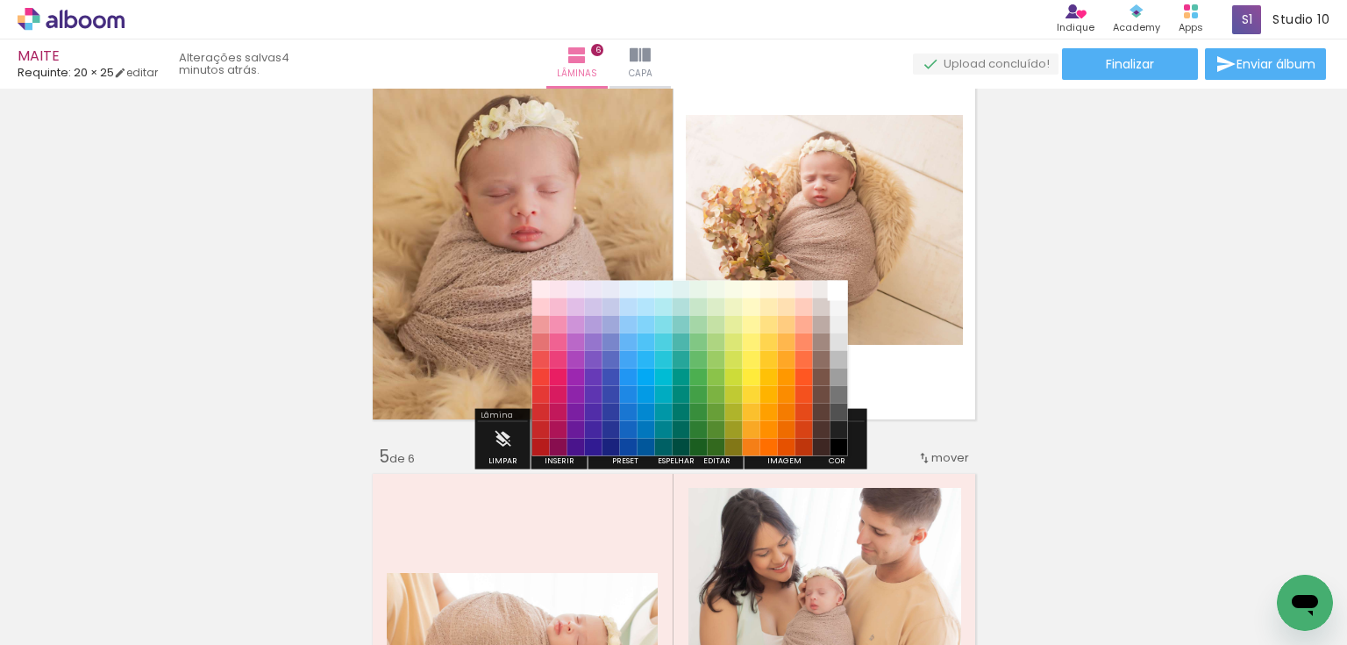
click at [834, 281] on paper-item "#ffffff" at bounding box center [839, 289] width 18 height 18
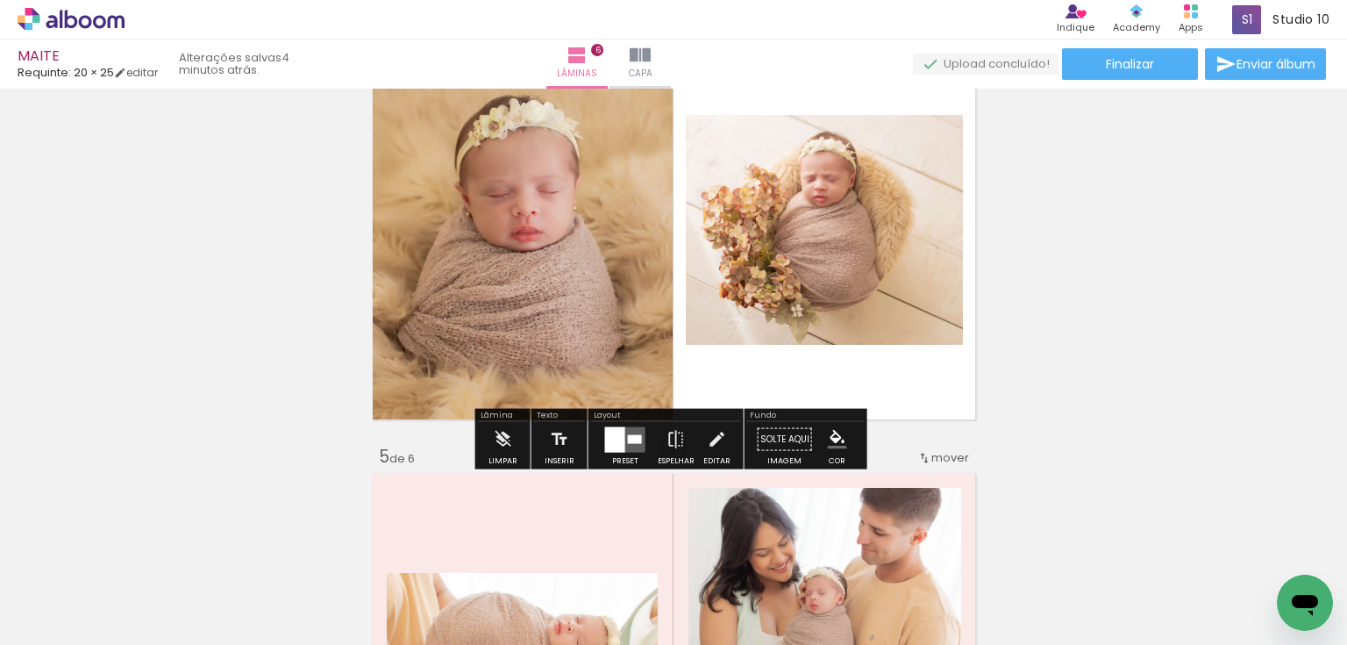
click at [828, 439] on iron-icon "color picker" at bounding box center [837, 439] width 19 height 19
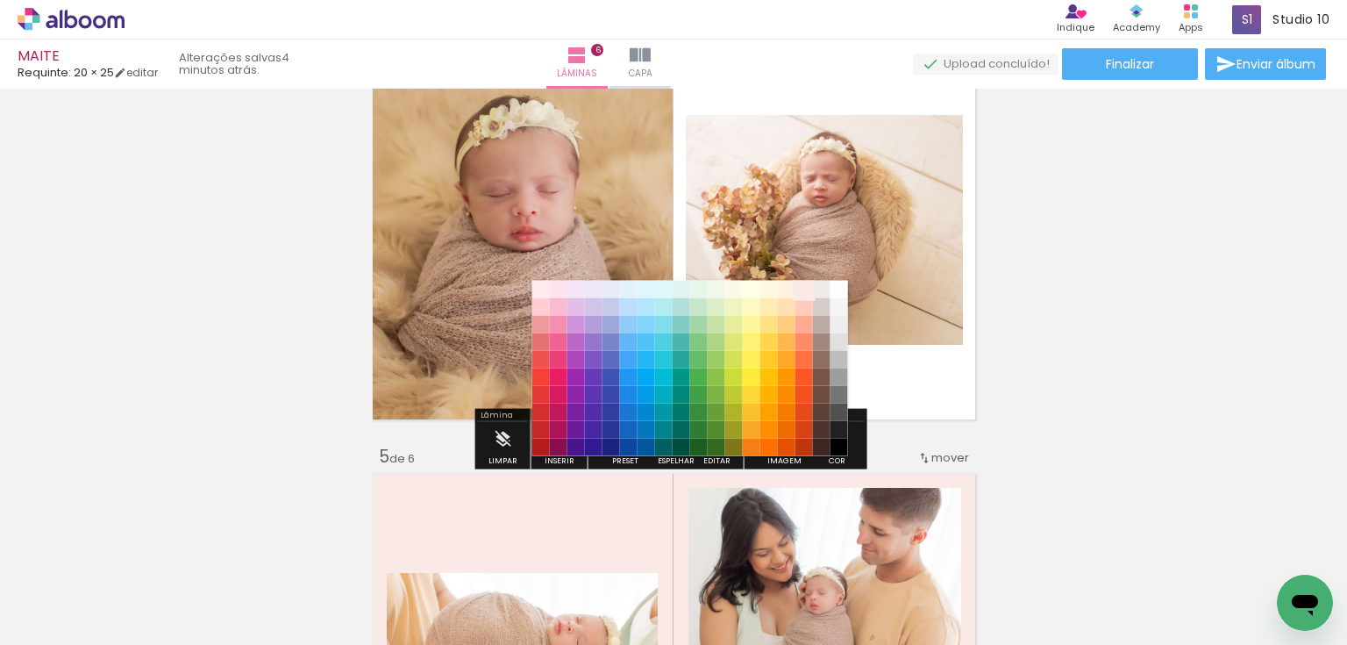
click at [807, 283] on paper-item "#fbe9e7" at bounding box center [804, 289] width 18 height 18
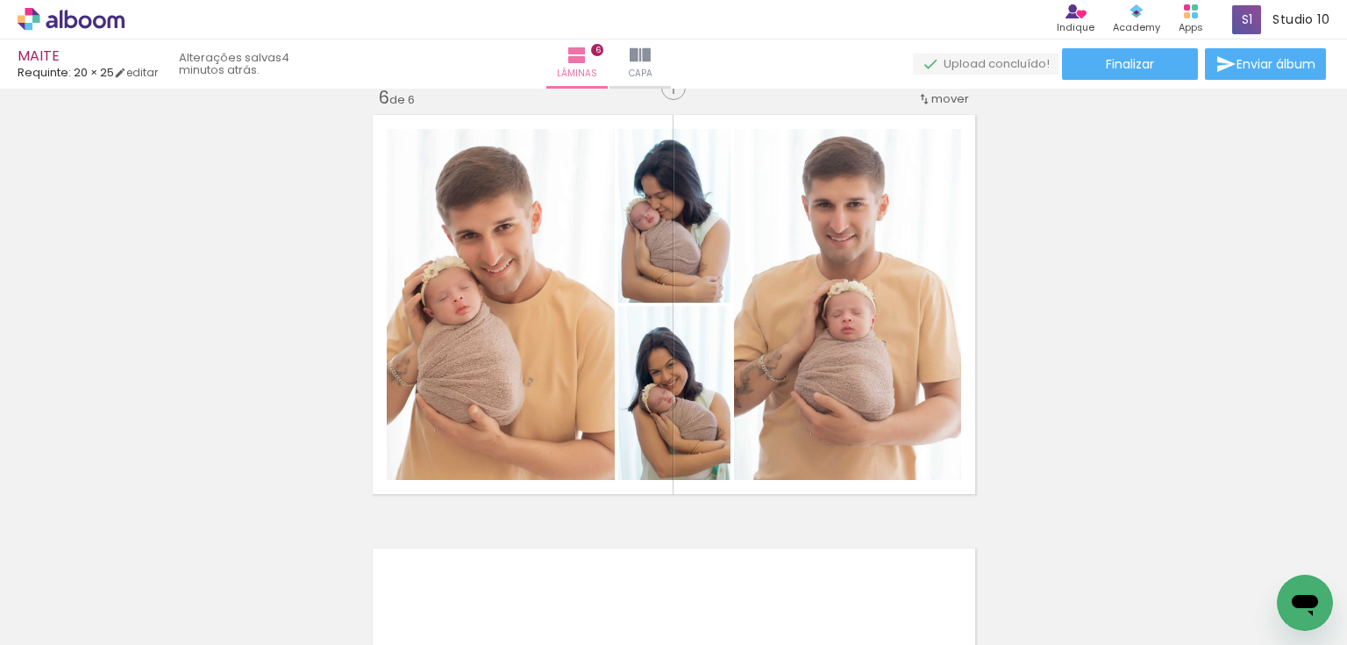
scroll to position [2246, 0]
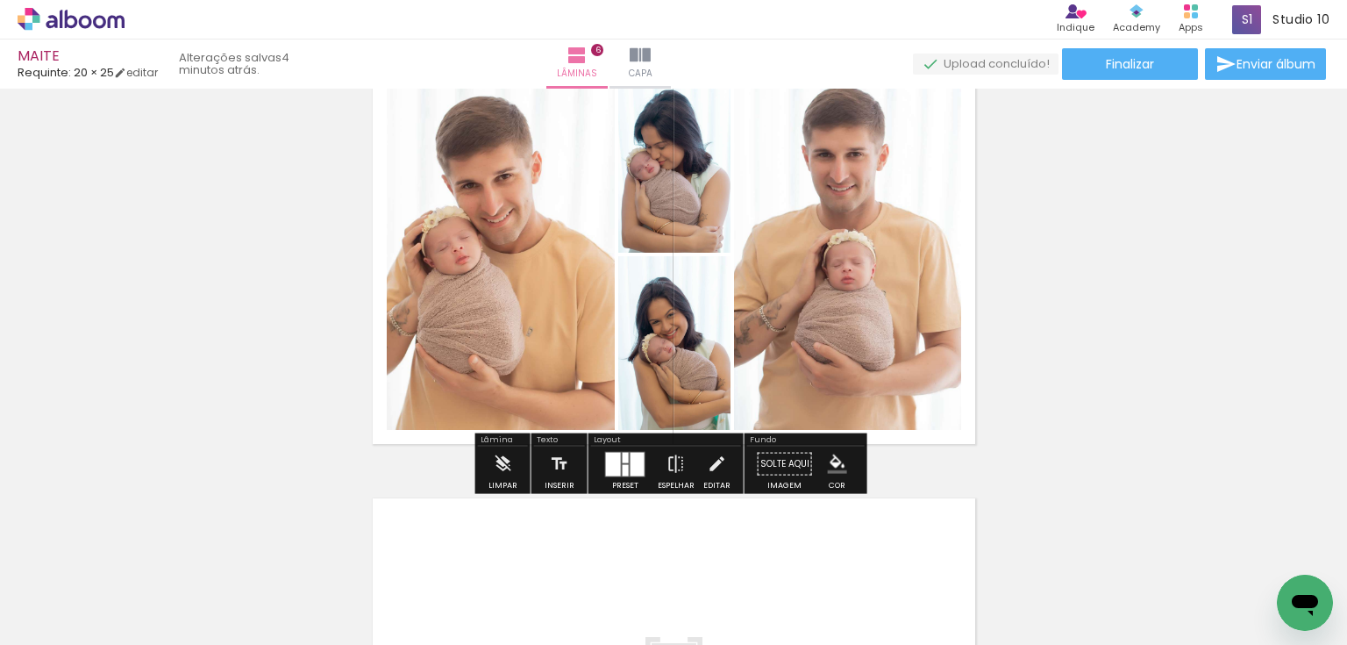
click at [614, 464] on div at bounding box center [613, 464] width 15 height 24
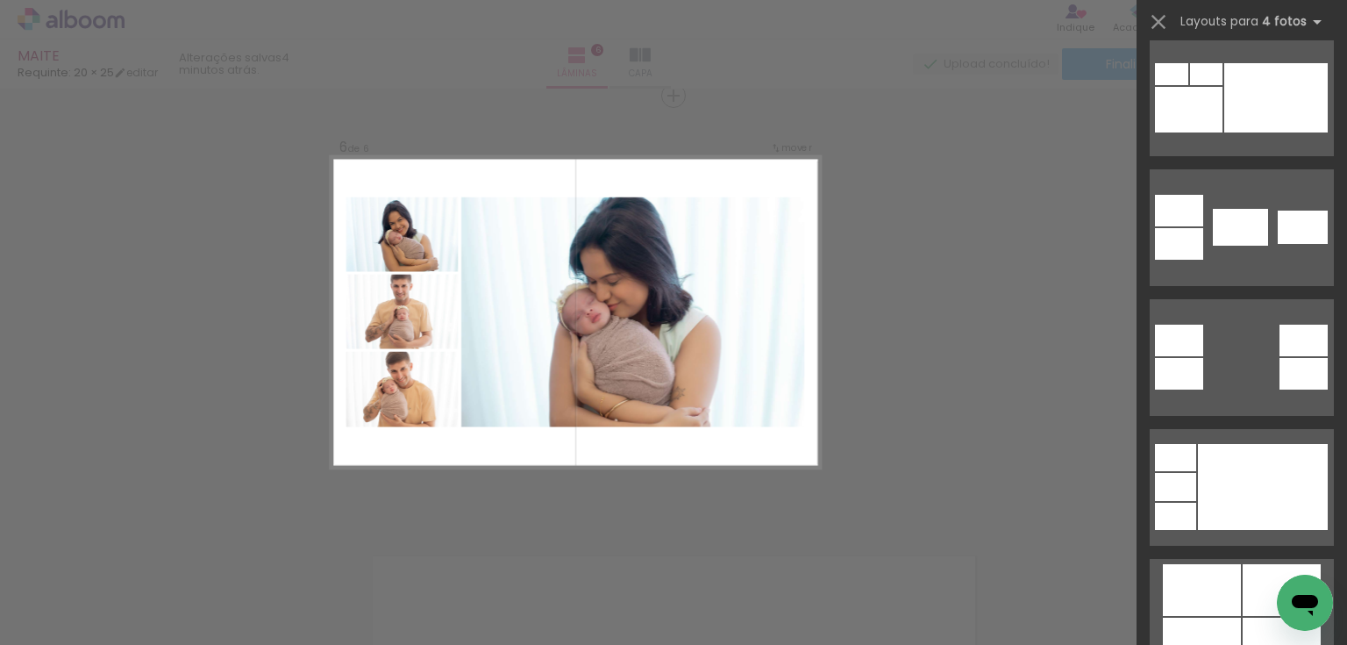
scroll to position [1263, 0]
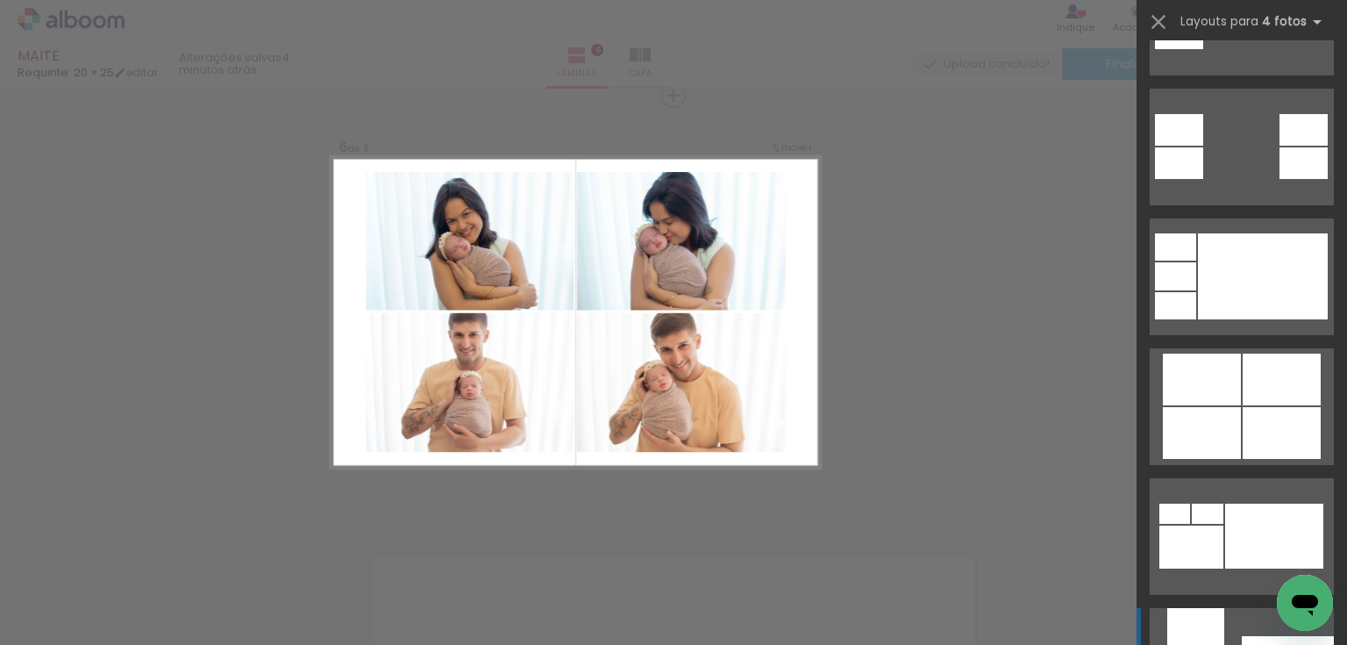
click at [1305, 429] on div at bounding box center [1282, 433] width 78 height 52
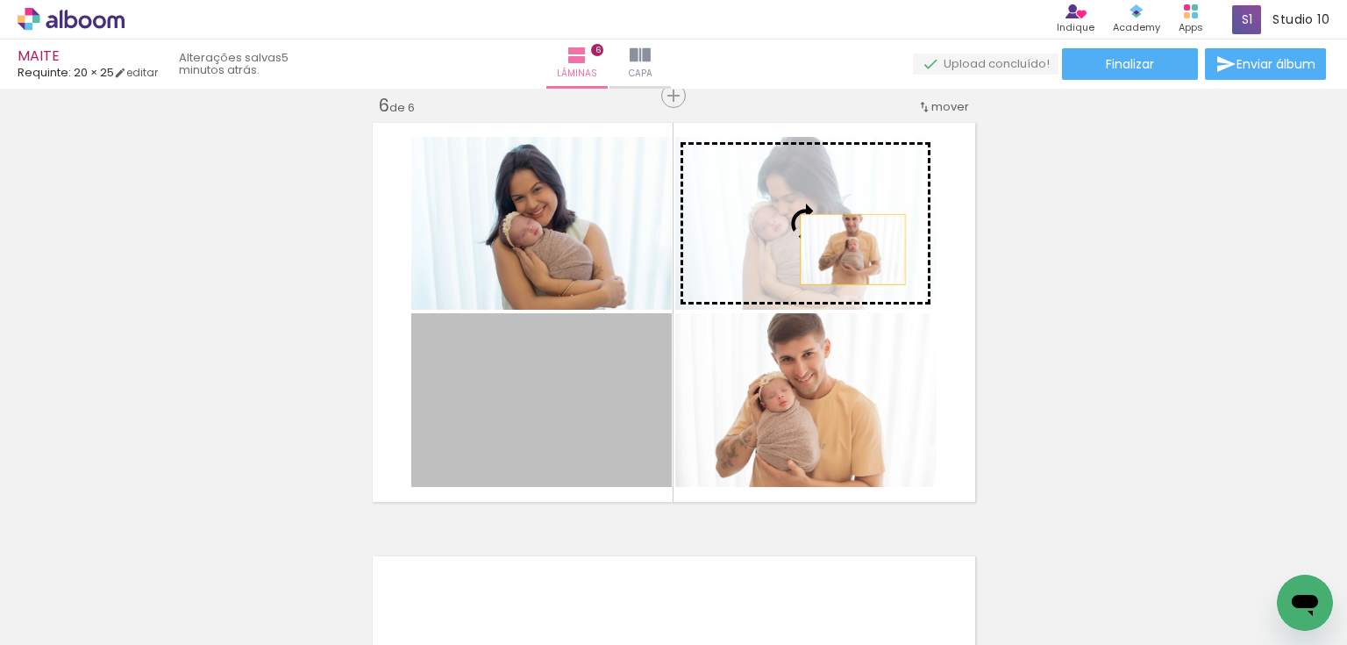
drag, startPoint x: 593, startPoint y: 402, endPoint x: 850, endPoint y: 247, distance: 299.8
click at [0, 0] on slot at bounding box center [0, 0] width 0 height 0
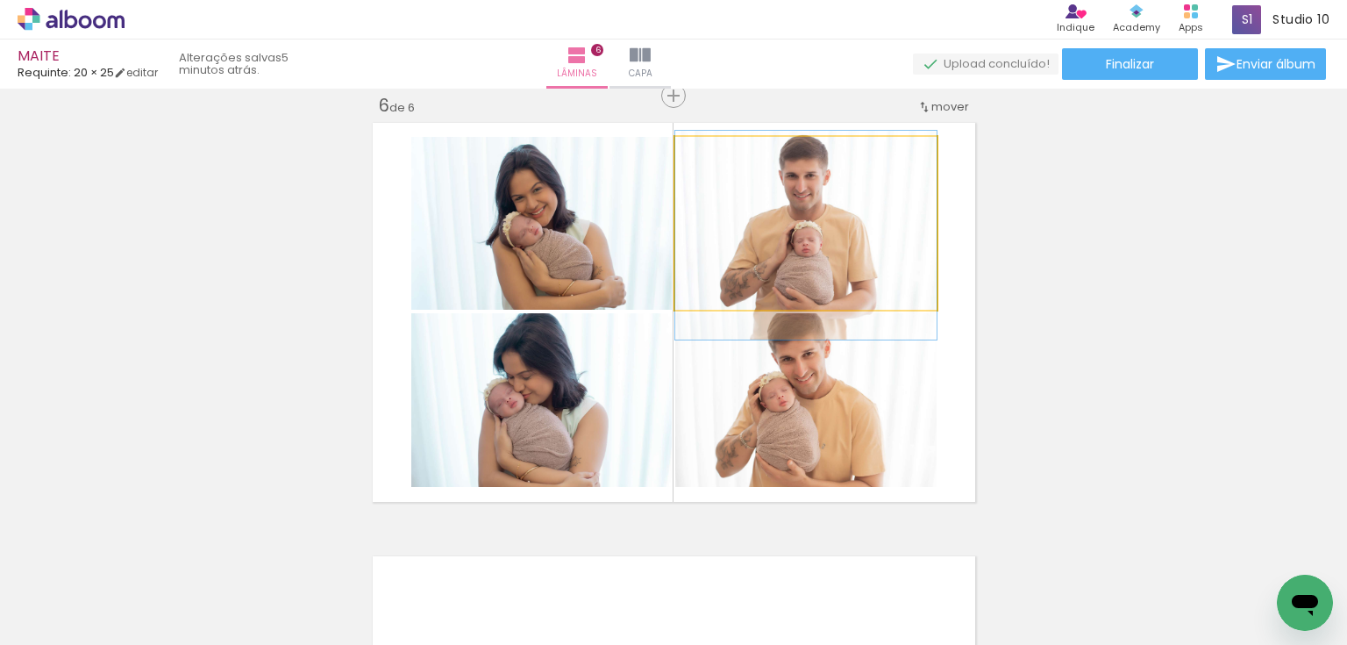
drag, startPoint x: 802, startPoint y: 232, endPoint x: 802, endPoint y: 245, distance: 12.3
click at [845, 240] on quentale-photo at bounding box center [805, 223] width 261 height 173
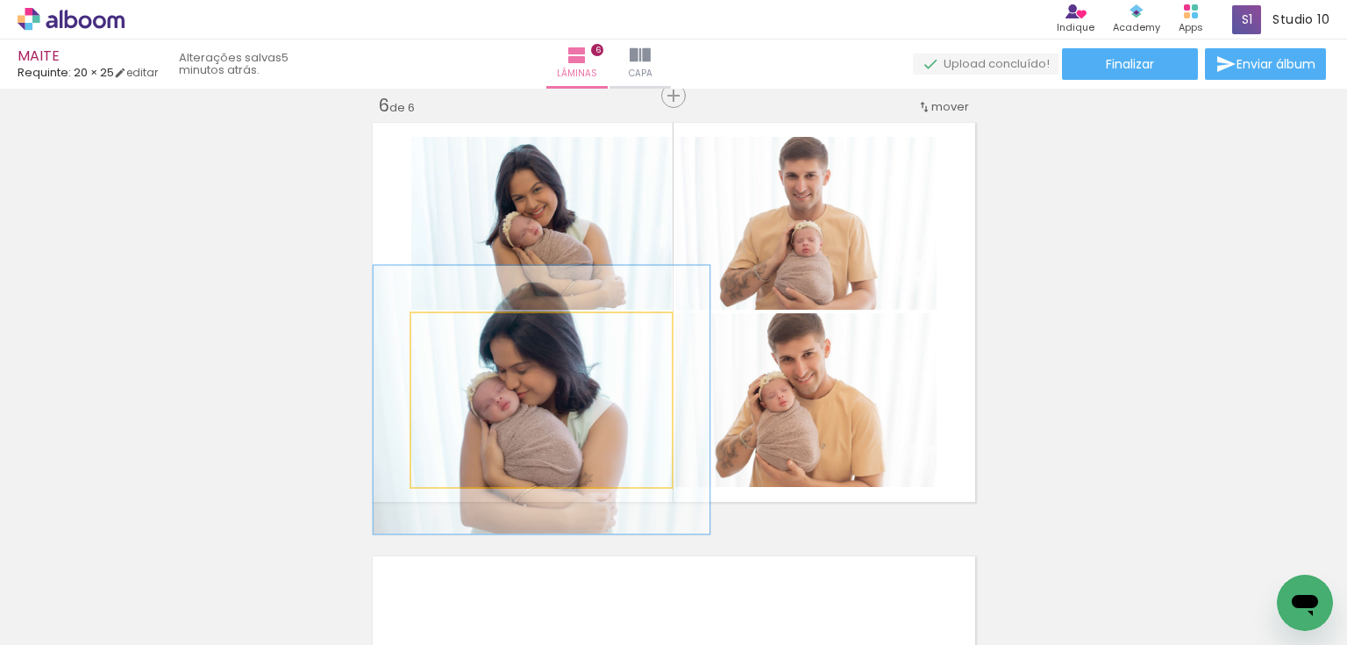
drag, startPoint x: 452, startPoint y: 332, endPoint x: 495, endPoint y: 349, distance: 46.1
click at [470, 334] on div at bounding box center [470, 331] width 28 height 28
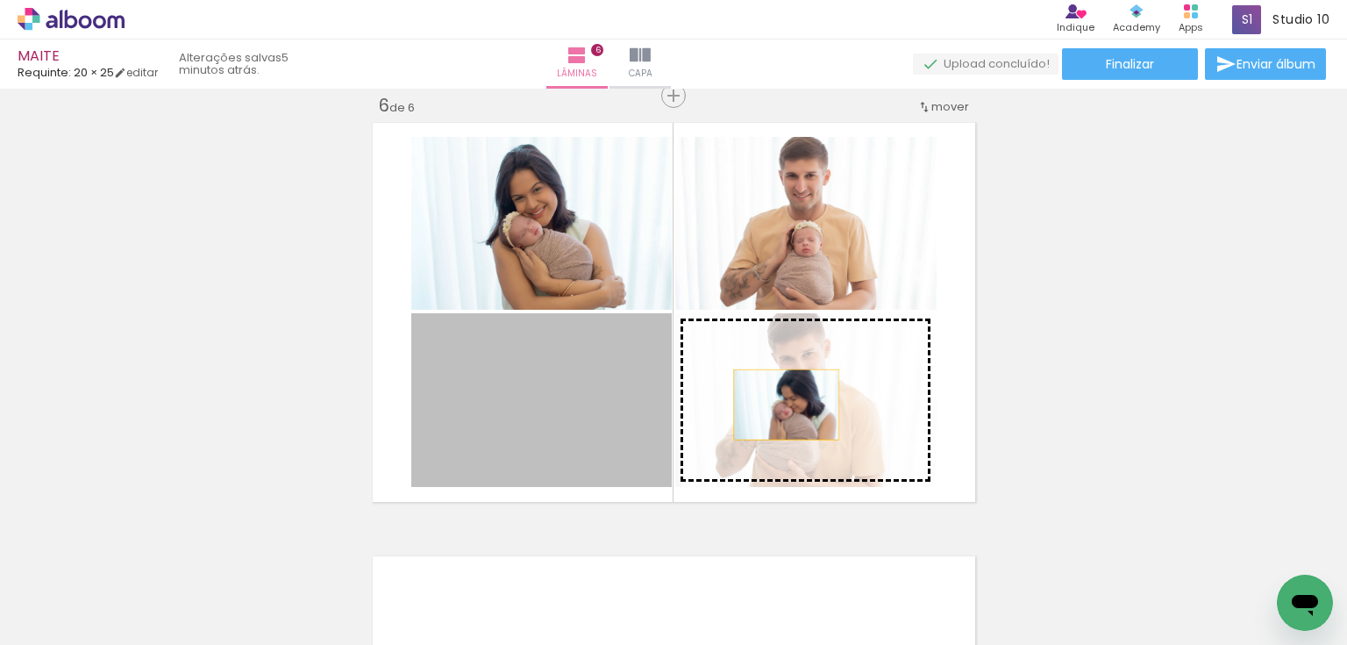
drag, startPoint x: 566, startPoint y: 408, endPoint x: 781, endPoint y: 404, distance: 214.9
click at [0, 0] on slot at bounding box center [0, 0] width 0 height 0
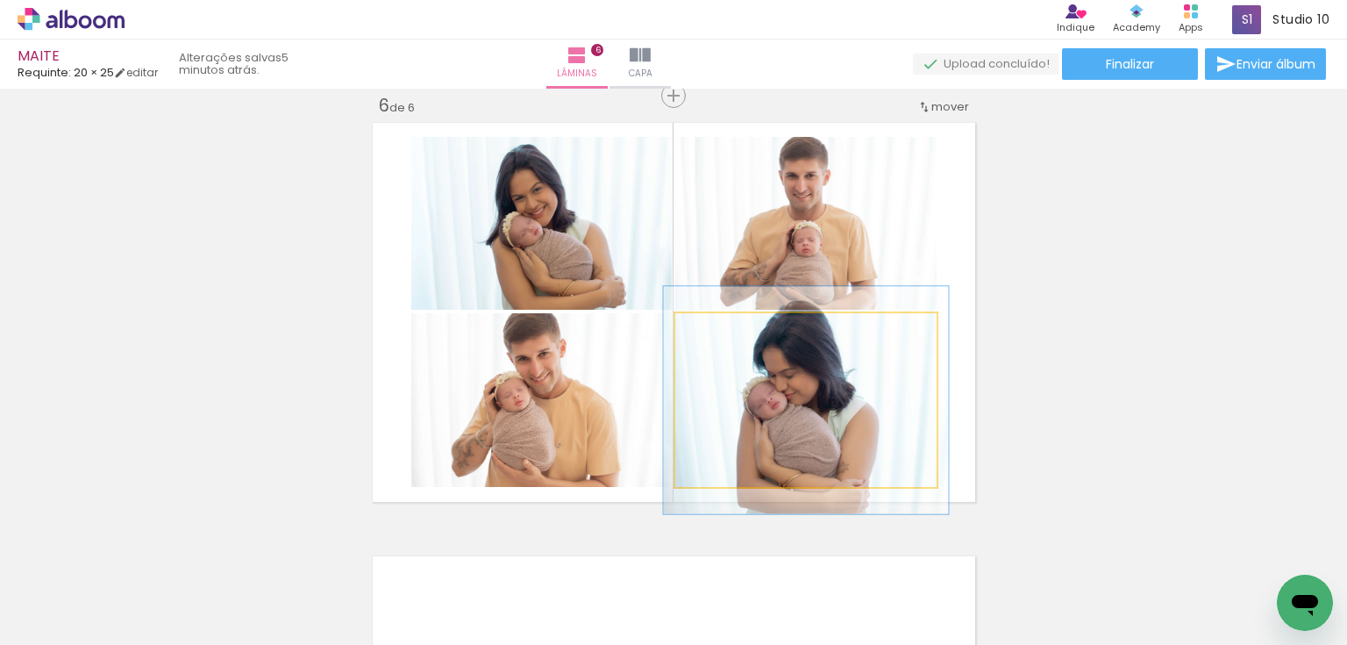
type paper-slider "109"
click at [720, 330] on div at bounding box center [722, 332] width 16 height 16
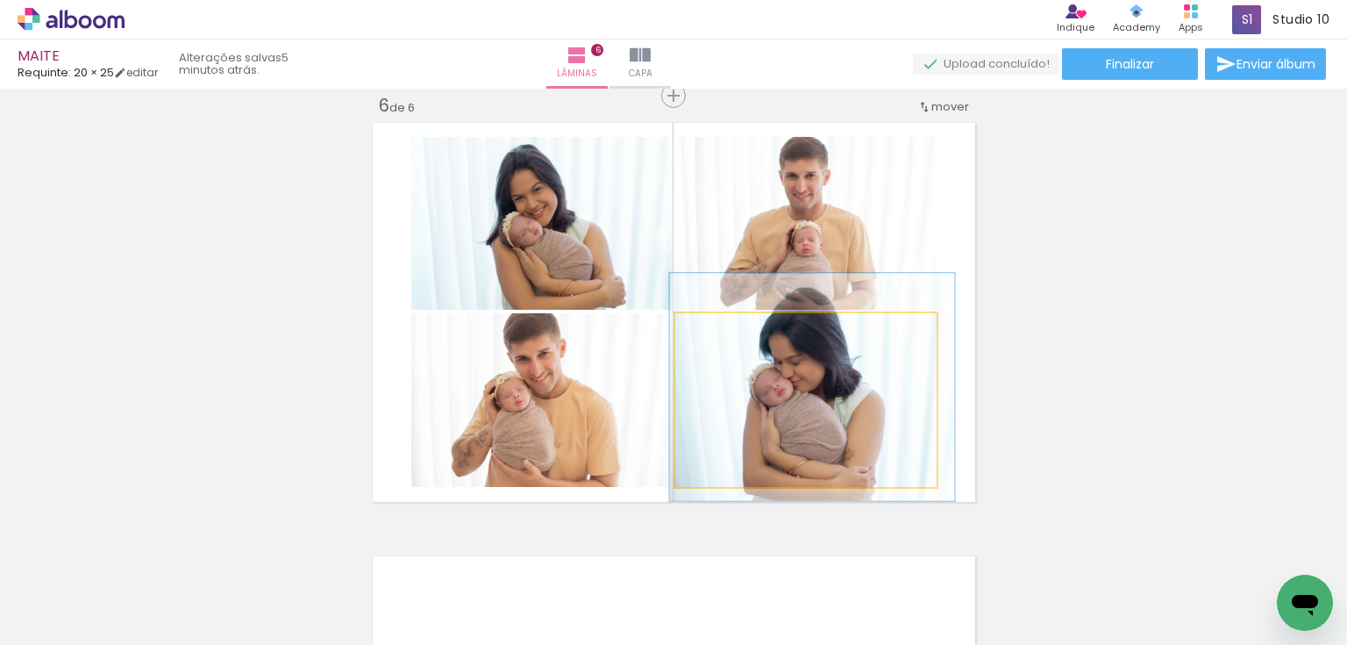
drag, startPoint x: 852, startPoint y: 447, endPoint x: 858, endPoint y: 434, distance: 14.2
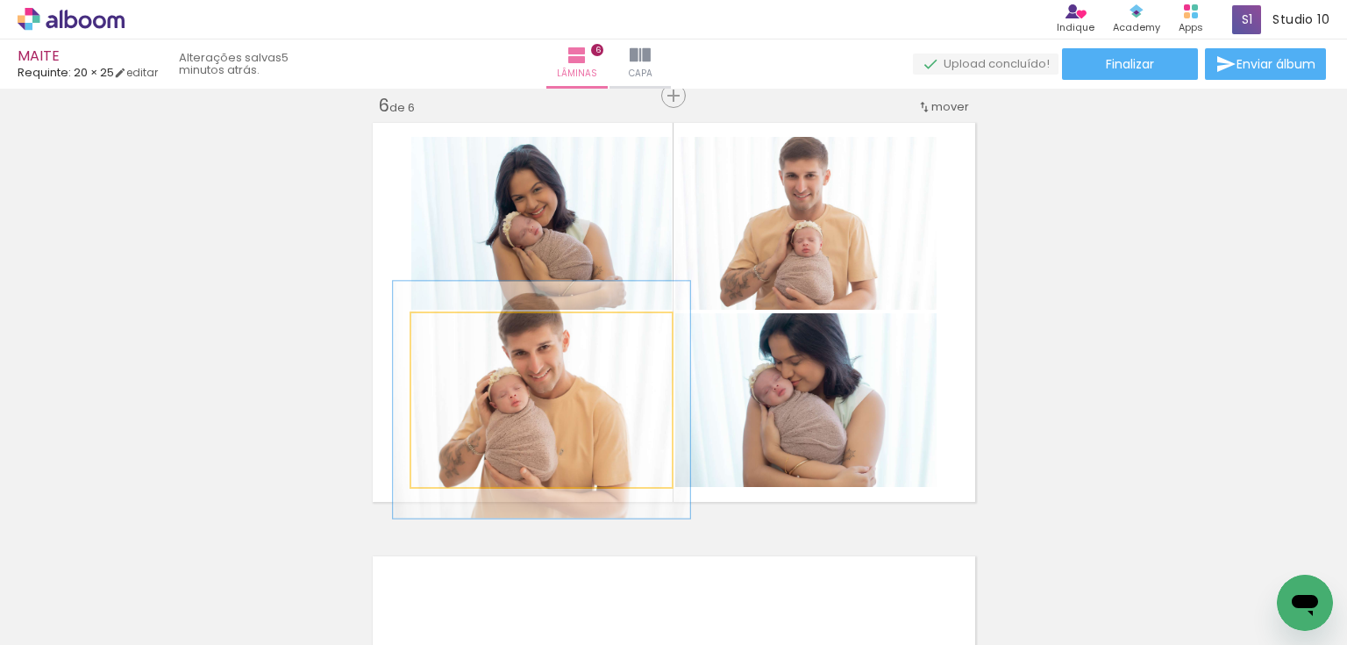
drag, startPoint x: 453, startPoint y: 327, endPoint x: 617, endPoint y: 407, distance: 182.4
type paper-slider "117"
click at [463, 329] on div at bounding box center [460, 331] width 28 height 28
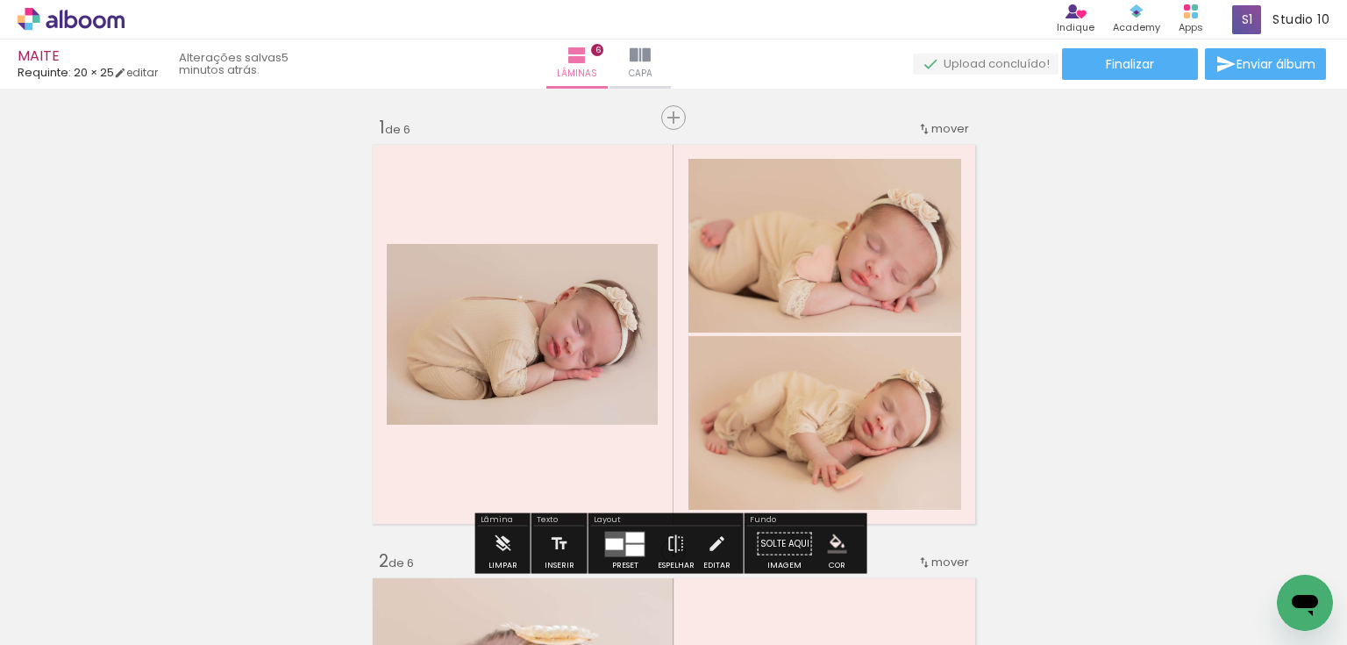
scroll to position [0, 0]
click at [667, 115] on span "Inserir lâmina" at bounding box center [681, 117] width 68 height 11
